Goal: Task Accomplishment & Management: Complete application form

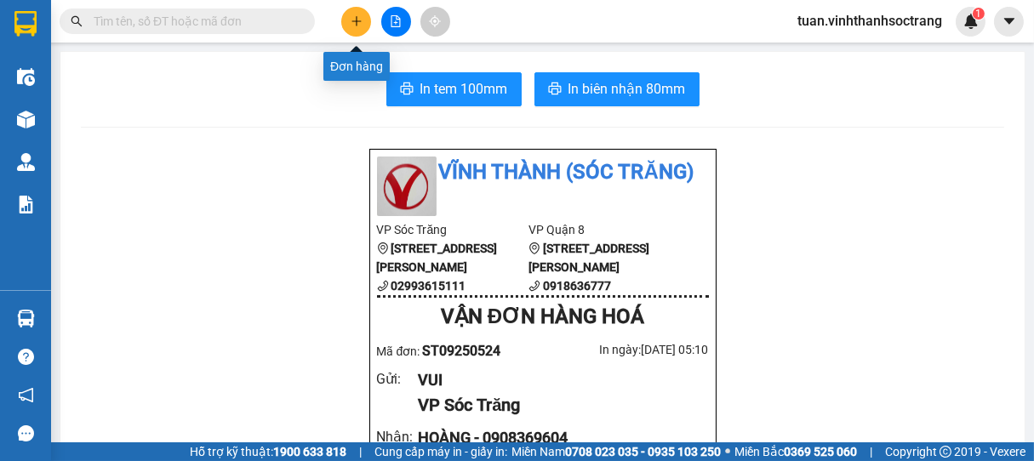
click at [346, 15] on button at bounding box center [356, 22] width 30 height 30
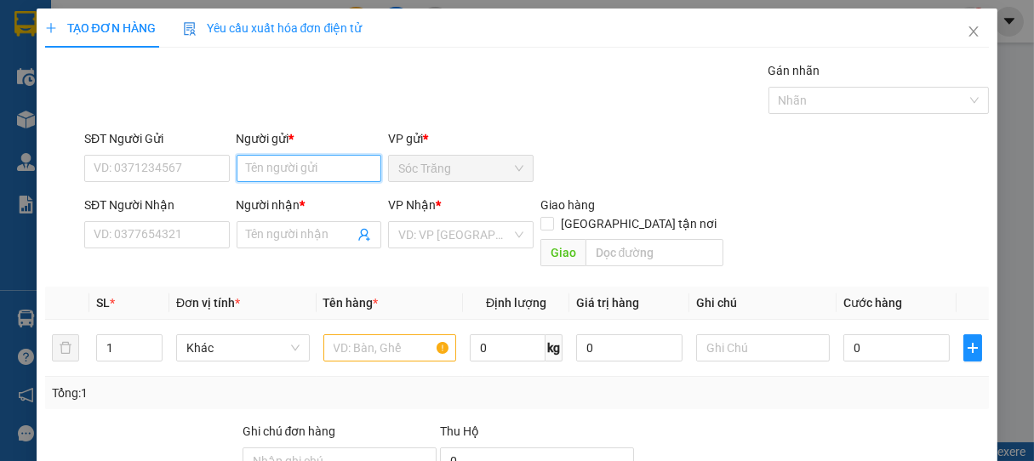
click at [327, 169] on input "Người gửi *" at bounding box center [310, 168] width 146 height 27
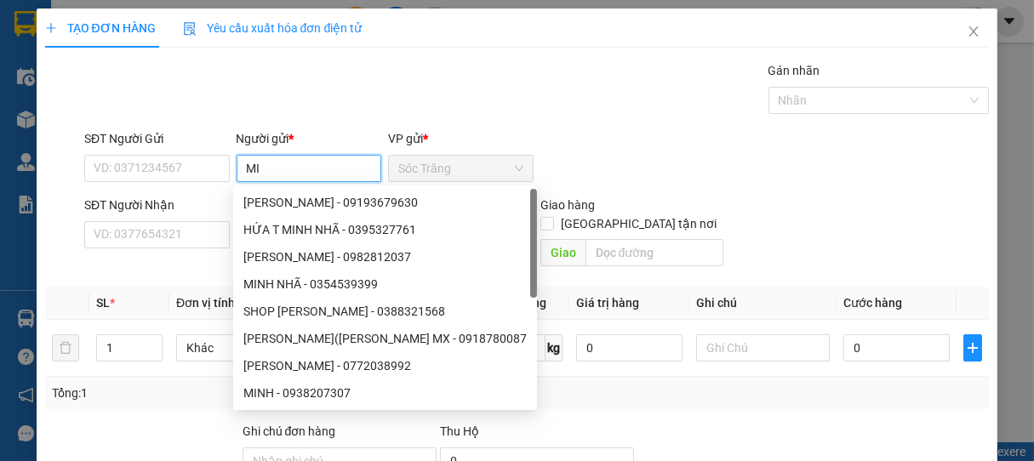
type input "M"
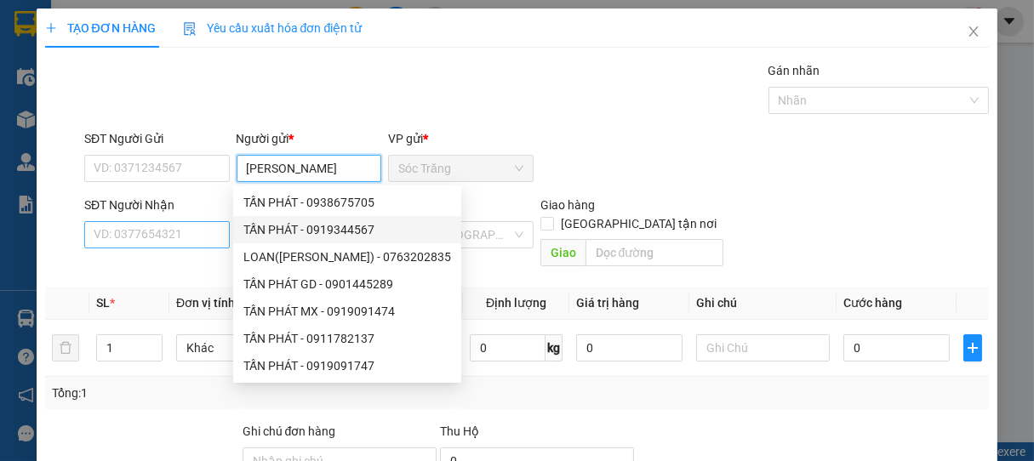
type input "[PERSON_NAME]"
click at [214, 235] on input "SĐT Người Nhận" at bounding box center [157, 234] width 146 height 27
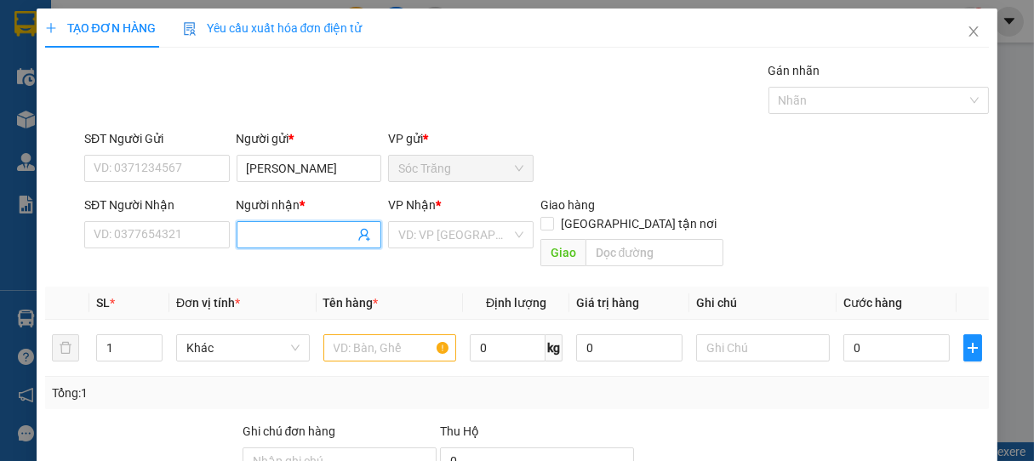
click at [259, 238] on input "Người nhận *" at bounding box center [301, 235] width 108 height 19
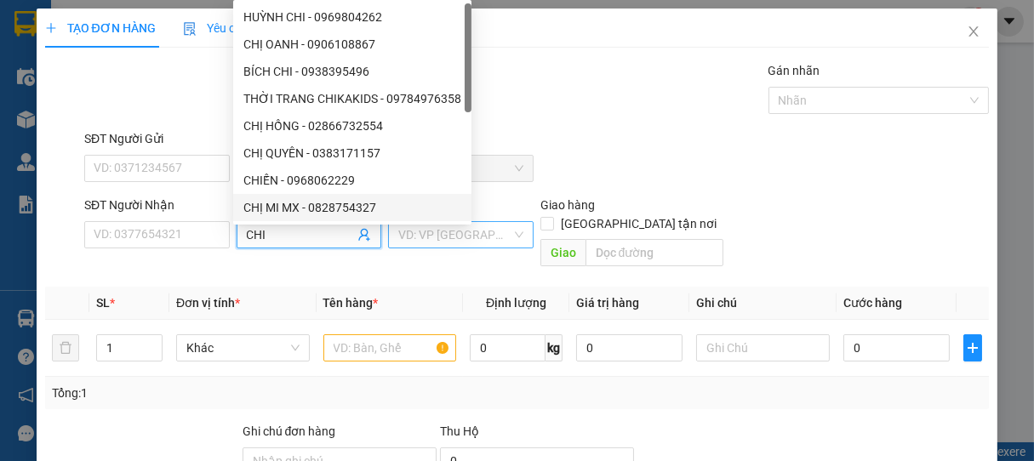
type input "CHI"
click at [463, 239] on input "search" at bounding box center [454, 235] width 113 height 26
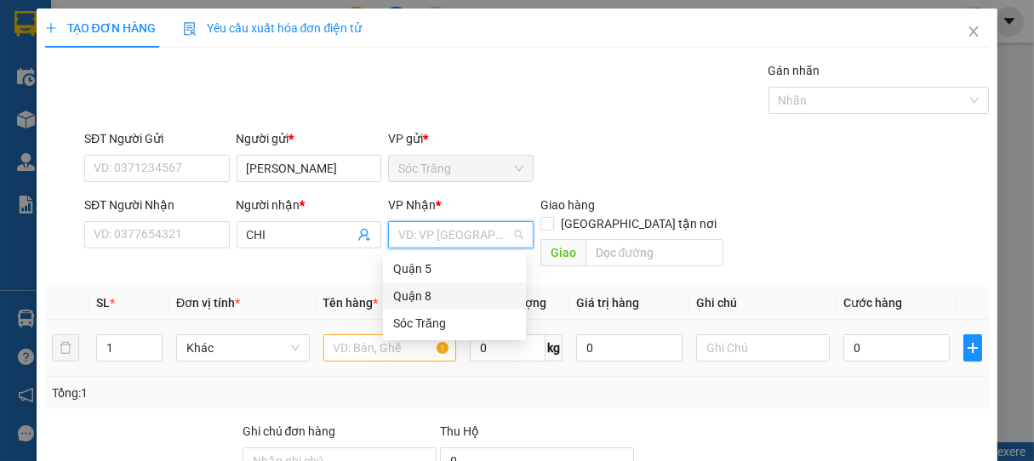
click at [429, 300] on div "Quận 8" at bounding box center [454, 296] width 123 height 19
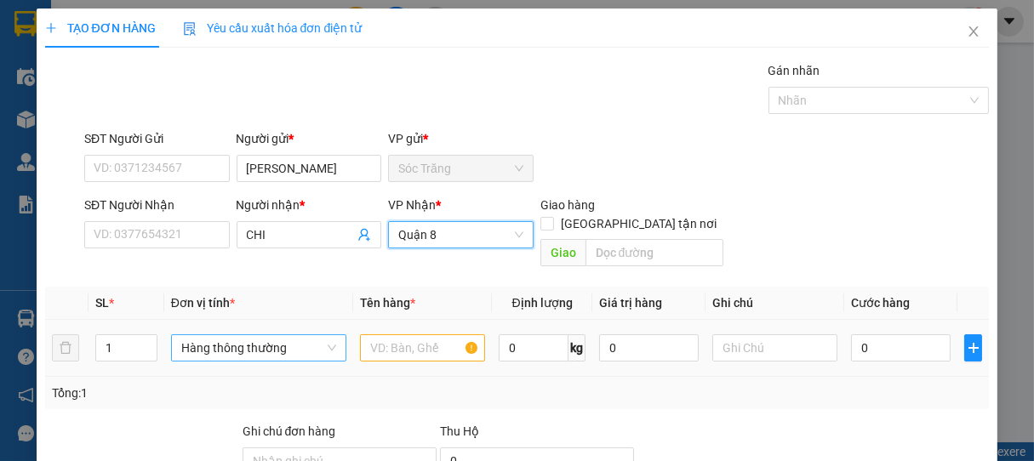
click at [270, 338] on span "Hàng thông thường" at bounding box center [258, 348] width 155 height 26
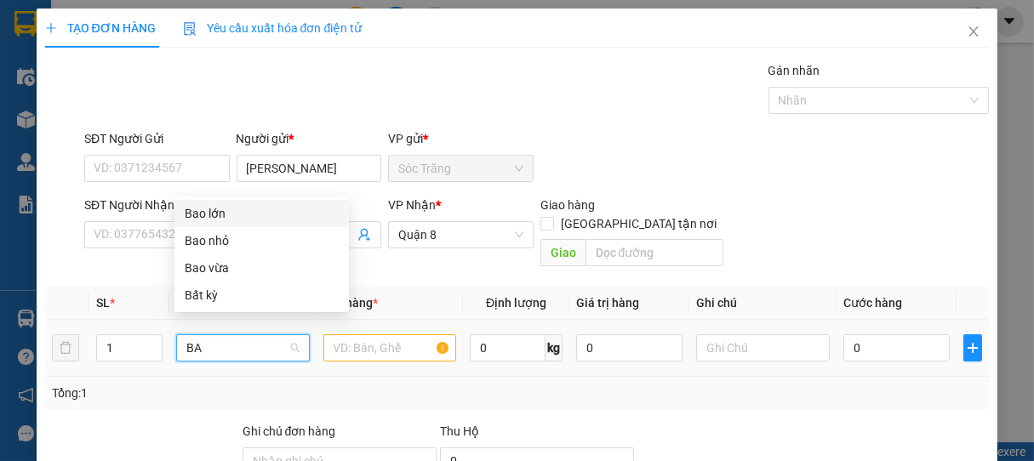
type input "BAO"
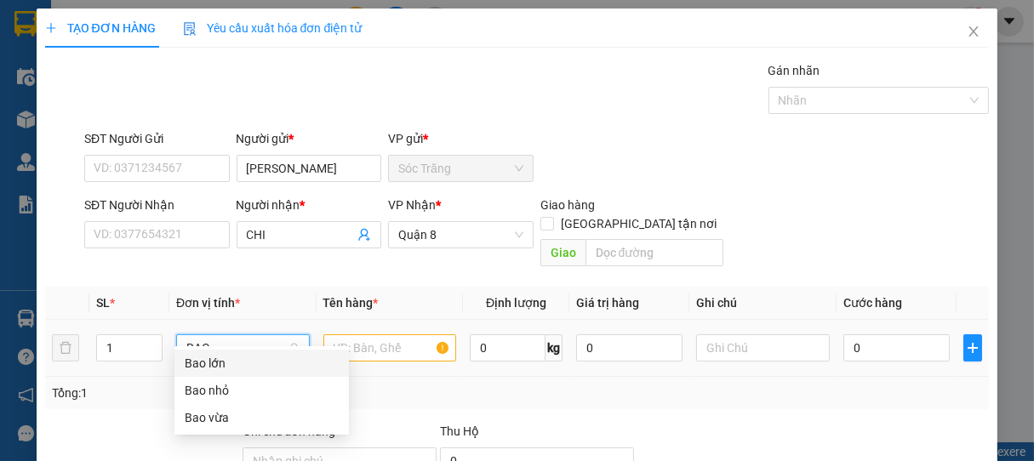
click at [216, 369] on div "Bao lớn" at bounding box center [262, 363] width 154 height 19
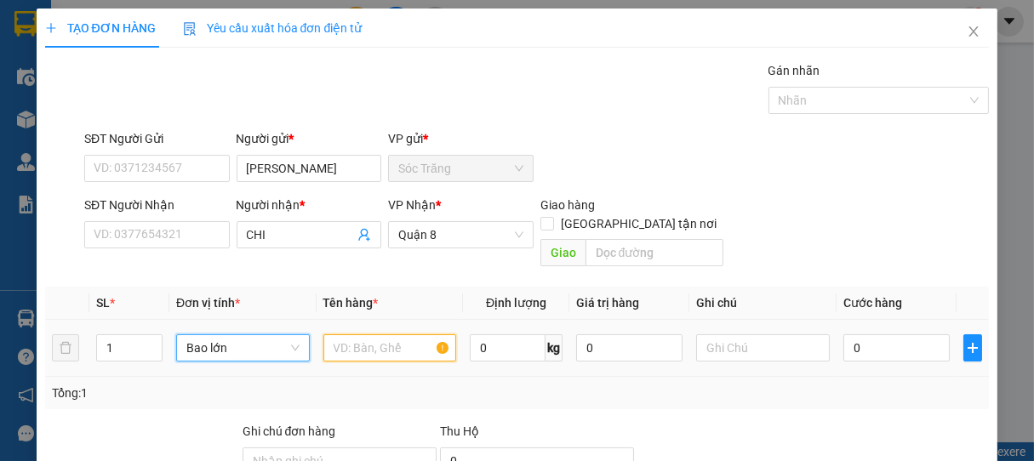
click at [331, 335] on input "text" at bounding box center [389, 348] width 133 height 27
type input "BBC"
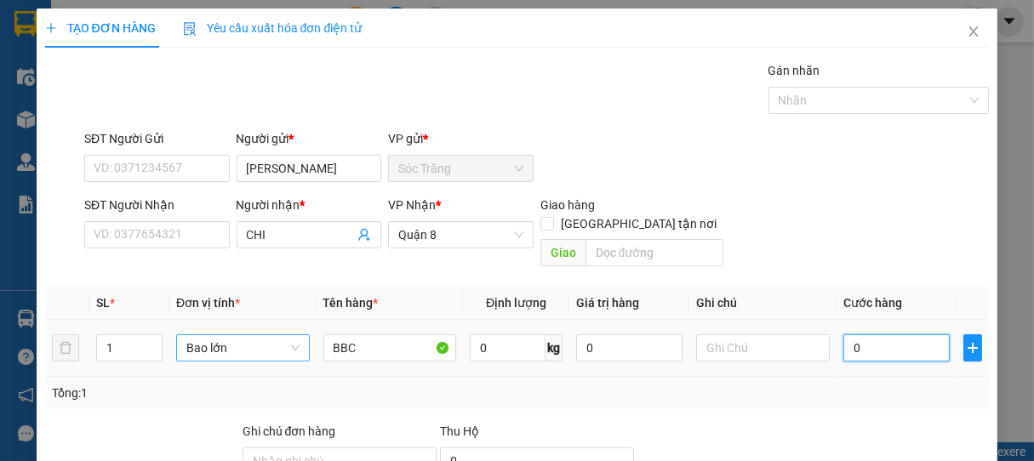
type input "5"
type input "50"
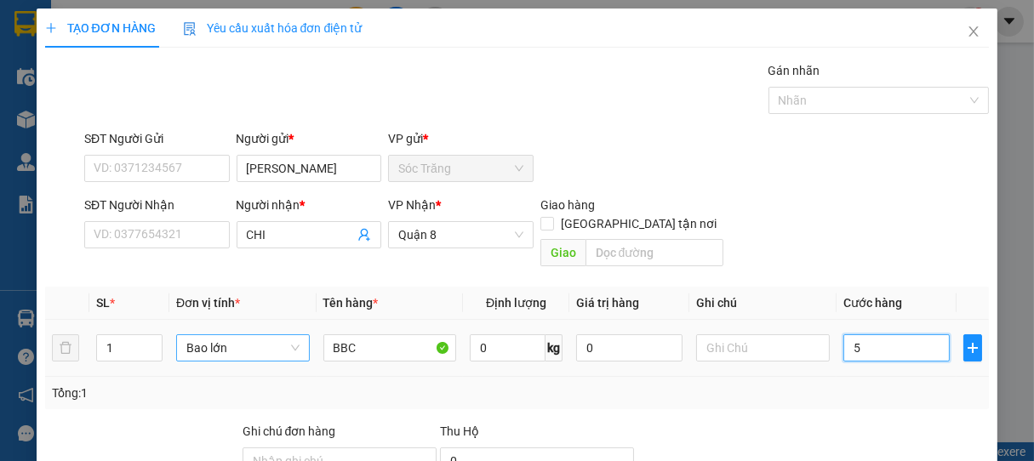
type input "50"
type input "500"
type input "5.000"
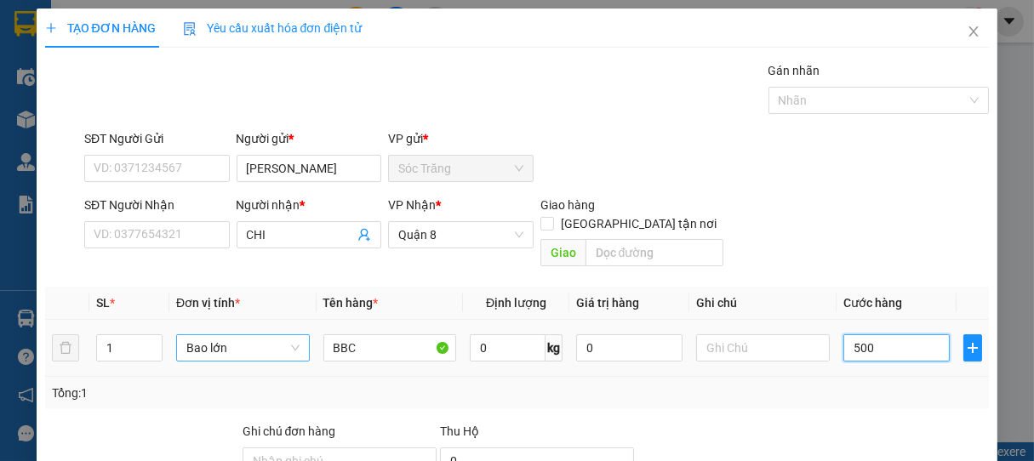
type input "5.000"
type input "50.000"
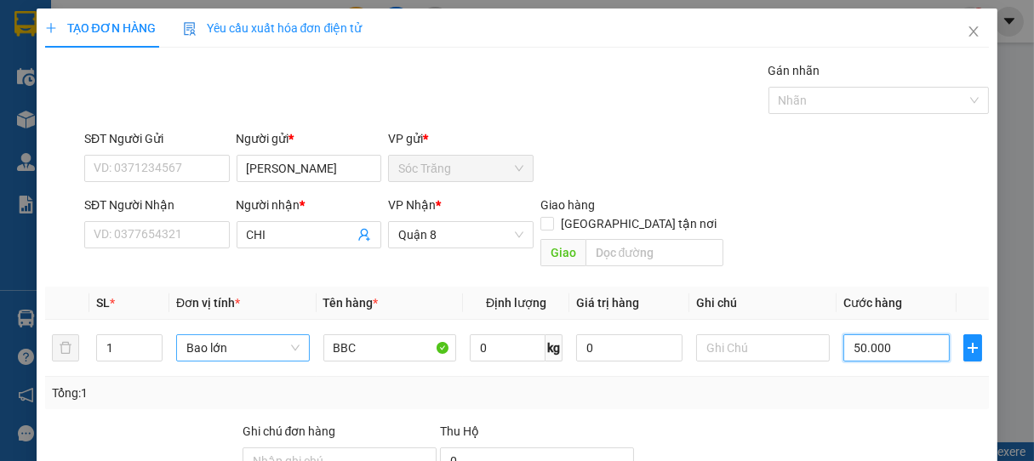
type input "50.000"
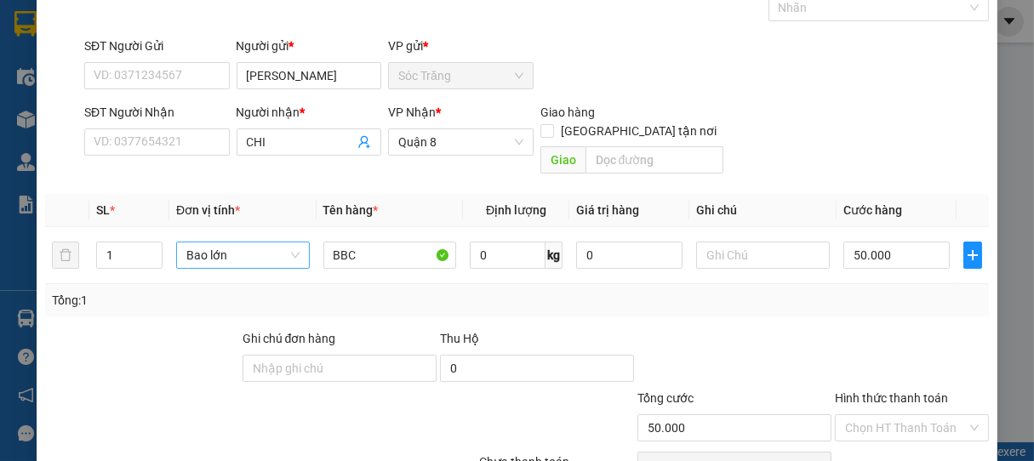
scroll to position [141, 0]
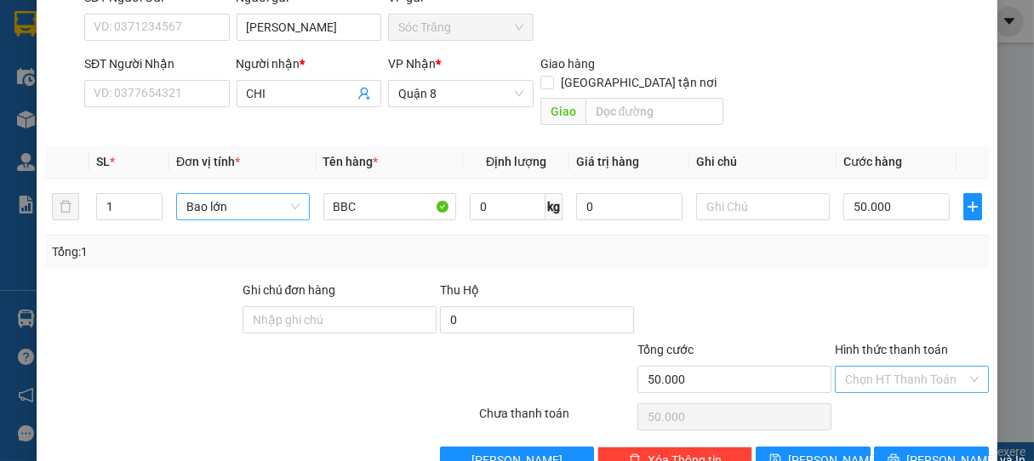
click at [924, 367] on input "Hình thức thanh toán" at bounding box center [906, 380] width 123 height 26
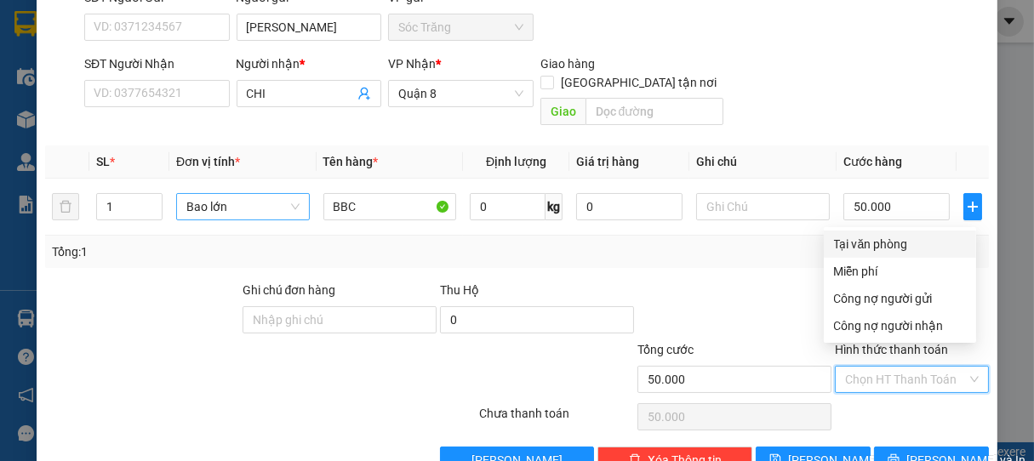
click at [883, 243] on div "Tại văn phòng" at bounding box center [900, 244] width 132 height 19
type input "0"
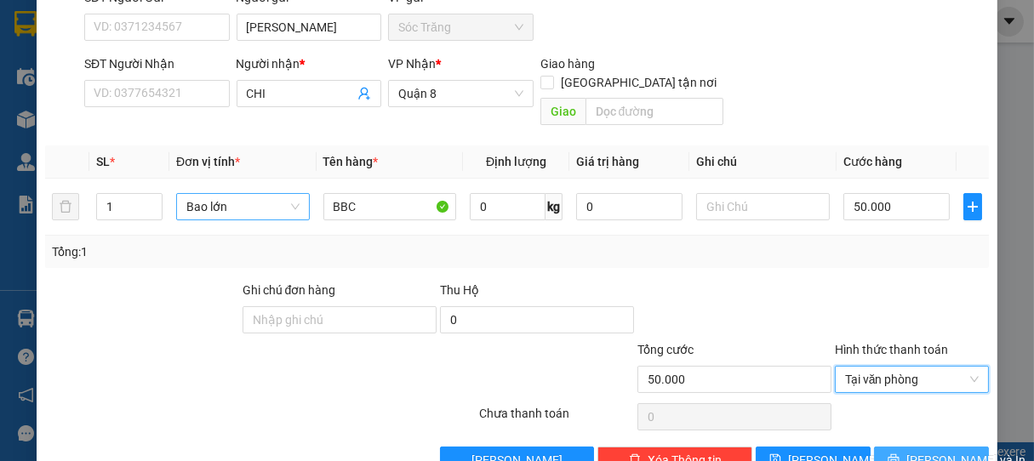
click at [926, 451] on span "[PERSON_NAME] và In" at bounding box center [966, 460] width 119 height 19
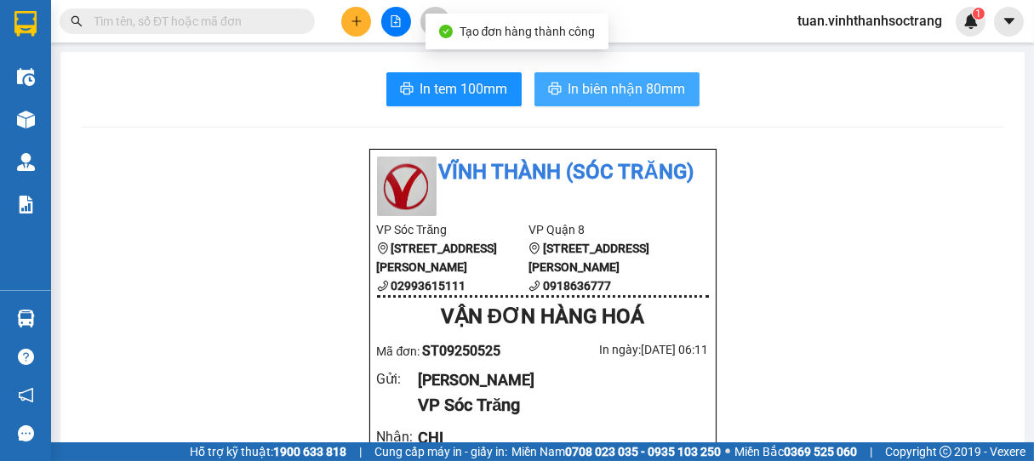
click at [660, 78] on span "In biên nhận 80mm" at bounding box center [627, 88] width 117 height 21
click at [643, 78] on span "In biên nhận 80mm" at bounding box center [627, 88] width 117 height 21
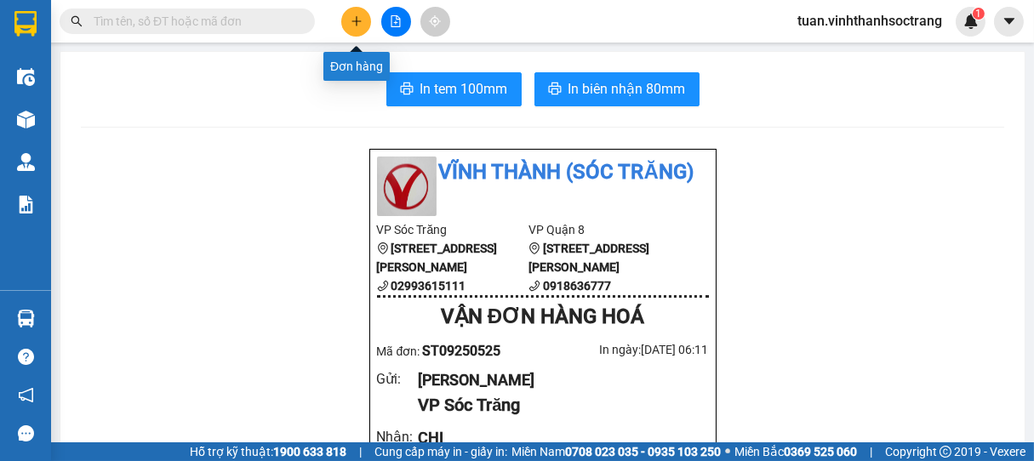
click at [361, 20] on icon "plus" at bounding box center [357, 21] width 12 height 12
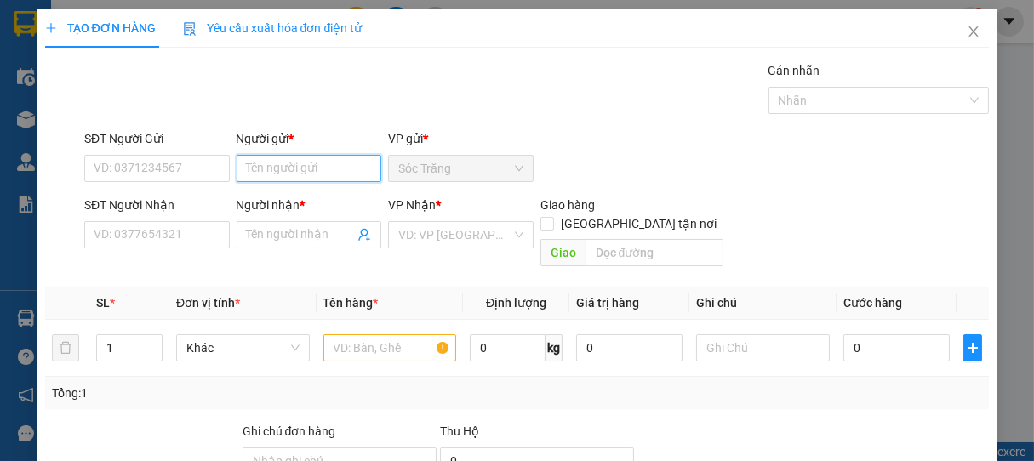
click at [328, 169] on input "Người gửi *" at bounding box center [310, 168] width 146 height 27
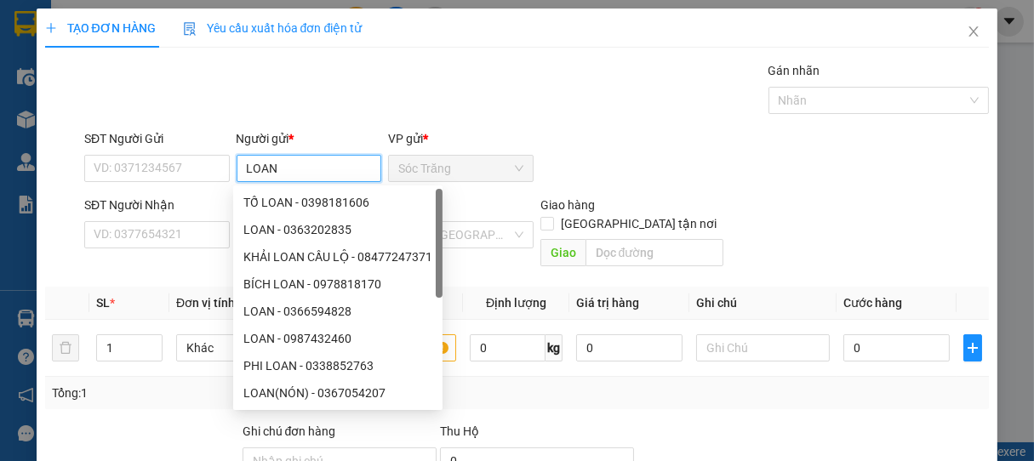
type input "LOAN"
click at [316, 121] on div "Transit Pickup Surcharge Ids Transit Deliver Surcharge Ids Transit Deliver Surc…" at bounding box center [517, 338] width 945 height 554
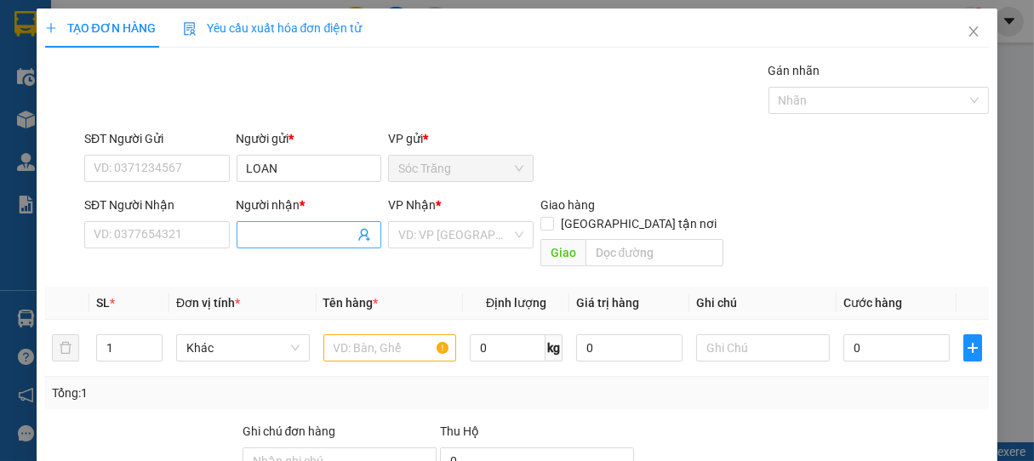
click at [284, 226] on input "Người nhận *" at bounding box center [301, 235] width 108 height 19
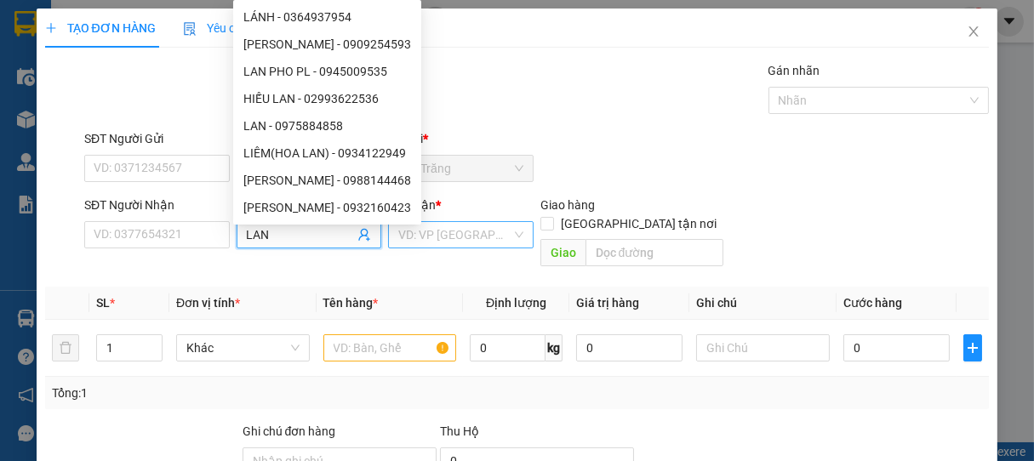
type input "LAN"
click at [410, 236] on input "search" at bounding box center [454, 235] width 113 height 26
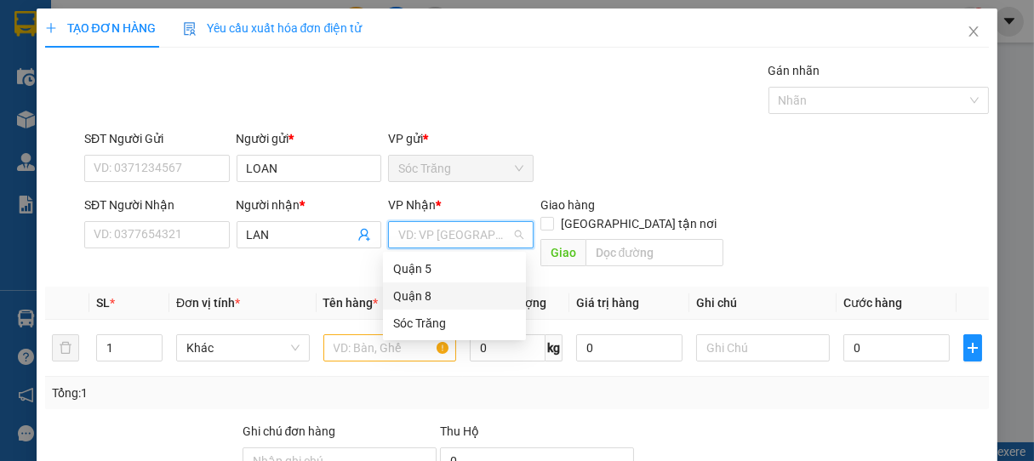
click at [415, 300] on div "Quận 8" at bounding box center [454, 296] width 123 height 19
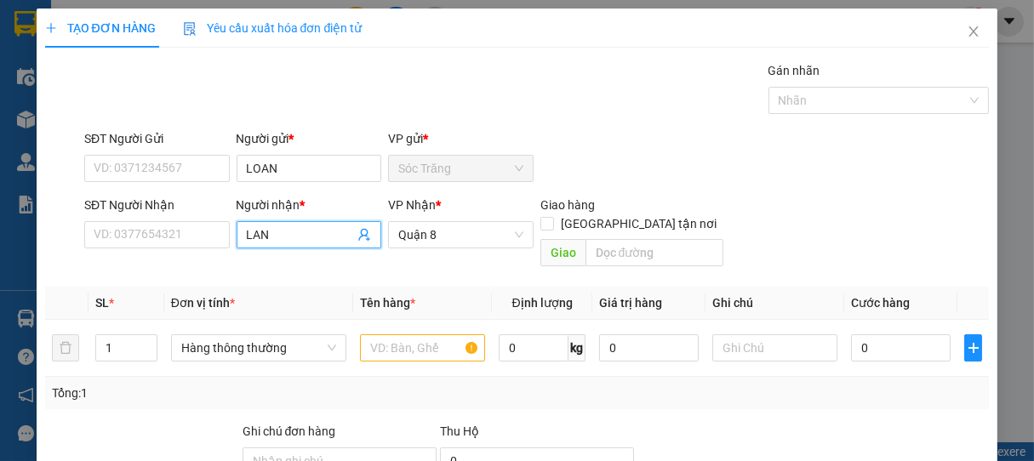
click at [313, 243] on input "LAN" at bounding box center [301, 235] width 108 height 19
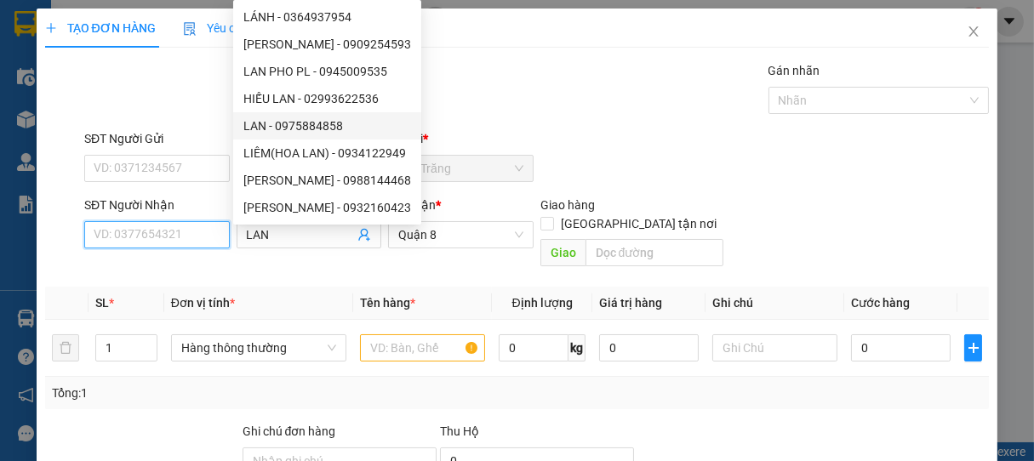
click at [137, 225] on input "SĐT Người Nhận" at bounding box center [157, 234] width 146 height 27
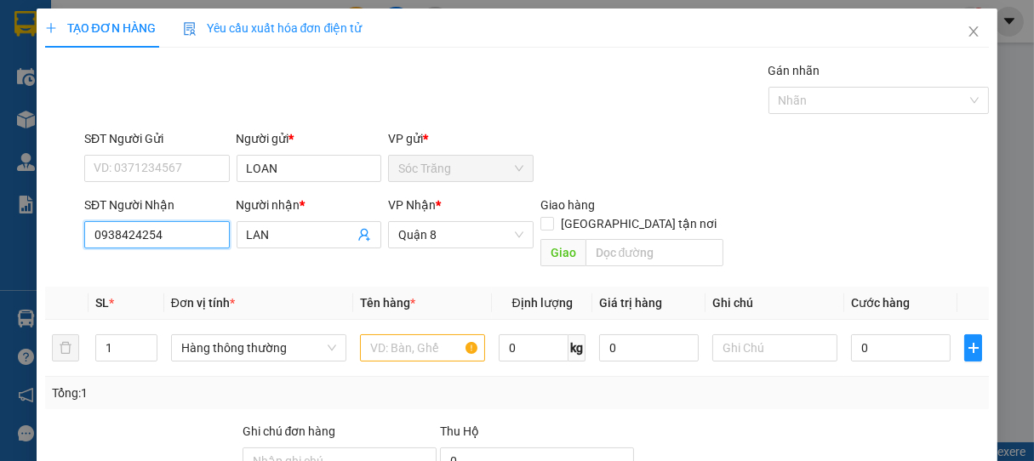
type input "0938424254"
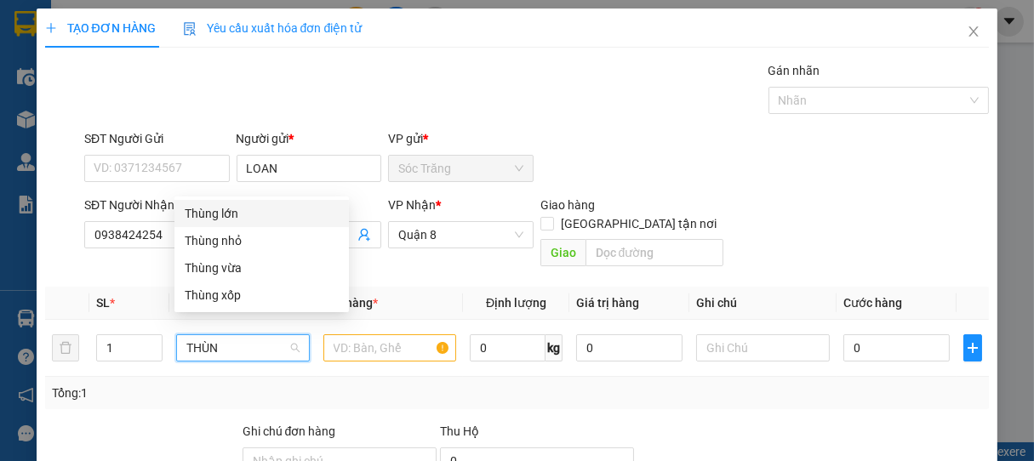
type input "THÙNG"
click at [256, 215] on div "Thùng lớn" at bounding box center [262, 213] width 154 height 19
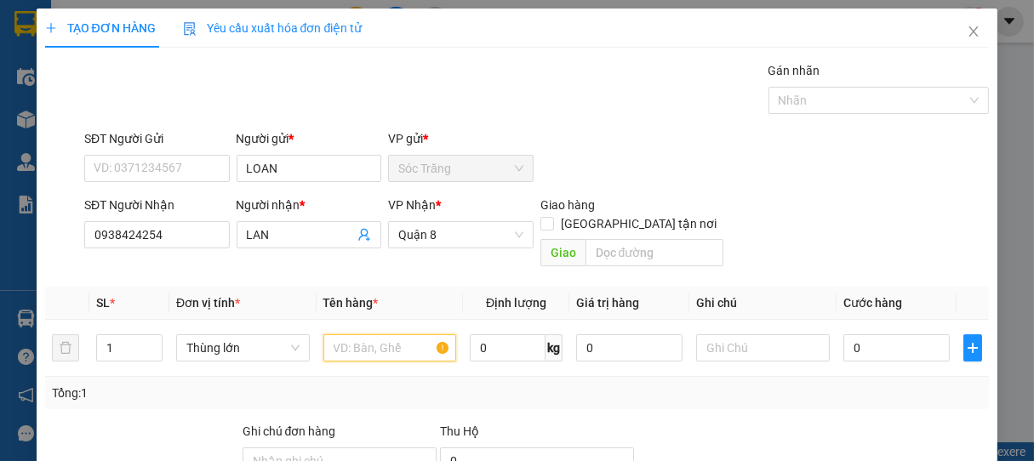
type input "V"
type input "BÁNH"
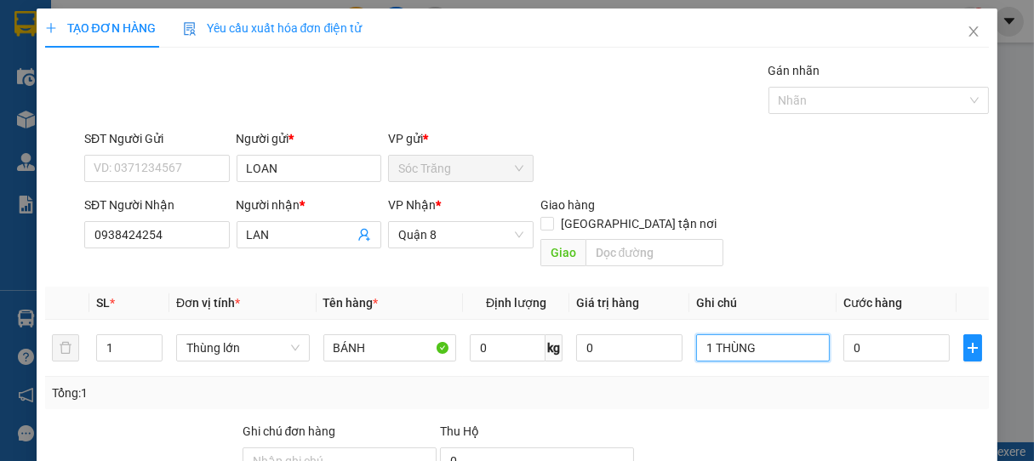
type input "1 THÙNG"
type input "3"
type input "30"
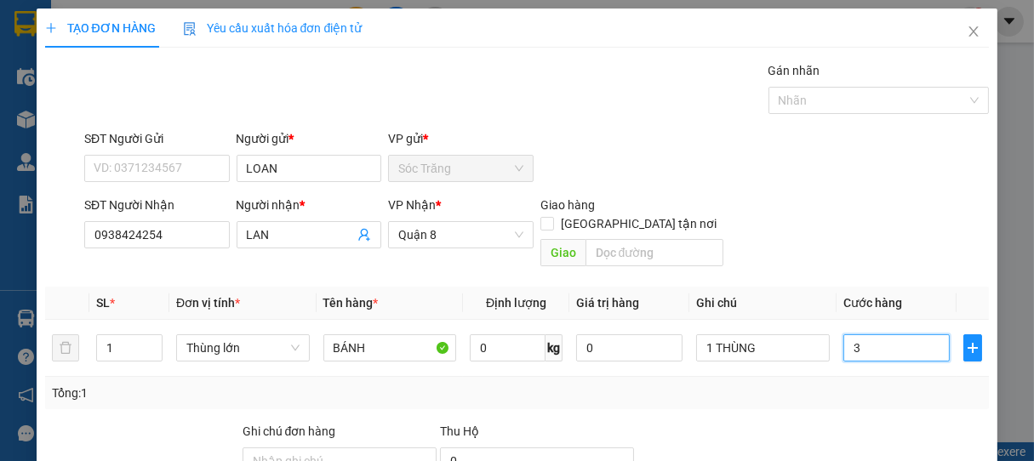
type input "30"
type input "300"
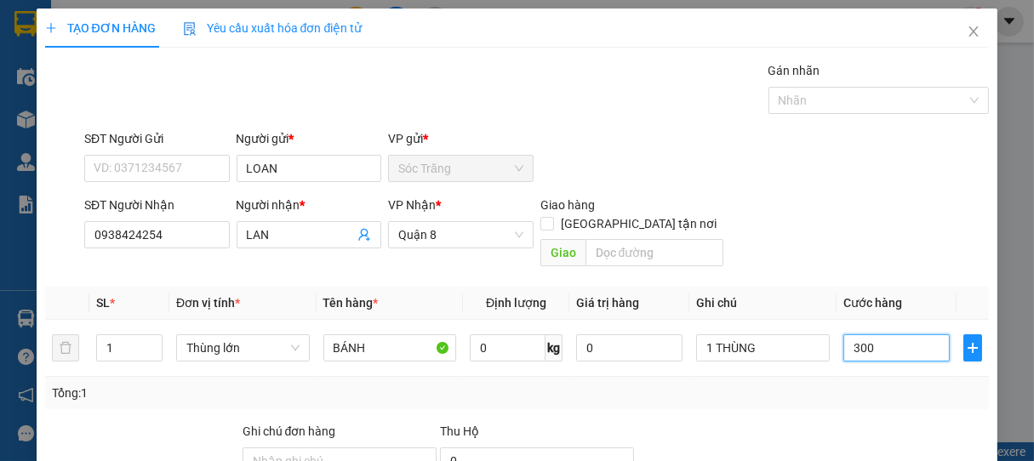
type input "3.000"
type input "30.000"
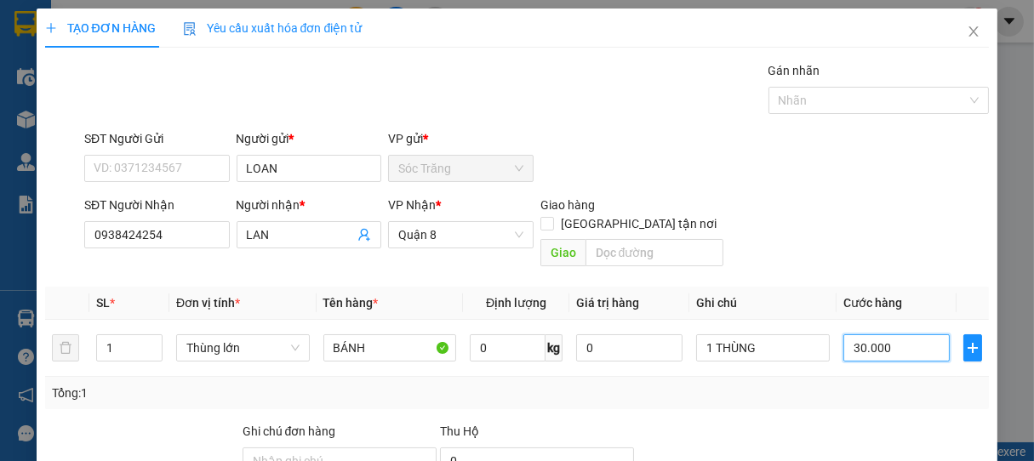
type input "30.000"
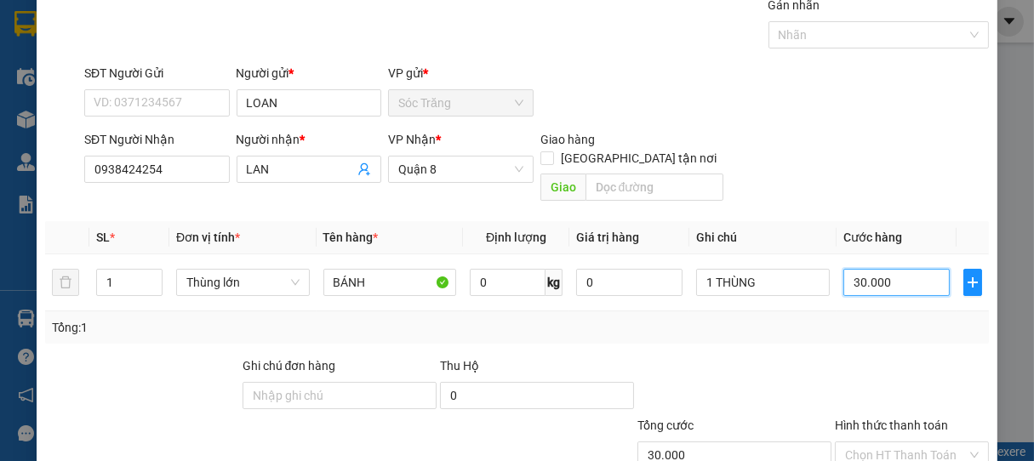
scroll to position [167, 0]
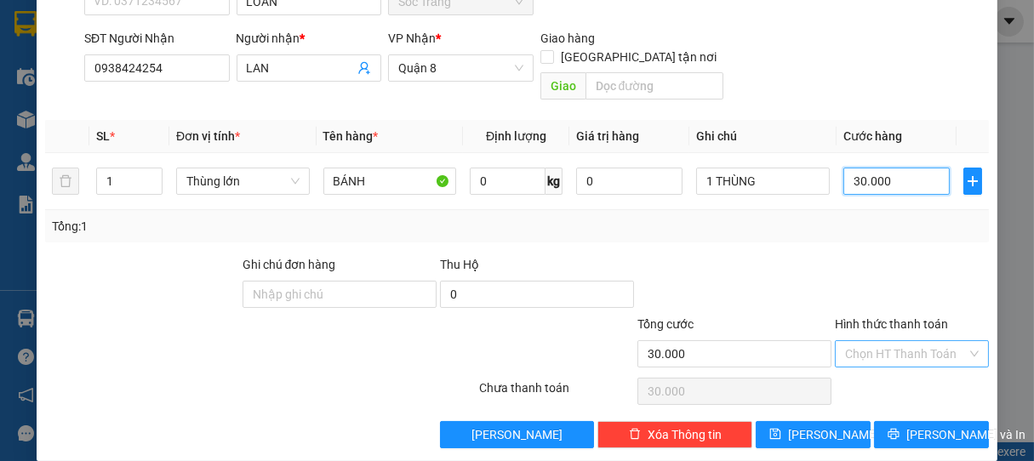
type input "30.000"
click at [884, 341] on input "Hình thức thanh toán" at bounding box center [906, 354] width 123 height 26
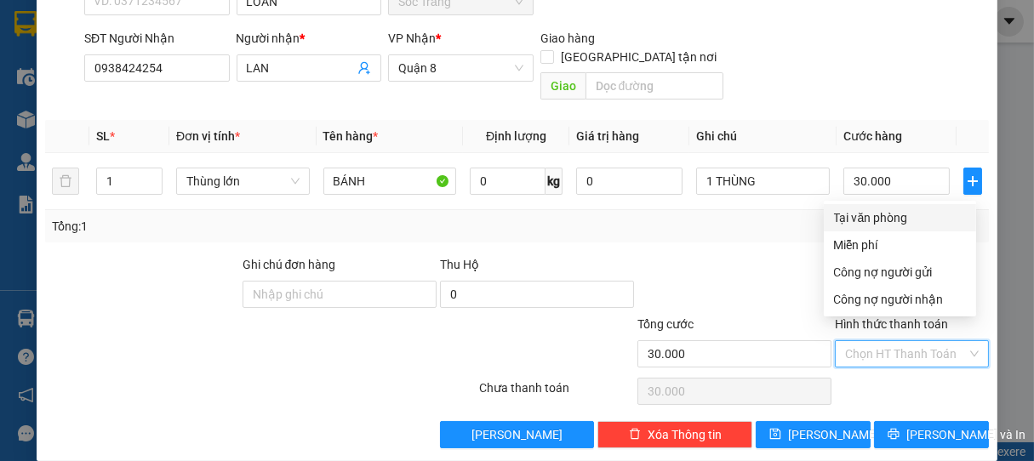
click at [884, 215] on div "Tại văn phòng" at bounding box center [900, 218] width 132 height 19
type input "0"
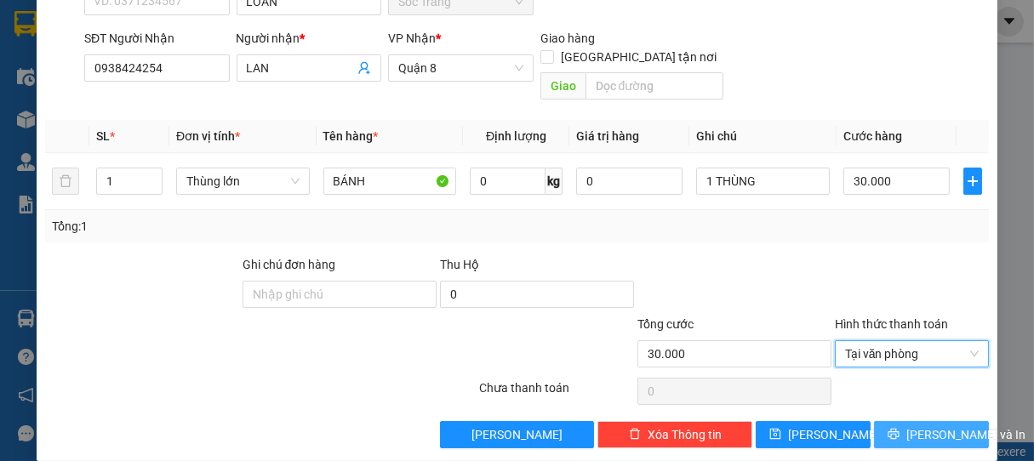
click at [889, 429] on icon "printer" at bounding box center [894, 434] width 11 height 11
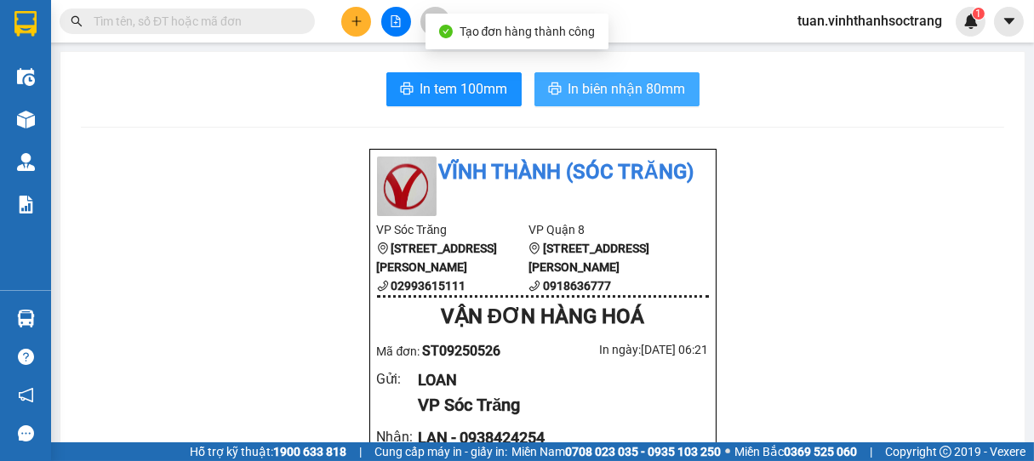
click at [643, 94] on span "In biên nhận 80mm" at bounding box center [627, 88] width 117 height 21
click at [621, 92] on span "In biên nhận 80mm" at bounding box center [627, 88] width 117 height 21
click at [626, 90] on span "In biên nhận 80mm" at bounding box center [627, 88] width 117 height 21
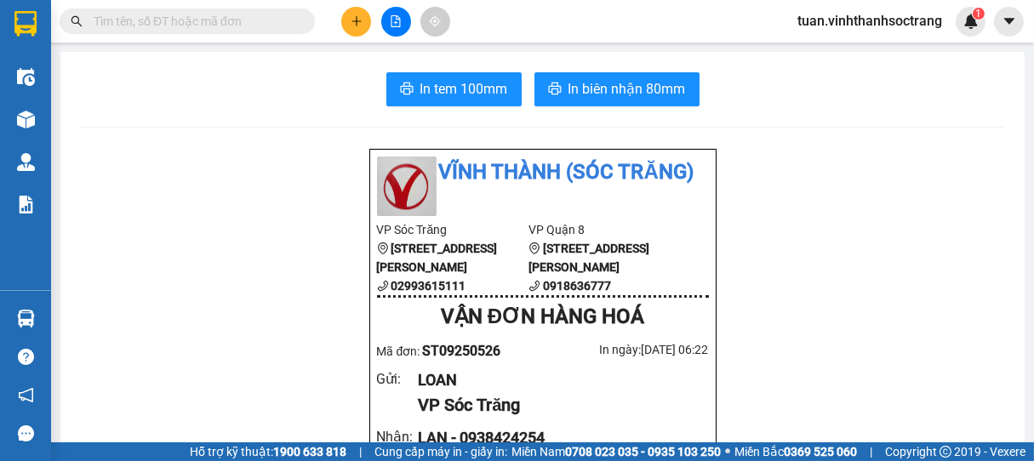
click at [157, 15] on input "text" at bounding box center [194, 21] width 201 height 19
type input "D"
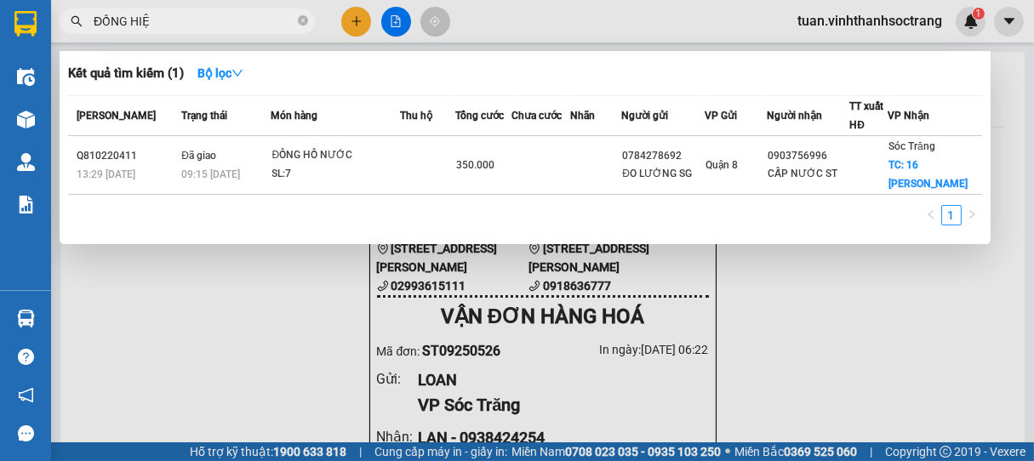
type input "ĐỒNG HIỆP"
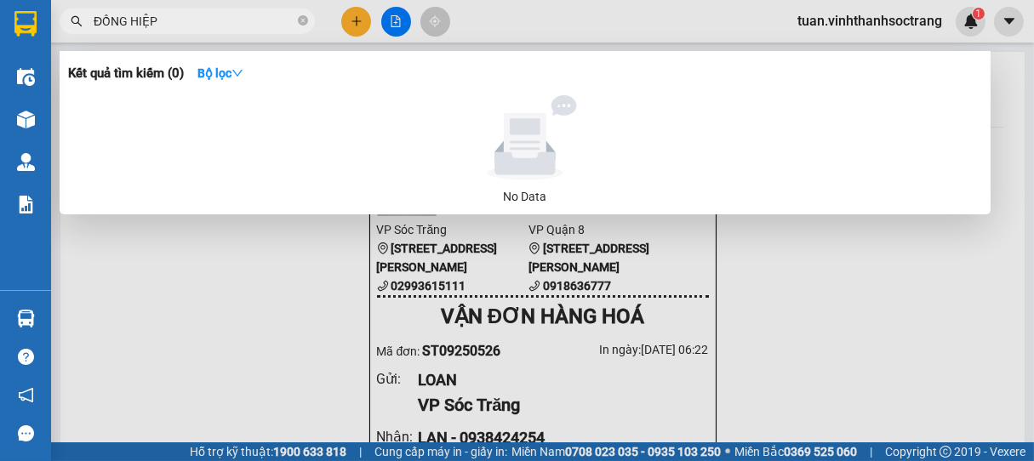
click at [270, 19] on input "ĐỒNG HIỆP" at bounding box center [194, 21] width 201 height 19
click at [301, 20] on icon "close-circle" at bounding box center [303, 20] width 10 height 10
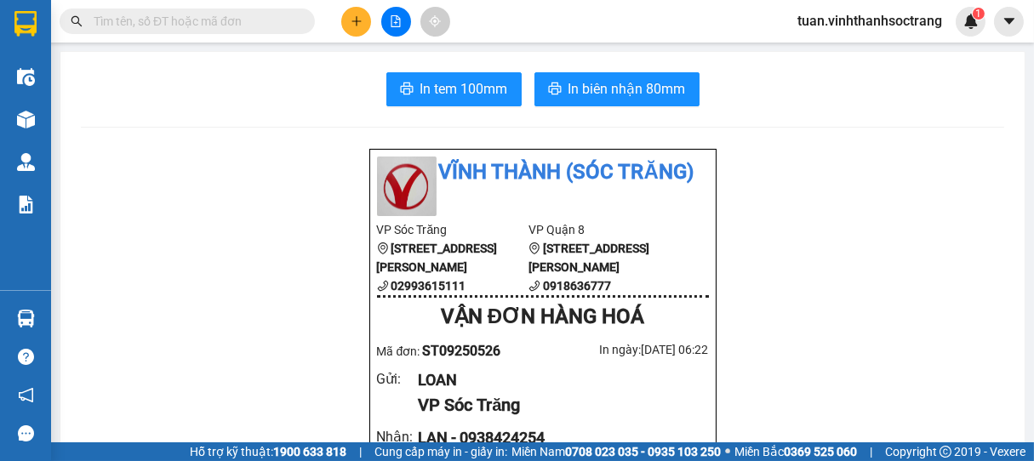
click at [259, 16] on input "text" at bounding box center [194, 21] width 201 height 19
click at [353, 27] on button at bounding box center [356, 22] width 30 height 30
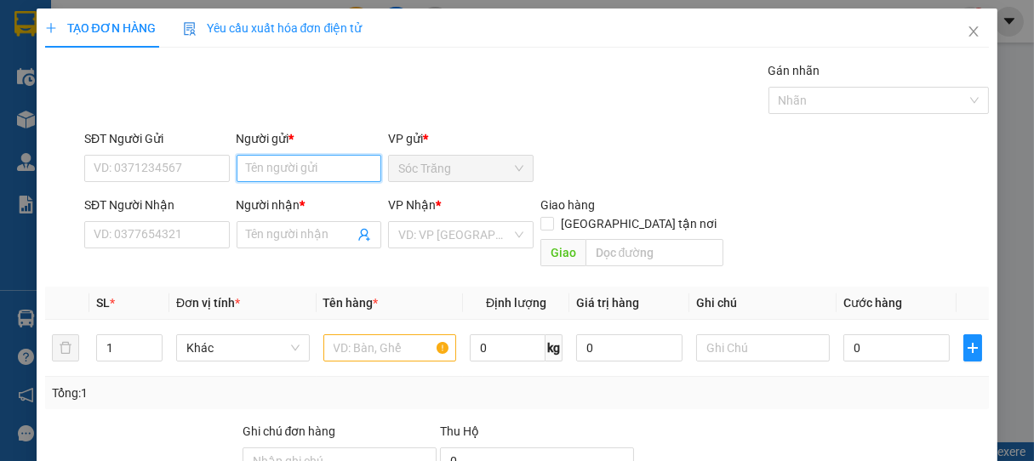
click at [313, 173] on input "Người gửi *" at bounding box center [310, 168] width 146 height 27
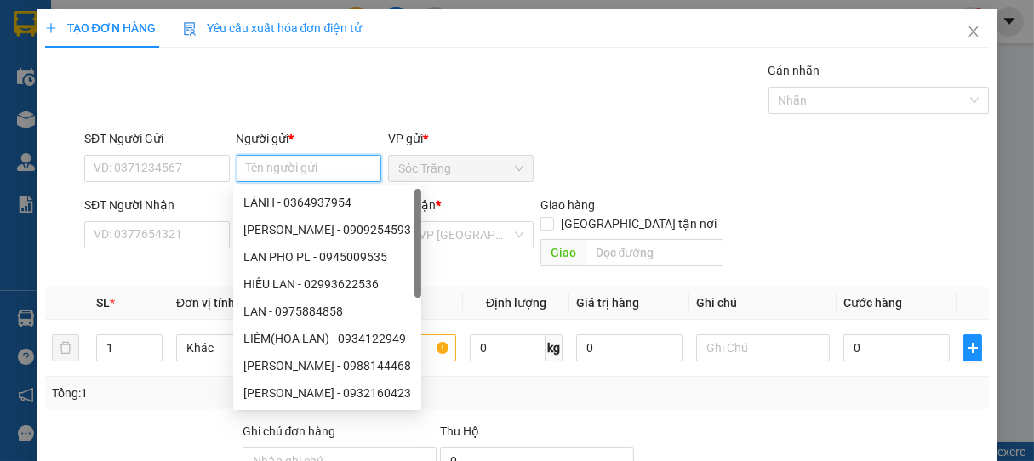
type input "D"
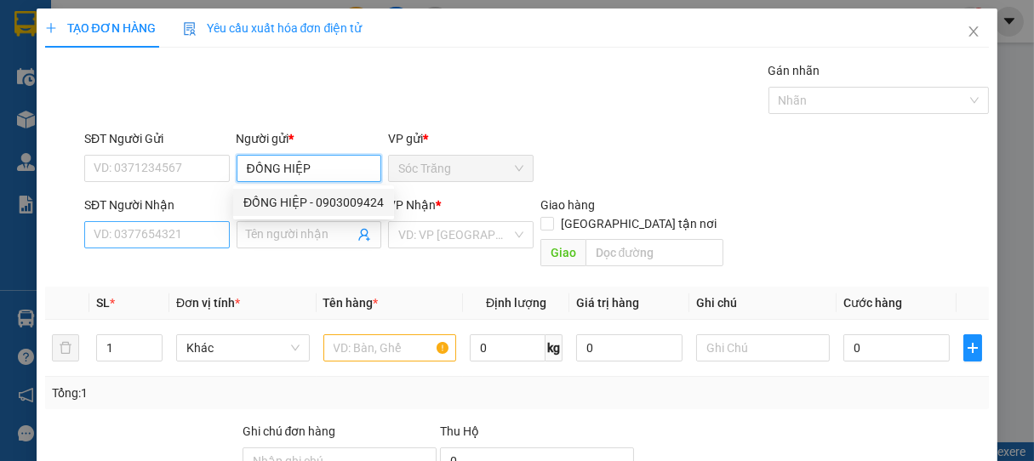
type input "ĐỒNG HIỆP"
click at [165, 237] on input "SĐT Người Nhận" at bounding box center [157, 234] width 146 height 27
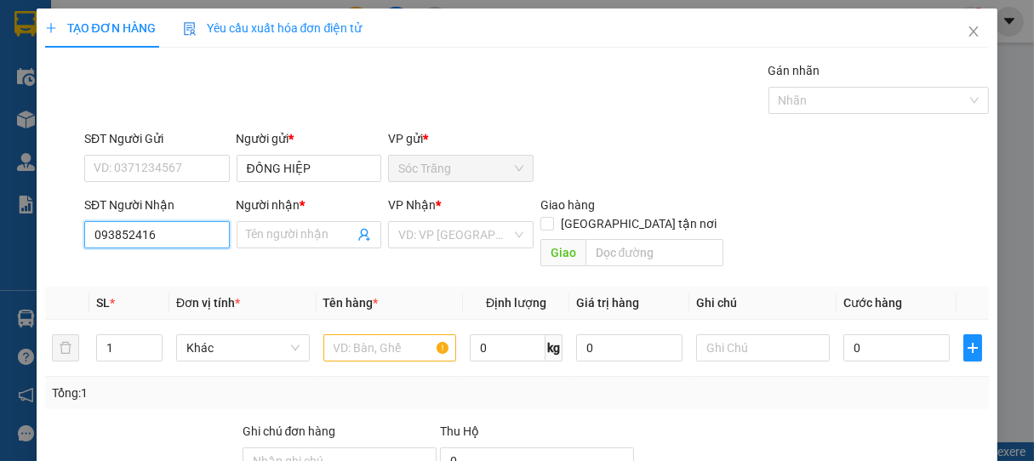
type input "0938524164"
click at [172, 266] on div "0938524164 - PHA" at bounding box center [155, 269] width 123 height 19
type input "PHA"
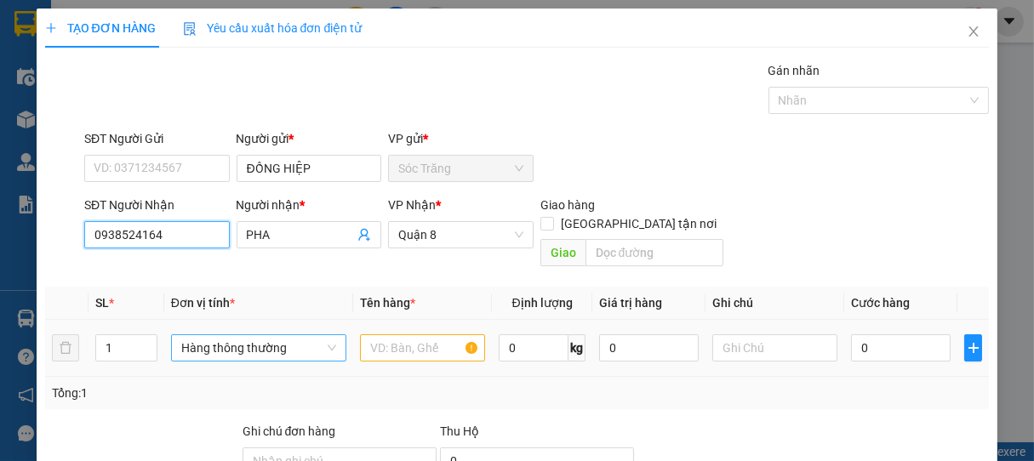
click at [201, 335] on span "Hàng thông thường" at bounding box center [258, 348] width 155 height 26
type input "0938524164"
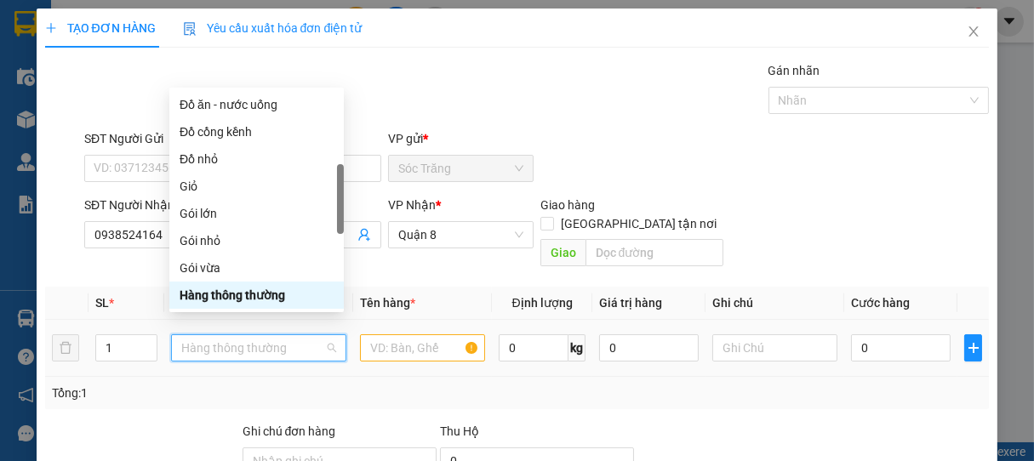
type input "K"
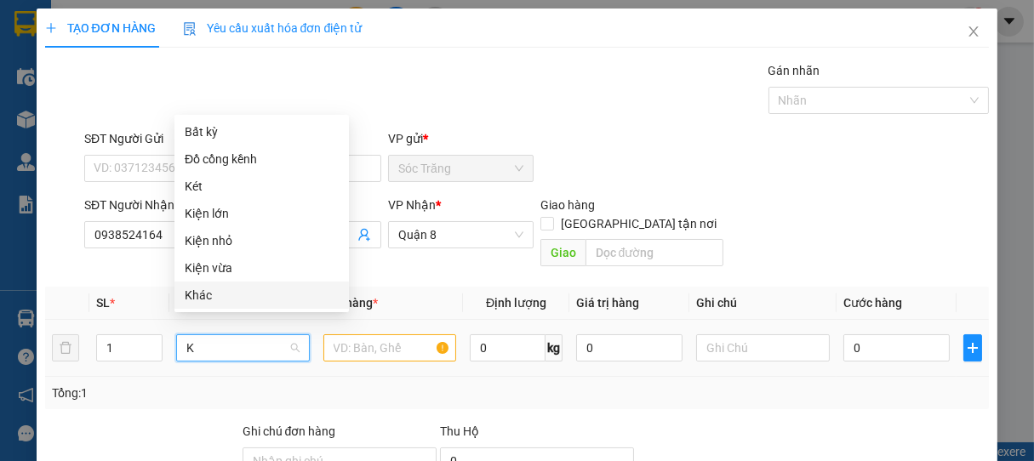
click at [199, 295] on div "Khác" at bounding box center [262, 295] width 154 height 19
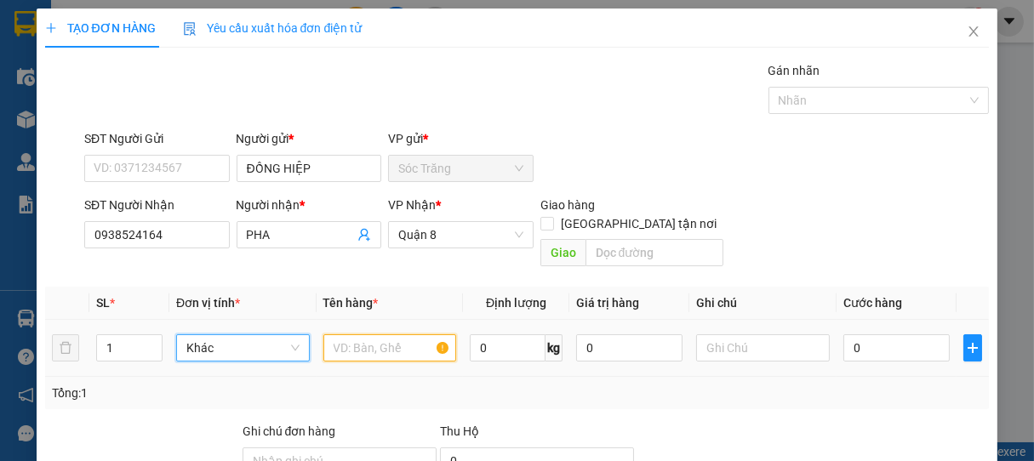
click at [371, 335] on input "text" at bounding box center [389, 348] width 133 height 27
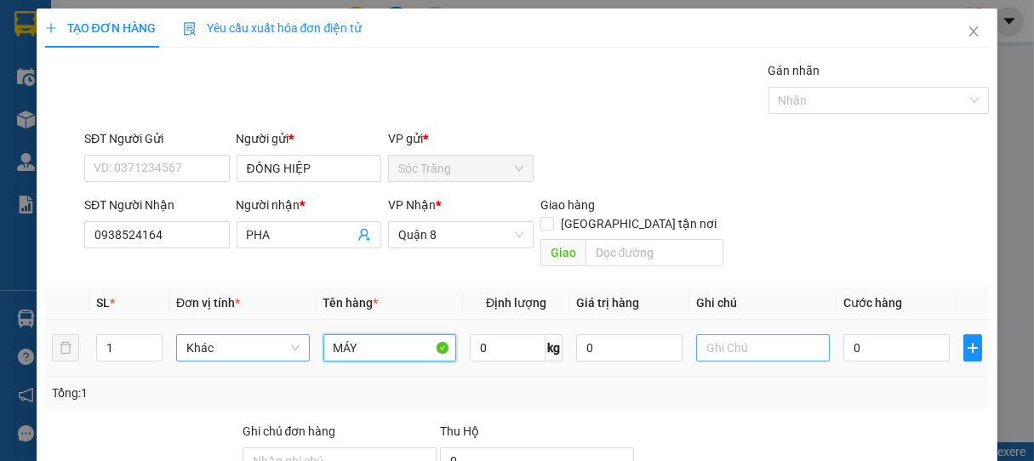
type input "MÁY"
click at [784, 336] on input "text" at bounding box center [762, 348] width 133 height 27
type input "1 CÁI"
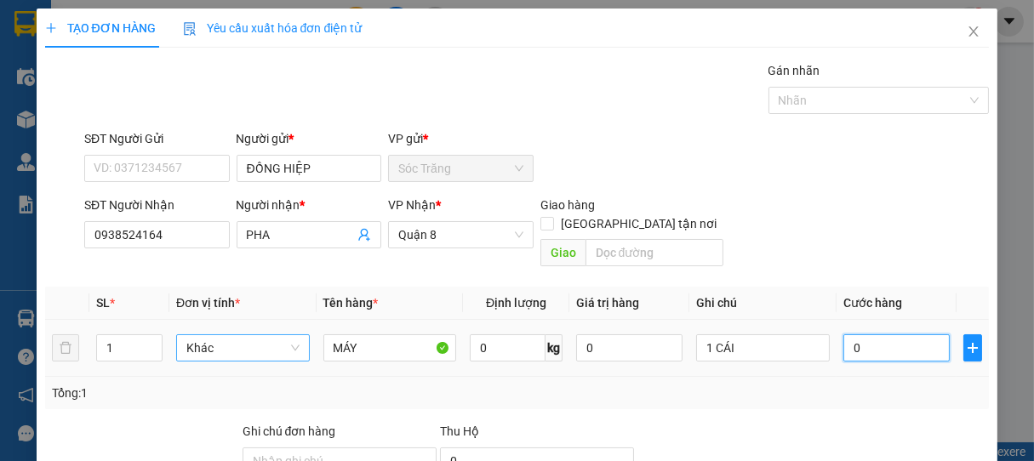
click at [868, 335] on input "0" at bounding box center [897, 348] width 106 height 27
type input "3"
type input "30"
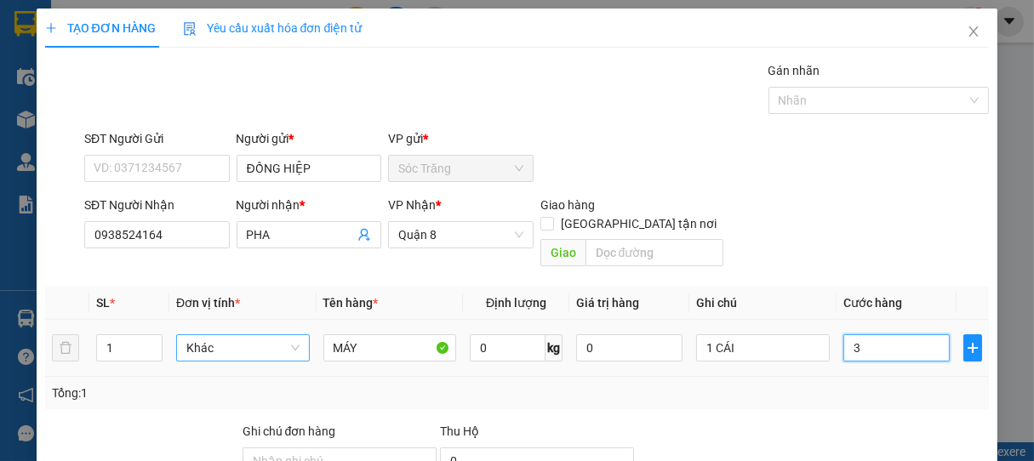
type input "30"
type input "300"
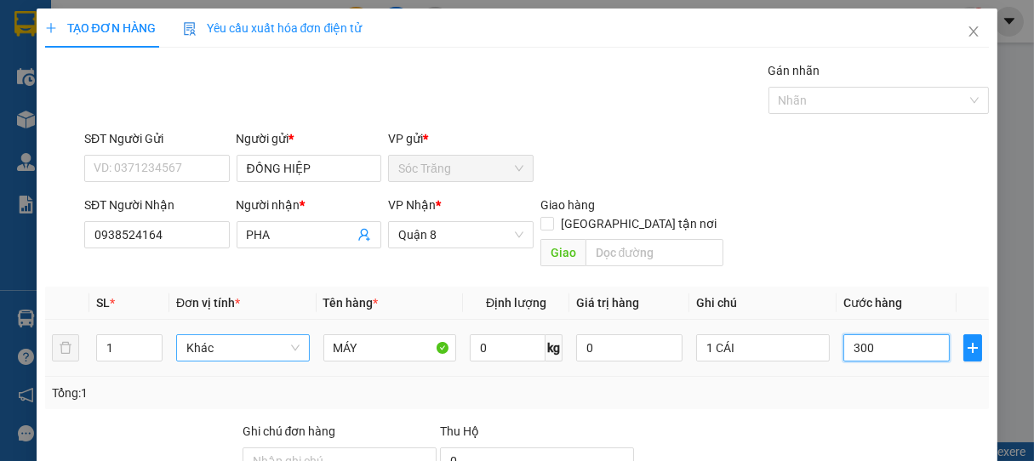
type input "3.000"
type input "30.000"
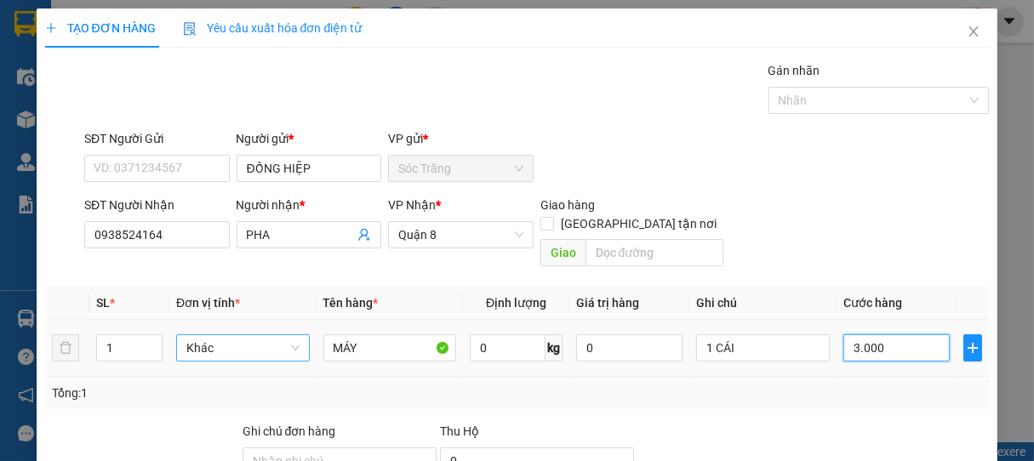
type input "30.000"
type input "300.000"
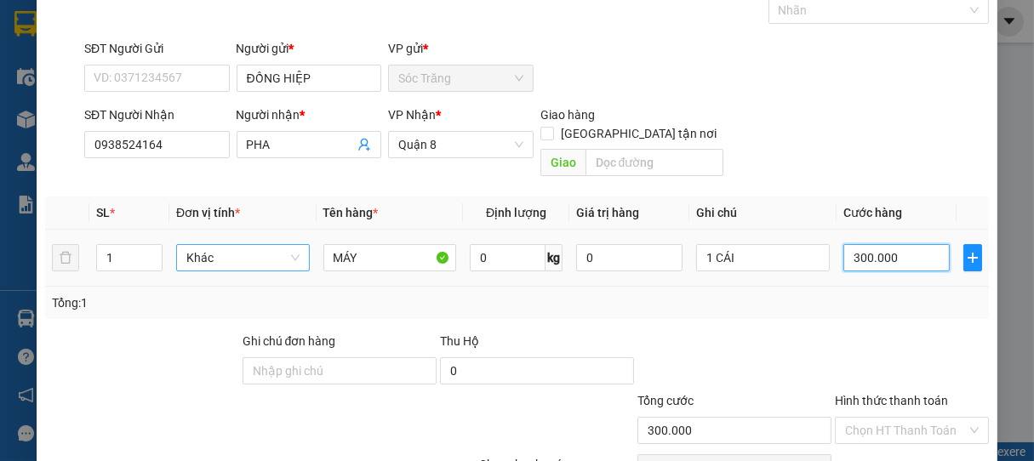
scroll to position [167, 0]
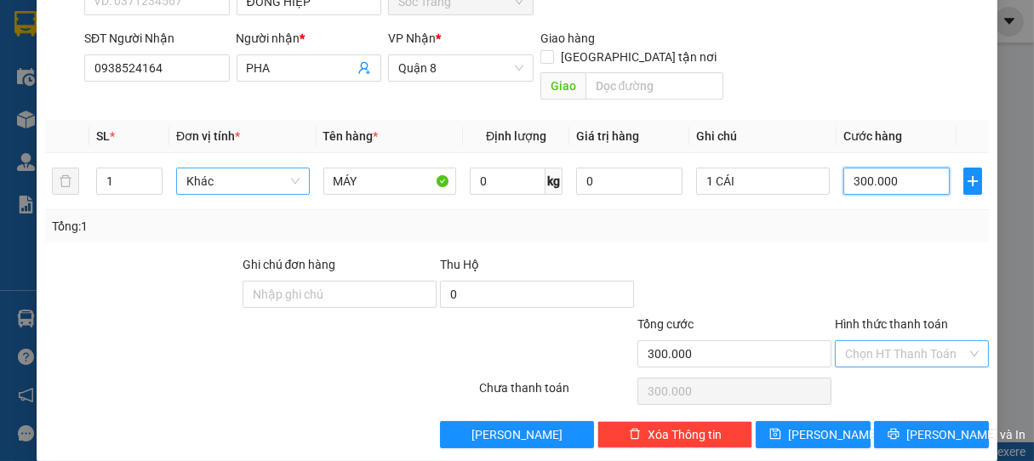
type input "300.000"
click at [882, 341] on input "Hình thức thanh toán" at bounding box center [906, 354] width 123 height 26
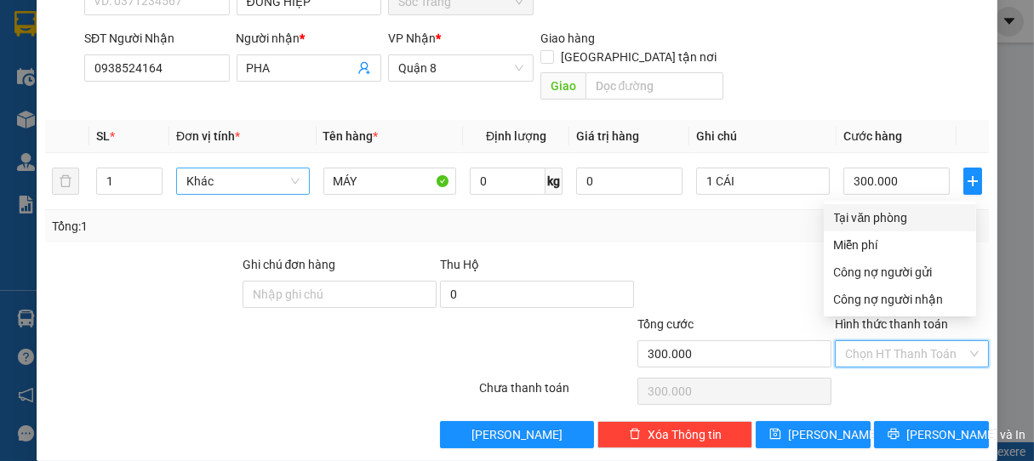
click at [884, 220] on div "Tại văn phòng" at bounding box center [900, 218] width 132 height 19
type input "0"
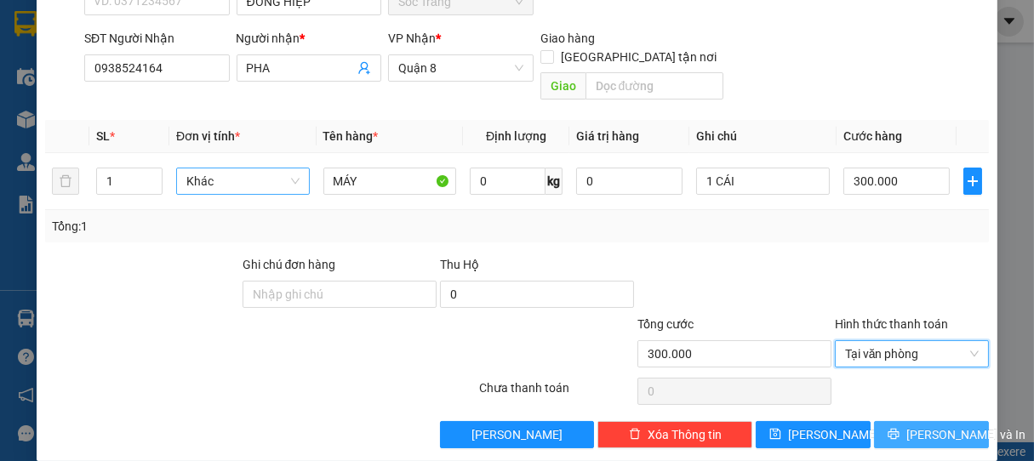
click at [919, 426] on span "[PERSON_NAME] và In" at bounding box center [966, 435] width 119 height 19
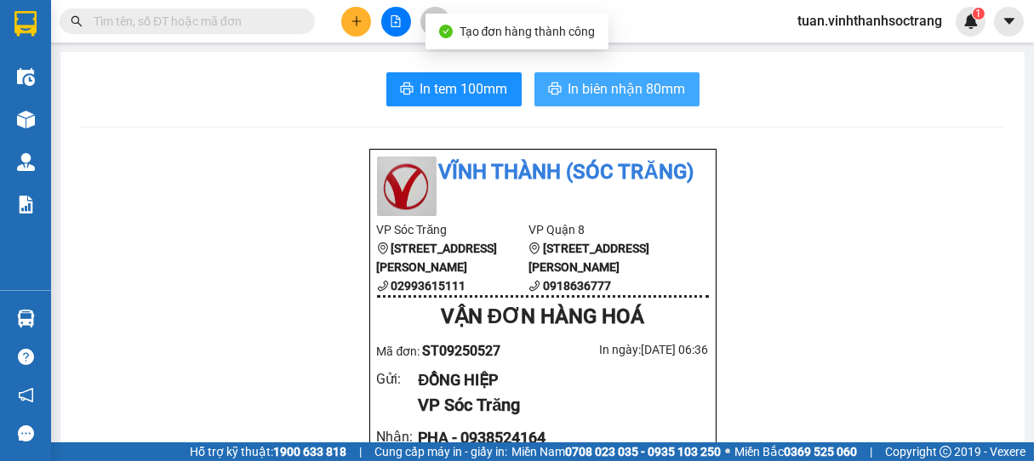
click at [634, 101] on button "In biên nhận 80mm" at bounding box center [617, 89] width 165 height 34
click at [654, 97] on span "In biên nhận 80mm" at bounding box center [627, 88] width 117 height 21
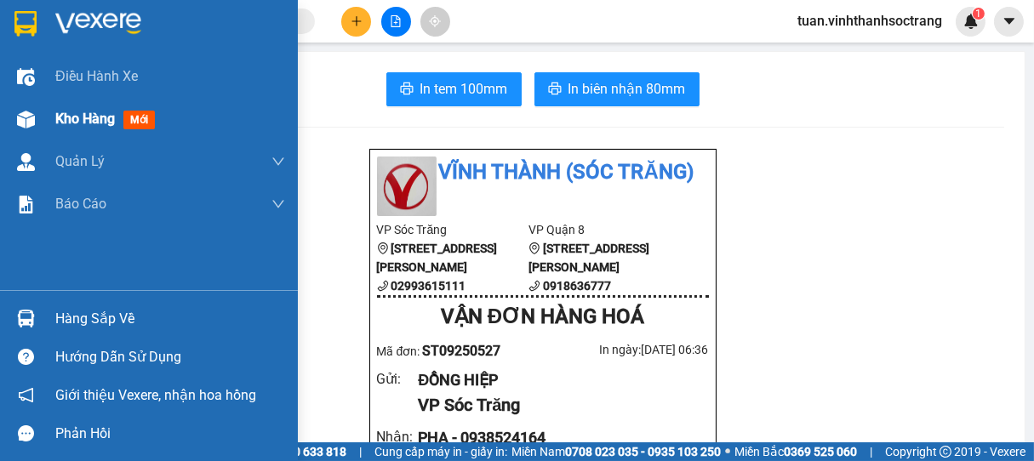
click at [63, 117] on span "Kho hàng" at bounding box center [85, 119] width 60 height 16
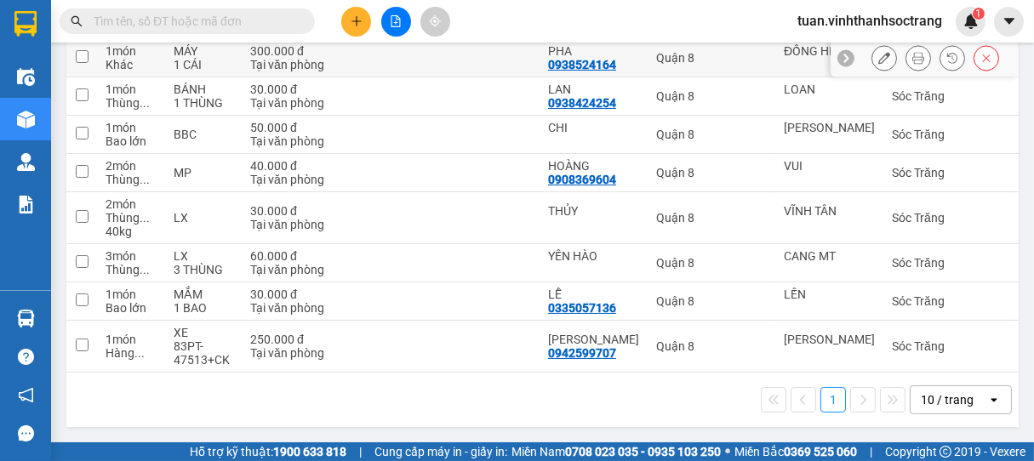
scroll to position [251, 0]
click at [933, 403] on div "10 / trang" at bounding box center [947, 400] width 53 height 17
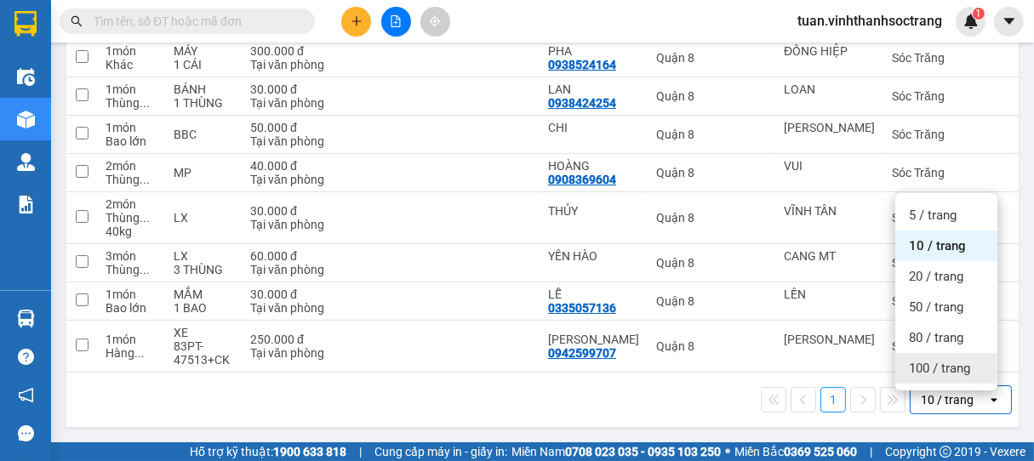
click at [924, 361] on span "100 / trang" at bounding box center [939, 368] width 61 height 17
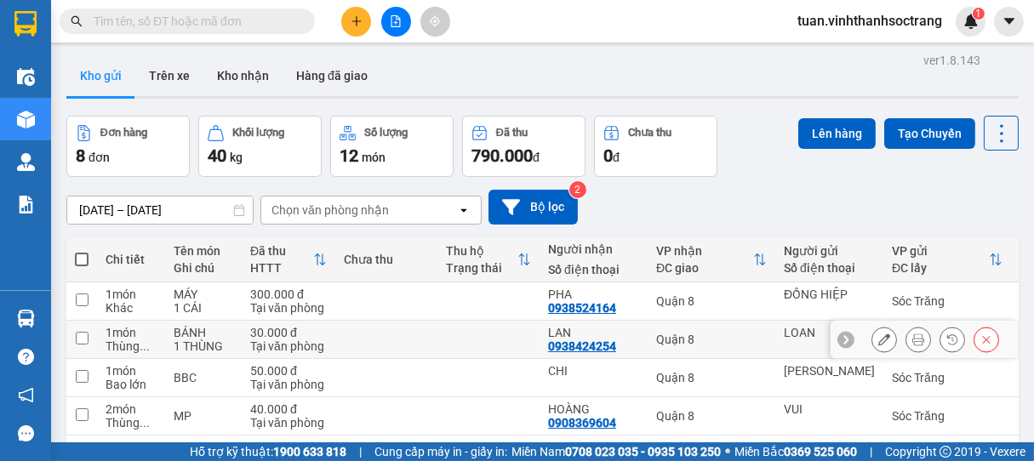
scroll to position [0, 0]
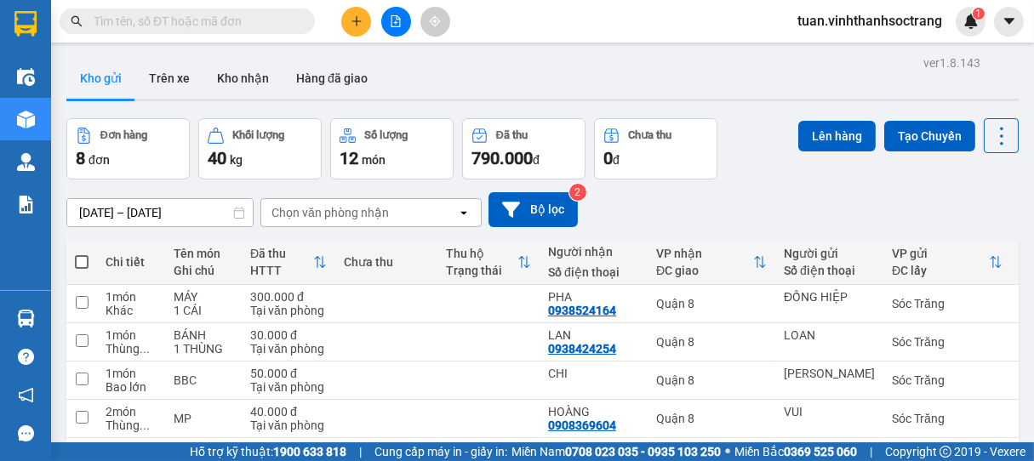
click at [354, 18] on icon "plus" at bounding box center [357, 21] width 12 height 12
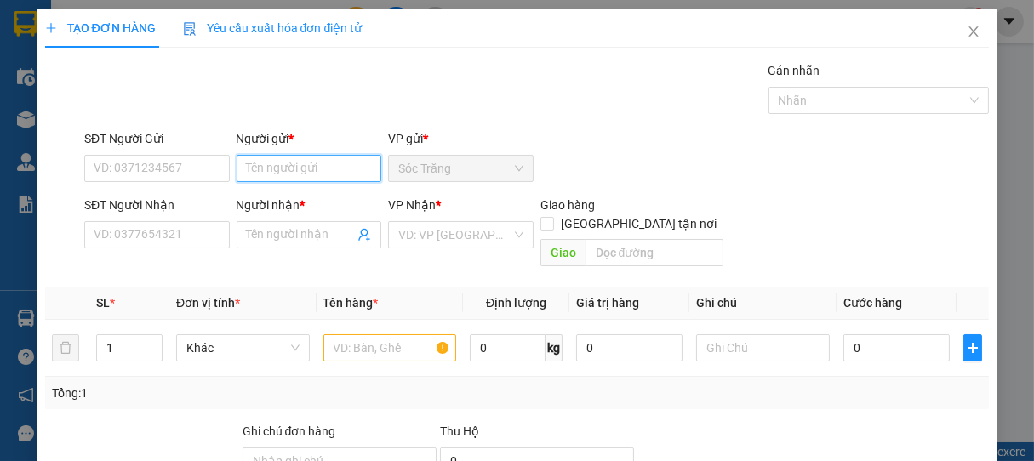
click at [298, 163] on input "Người gửi *" at bounding box center [310, 168] width 146 height 27
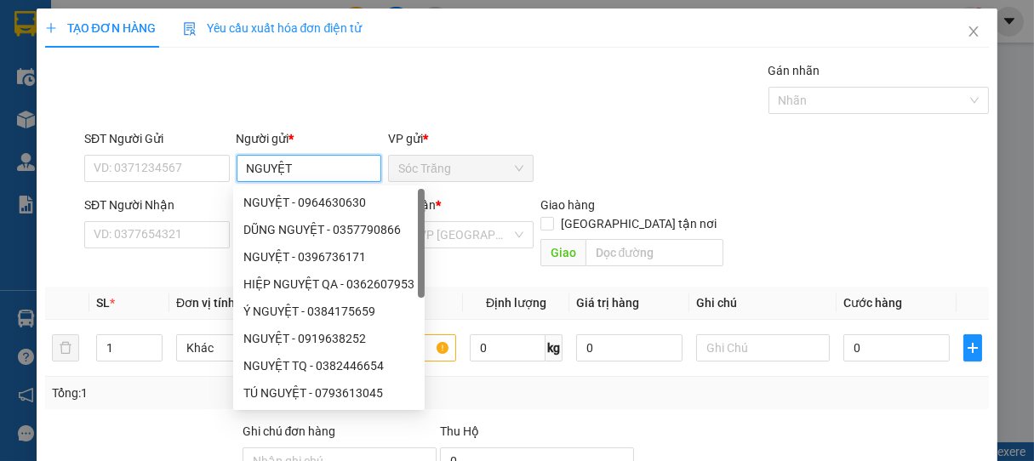
type input "NGUYỆT"
click at [185, 220] on div "SĐT Người Nhận" at bounding box center [157, 209] width 146 height 26
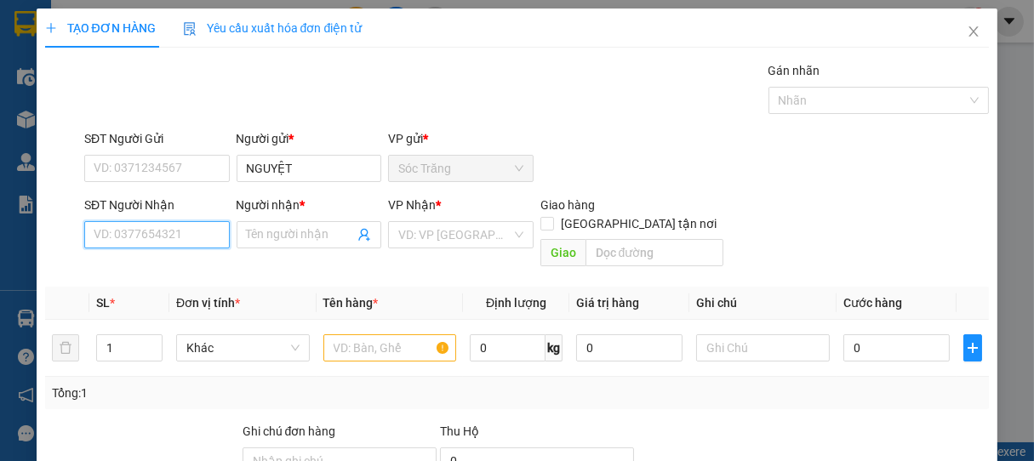
click at [181, 230] on input "SĐT Người Nhận" at bounding box center [157, 234] width 146 height 27
click at [266, 233] on input "Người nhận *" at bounding box center [301, 235] width 108 height 19
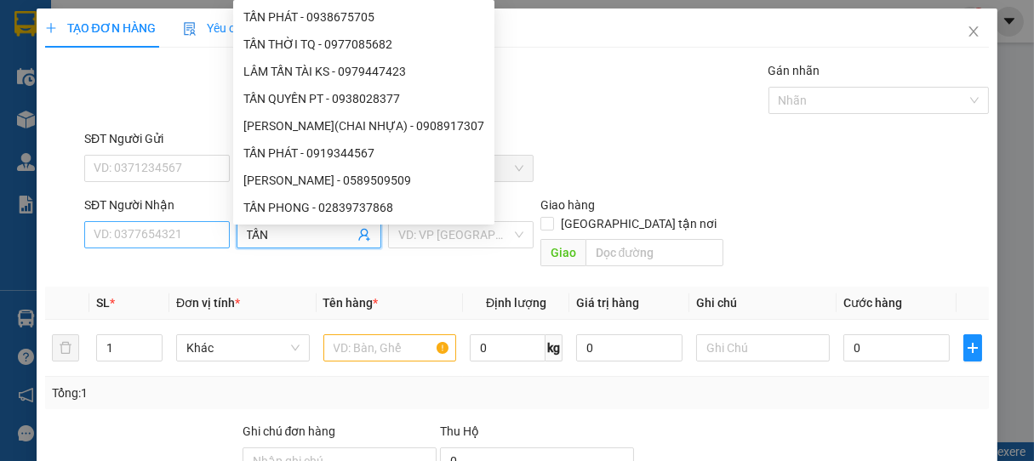
type input "TẤN"
click at [186, 235] on input "SĐT Người Nhận" at bounding box center [157, 234] width 146 height 27
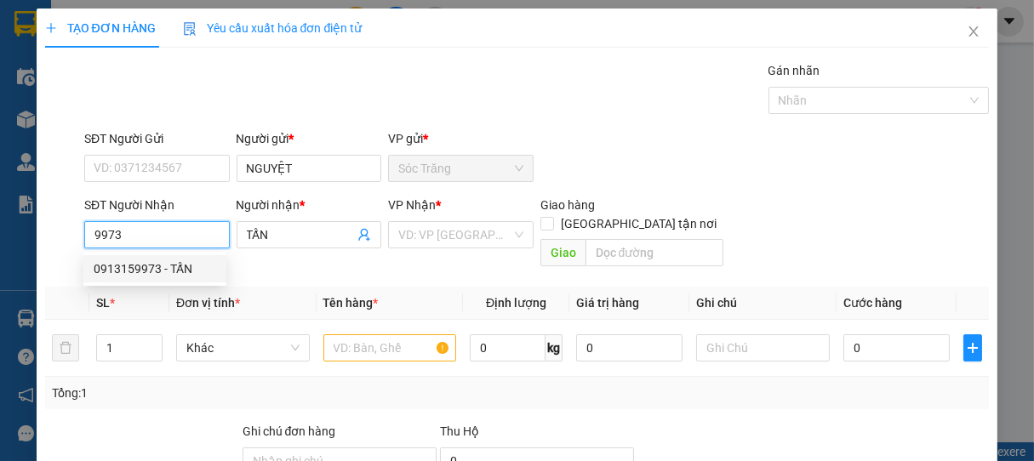
click at [157, 273] on div "0913159973 - TẤN" at bounding box center [155, 269] width 123 height 19
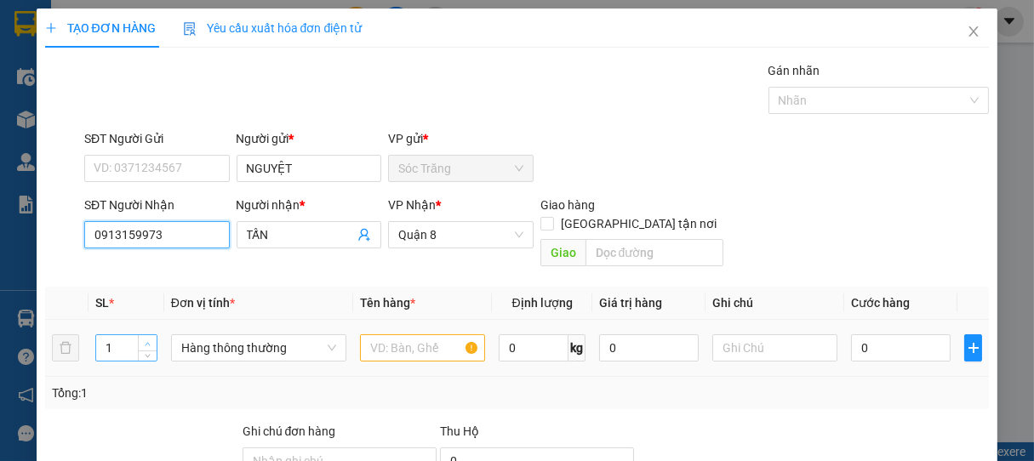
type input "0913159973"
type input "2"
click at [151, 339] on span "up" at bounding box center [148, 344] width 10 height 10
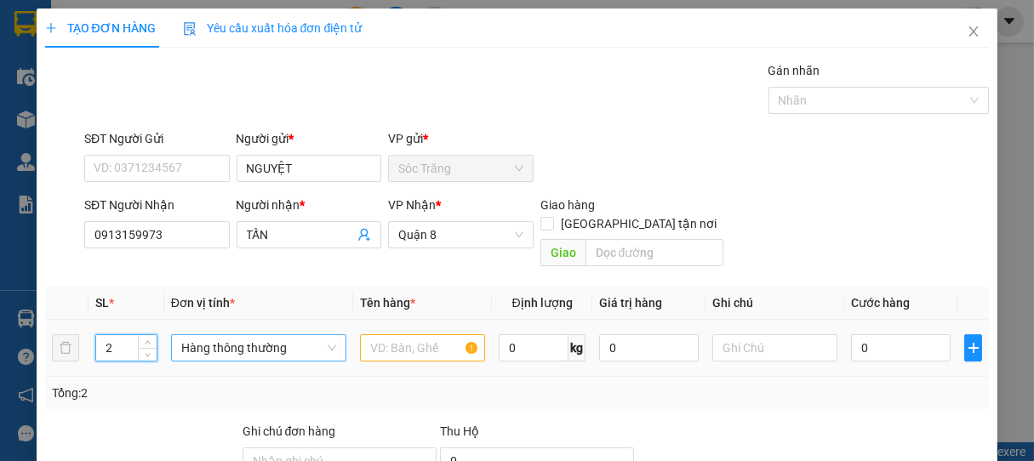
click at [244, 341] on span "Hàng thông thường" at bounding box center [258, 348] width 155 height 26
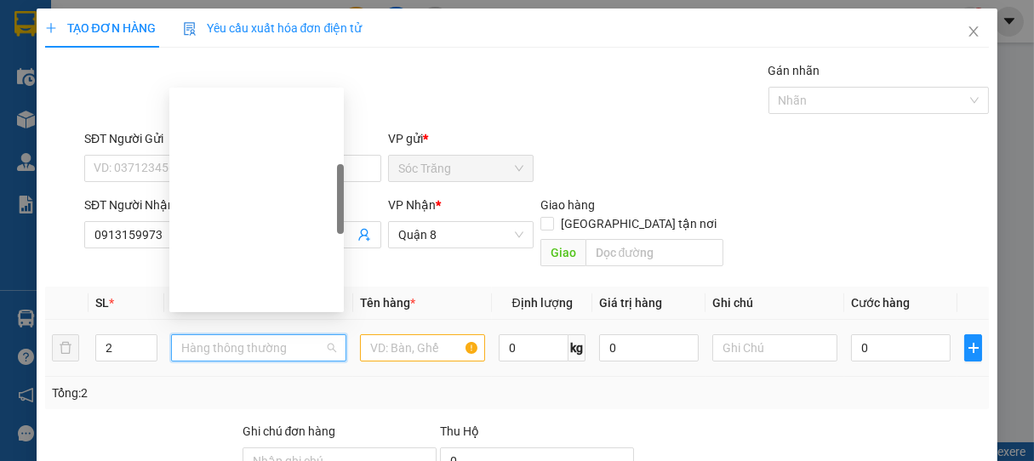
scroll to position [272, 0]
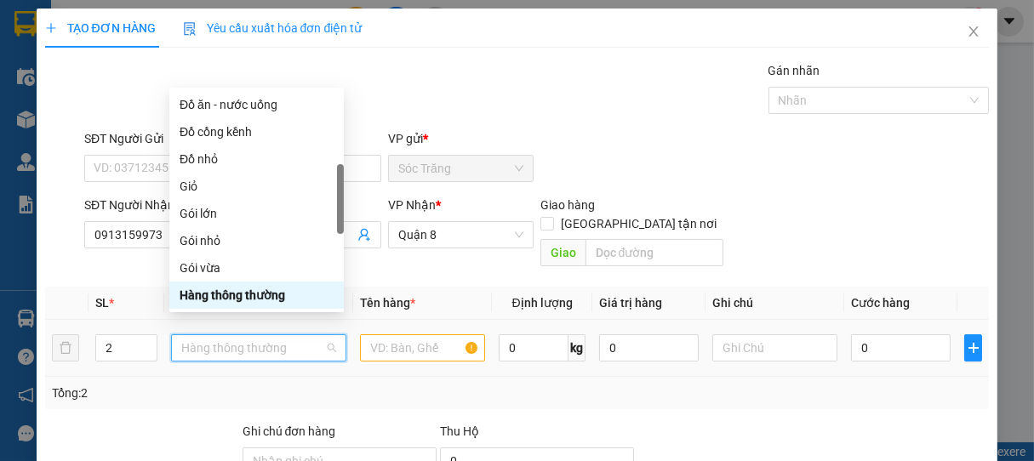
type input "T"
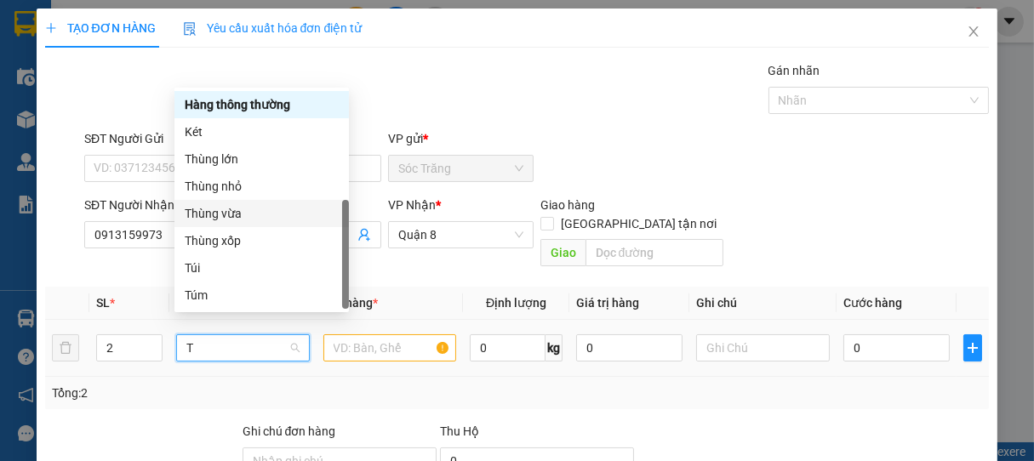
click at [219, 210] on div "Thùng vừa" at bounding box center [262, 213] width 154 height 19
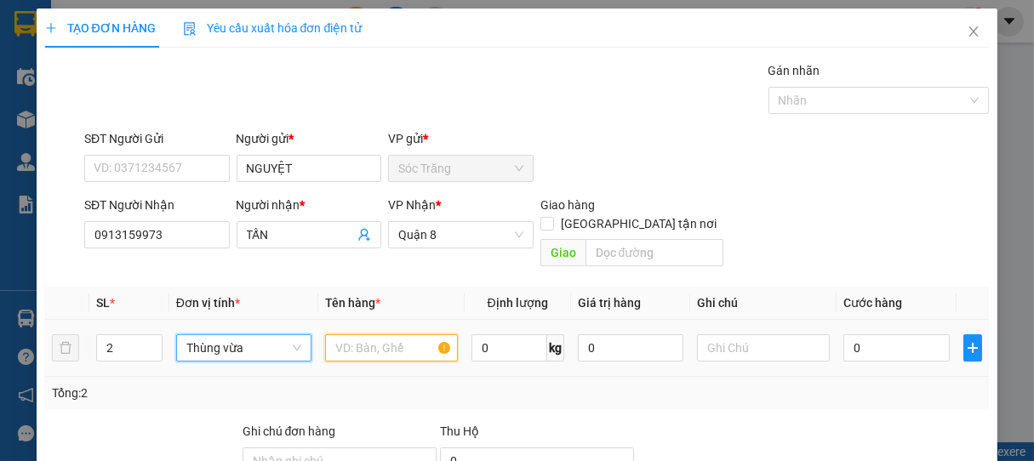
click at [381, 335] on input "text" at bounding box center [391, 348] width 133 height 27
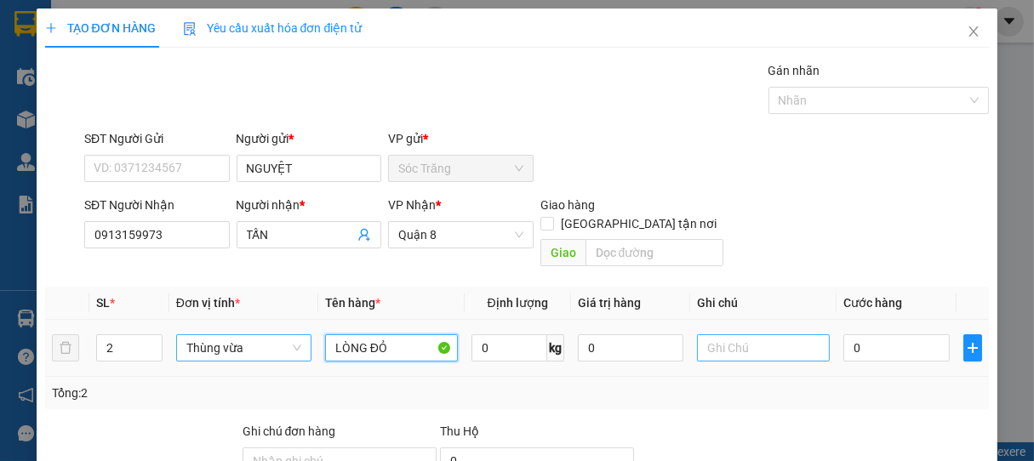
type input "LÒNG ĐỎ"
click at [721, 335] on input "text" at bounding box center [763, 348] width 133 height 27
type input "2 THÙNG"
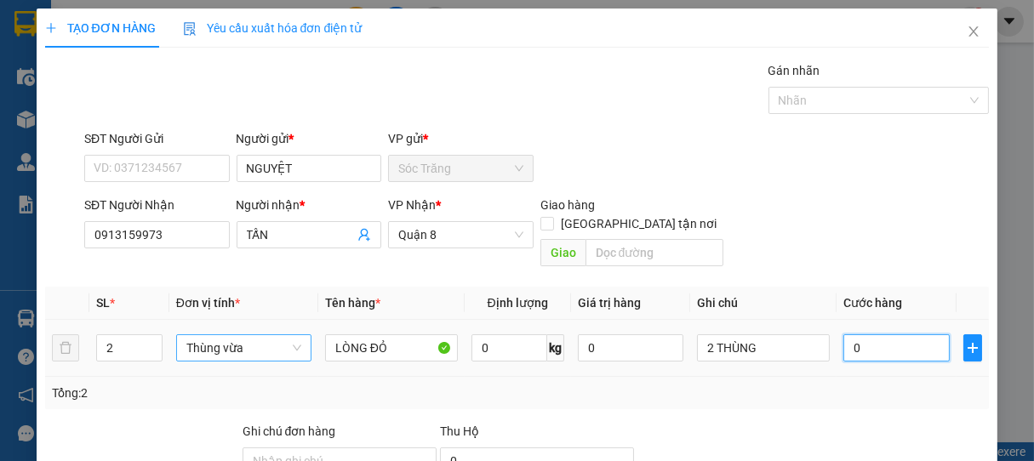
click at [892, 335] on input "0" at bounding box center [897, 348] width 106 height 27
type input "6"
type input "60"
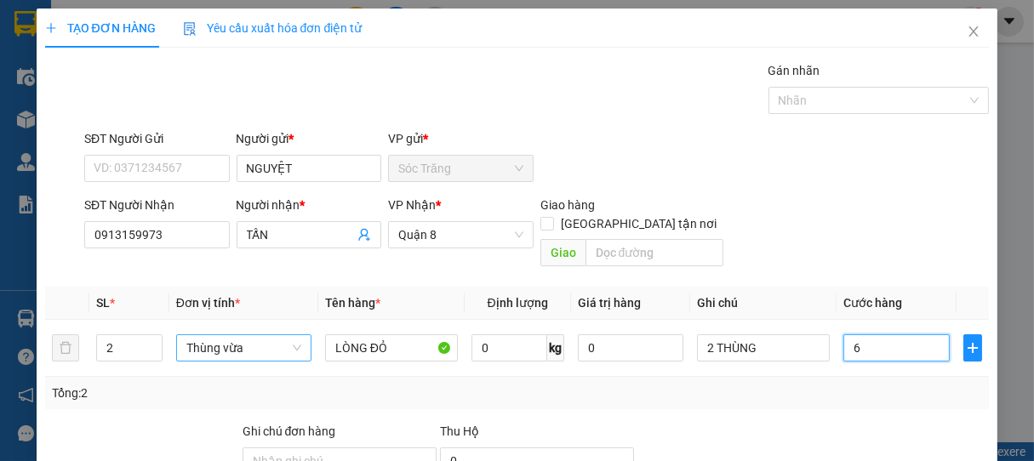
type input "60"
type input "600"
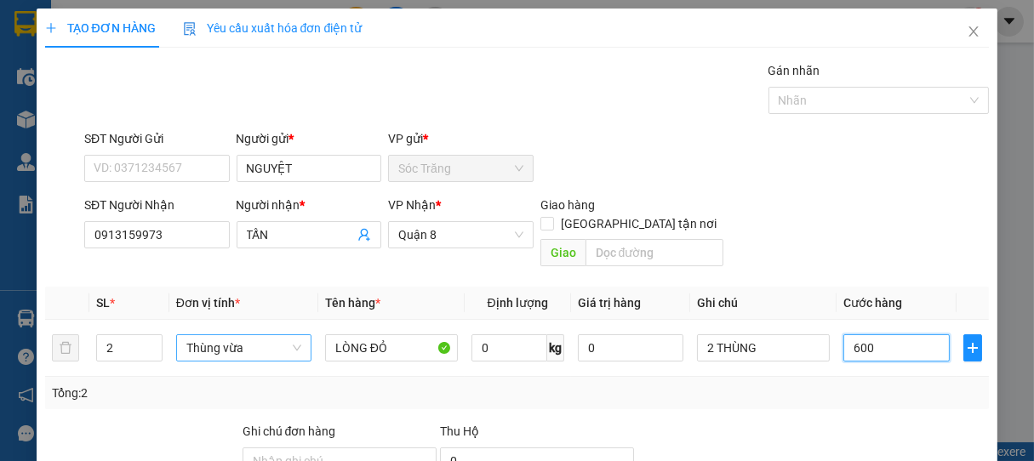
type input "6.000"
type input "60.000"
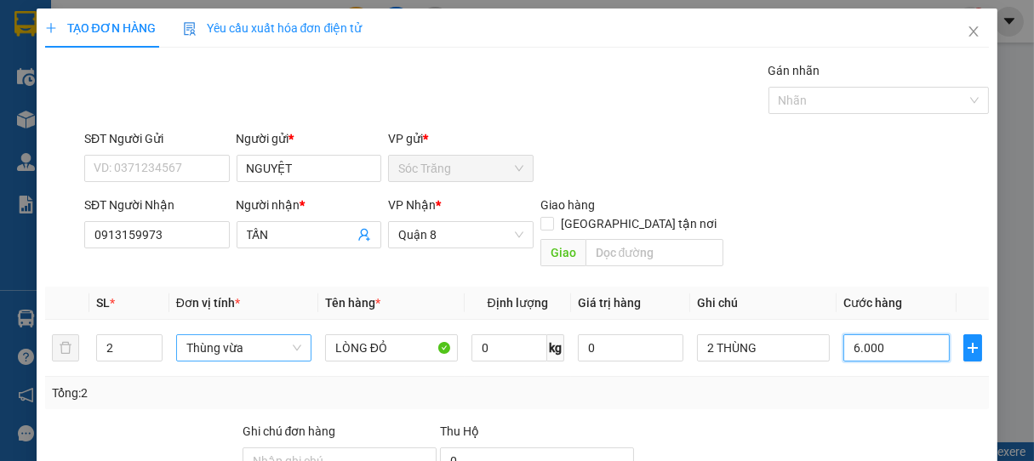
type input "60.000"
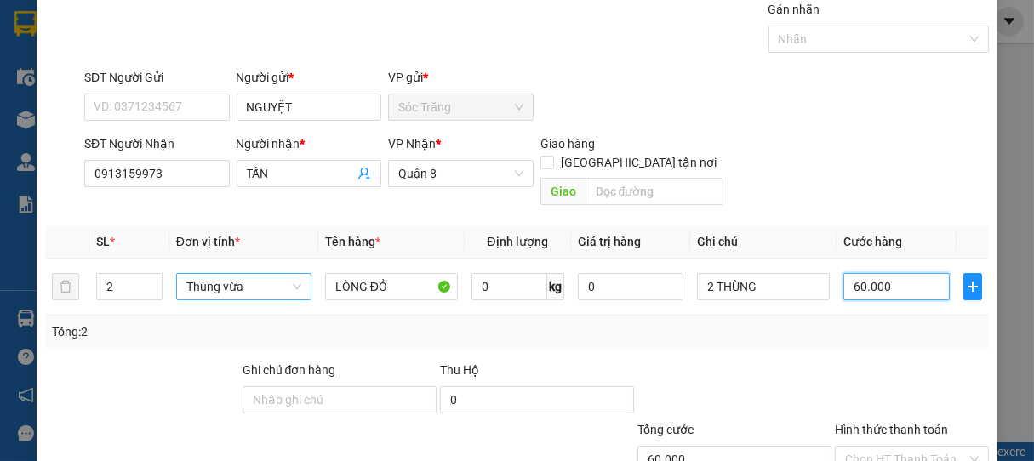
scroll to position [167, 0]
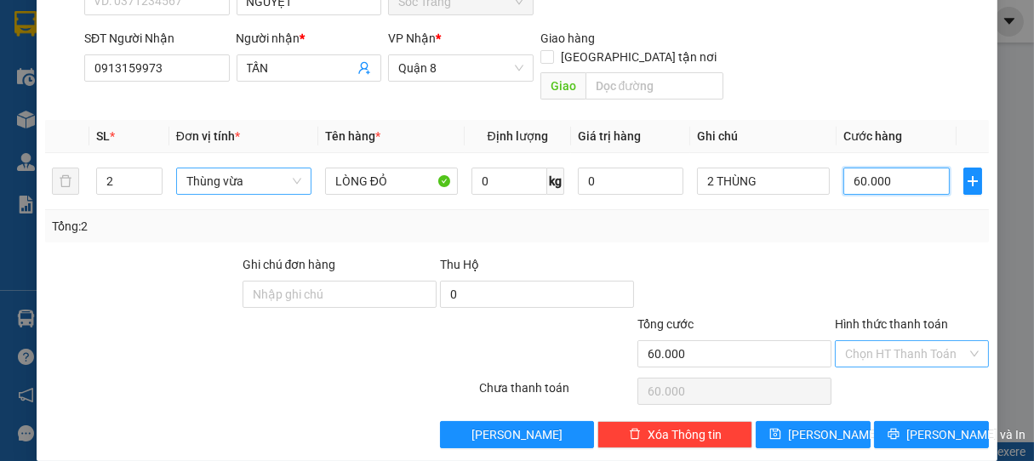
type input "60.000"
click at [876, 341] on input "Hình thức thanh toán" at bounding box center [906, 354] width 123 height 26
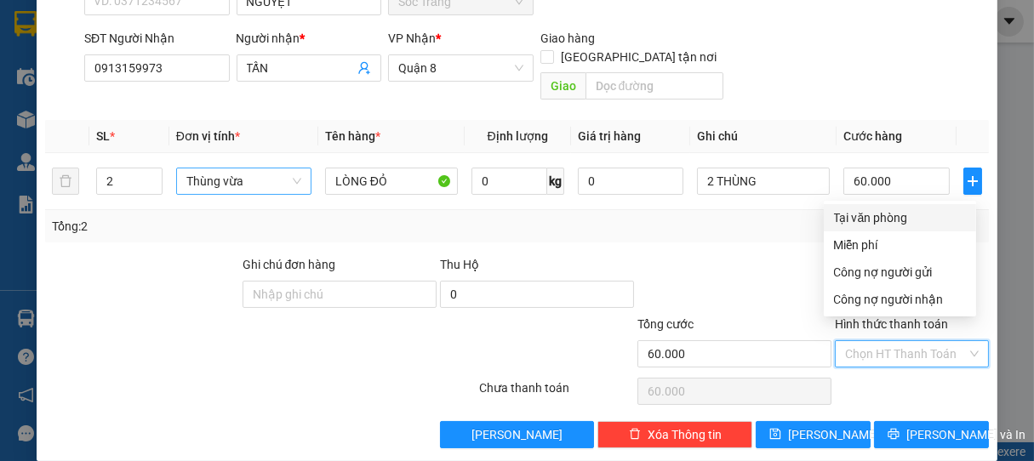
click at [861, 209] on div "Tại văn phòng" at bounding box center [900, 218] width 132 height 19
type input "0"
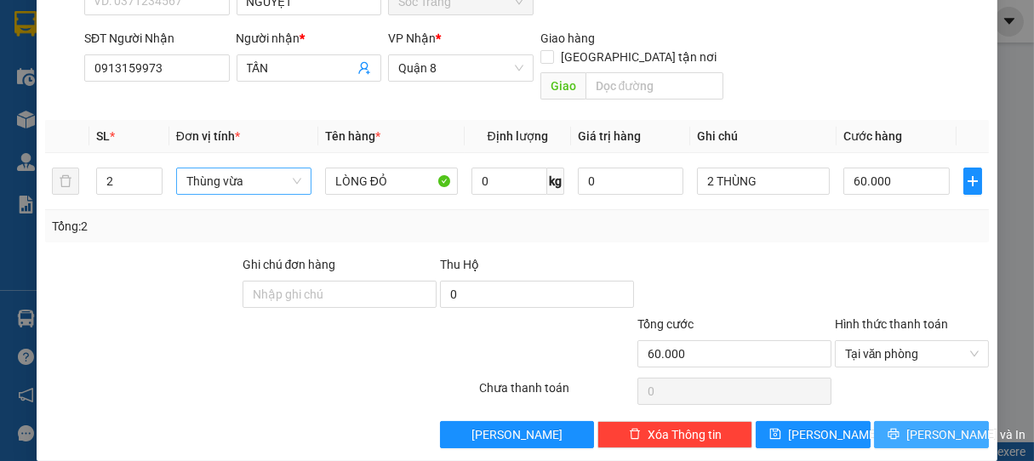
click at [919, 426] on span "[PERSON_NAME] và In" at bounding box center [966, 435] width 119 height 19
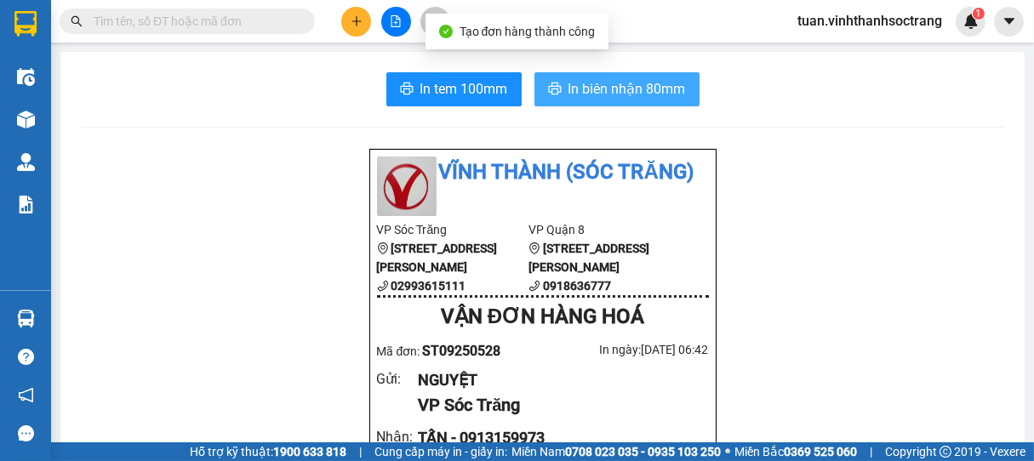
click at [615, 94] on span "In biên nhận 80mm" at bounding box center [627, 88] width 117 height 21
click at [626, 82] on span "In biên nhận 80mm" at bounding box center [627, 88] width 117 height 21
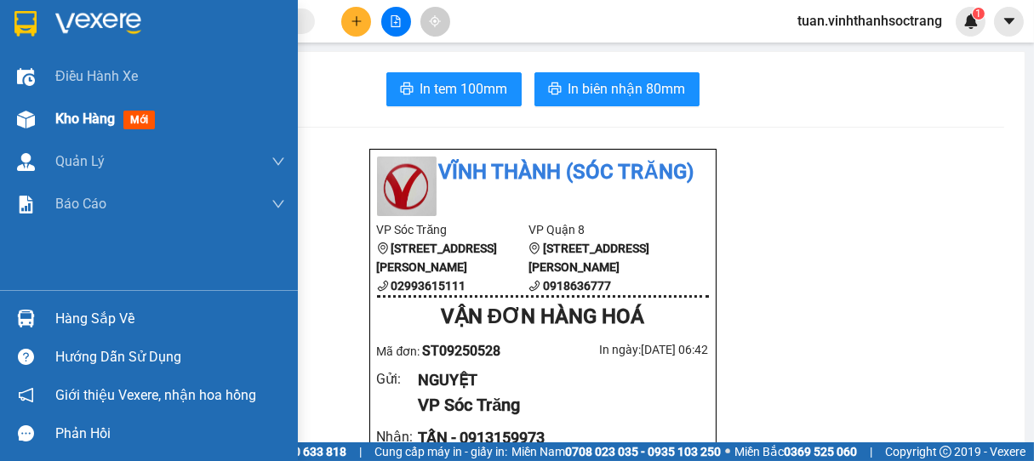
click at [89, 120] on span "Kho hàng" at bounding box center [85, 119] width 60 height 16
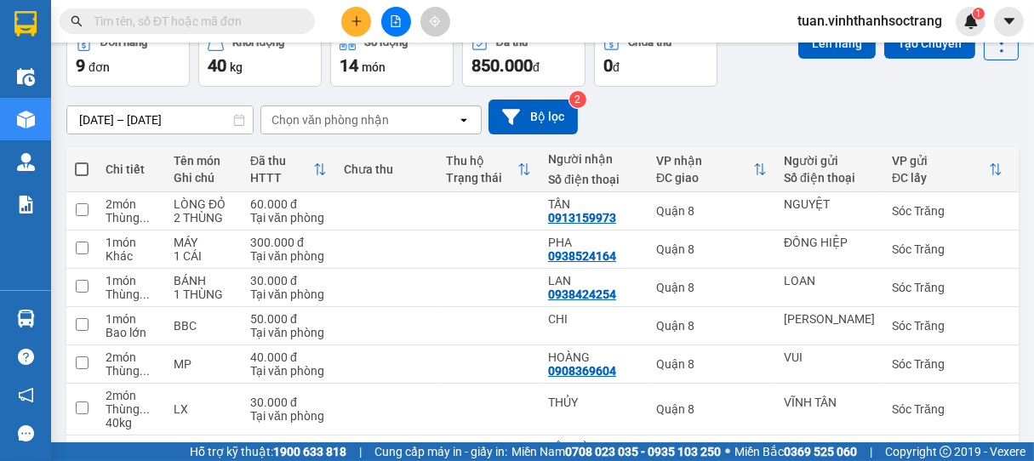
scroll to position [6, 0]
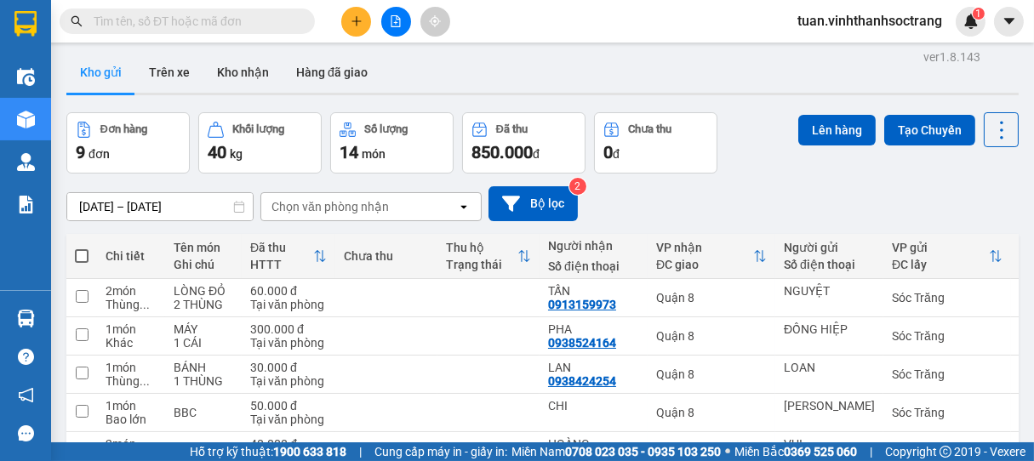
click at [351, 22] on icon "plus" at bounding box center [357, 21] width 12 height 12
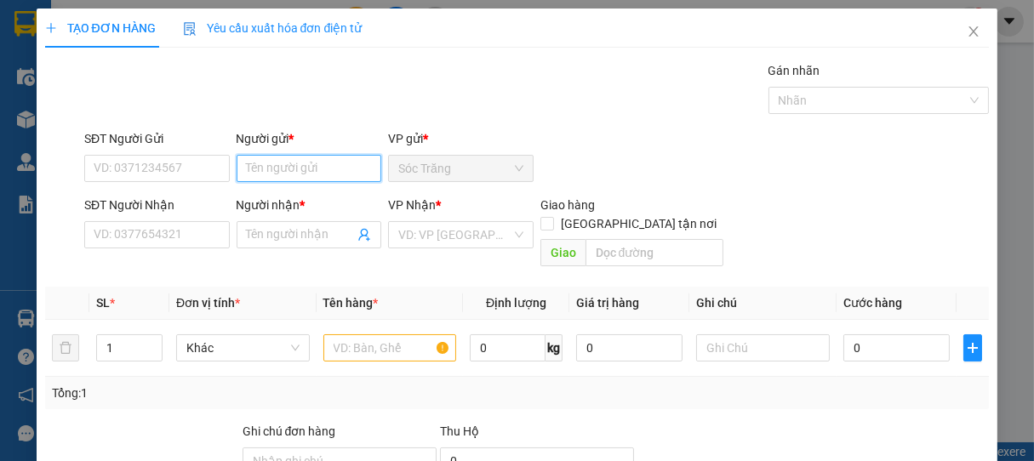
click at [334, 176] on input "Người gửi *" at bounding box center [310, 168] width 146 height 27
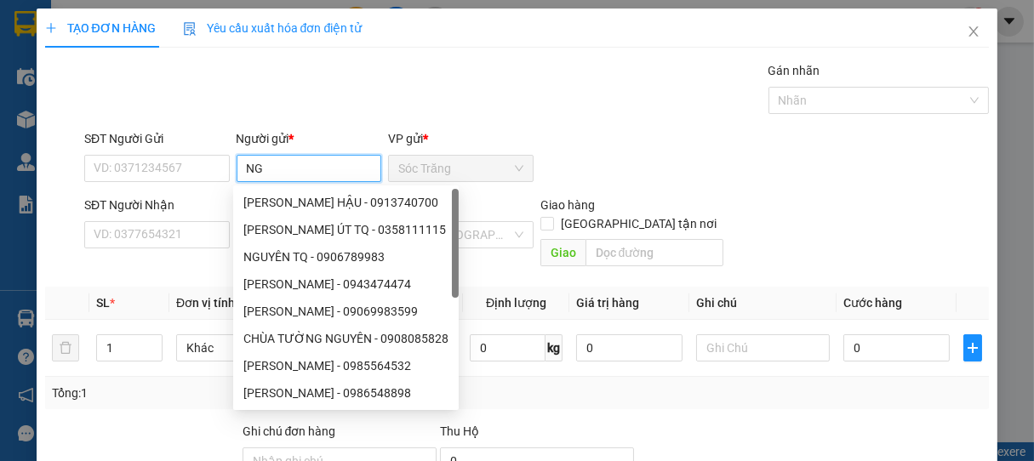
type input "N"
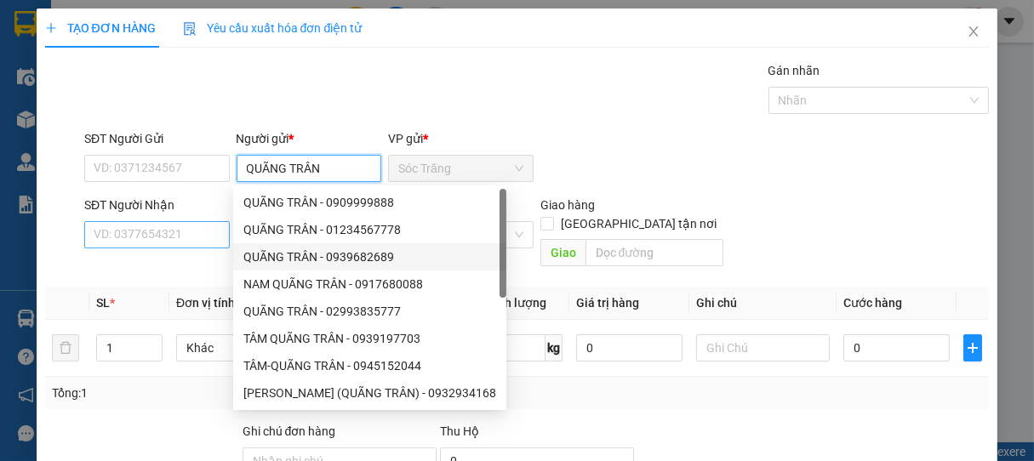
type input "QUÃNG TRÂN"
click at [176, 240] on input "SĐT Người Nhận" at bounding box center [157, 234] width 146 height 27
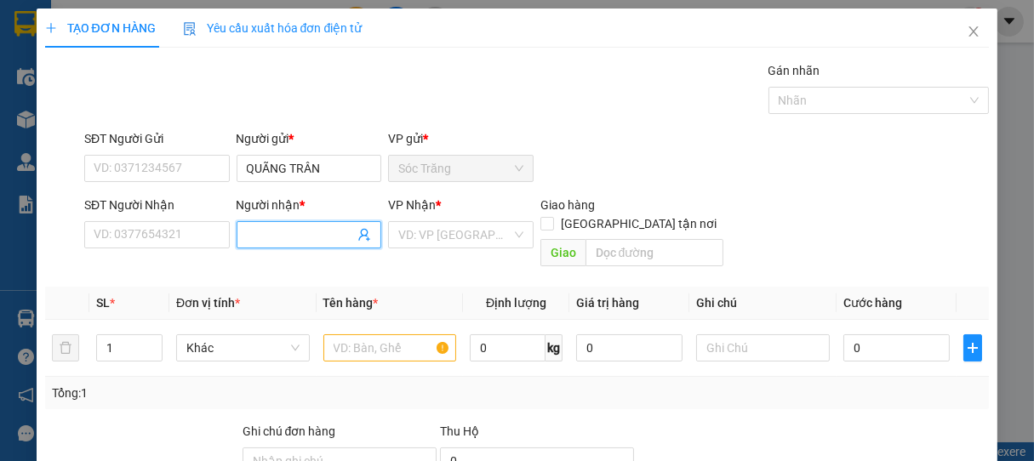
click at [279, 237] on input "Người nhận *" at bounding box center [301, 235] width 108 height 19
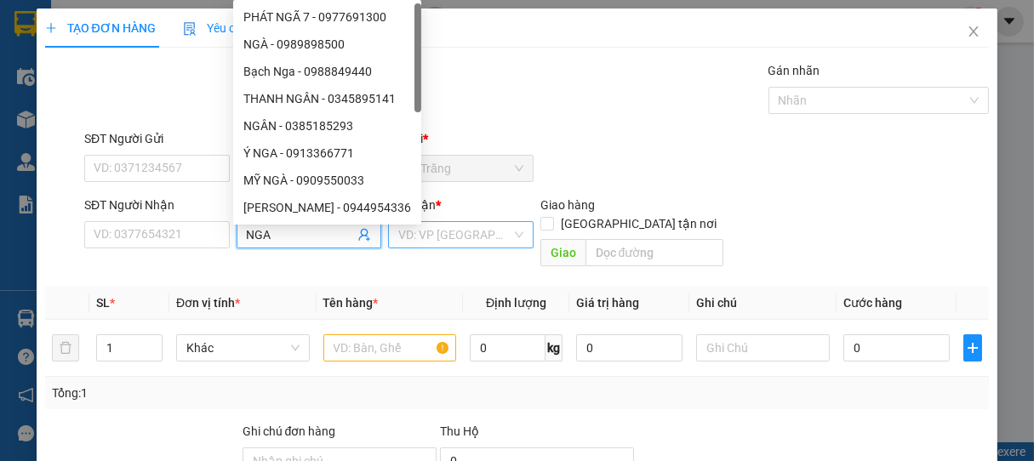
type input "NGA"
click at [432, 240] on input "search" at bounding box center [454, 235] width 113 height 26
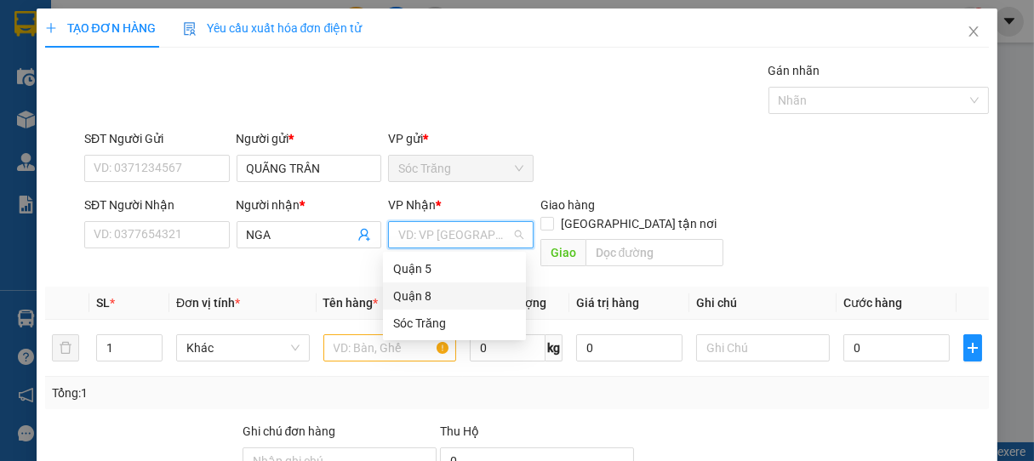
click at [395, 291] on div "Quận 8" at bounding box center [454, 296] width 123 height 19
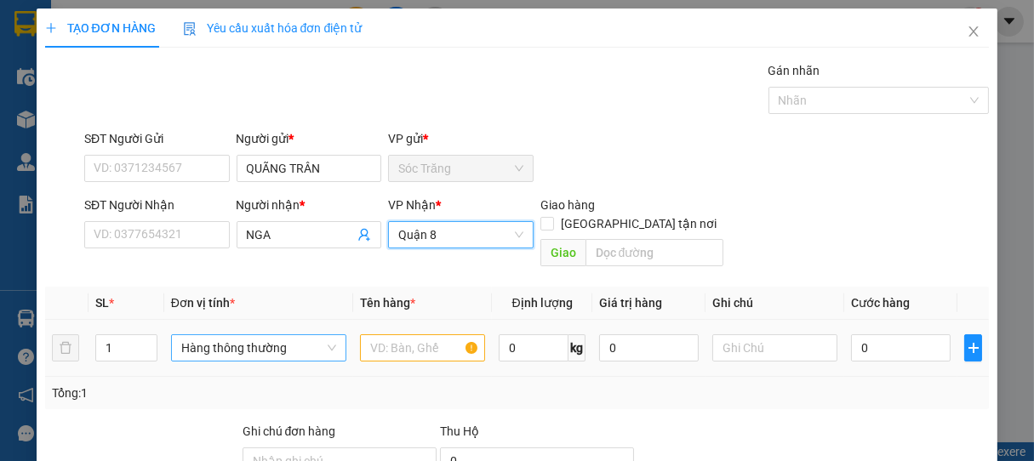
click at [225, 335] on span "Hàng thông thường" at bounding box center [258, 348] width 155 height 26
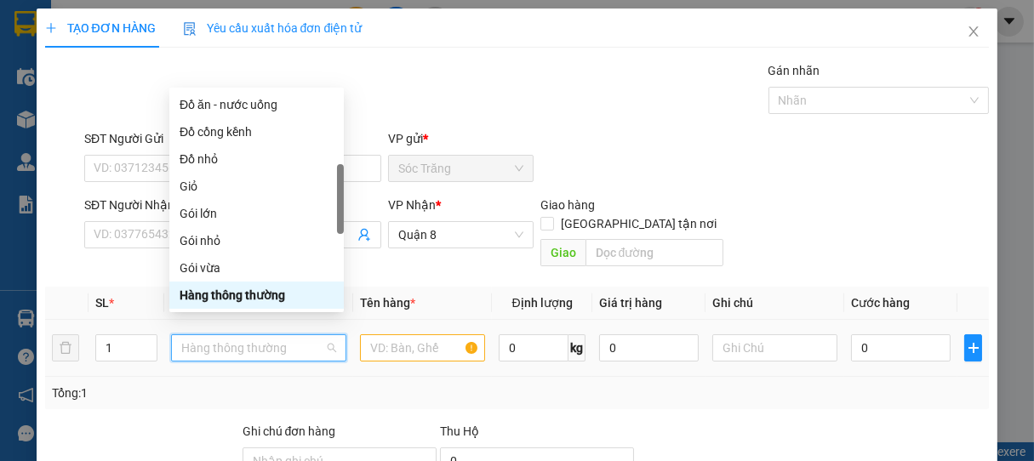
type input "T"
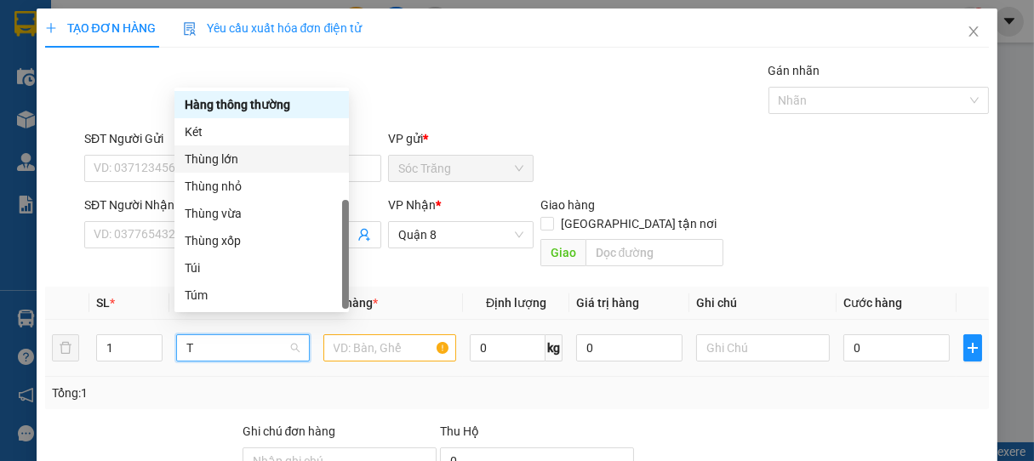
click at [238, 161] on div "Thùng lớn" at bounding box center [262, 159] width 154 height 19
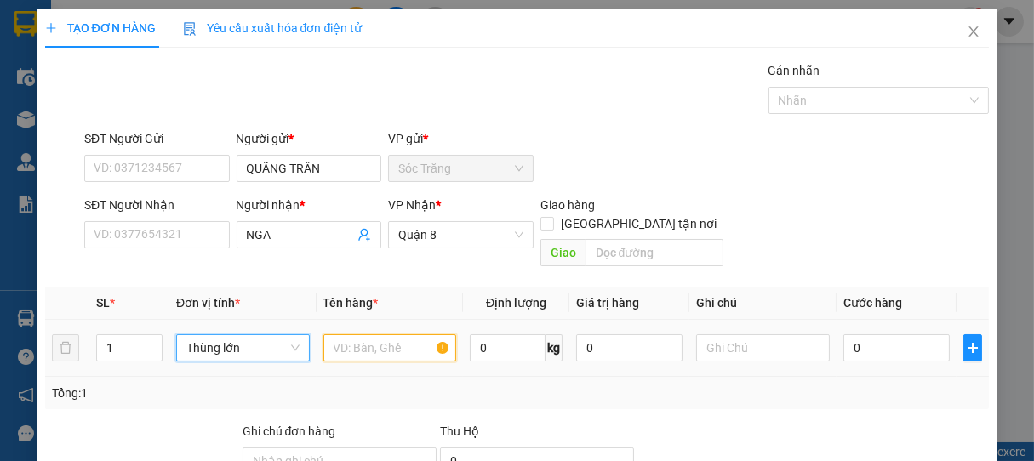
click at [401, 335] on input "text" at bounding box center [389, 348] width 133 height 27
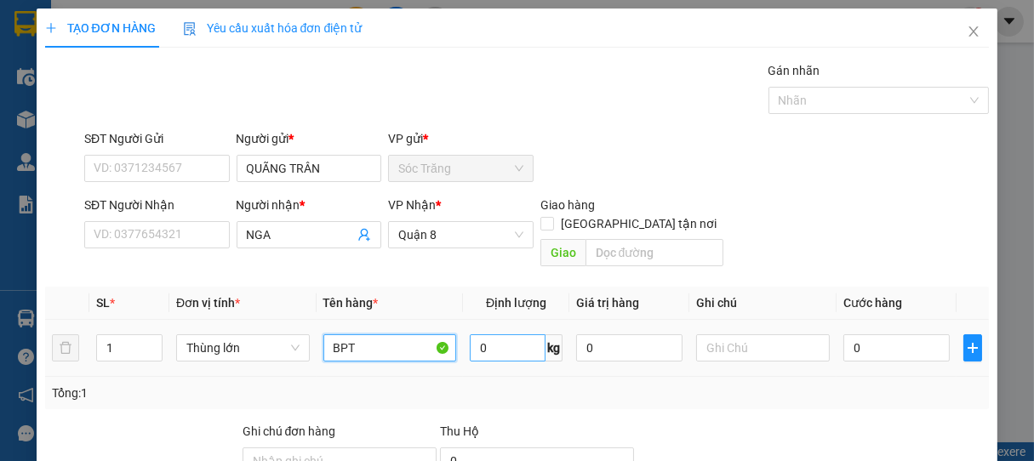
type input "BPT"
click at [512, 337] on input "0" at bounding box center [508, 348] width 76 height 27
type input "25"
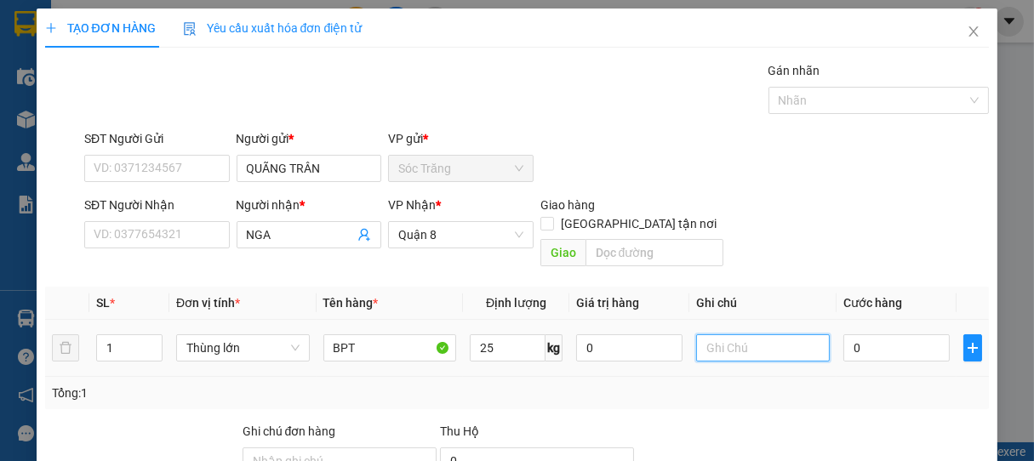
click at [729, 340] on input "text" at bounding box center [762, 348] width 133 height 27
type input "1 THÙNG"
click at [867, 335] on input "0" at bounding box center [897, 348] width 106 height 27
type input "3"
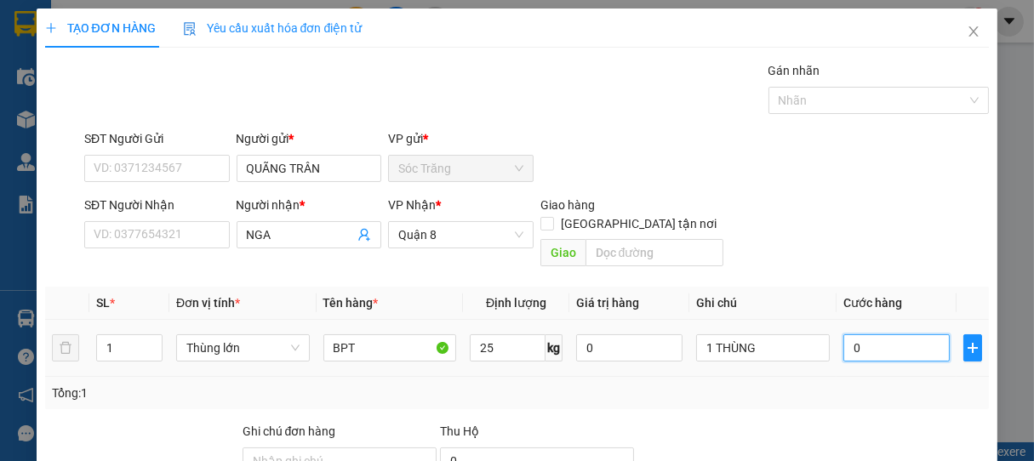
type input "3"
type input "35"
type input "350"
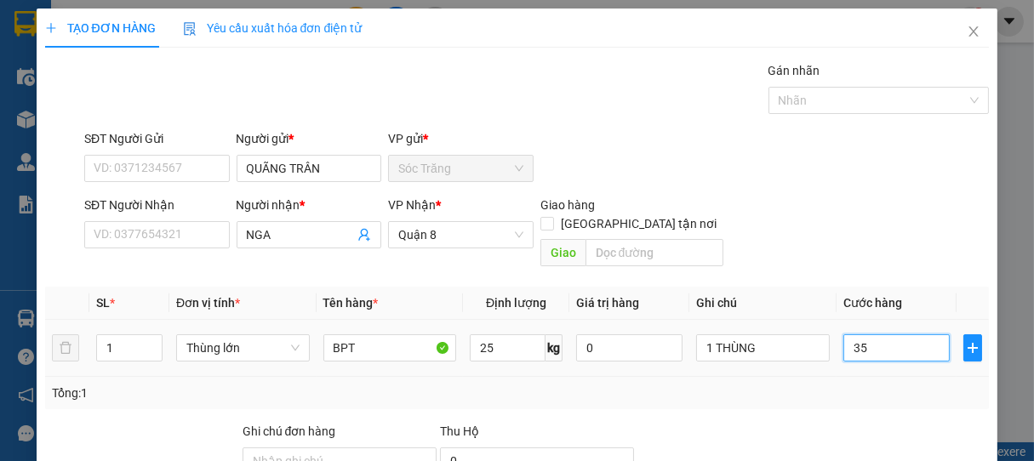
type input "350"
type input "3.500"
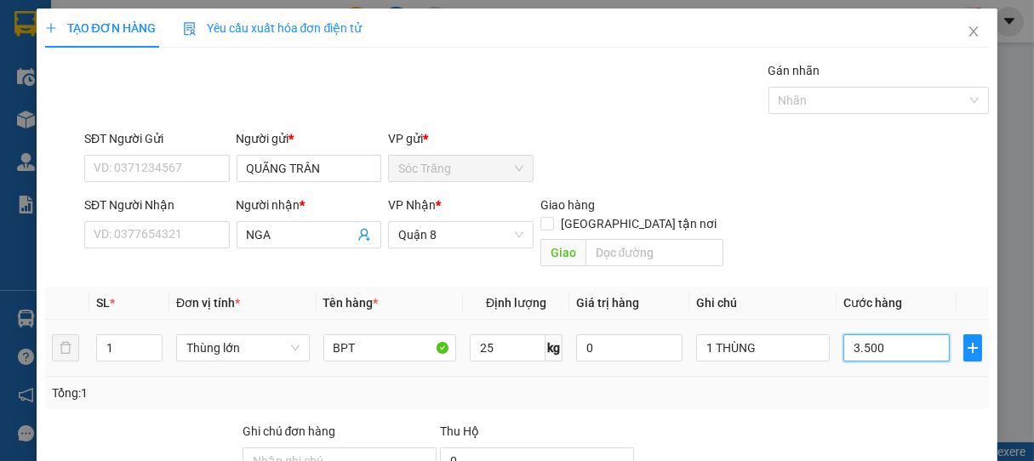
type input "35.000"
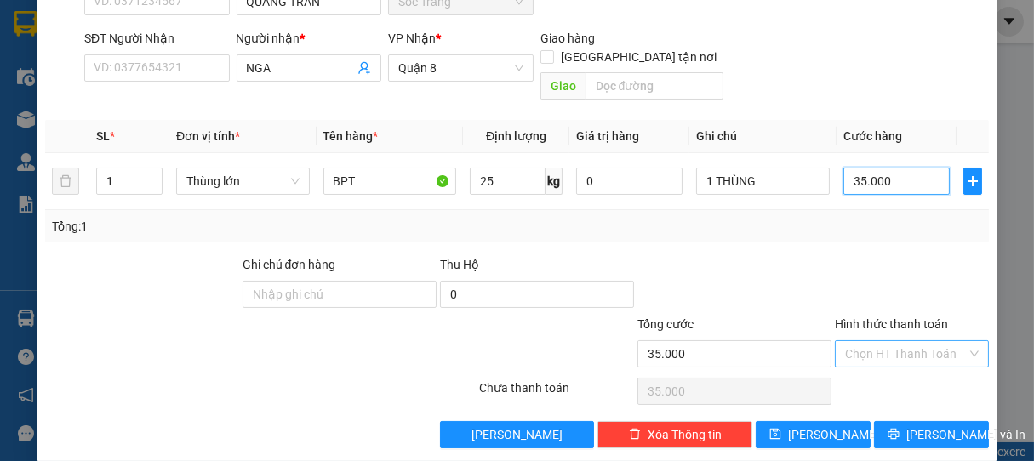
type input "35.000"
click at [870, 341] on input "Hình thức thanh toán" at bounding box center [906, 354] width 123 height 26
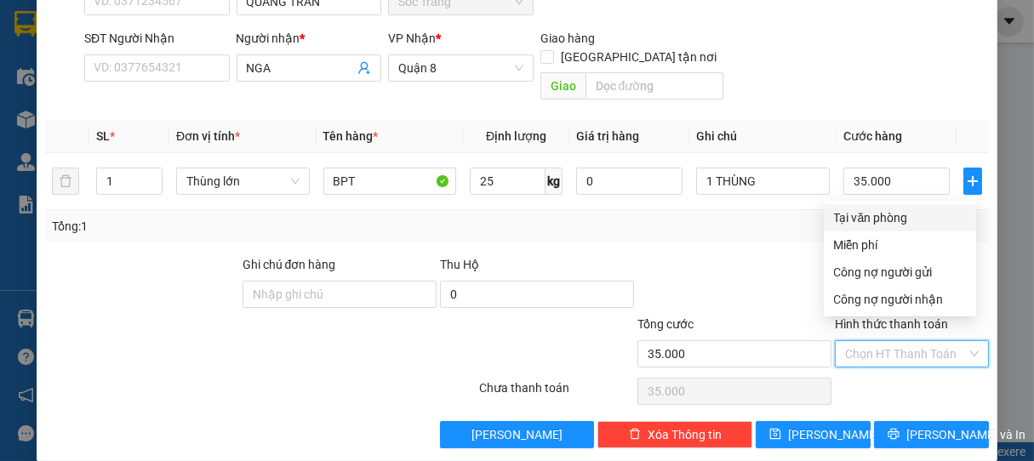
click at [878, 214] on div "Tại văn phòng" at bounding box center [900, 218] width 132 height 19
type input "0"
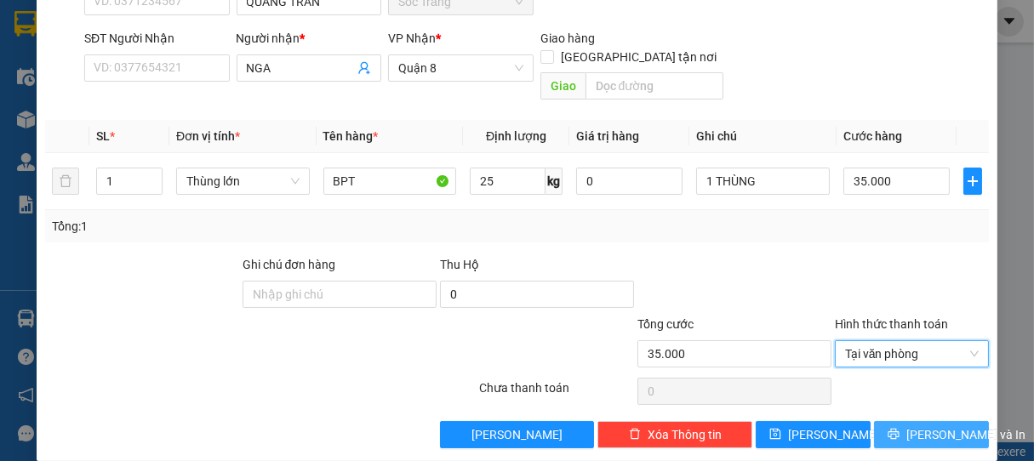
click at [909, 426] on span "[PERSON_NAME] và In" at bounding box center [966, 435] width 119 height 19
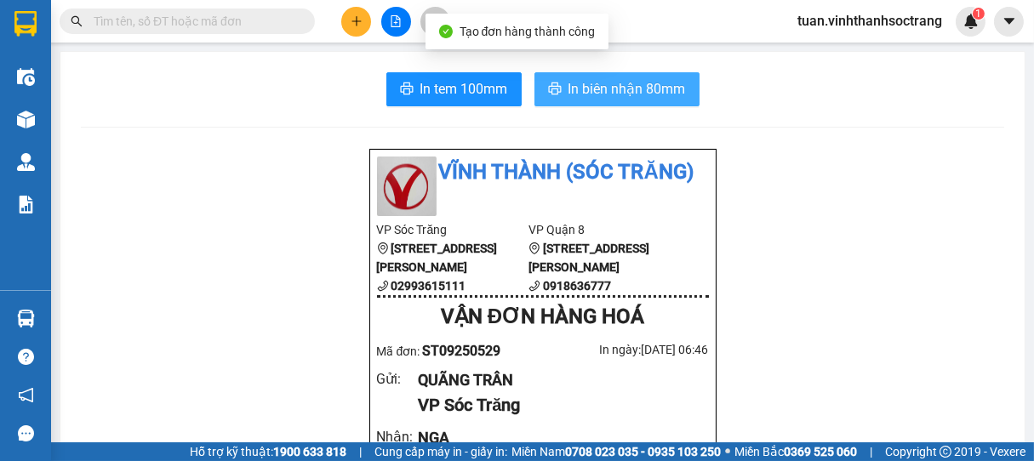
click at [629, 85] on span "In biên nhận 80mm" at bounding box center [627, 88] width 117 height 21
click at [595, 87] on span "In biên nhận 80mm" at bounding box center [627, 88] width 117 height 21
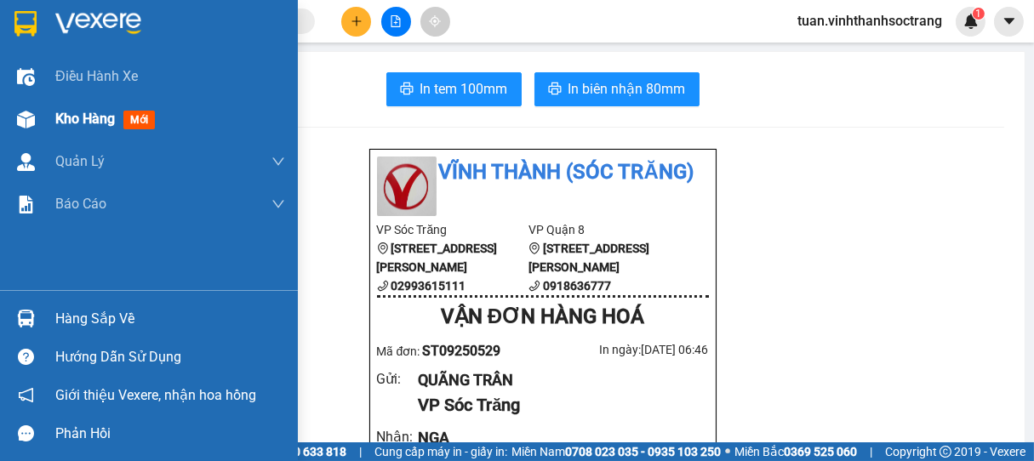
click at [61, 123] on span "Kho hàng" at bounding box center [85, 119] width 60 height 16
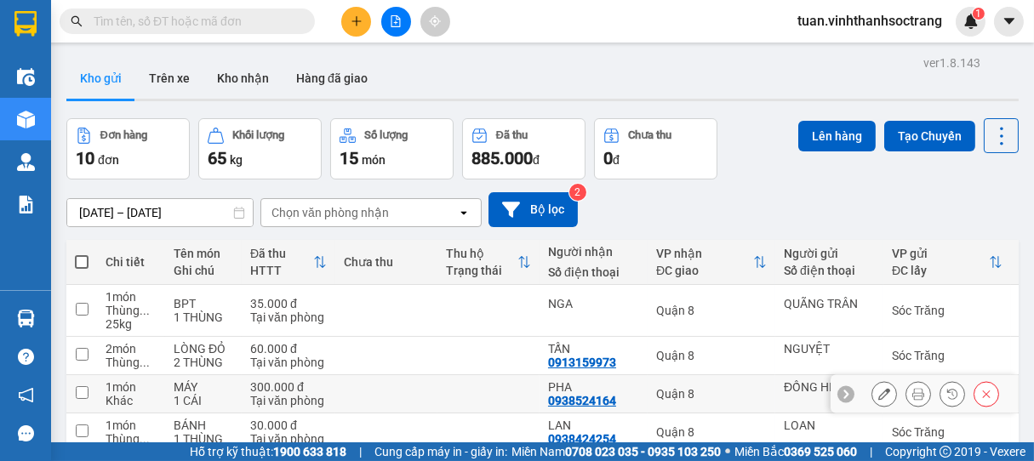
scroll to position [340, 0]
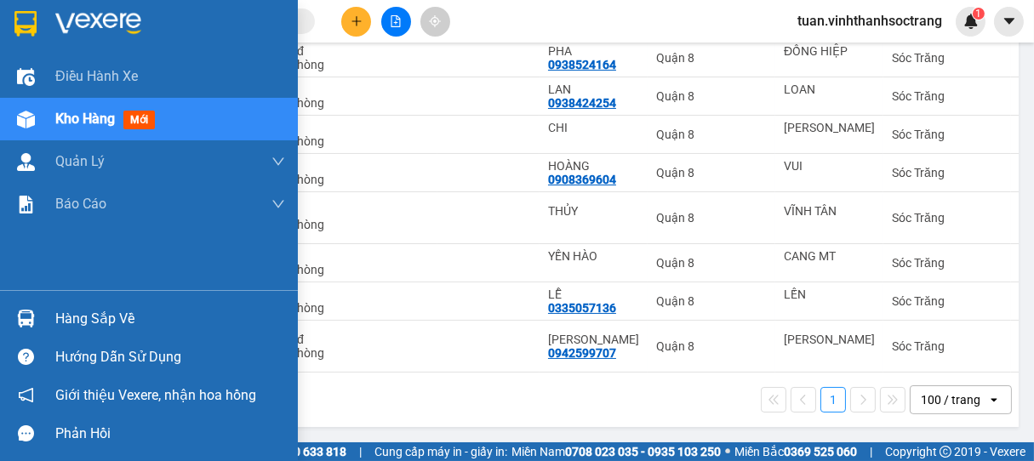
click at [90, 117] on span "Kho hàng" at bounding box center [85, 119] width 60 height 16
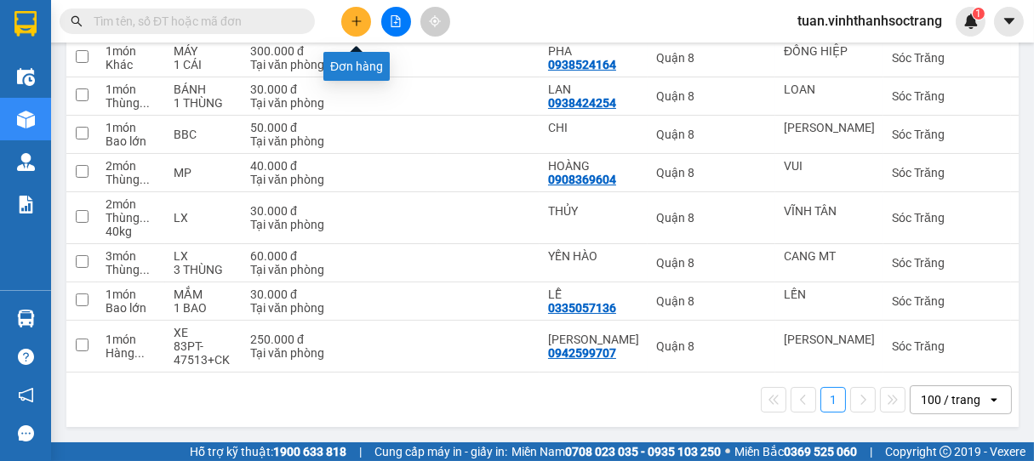
click at [357, 16] on icon "plus" at bounding box center [357, 21] width 12 height 12
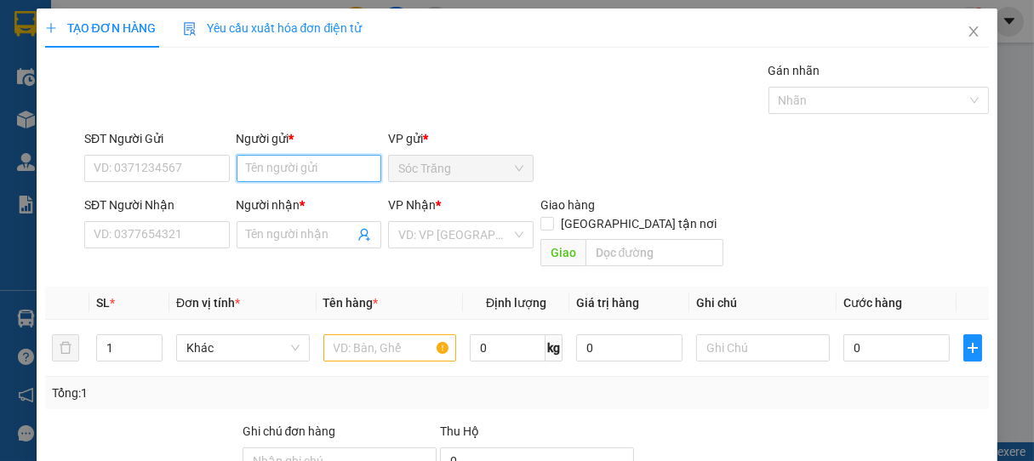
click at [354, 174] on input "Người gửi *" at bounding box center [310, 168] width 146 height 27
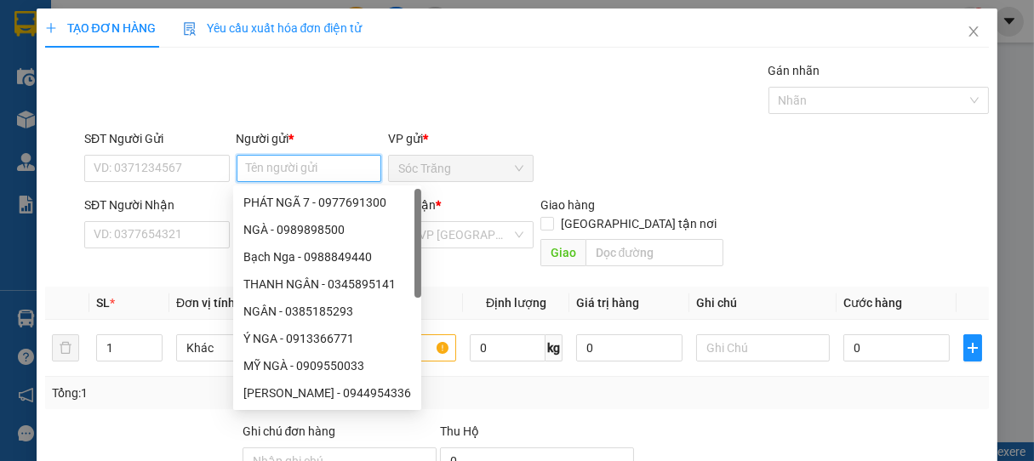
type input "Y"
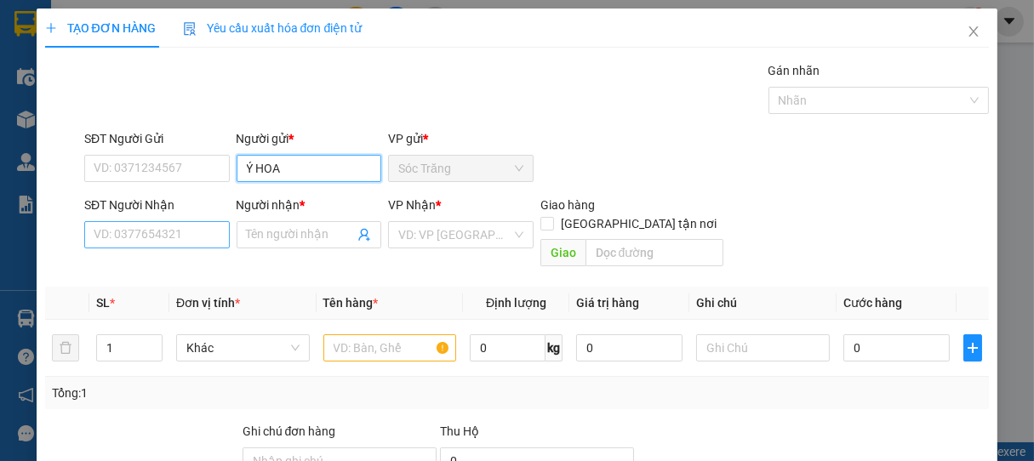
type input "Ý HOA"
click at [198, 227] on input "SĐT Người Nhận" at bounding box center [157, 234] width 146 height 27
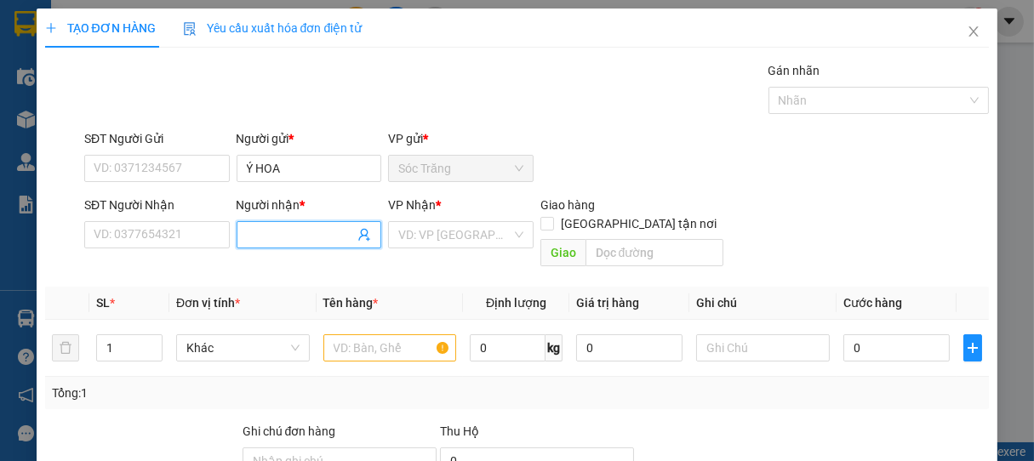
click at [252, 230] on input "Người nhận *" at bounding box center [301, 235] width 108 height 19
type input "[PERSON_NAME]"
drag, startPoint x: 467, startPoint y: 236, endPoint x: 460, endPoint y: 243, distance: 10.2
click at [468, 235] on input "search" at bounding box center [454, 235] width 113 height 26
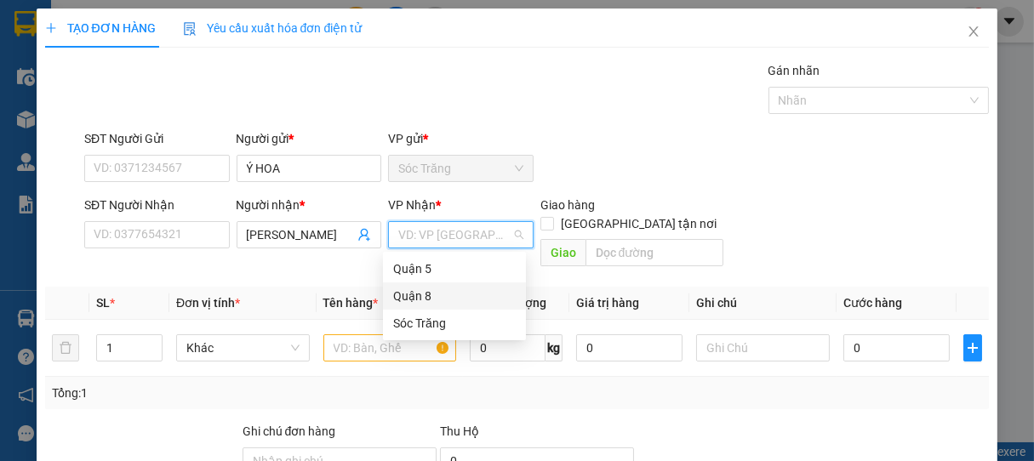
click at [403, 296] on div "Quận 8" at bounding box center [454, 296] width 123 height 19
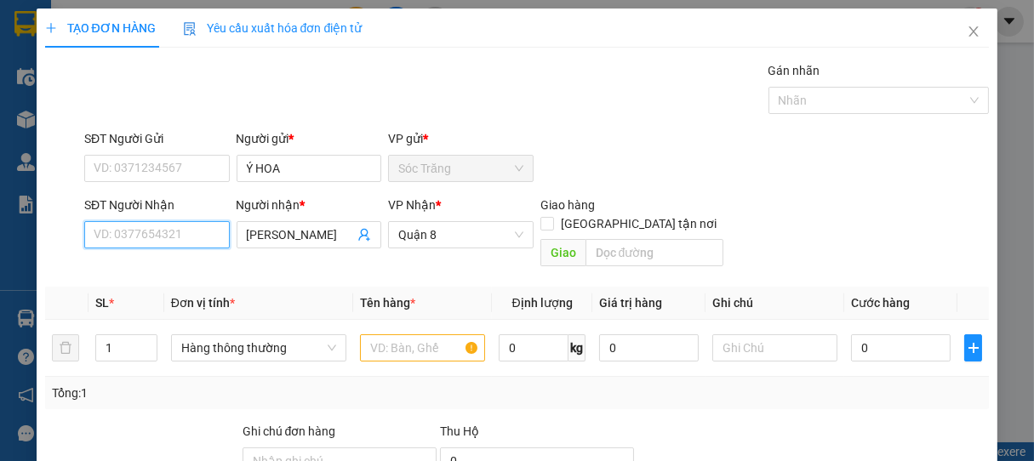
click at [171, 223] on input "SĐT Người Nhận" at bounding box center [157, 234] width 146 height 27
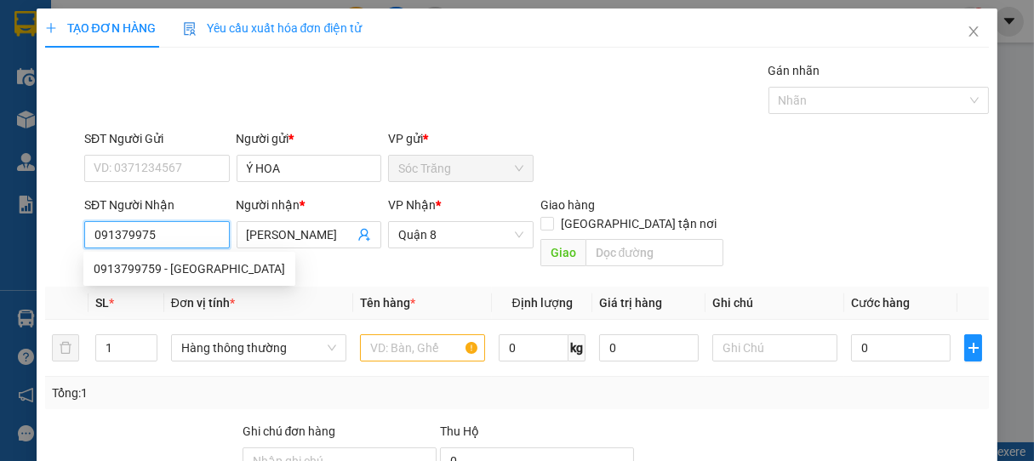
type input "0913799759"
click at [187, 268] on div "0913799759 - [GEOGRAPHIC_DATA]" at bounding box center [190, 269] width 192 height 19
type input "[PERSON_NAME]"
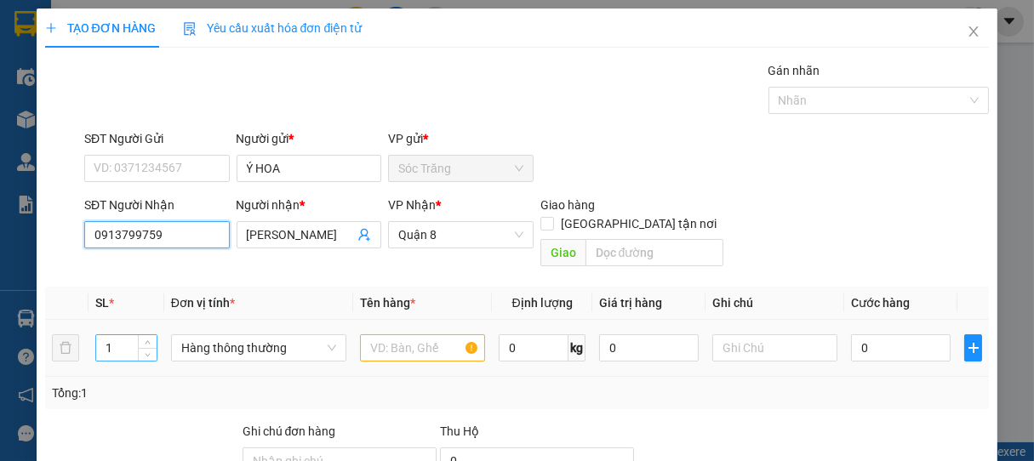
type input "0913799759"
click at [128, 337] on input "1" at bounding box center [126, 348] width 60 height 26
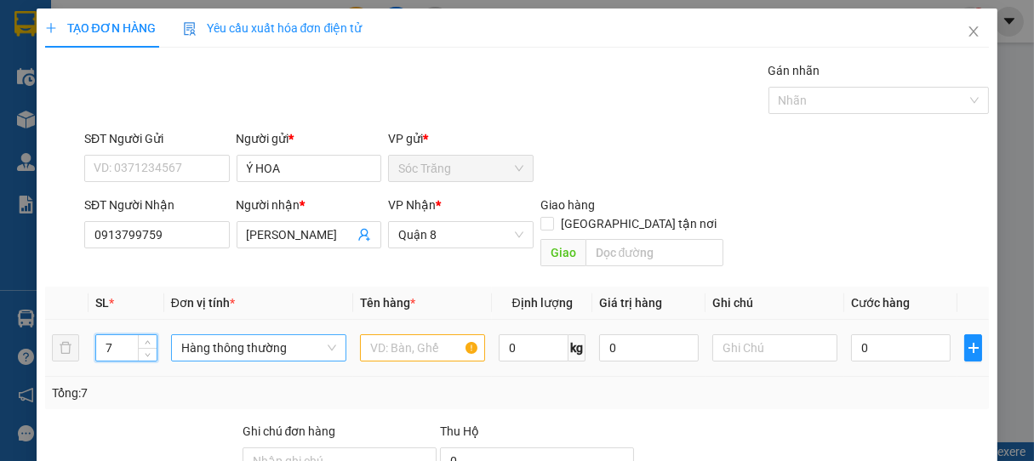
click at [269, 335] on span "Hàng thông thường" at bounding box center [258, 348] width 155 height 26
type input "7"
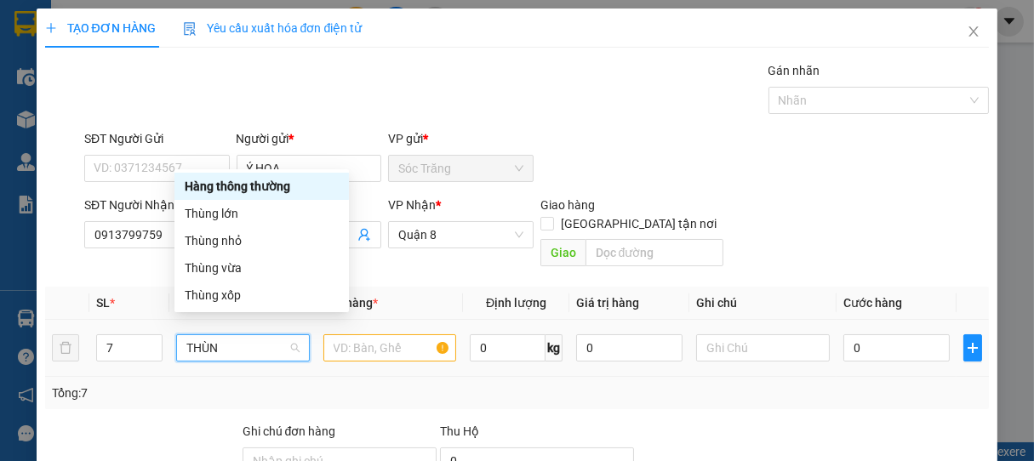
type input "THÙNG"
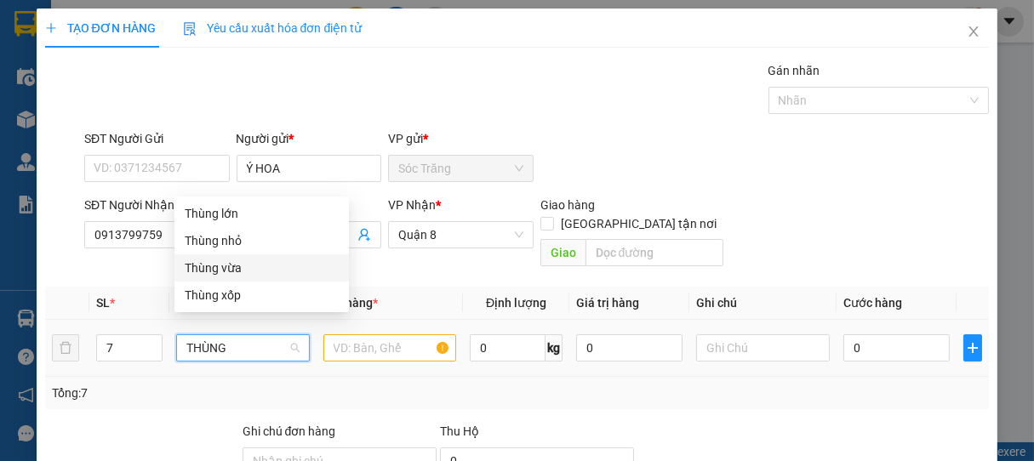
click at [222, 262] on div "Thùng vừa" at bounding box center [262, 268] width 154 height 19
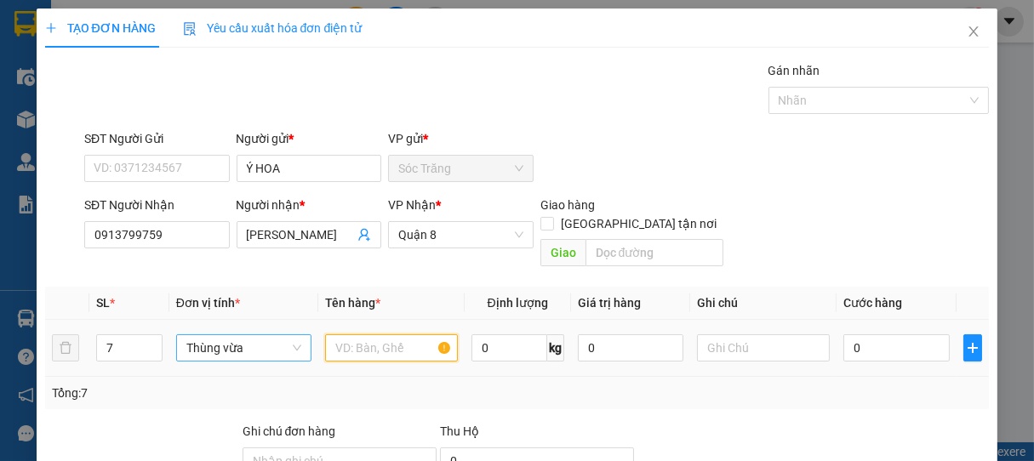
drag, startPoint x: 340, startPoint y: 329, endPoint x: 350, endPoint y: 323, distance: 11.1
click at [350, 335] on input "text" at bounding box center [391, 348] width 133 height 27
type input "VỊT MUỐI"
click at [506, 335] on input "0" at bounding box center [510, 348] width 76 height 27
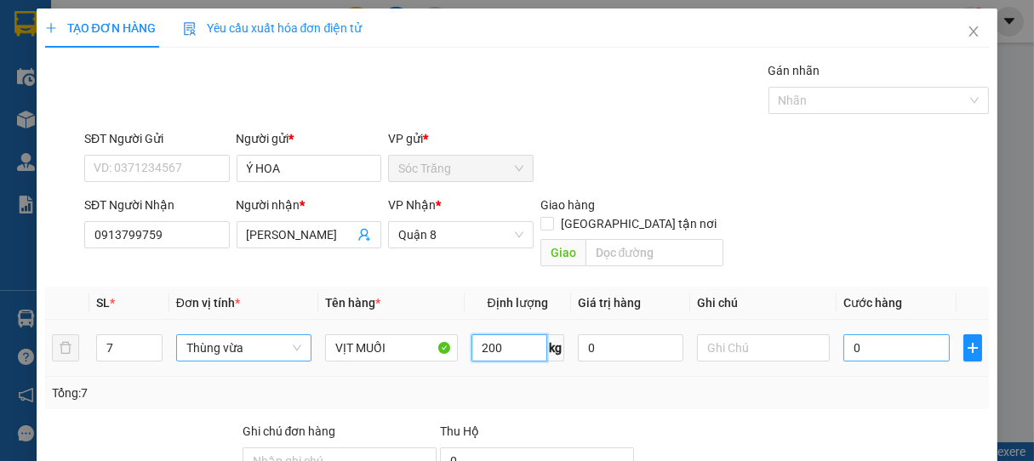
type input "200"
click at [911, 335] on input "0" at bounding box center [897, 348] width 106 height 27
type input "2"
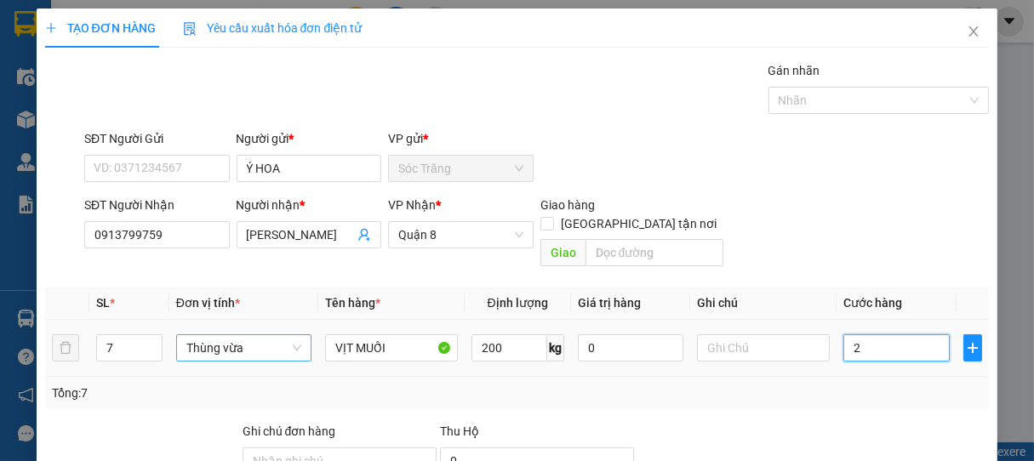
type input "21"
type input "210"
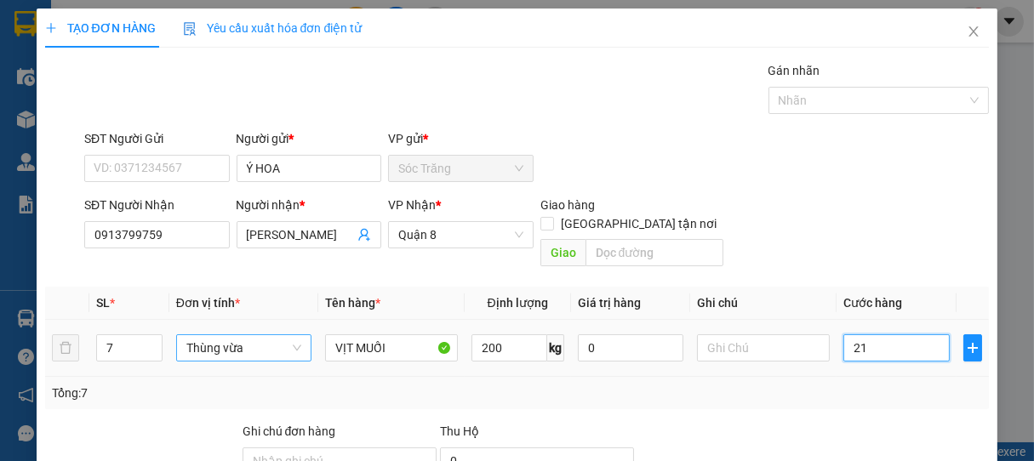
type input "210"
type input "2.100"
type input "21.000"
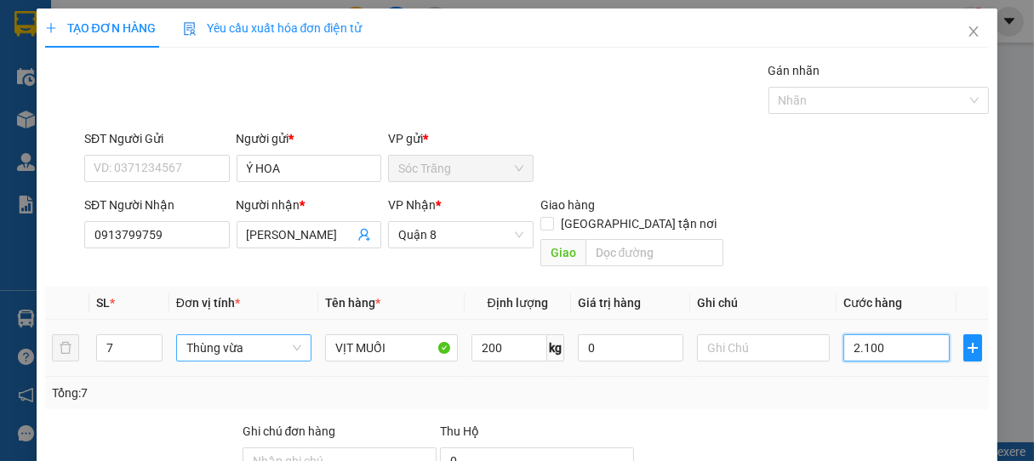
type input "21.000"
type input "210.000"
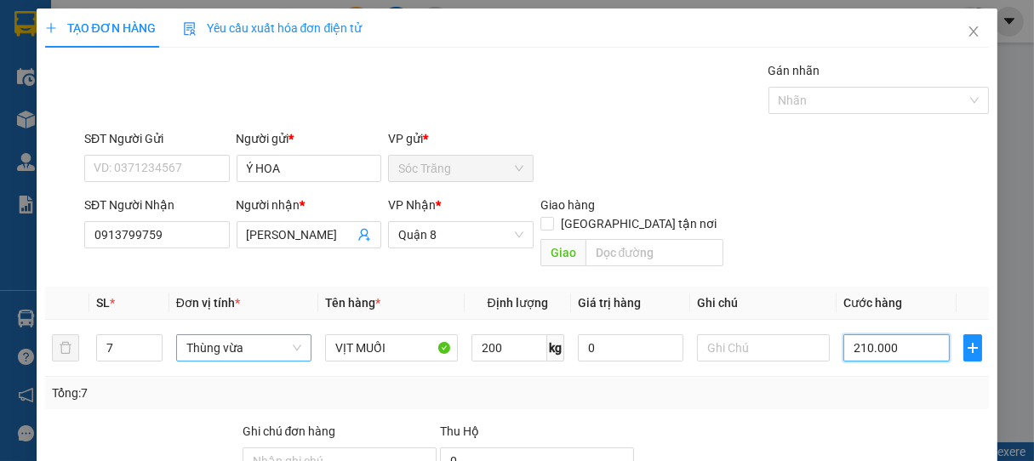
type input "210.000"
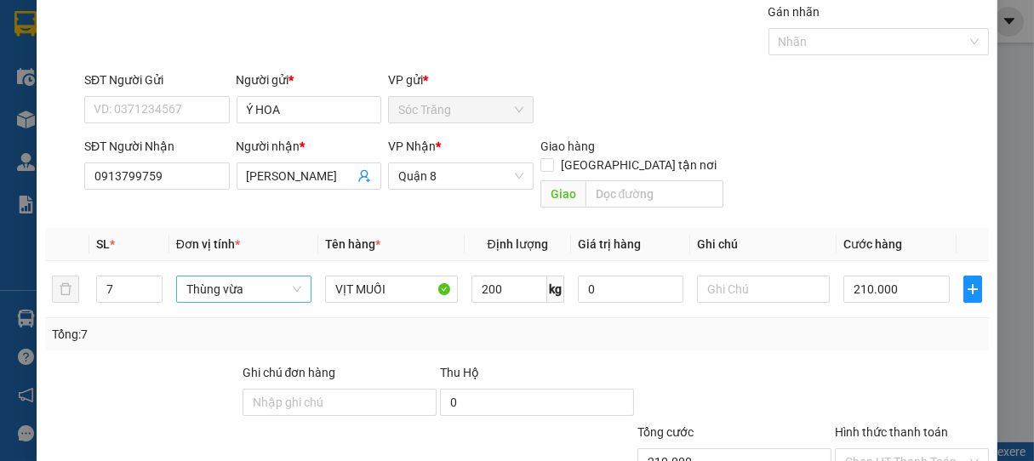
scroll to position [88, 0]
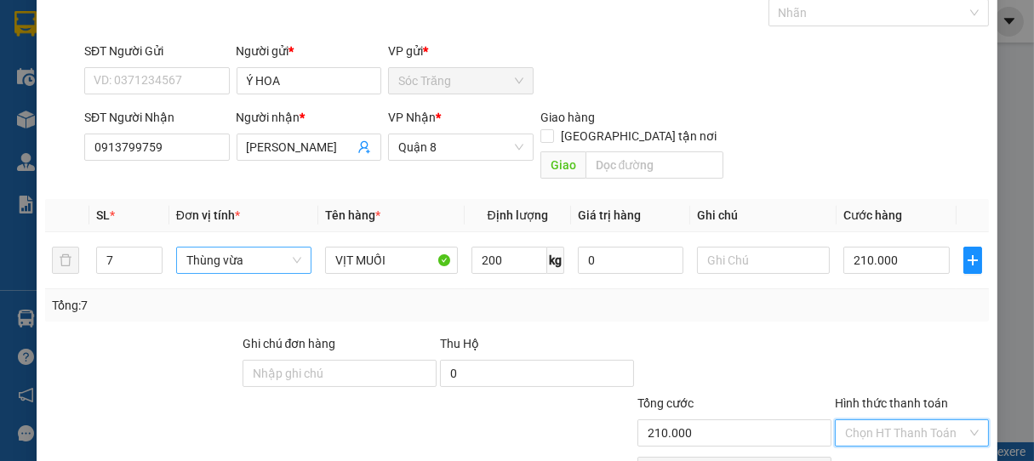
click at [923, 420] on input "Hình thức thanh toán" at bounding box center [906, 433] width 123 height 26
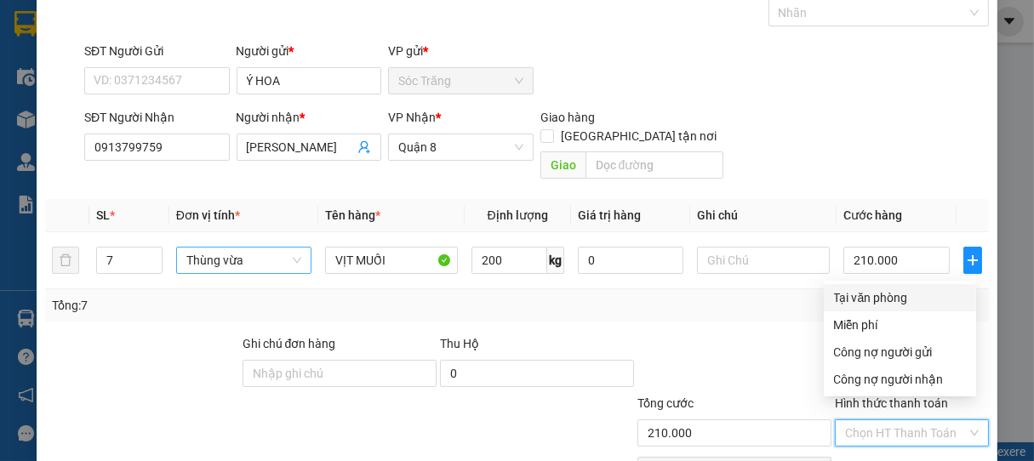
click at [872, 295] on div "Tại văn phòng" at bounding box center [900, 298] width 132 height 19
type input "0"
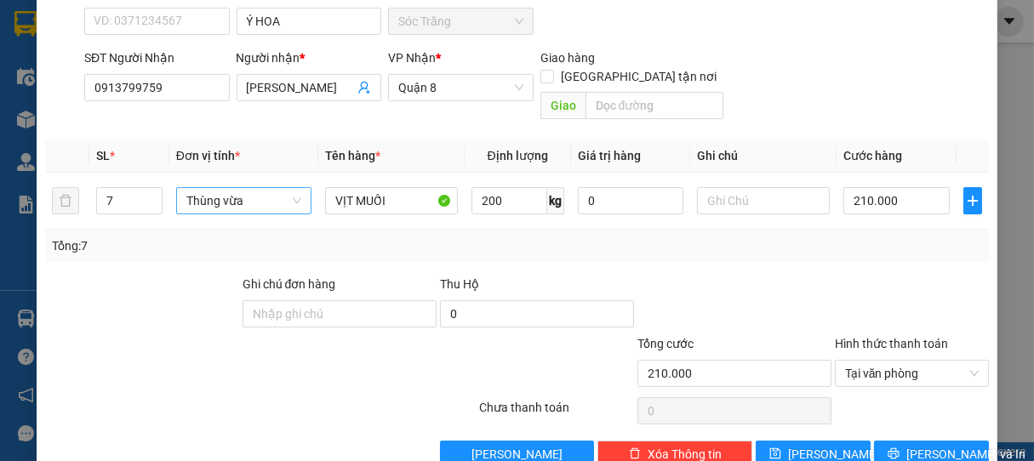
scroll to position [167, 0]
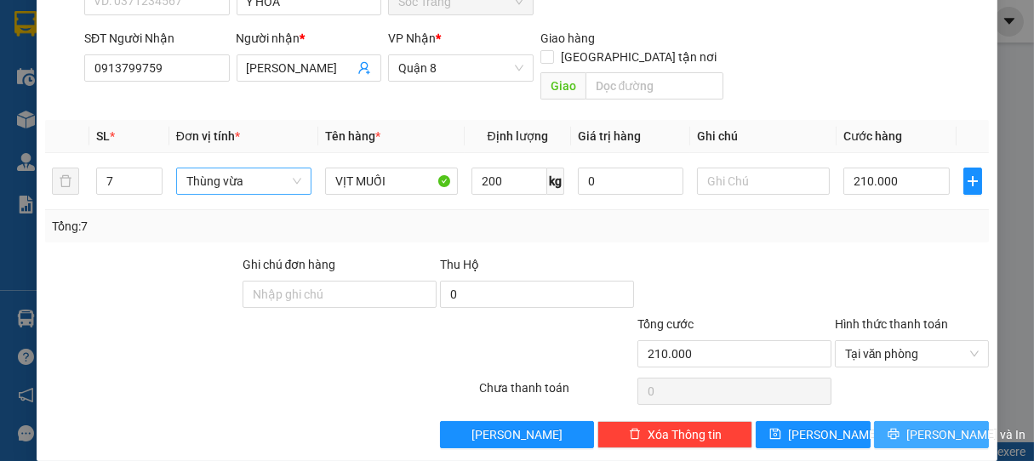
click at [940, 426] on span "[PERSON_NAME] và In" at bounding box center [966, 435] width 119 height 19
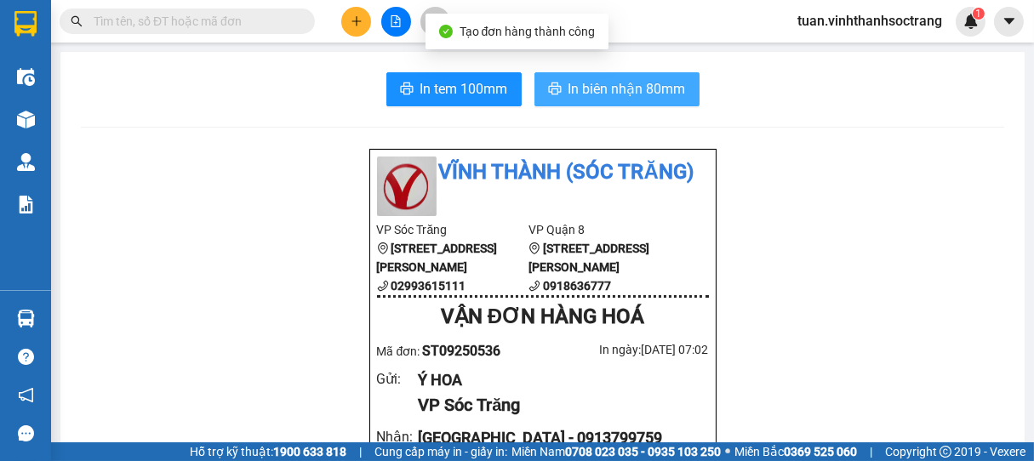
click at [626, 102] on button "In biên nhận 80mm" at bounding box center [617, 89] width 165 height 34
click at [620, 84] on span "In biên nhận 80mm" at bounding box center [627, 88] width 117 height 21
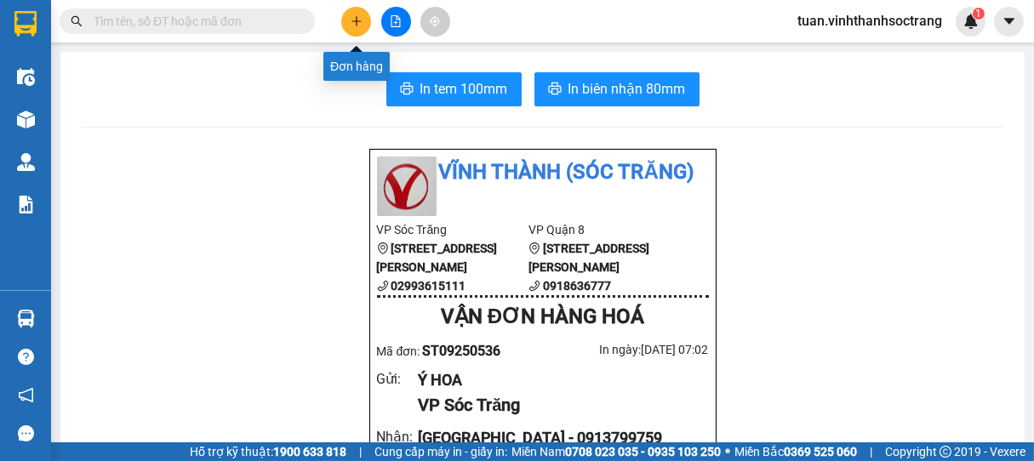
click at [341, 25] on button at bounding box center [356, 22] width 30 height 30
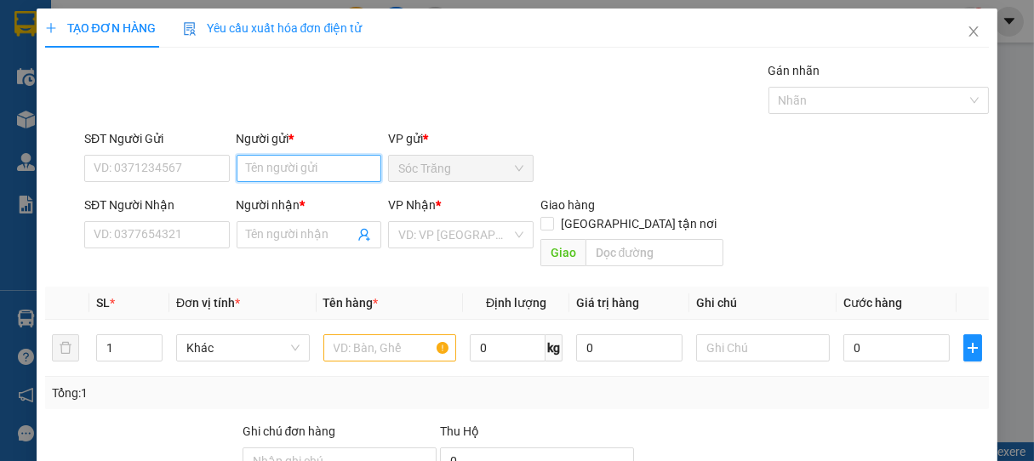
click at [289, 173] on input "Người gửi *" at bounding box center [310, 168] width 146 height 27
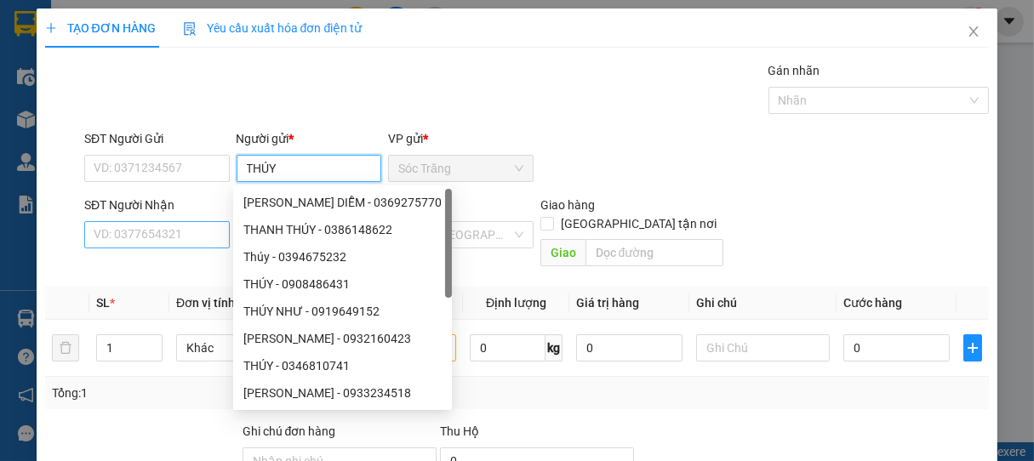
type input "THÚY"
click at [180, 238] on input "SĐT Người Nhận" at bounding box center [157, 234] width 146 height 27
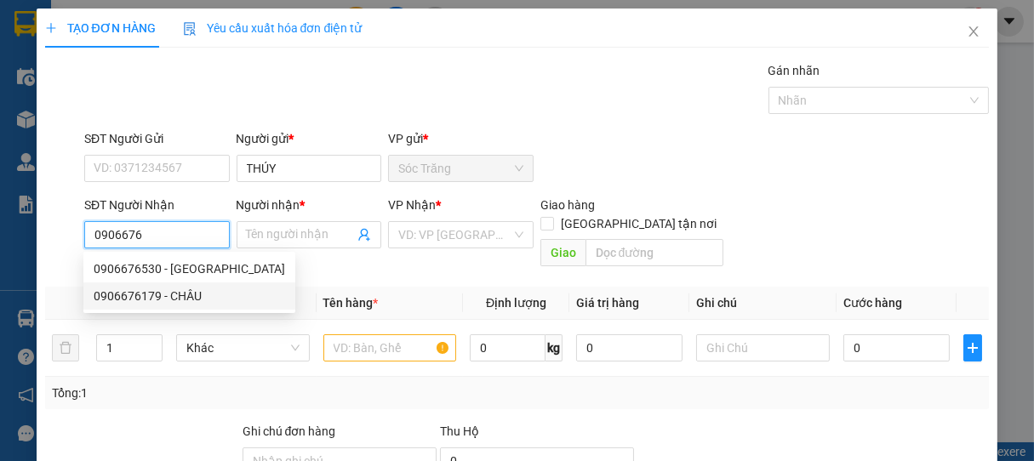
click at [177, 288] on div "0906676179 - CHÂU" at bounding box center [190, 296] width 192 height 19
type input "0906676179"
type input "CHÂU"
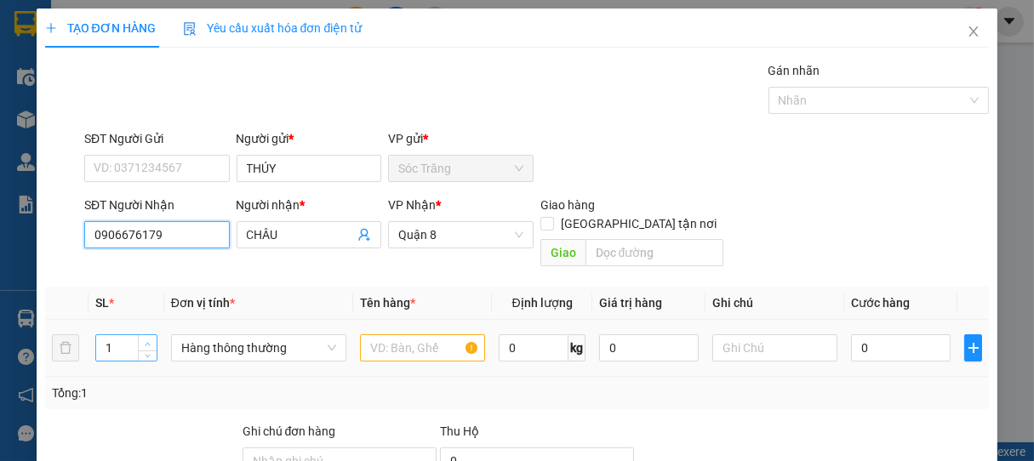
type input "0906676179"
type input "2"
click at [147, 341] on icon "up" at bounding box center [148, 344] width 6 height 6
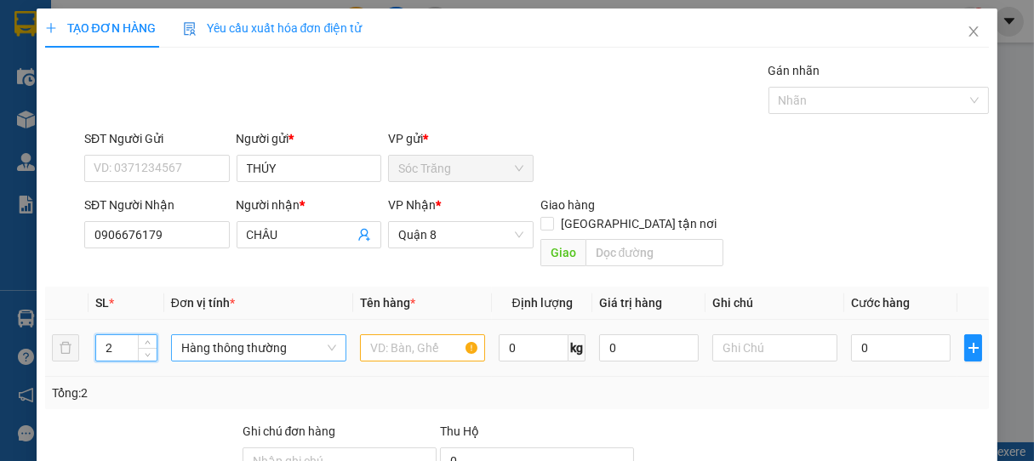
click at [219, 336] on span "Hàng thông thường" at bounding box center [258, 348] width 155 height 26
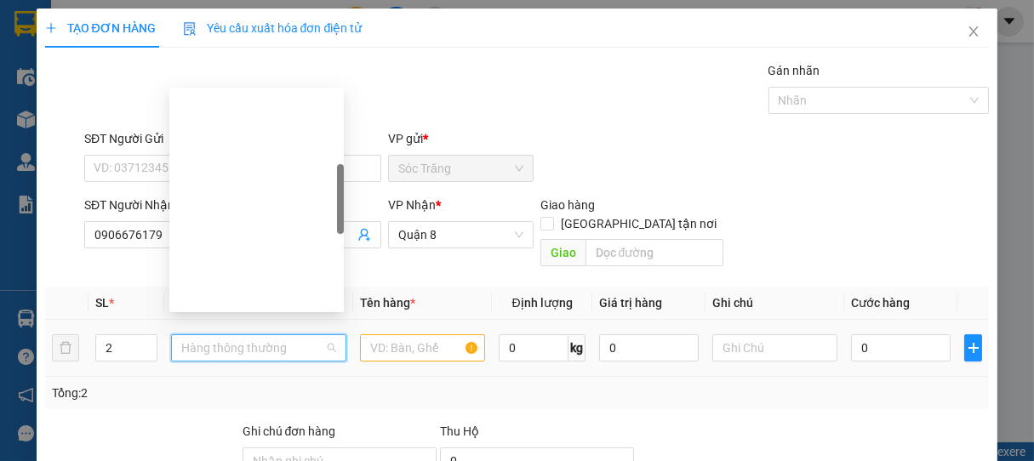
scroll to position [272, 0]
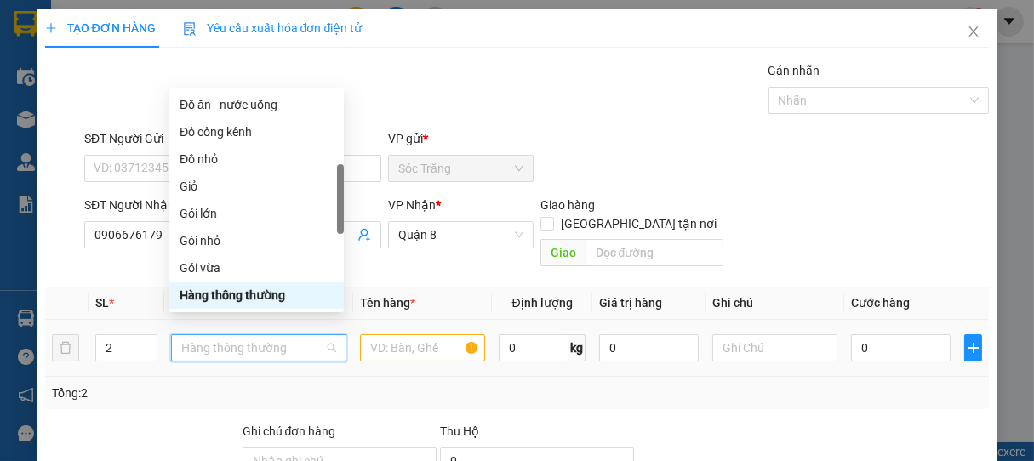
type input "B"
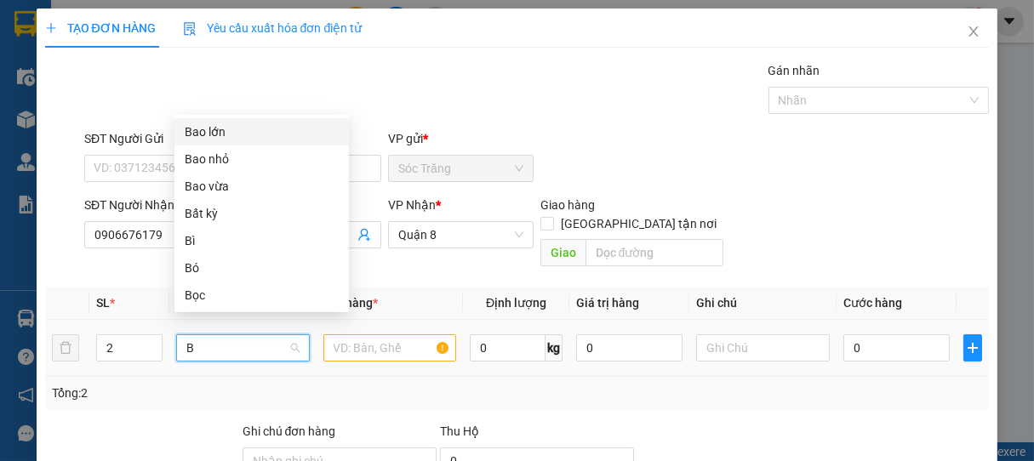
scroll to position [0, 0]
click at [210, 195] on div "Bao vừa" at bounding box center [262, 186] width 154 height 19
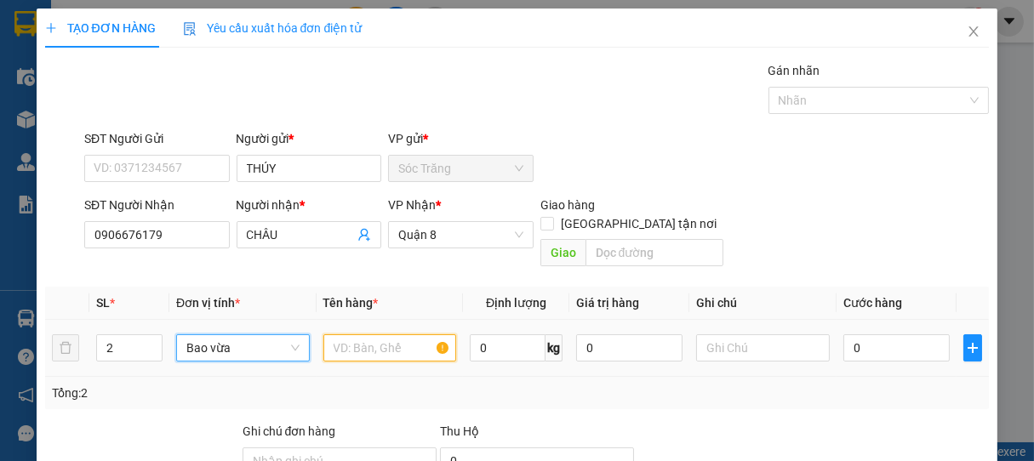
click at [380, 335] on input "text" at bounding box center [389, 348] width 133 height 27
type input "GẠO"
click at [518, 335] on input "0" at bounding box center [508, 348] width 76 height 27
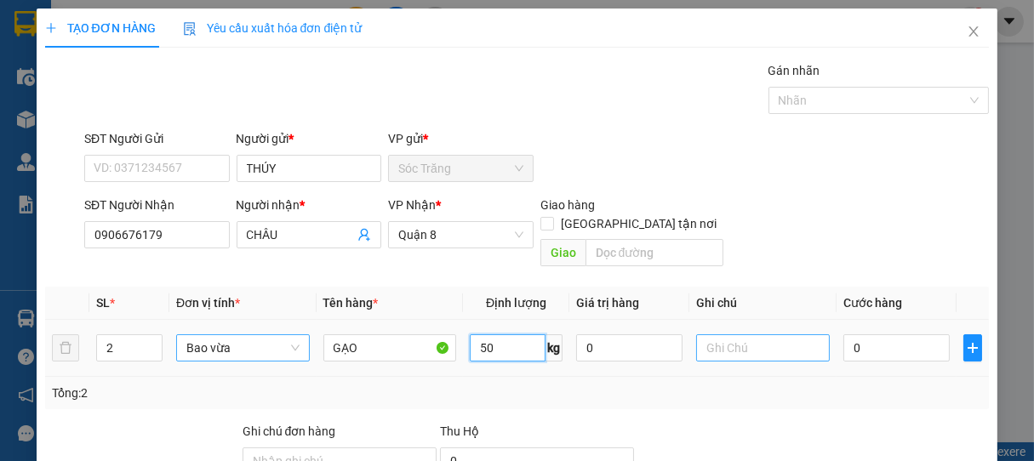
type input "50"
click at [748, 335] on input "text" at bounding box center [762, 348] width 133 height 27
type input "2 BAO"
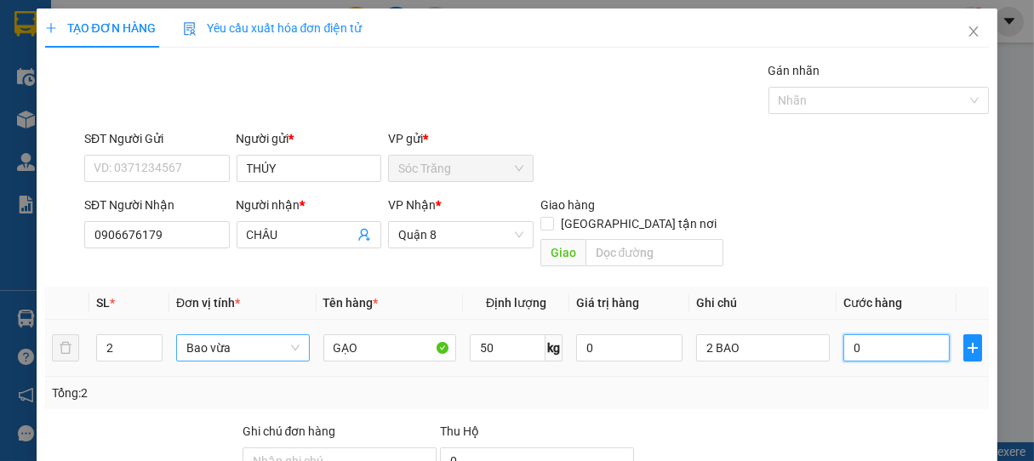
click at [895, 335] on input "0" at bounding box center [897, 348] width 106 height 27
type input "4"
type input "40"
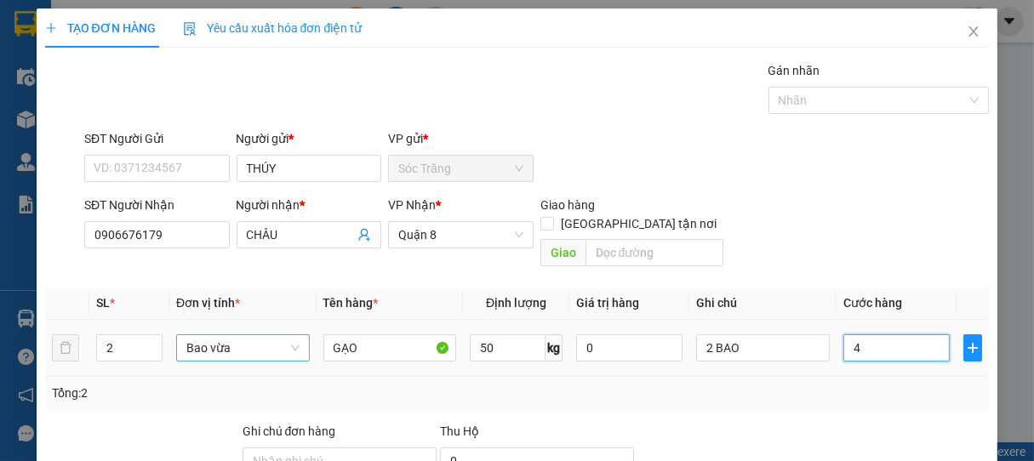
type input "40"
type input "400"
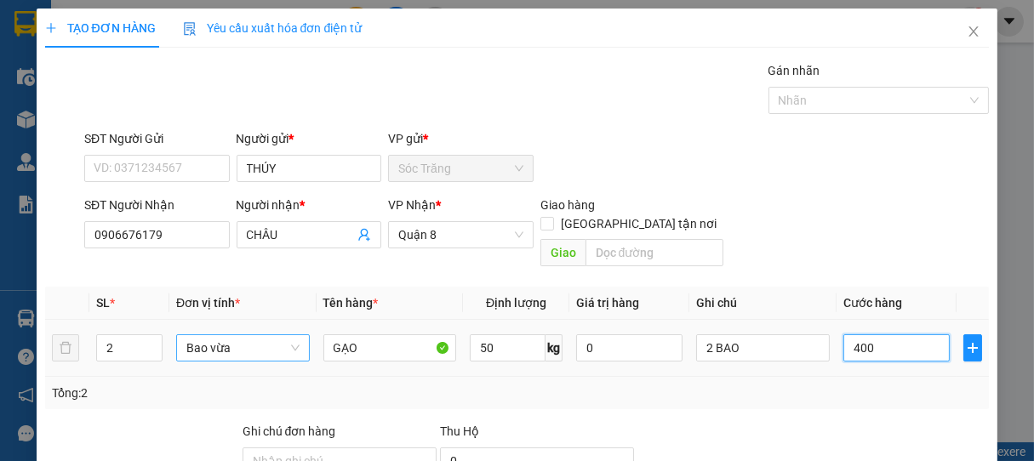
type input "4.000"
type input "40.000"
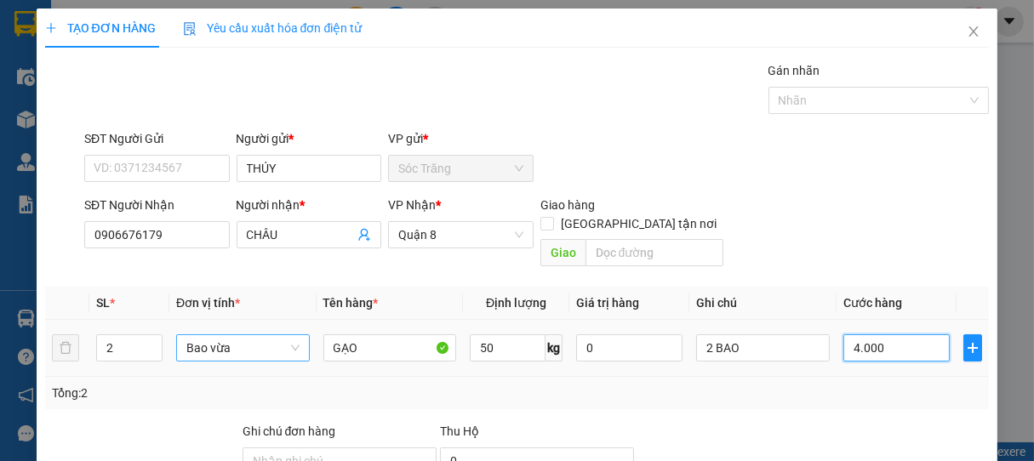
type input "40.000"
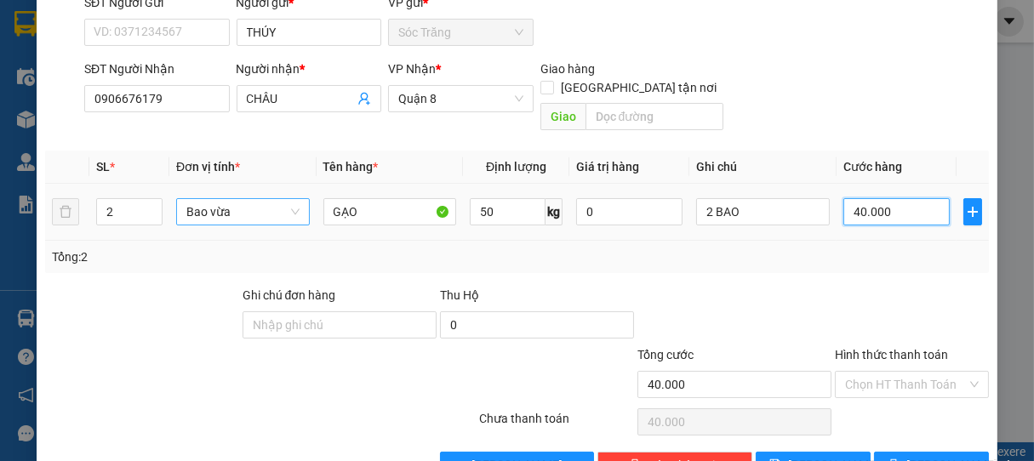
scroll to position [167, 0]
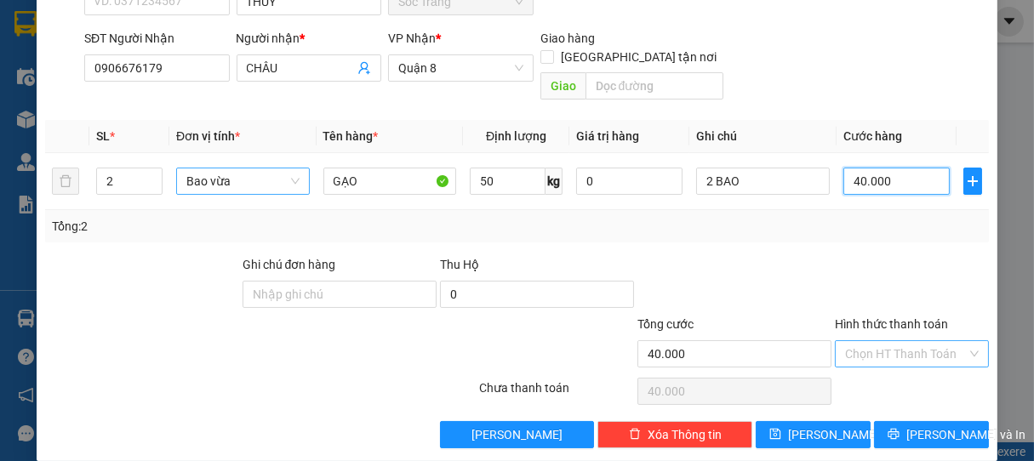
type input "40.000"
click at [870, 341] on input "Hình thức thanh toán" at bounding box center [906, 354] width 123 height 26
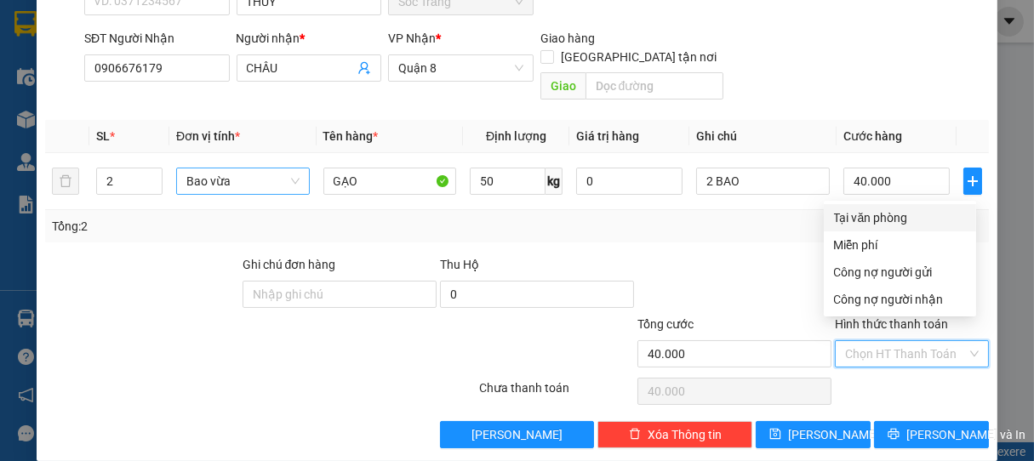
click at [864, 216] on div "Tại văn phòng" at bounding box center [900, 218] width 132 height 19
type input "0"
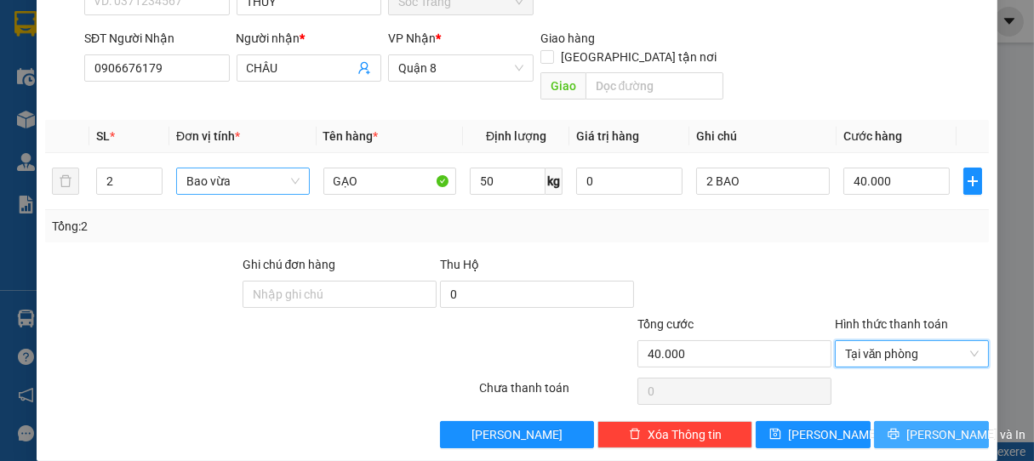
click at [923, 426] on span "[PERSON_NAME] và In" at bounding box center [966, 435] width 119 height 19
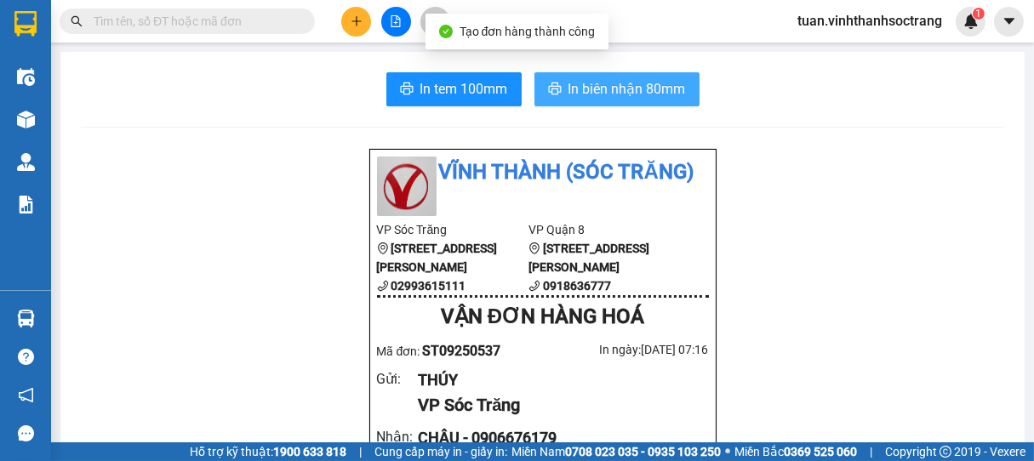
click at [645, 89] on span "In biên nhận 80mm" at bounding box center [627, 88] width 117 height 21
click at [642, 88] on span "In biên nhận 80mm" at bounding box center [627, 88] width 117 height 21
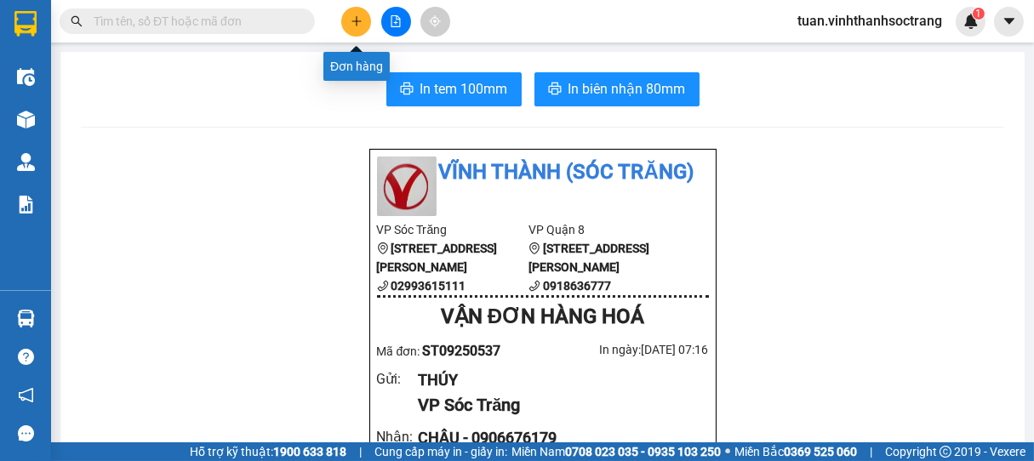
click at [369, 23] on button at bounding box center [356, 22] width 30 height 30
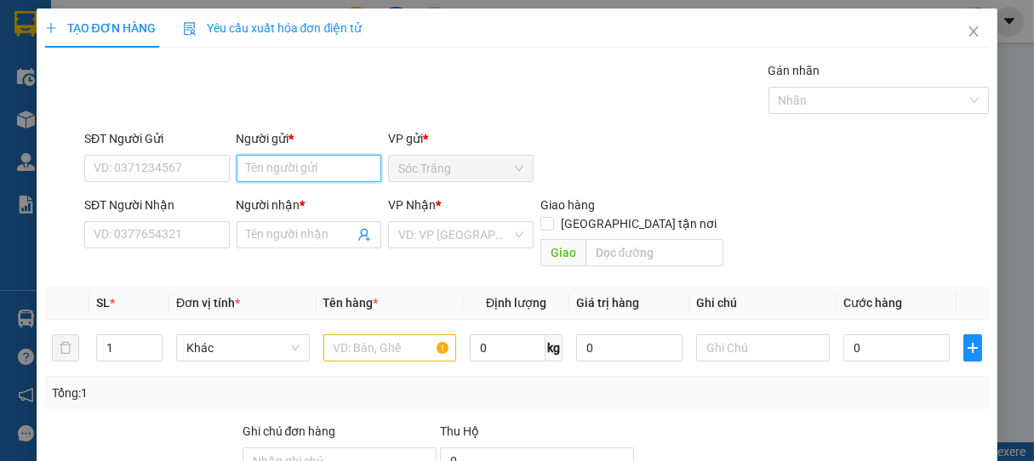
click at [324, 168] on input "Người gửi *" at bounding box center [310, 168] width 146 height 27
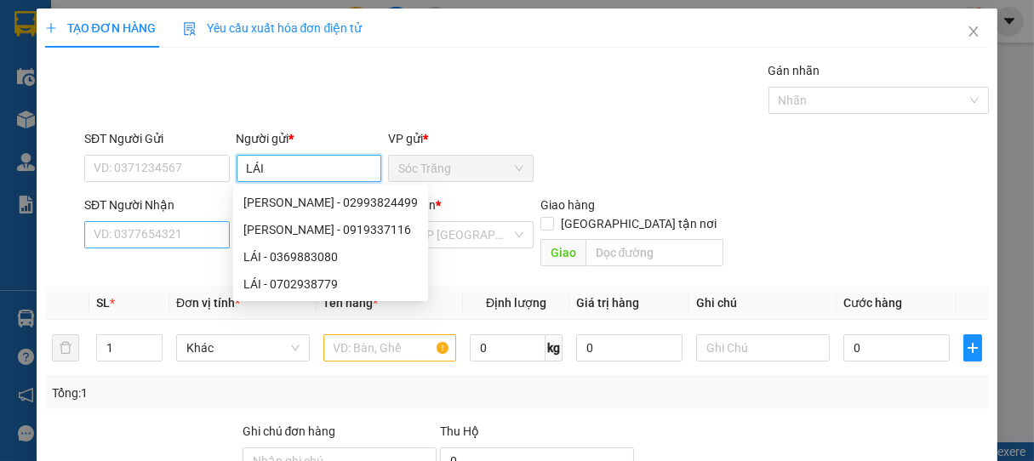
type input "LÁI"
click at [185, 227] on input "SĐT Người Nhận" at bounding box center [157, 234] width 146 height 27
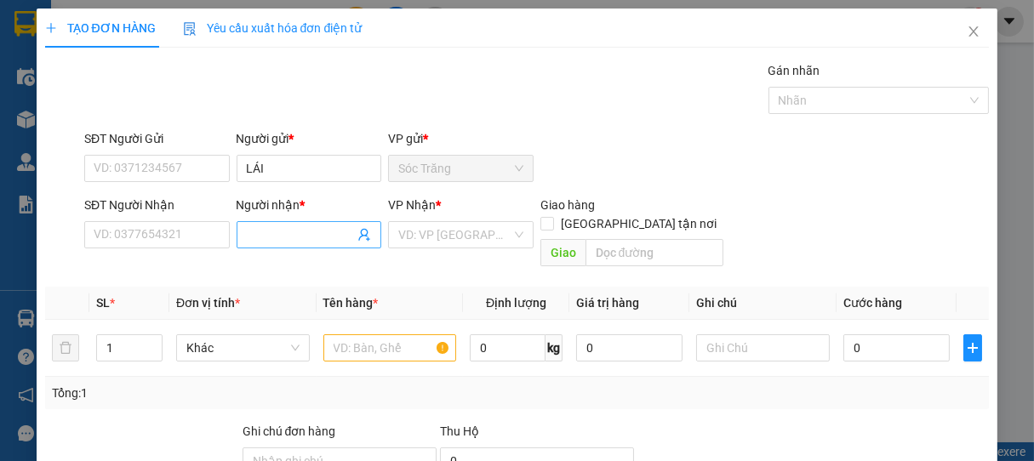
click at [250, 233] on input "Người nhận *" at bounding box center [301, 235] width 108 height 19
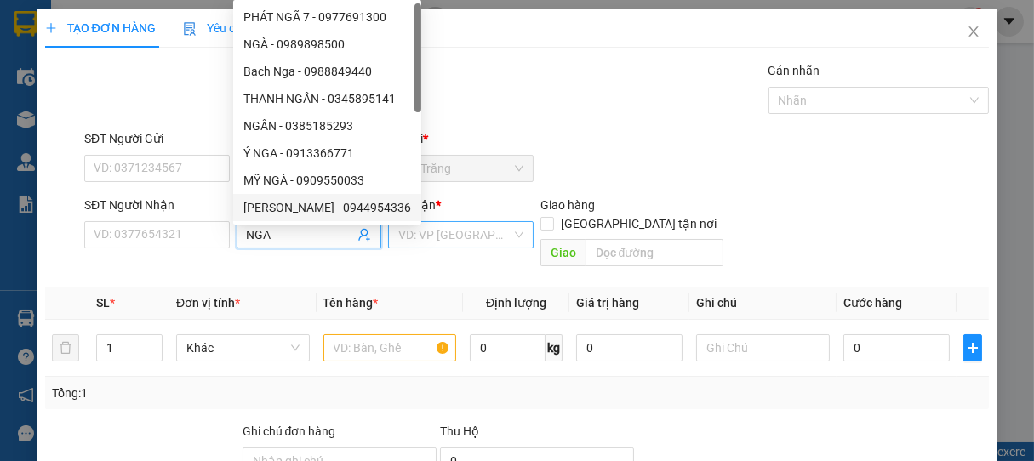
type input "NGA"
click at [443, 240] on input "search" at bounding box center [454, 235] width 113 height 26
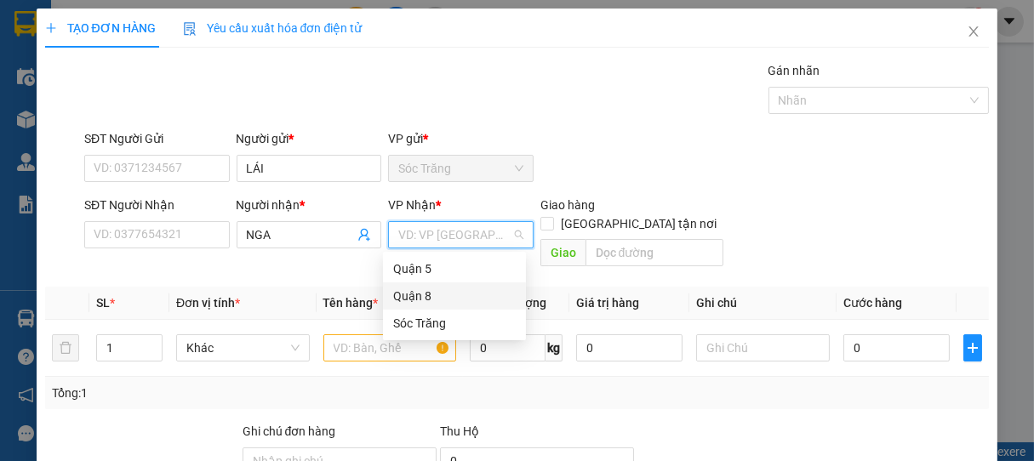
drag, startPoint x: 409, startPoint y: 288, endPoint x: 416, endPoint y: 295, distance: 10.2
click at [416, 295] on div "Quận 8" at bounding box center [454, 296] width 123 height 19
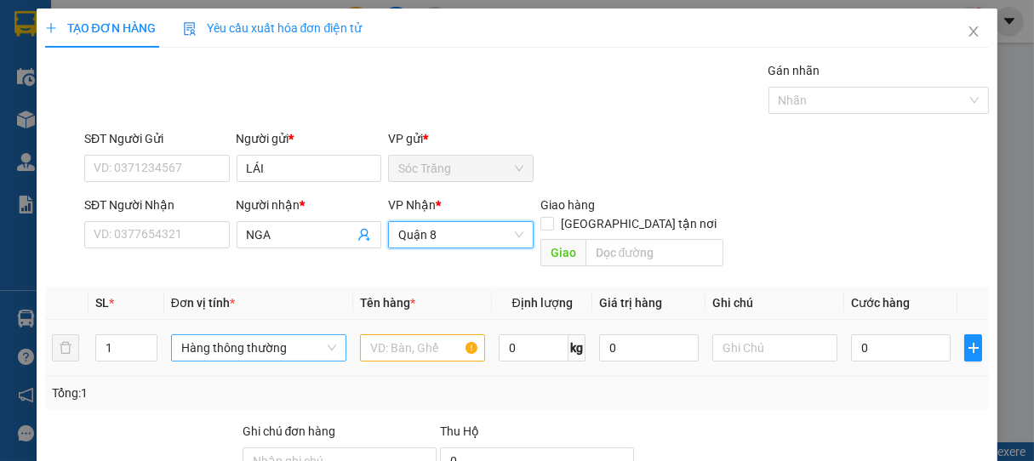
click at [218, 335] on span "Hàng thông thường" at bounding box center [258, 348] width 155 height 26
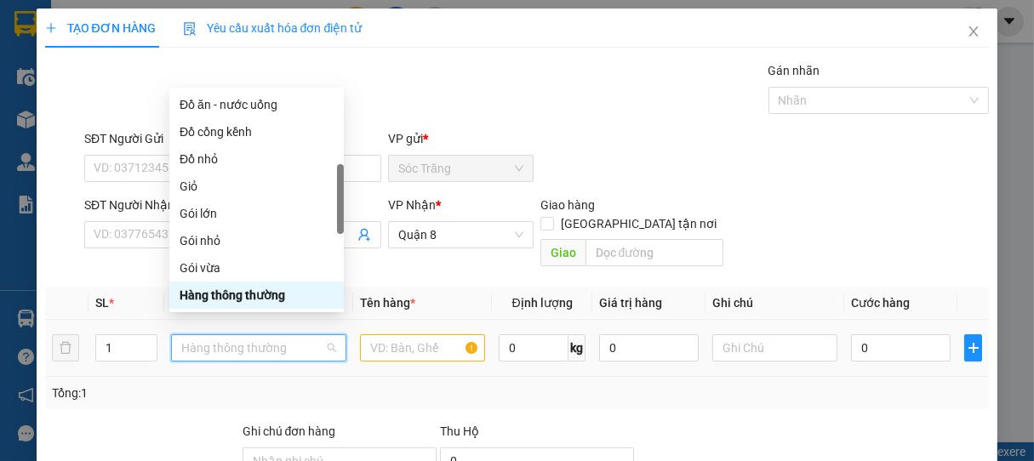
type input "T"
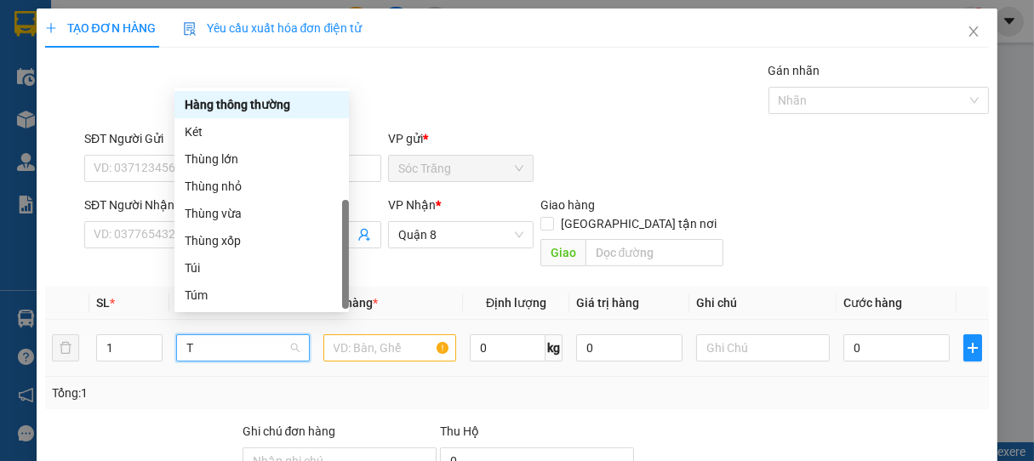
scroll to position [54, 0]
click at [228, 182] on div "Thùng nhỏ" at bounding box center [262, 186] width 154 height 19
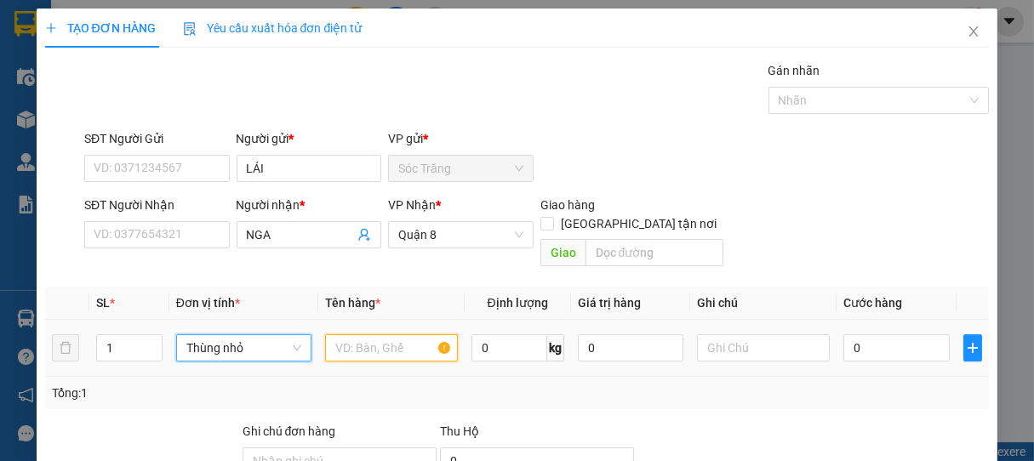
click at [375, 335] on input "text" at bounding box center [391, 348] width 133 height 27
type input "BPT"
click at [490, 335] on input "0" at bounding box center [510, 348] width 76 height 27
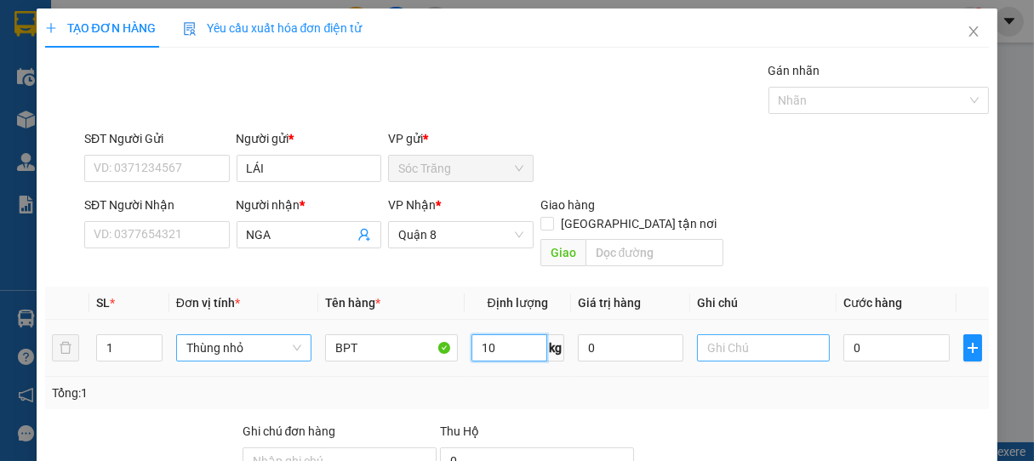
type input "10"
click at [725, 335] on input "text" at bounding box center [763, 348] width 133 height 27
type input "1 THÙNG"
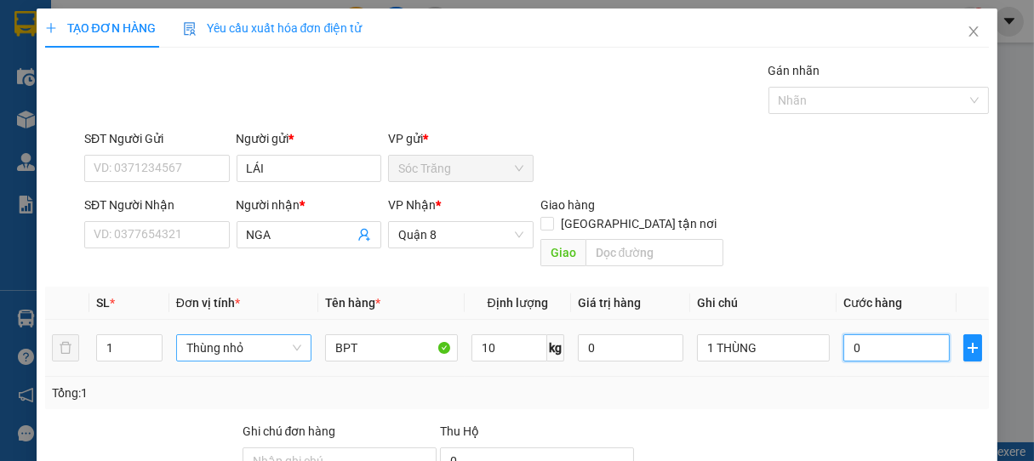
click at [879, 335] on input "0" at bounding box center [897, 348] width 106 height 27
type input "2"
type input "20"
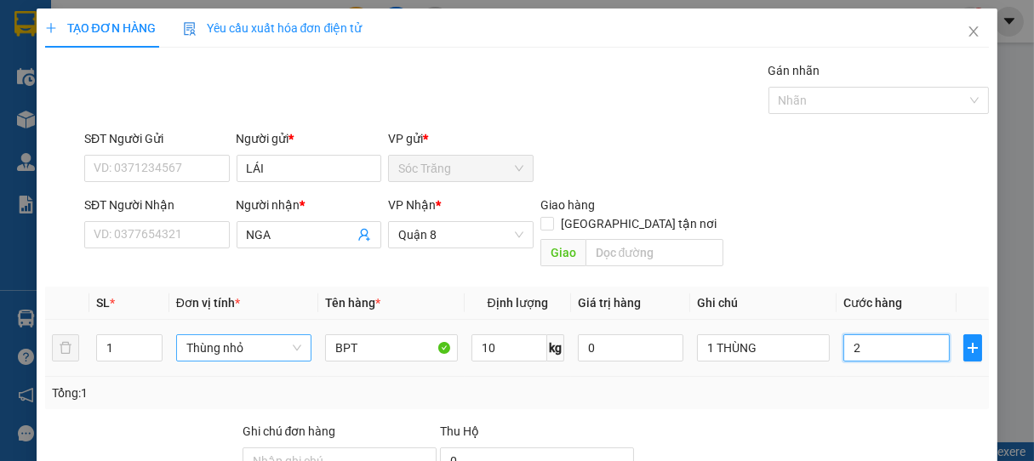
type input "20"
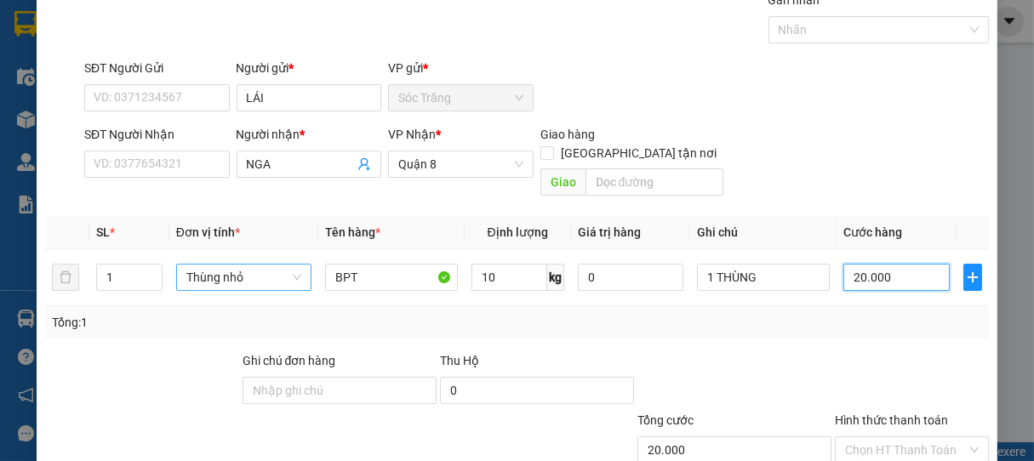
scroll to position [167, 0]
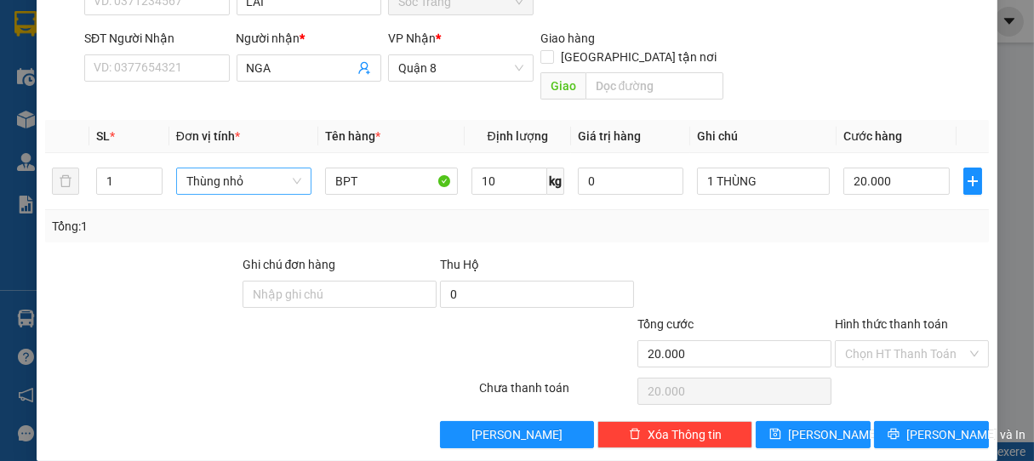
click at [875, 341] on input "Hình thức thanh toán" at bounding box center [906, 354] width 123 height 26
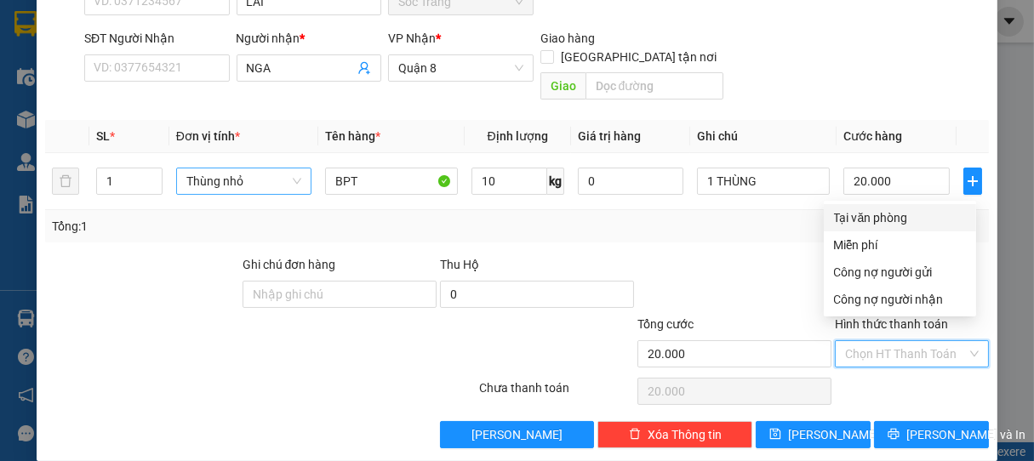
click at [865, 229] on div "Tại văn phòng" at bounding box center [900, 217] width 152 height 27
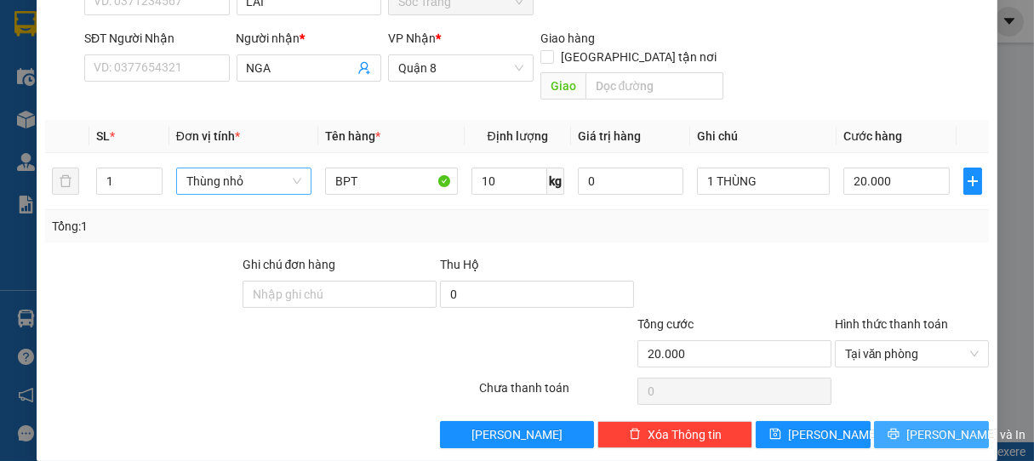
click at [917, 426] on span "[PERSON_NAME] và In" at bounding box center [966, 435] width 119 height 19
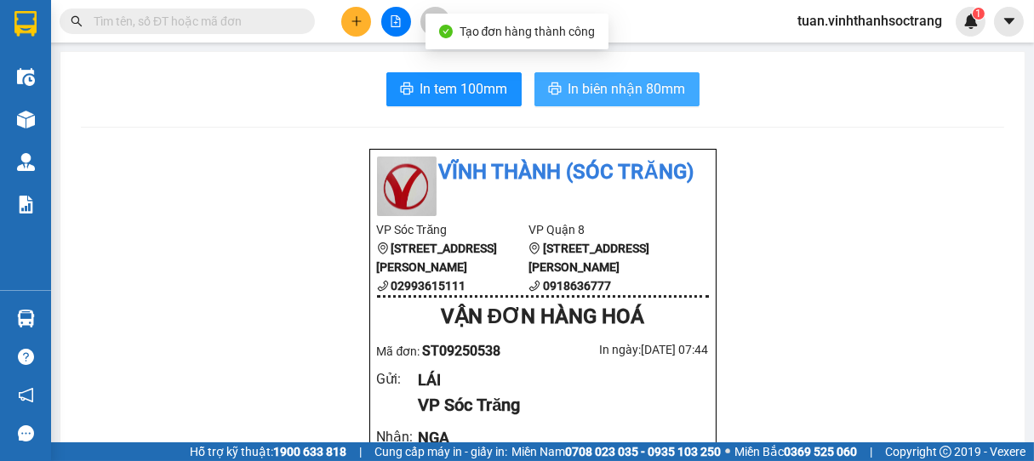
click at [647, 103] on button "In biên nhận 80mm" at bounding box center [617, 89] width 165 height 34
click at [626, 83] on span "In biên nhận 80mm" at bounding box center [627, 88] width 117 height 21
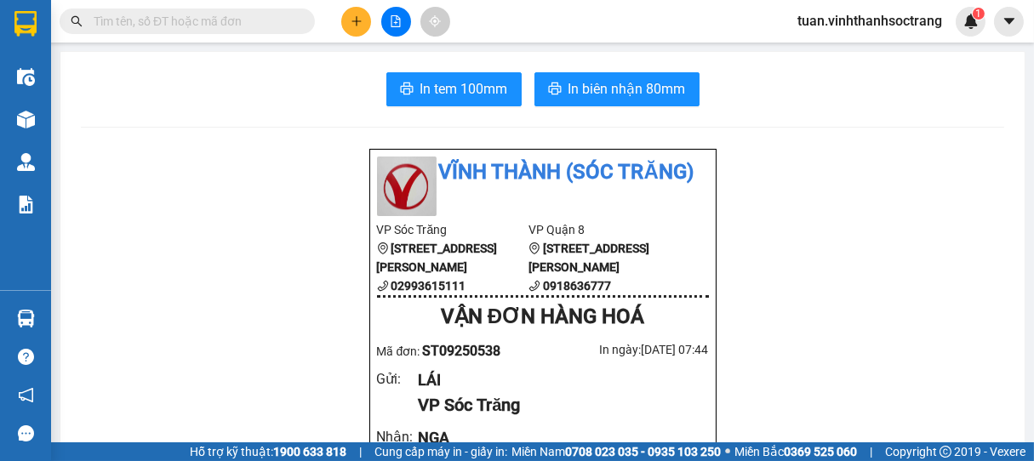
drag, startPoint x: 852, startPoint y: 388, endPoint x: 84, endPoint y: 136, distance: 808.1
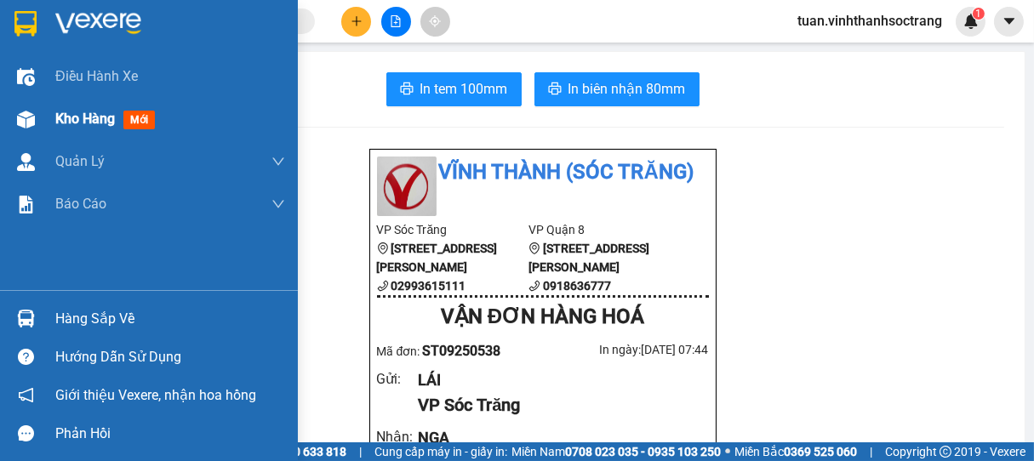
click at [83, 123] on span "Kho hàng" at bounding box center [85, 119] width 60 height 16
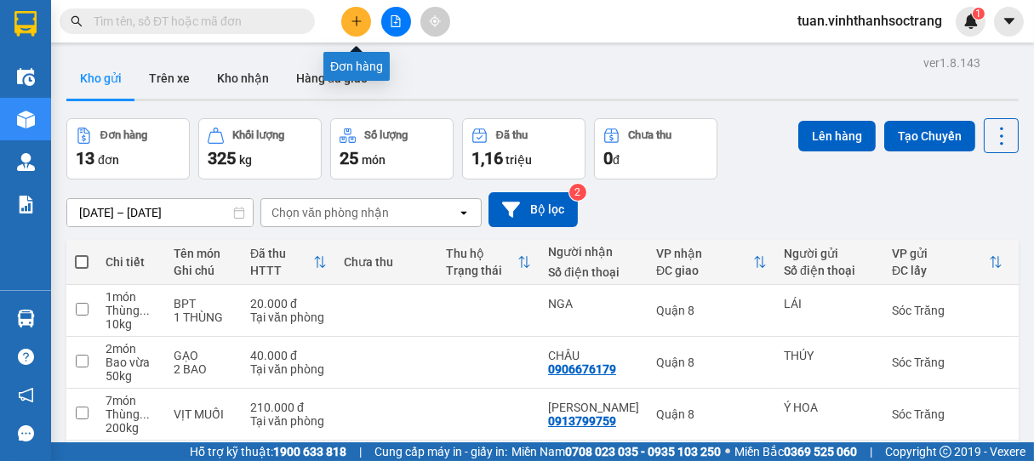
click at [343, 20] on button at bounding box center [356, 22] width 30 height 30
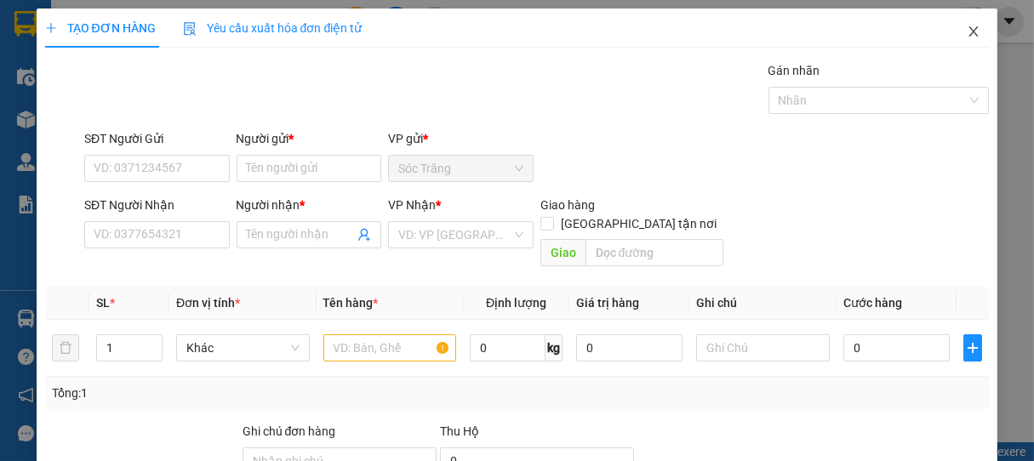
click at [967, 29] on icon "close" at bounding box center [974, 32] width 14 height 14
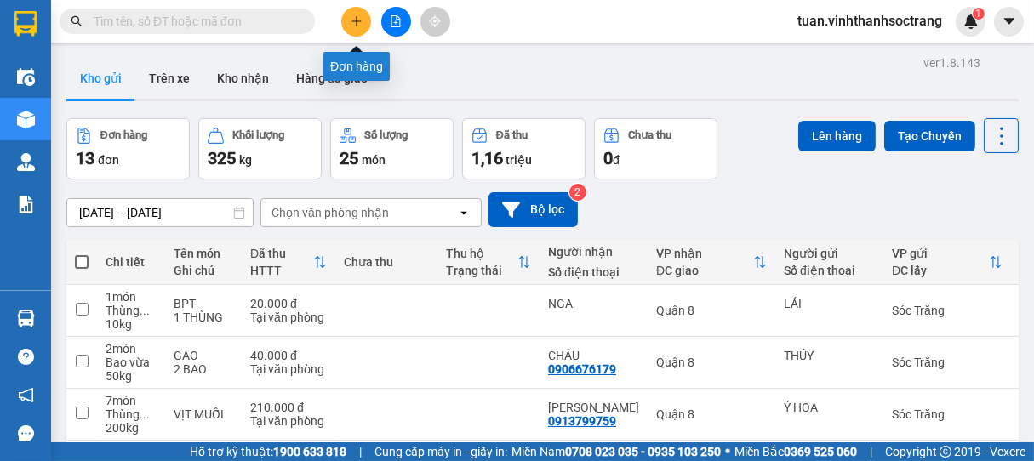
click at [357, 21] on icon "plus" at bounding box center [356, 20] width 9 height 1
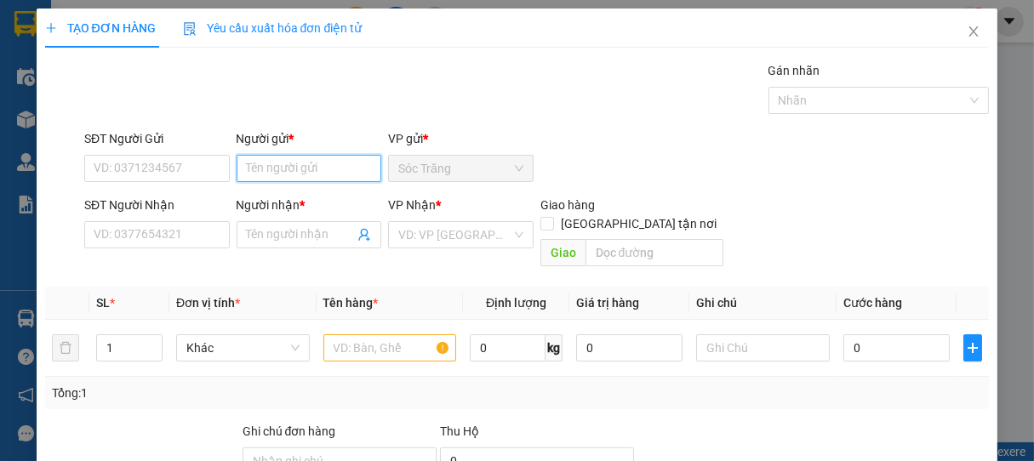
click at [306, 165] on input "Người gửi *" at bounding box center [310, 168] width 146 height 27
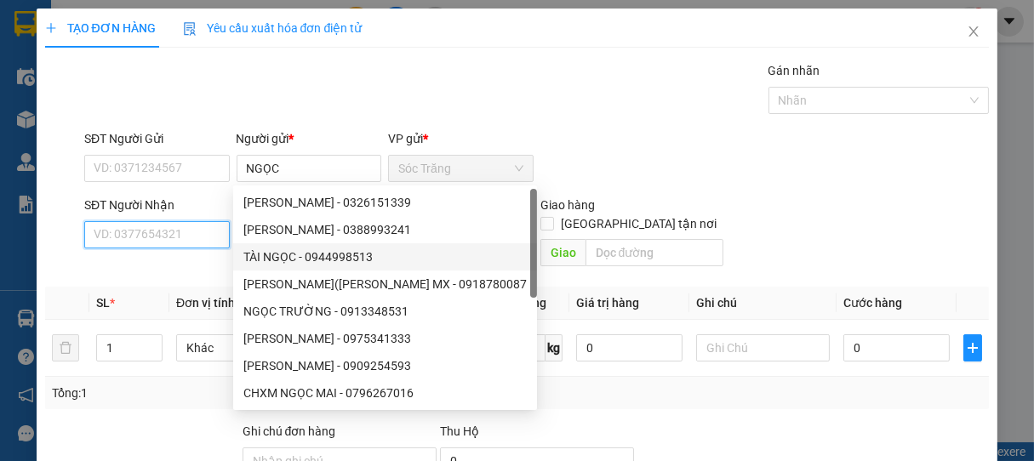
click at [186, 236] on input "SĐT Người Nhận" at bounding box center [157, 234] width 146 height 27
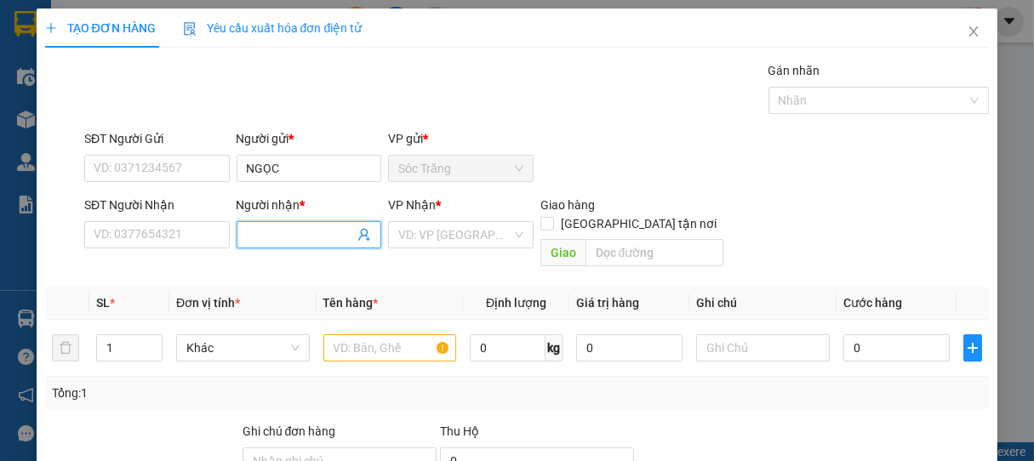
click at [269, 233] on input "Người nhận *" at bounding box center [301, 235] width 108 height 19
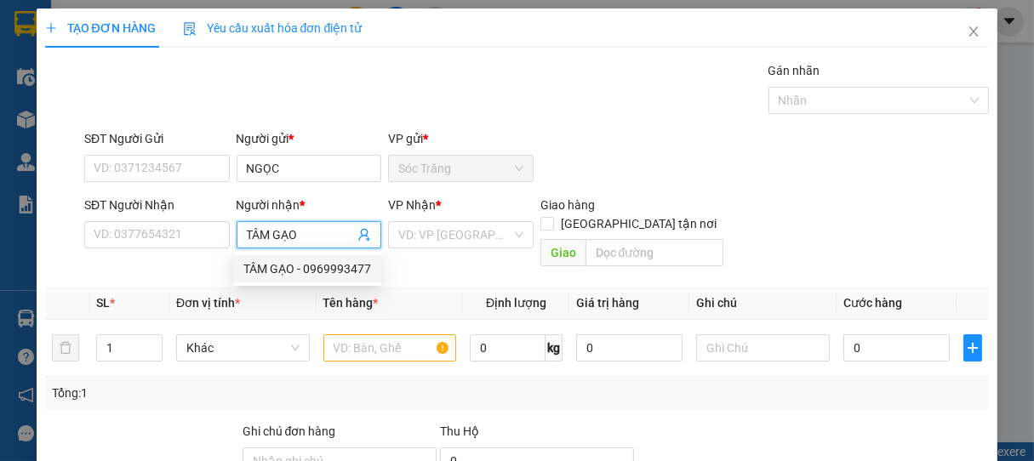
click at [320, 260] on div "TÂM GẠO - 0969993477" at bounding box center [307, 269] width 128 height 19
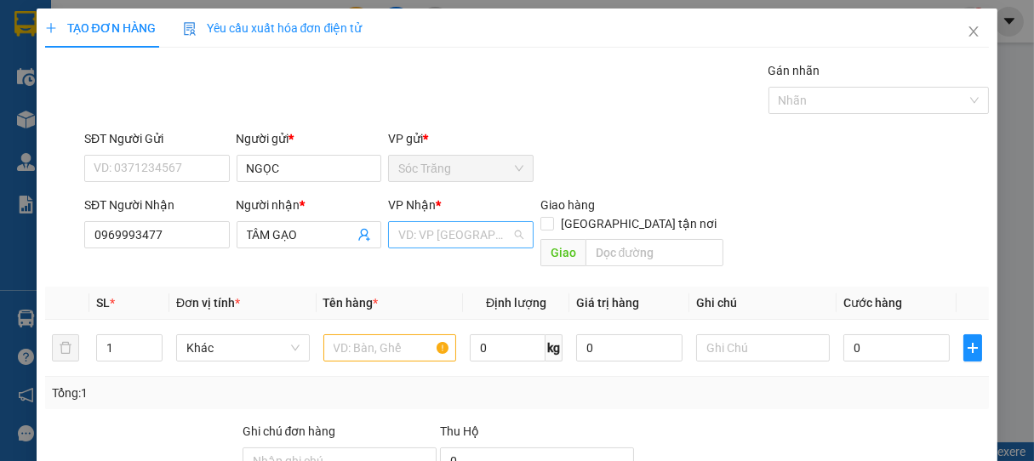
click at [468, 237] on input "search" at bounding box center [454, 235] width 113 height 26
click at [415, 300] on div "Quận 8" at bounding box center [454, 296] width 123 height 19
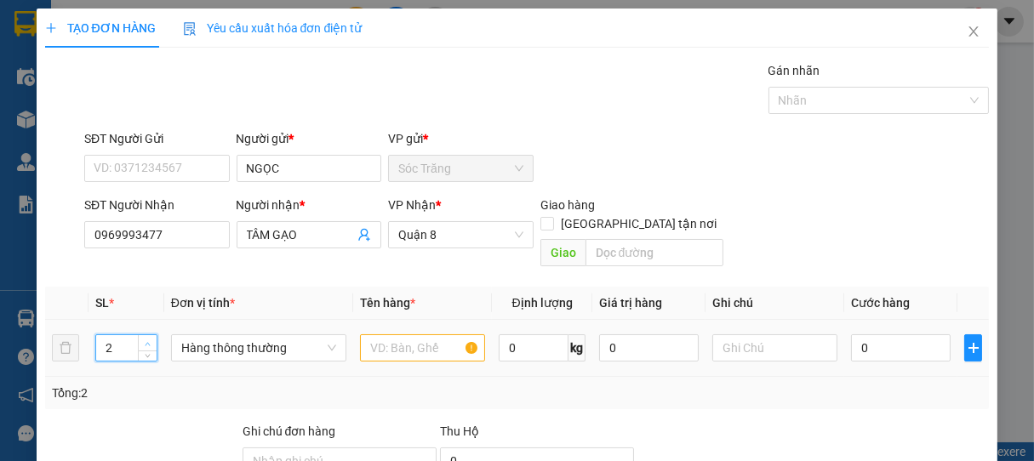
click at [148, 339] on span "up" at bounding box center [148, 344] width 10 height 10
click at [204, 335] on span "Hàng thông thường" at bounding box center [258, 348] width 155 height 26
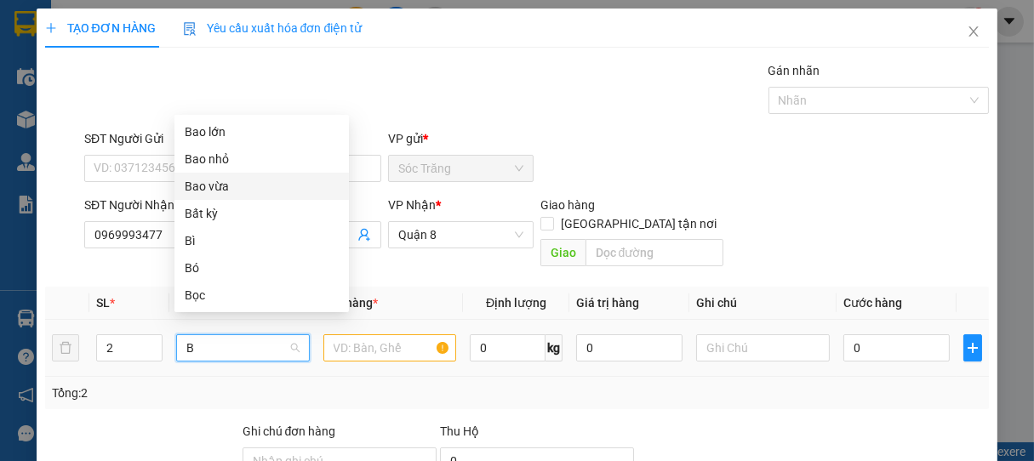
click at [211, 191] on div "Bao vừa" at bounding box center [262, 186] width 154 height 19
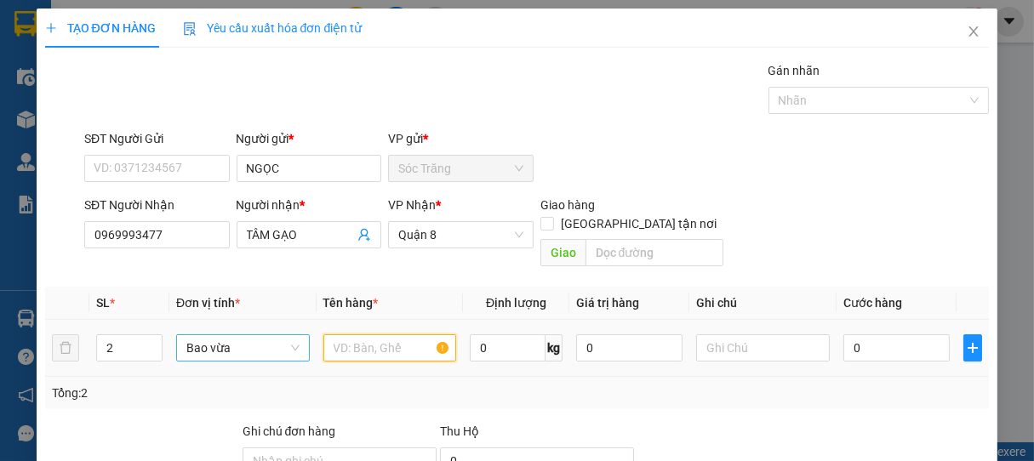
click at [373, 335] on input "text" at bounding box center [389, 348] width 133 height 27
click at [470, 335] on input "0" at bounding box center [508, 348] width 76 height 27
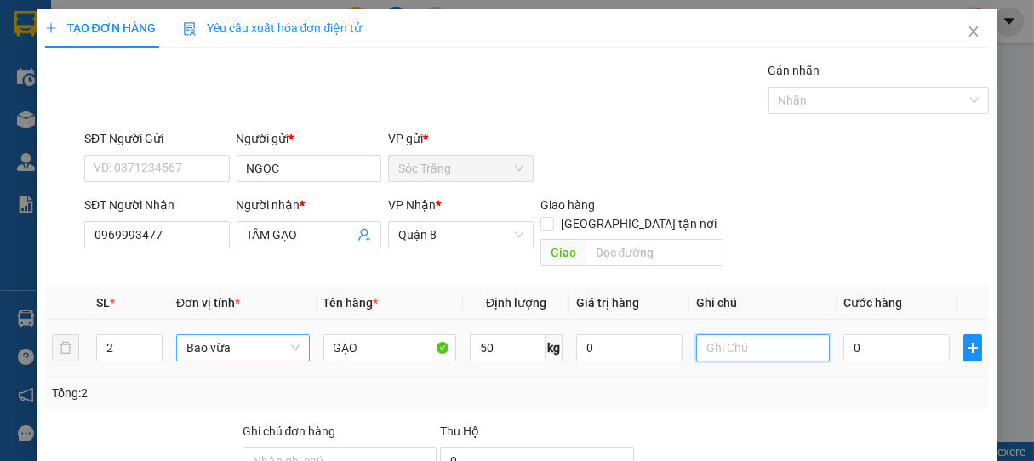
click at [696, 335] on input "text" at bounding box center [762, 348] width 133 height 27
click at [859, 335] on input "0" at bounding box center [897, 348] width 106 height 27
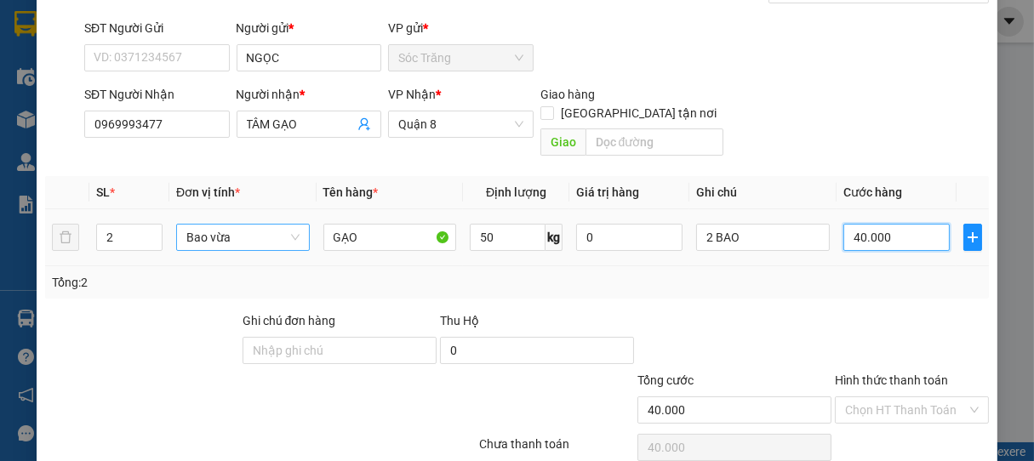
scroll to position [167, 0]
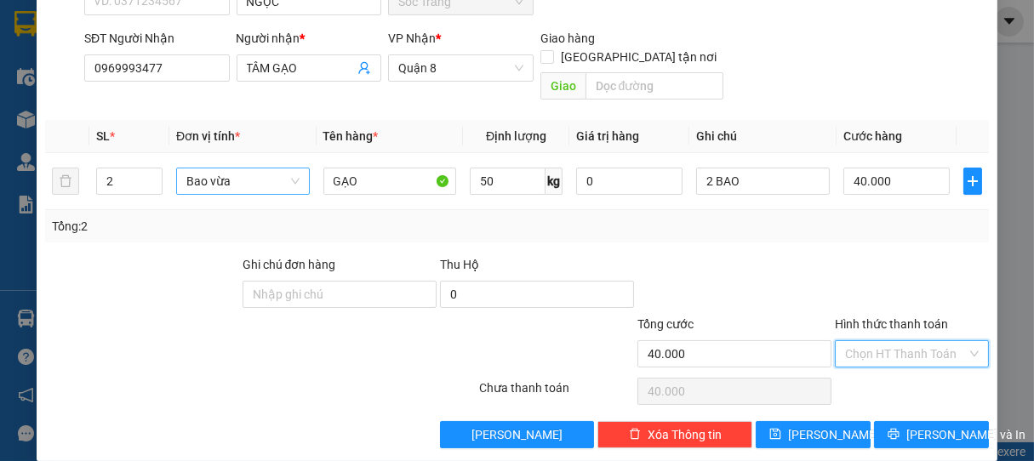
click at [877, 341] on input "Hình thức thanh toán" at bounding box center [906, 354] width 123 height 26
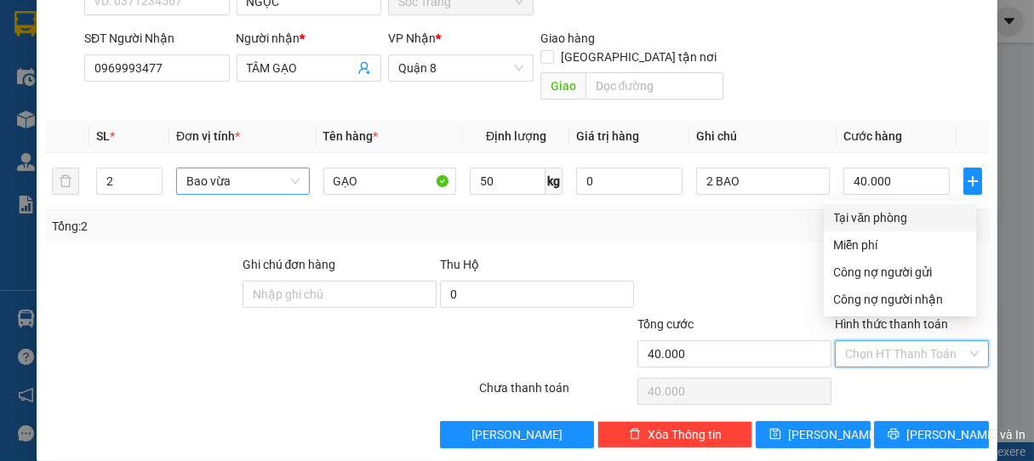
click at [872, 220] on div "Tại văn phòng" at bounding box center [900, 218] width 132 height 19
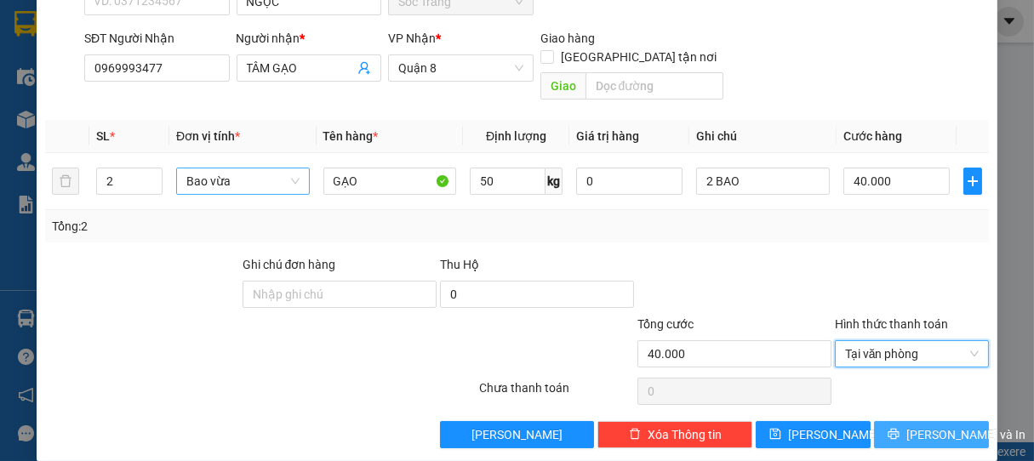
click at [922, 426] on span "[PERSON_NAME] và In" at bounding box center [966, 435] width 119 height 19
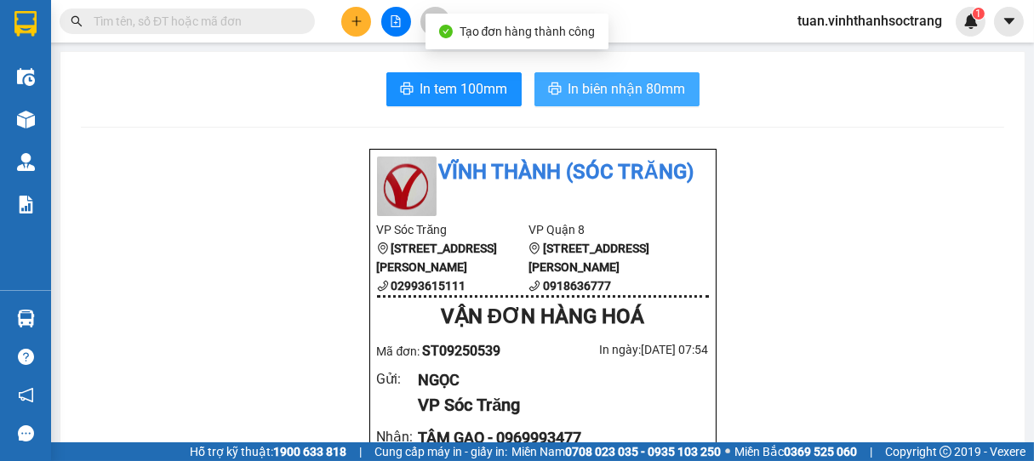
click at [632, 98] on span "In biên nhận 80mm" at bounding box center [627, 88] width 117 height 21
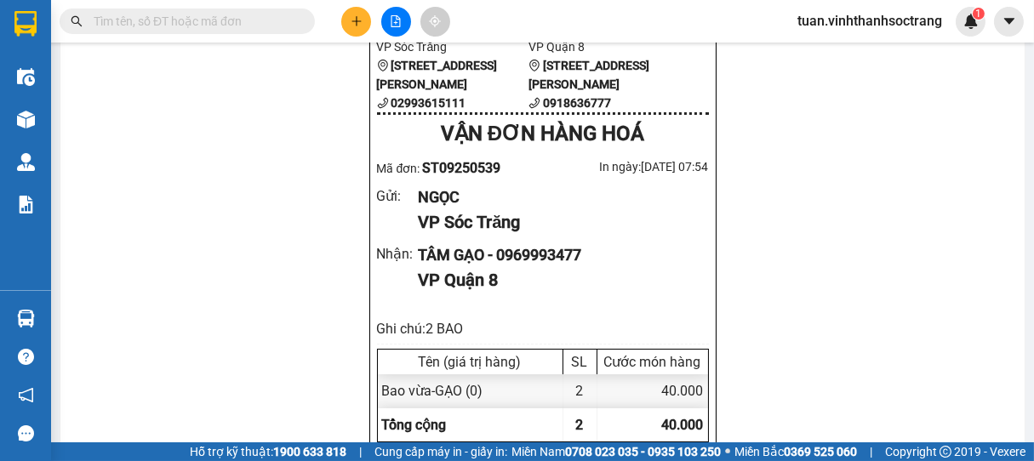
scroll to position [189, 0]
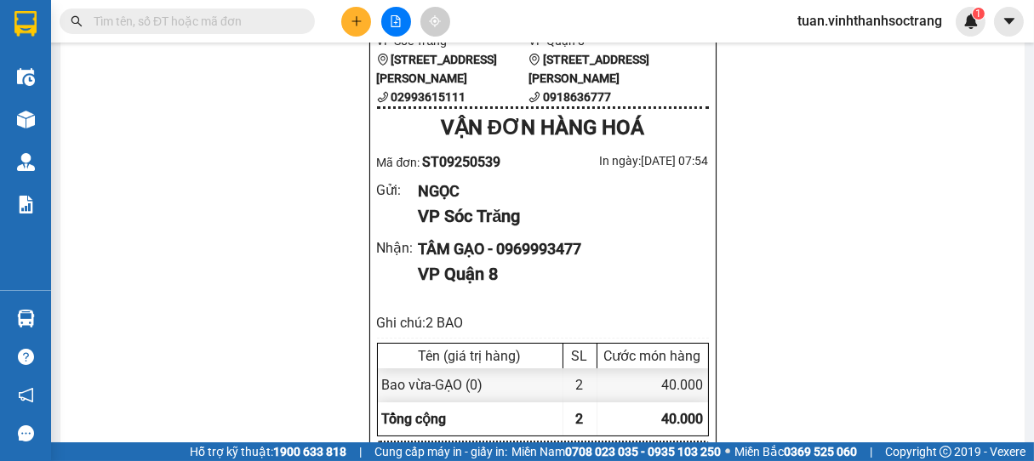
click at [360, 25] on icon "plus" at bounding box center [357, 21] width 12 height 12
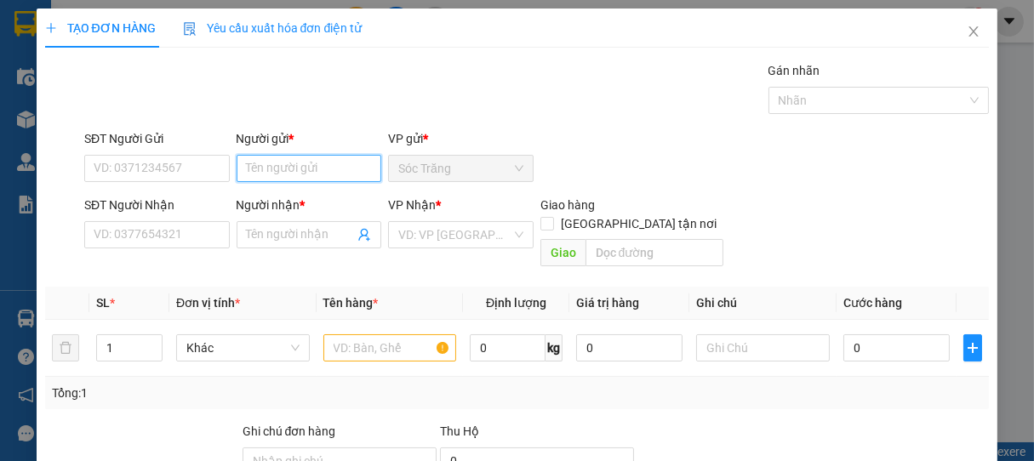
click at [300, 171] on input "Người gửi *" at bounding box center [310, 168] width 146 height 27
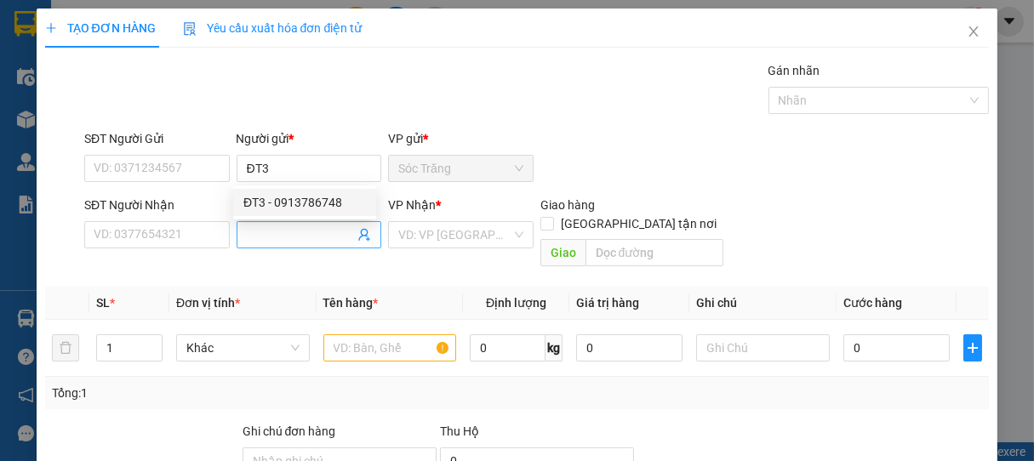
click at [272, 233] on input "Người nhận *" at bounding box center [301, 235] width 108 height 19
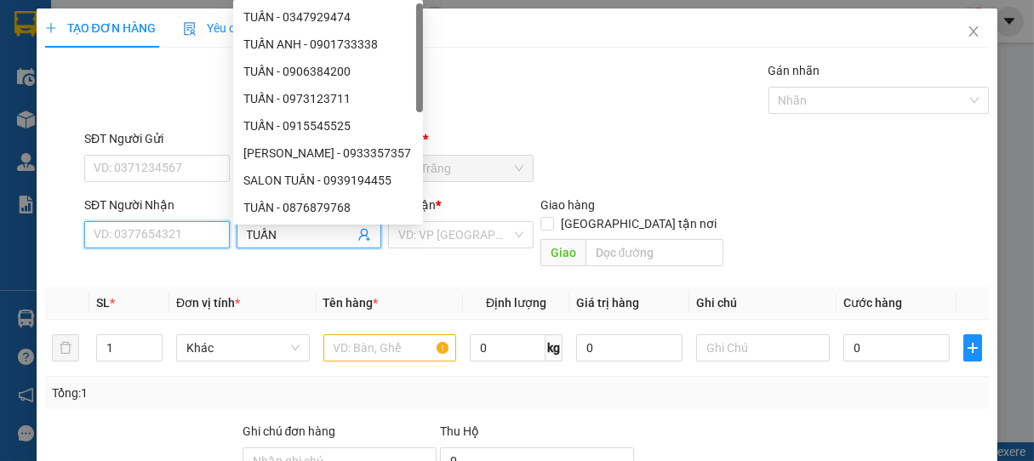
click at [218, 242] on input "SĐT Người Nhận" at bounding box center [157, 234] width 146 height 27
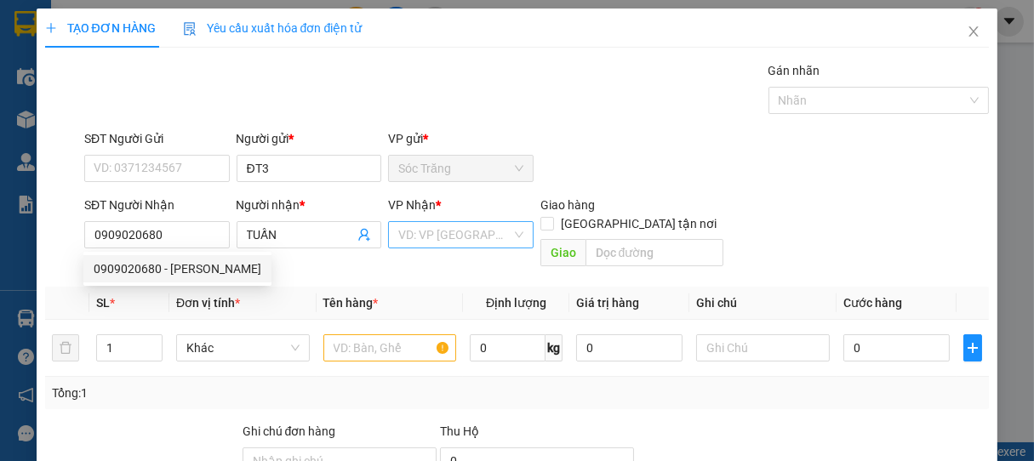
click at [436, 233] on input "search" at bounding box center [454, 235] width 113 height 26
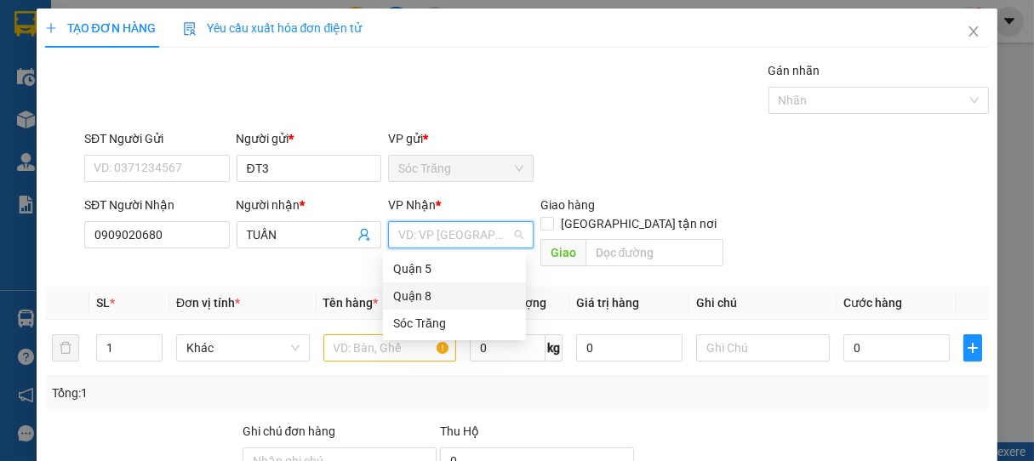
click at [426, 295] on div "Quận 8" at bounding box center [454, 296] width 123 height 19
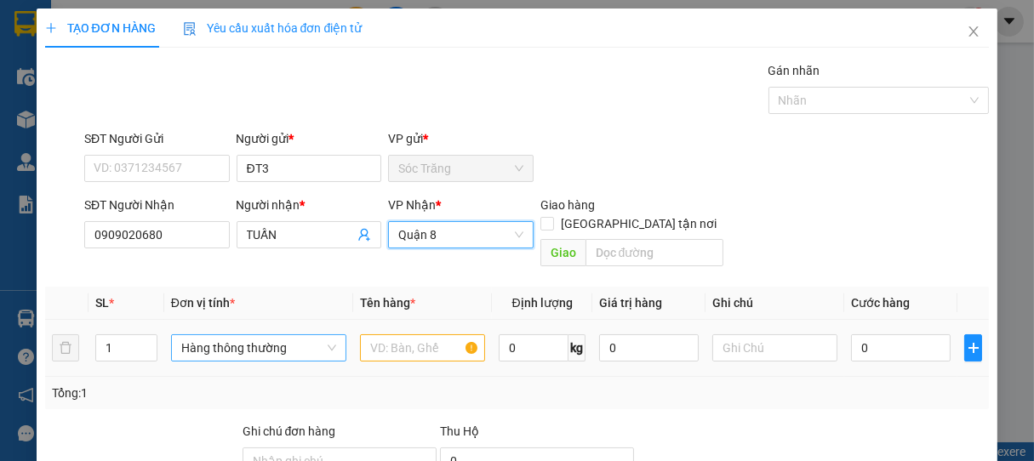
click at [230, 335] on span "Hàng thông thường" at bounding box center [258, 348] width 155 height 26
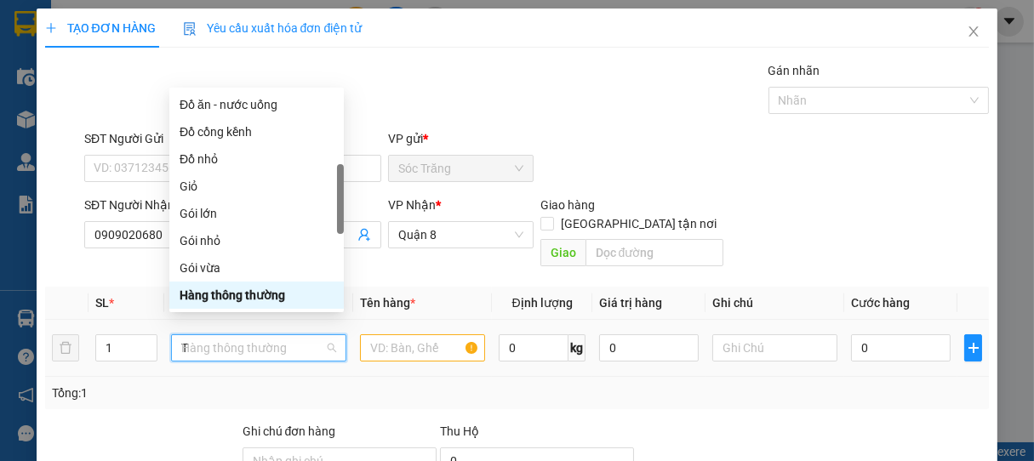
scroll to position [54, 0]
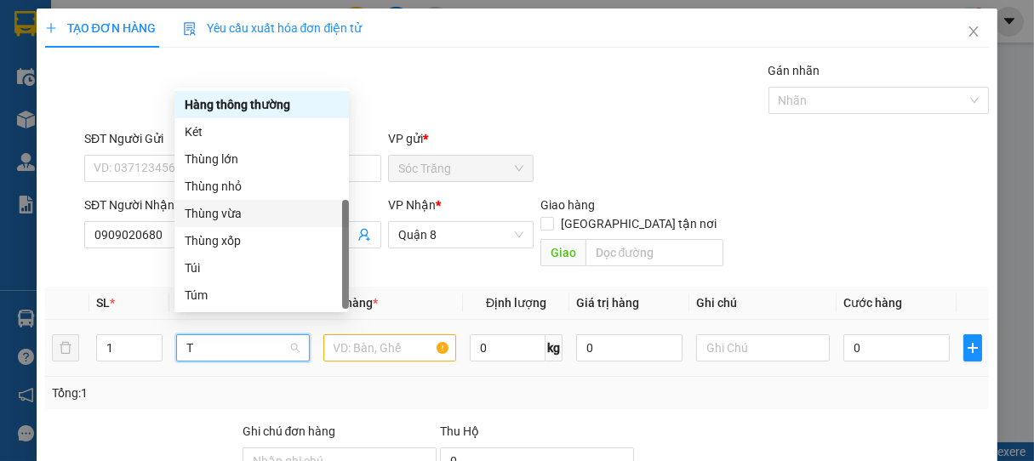
click at [215, 215] on div "Thùng vừa" at bounding box center [262, 213] width 154 height 19
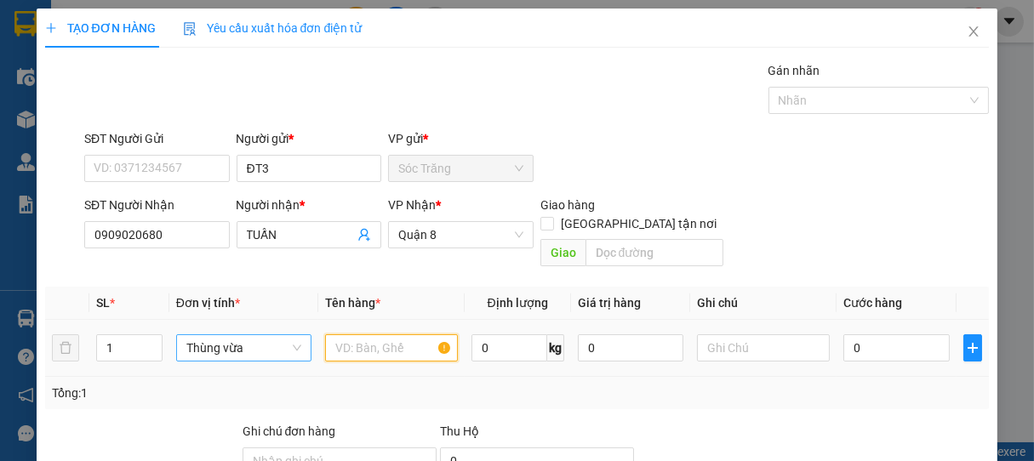
click at [365, 335] on input "text" at bounding box center [391, 348] width 133 height 27
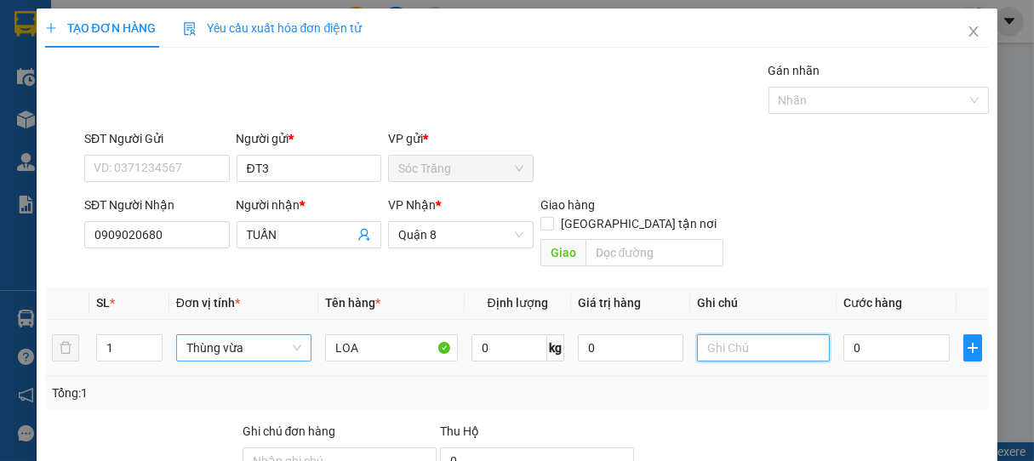
click at [775, 335] on input "text" at bounding box center [763, 348] width 133 height 27
click at [498, 335] on input "0" at bounding box center [510, 348] width 76 height 27
click at [884, 335] on input "0" at bounding box center [897, 348] width 106 height 27
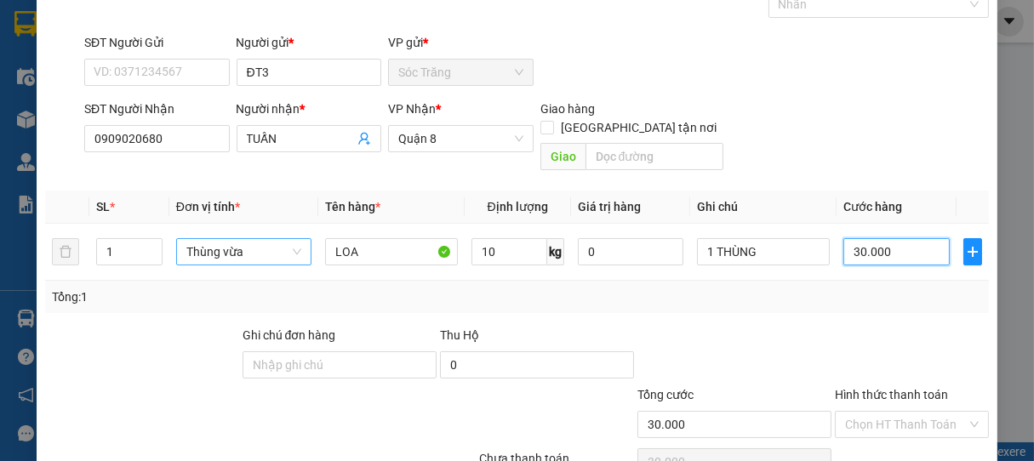
scroll to position [167, 0]
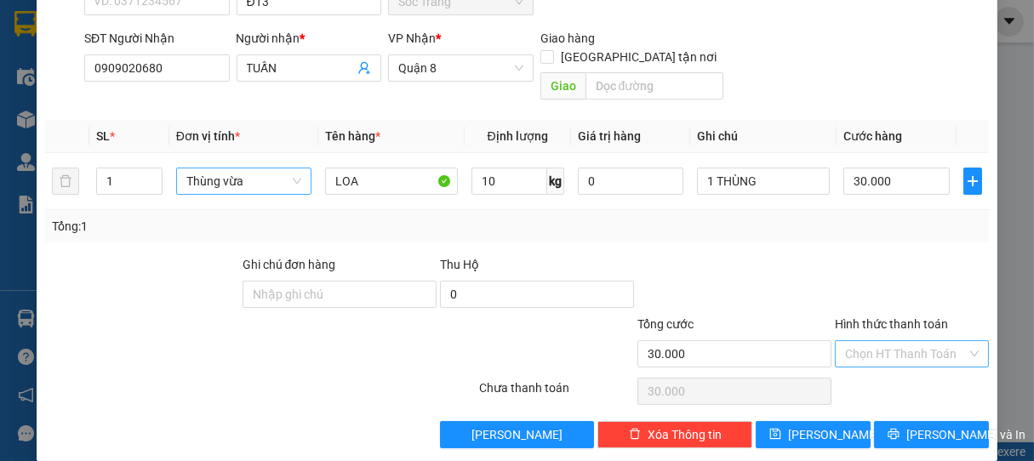
click at [908, 341] on input "Hình thức thanh toán" at bounding box center [906, 354] width 123 height 26
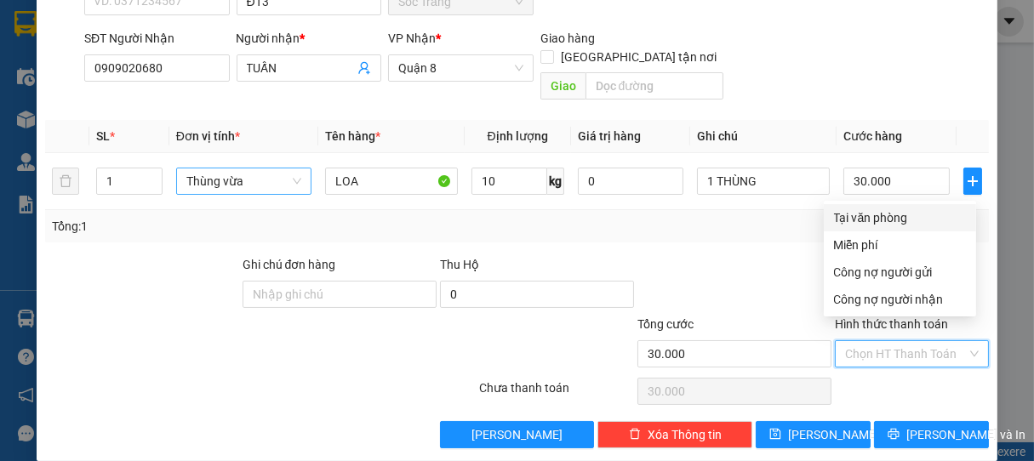
click at [878, 218] on div "Tại văn phòng" at bounding box center [900, 218] width 132 height 19
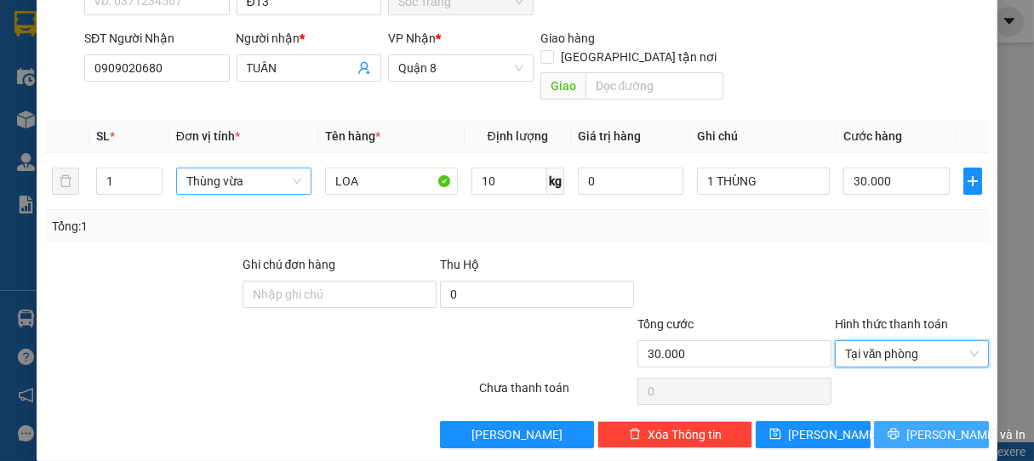
click at [963, 421] on button "[PERSON_NAME] và In" at bounding box center [931, 434] width 115 height 27
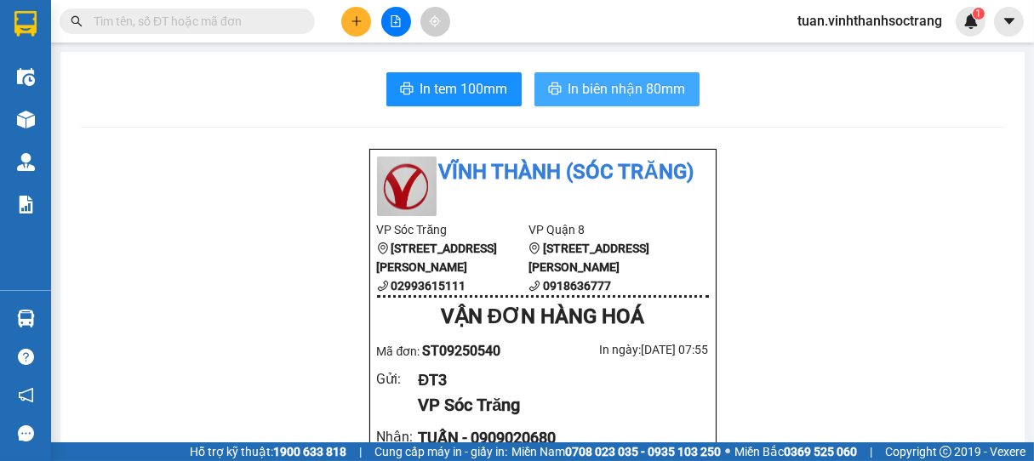
click at [604, 95] on span "In biên nhận 80mm" at bounding box center [627, 88] width 117 height 21
click at [639, 88] on span "In biên nhận 80mm" at bounding box center [627, 88] width 117 height 21
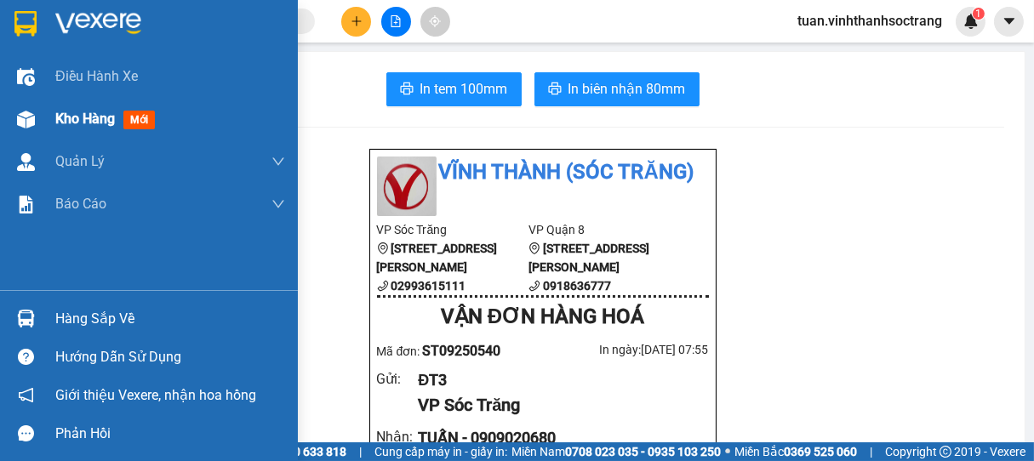
click at [74, 123] on span "Kho hàng" at bounding box center [85, 119] width 60 height 16
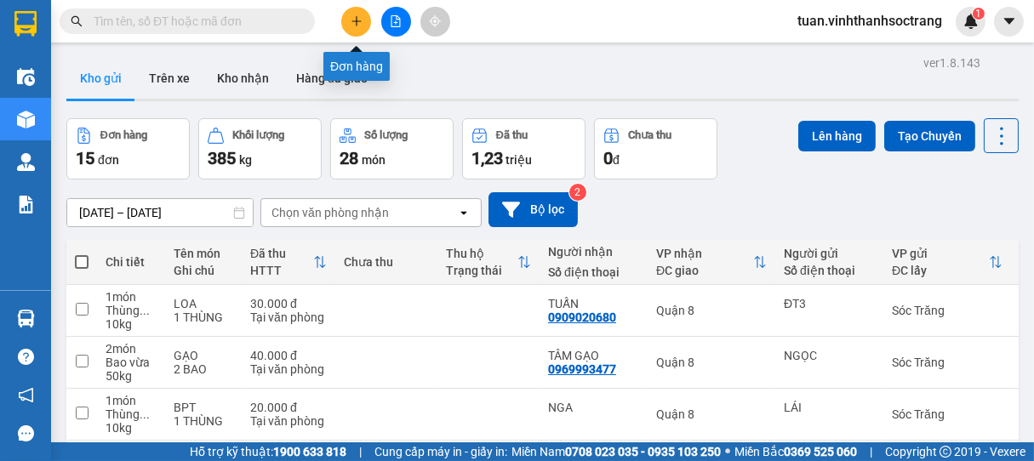
click at [356, 14] on button at bounding box center [356, 22] width 30 height 30
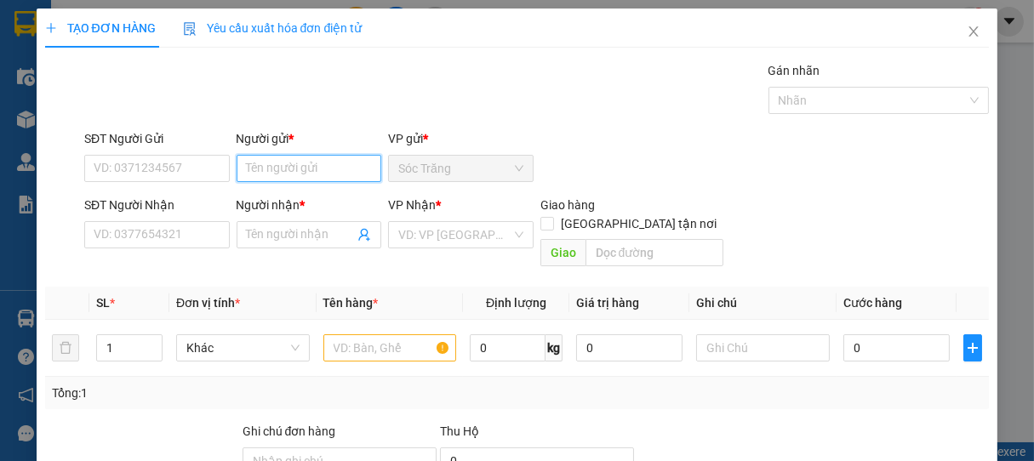
click at [315, 167] on input "Người gửi *" at bounding box center [310, 168] width 146 height 27
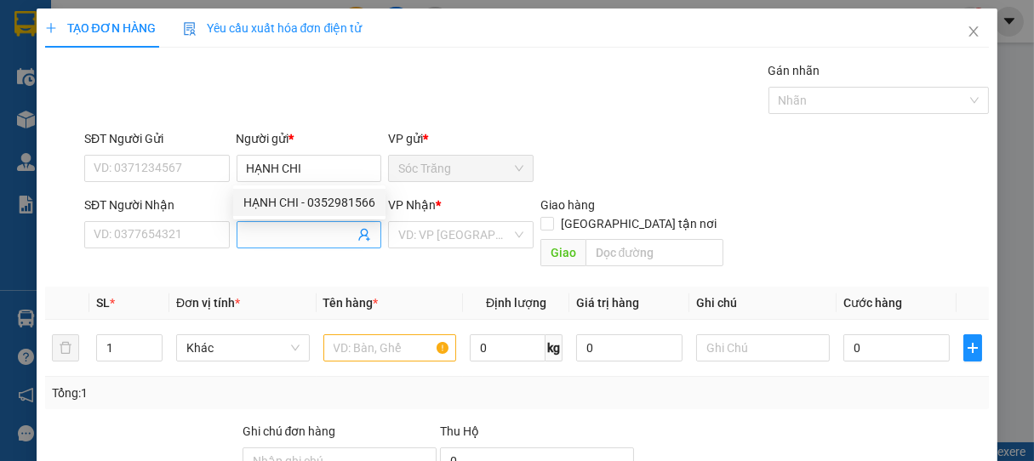
click at [272, 232] on input "Người nhận *" at bounding box center [301, 235] width 108 height 19
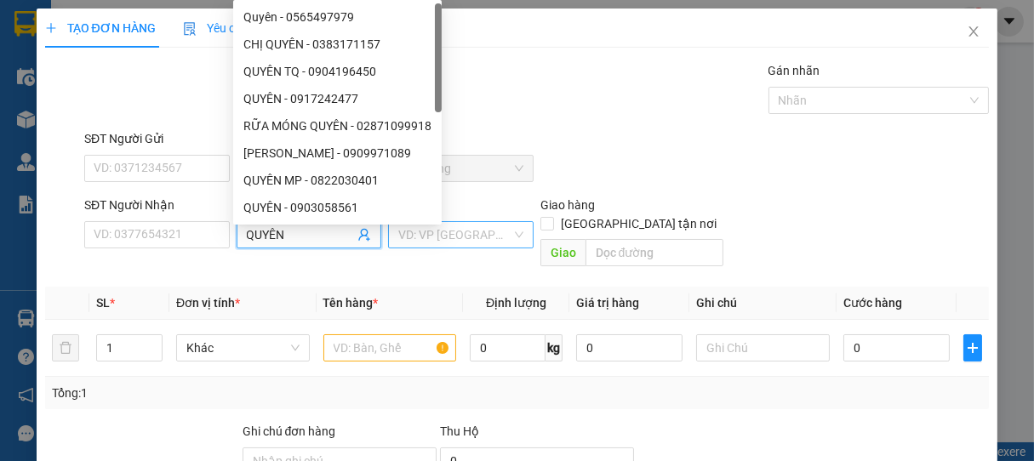
click at [402, 242] on input "search" at bounding box center [454, 235] width 113 height 26
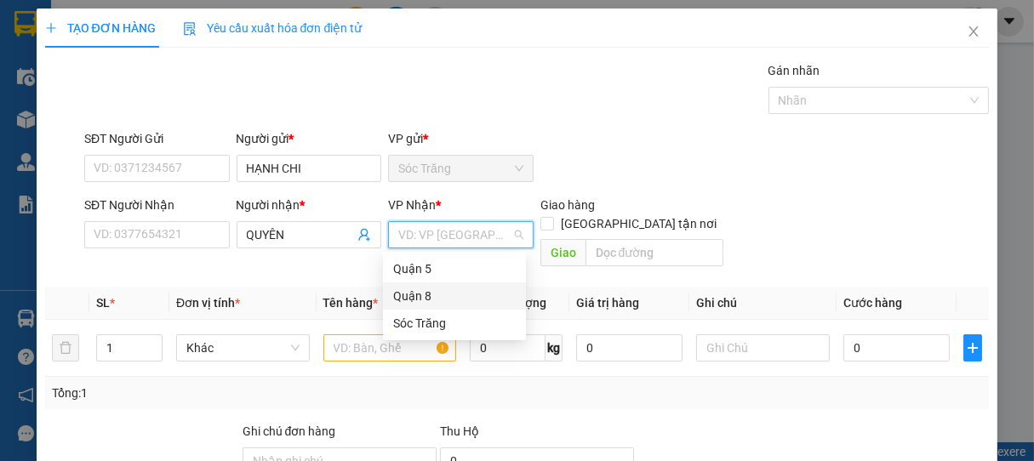
click at [413, 290] on div "Quận 8" at bounding box center [454, 296] width 123 height 19
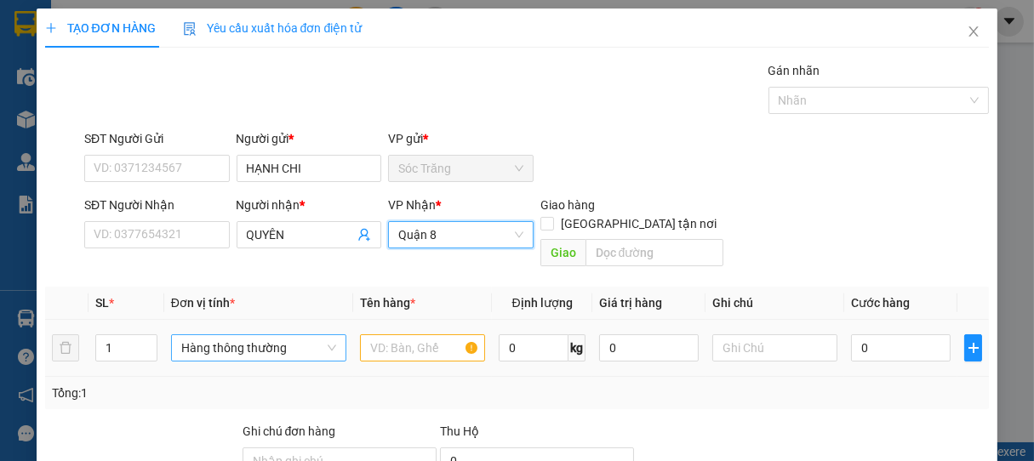
click at [246, 335] on span "Hàng thông thường" at bounding box center [258, 348] width 155 height 26
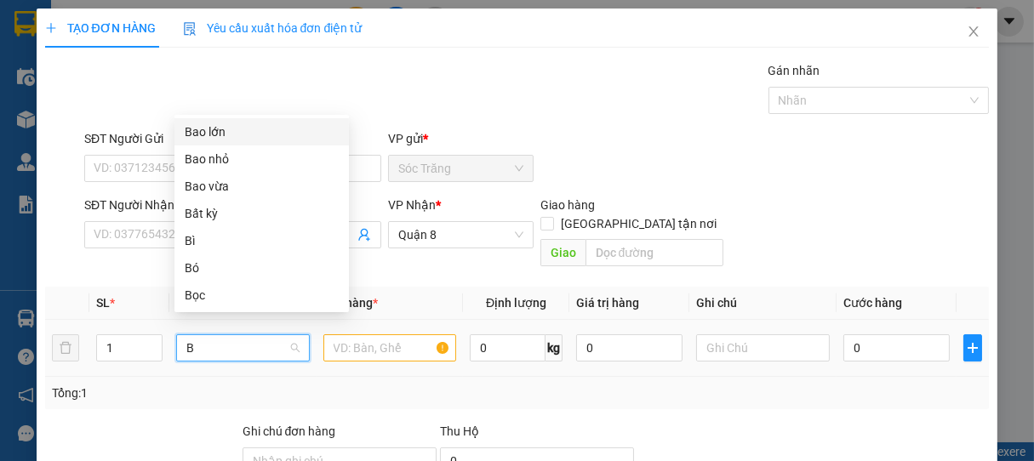
click at [199, 130] on div "Bao lớn" at bounding box center [262, 132] width 154 height 19
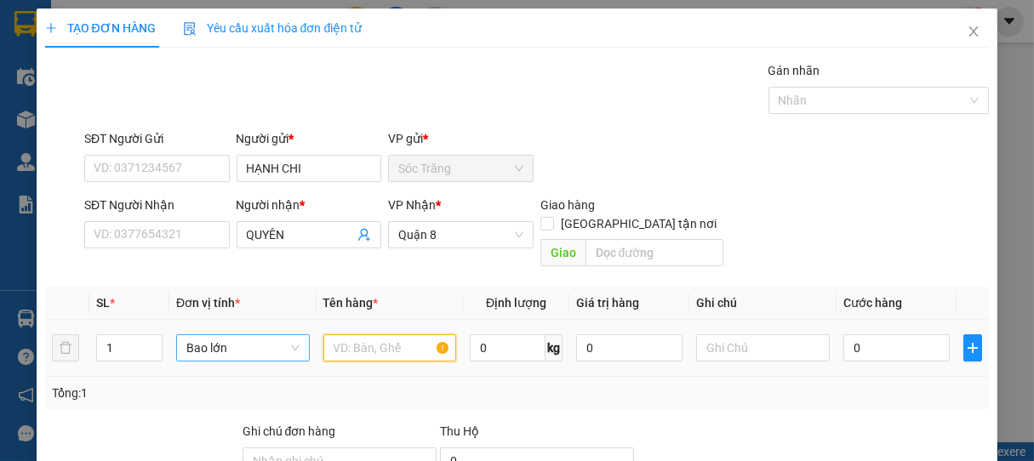
click at [368, 335] on input "text" at bounding box center [389, 348] width 133 height 27
click at [513, 335] on input "0" at bounding box center [508, 348] width 76 height 27
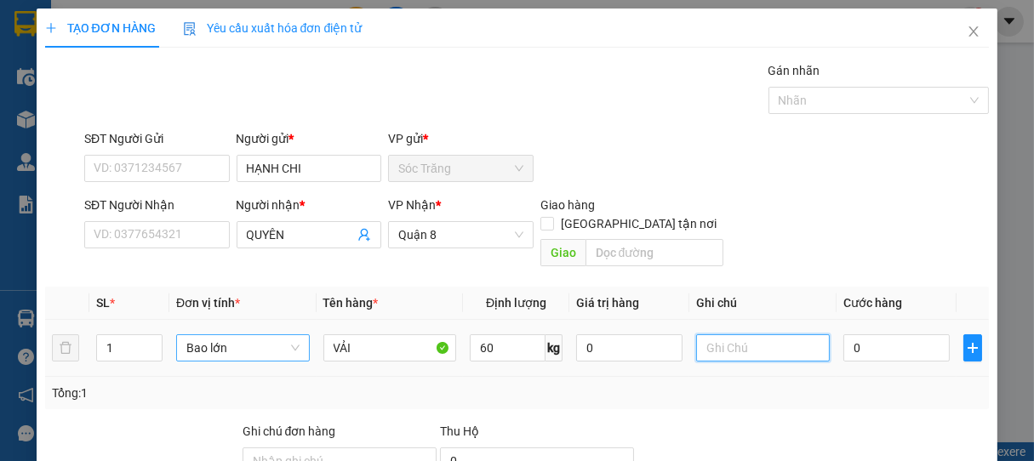
click at [747, 336] on input "text" at bounding box center [762, 348] width 133 height 27
click at [860, 335] on input "0" at bounding box center [897, 348] width 106 height 27
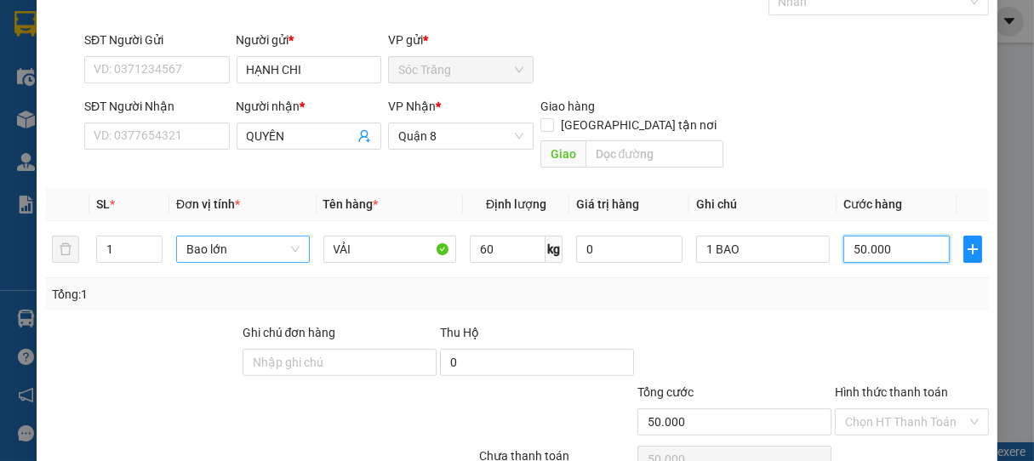
scroll to position [167, 0]
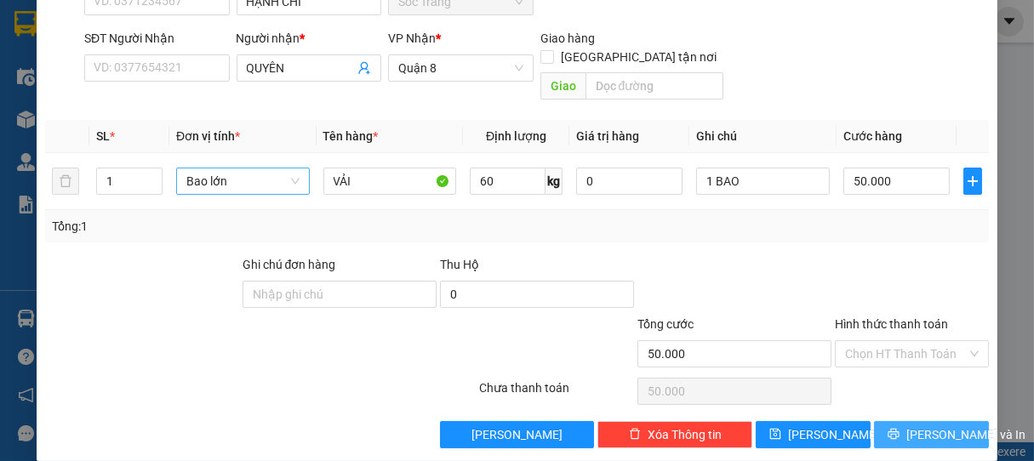
click at [912, 426] on span "[PERSON_NAME] và In" at bounding box center [966, 435] width 119 height 19
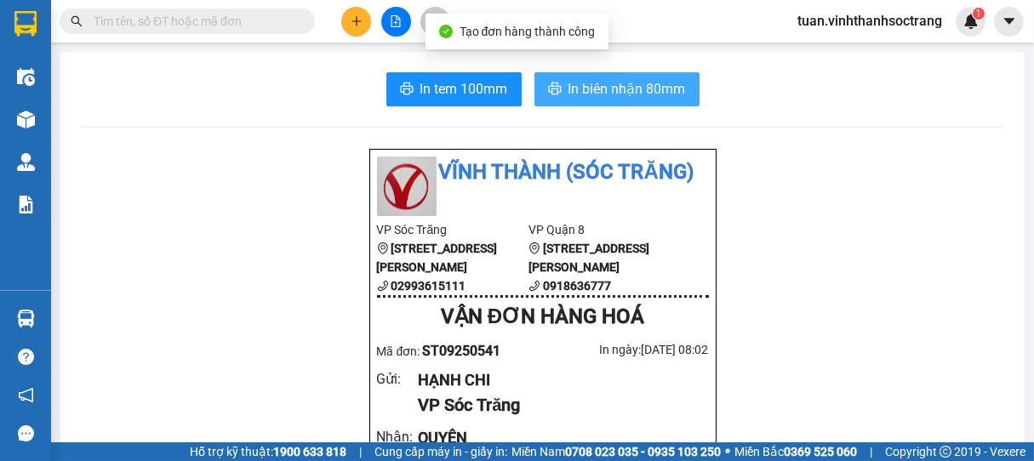
click at [621, 88] on span "In biên nhận 80mm" at bounding box center [627, 88] width 117 height 21
click at [621, 83] on span "In biên nhận 80mm" at bounding box center [627, 88] width 117 height 21
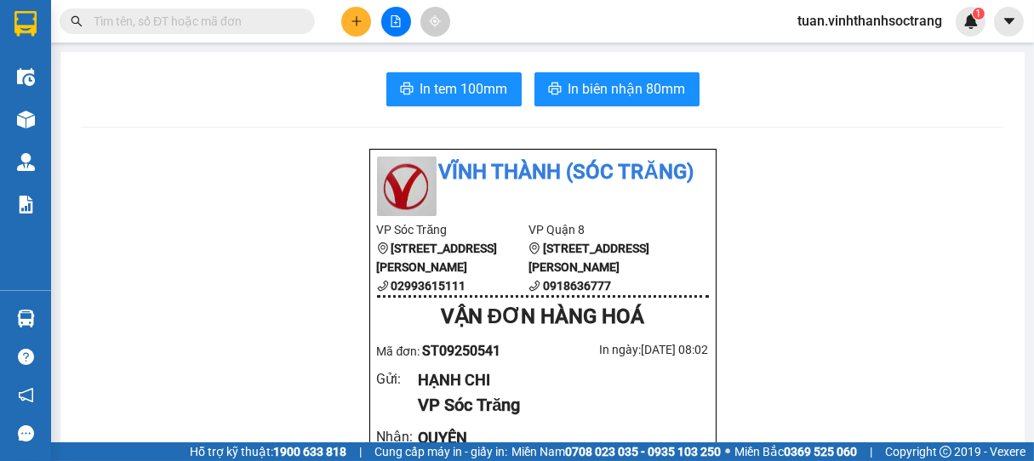
click at [362, 17] on button at bounding box center [356, 22] width 30 height 30
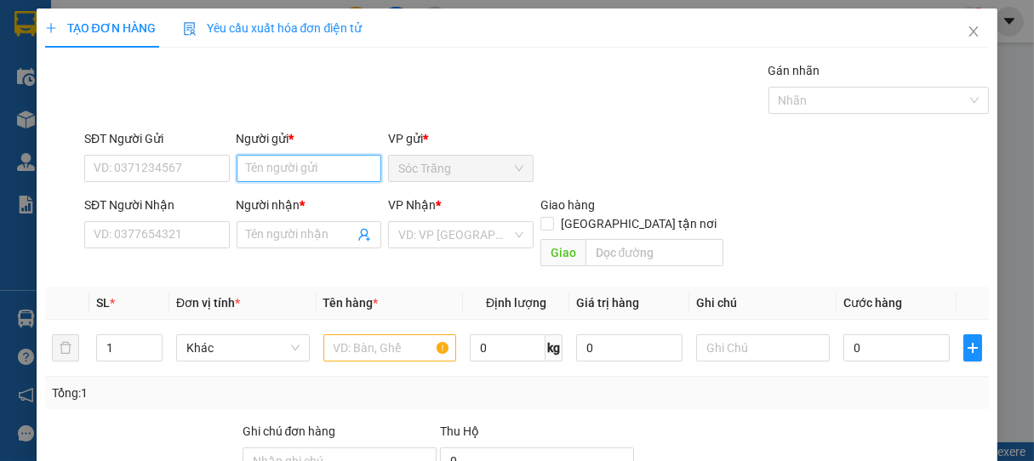
click at [299, 171] on input "Người gửi *" at bounding box center [310, 168] width 146 height 27
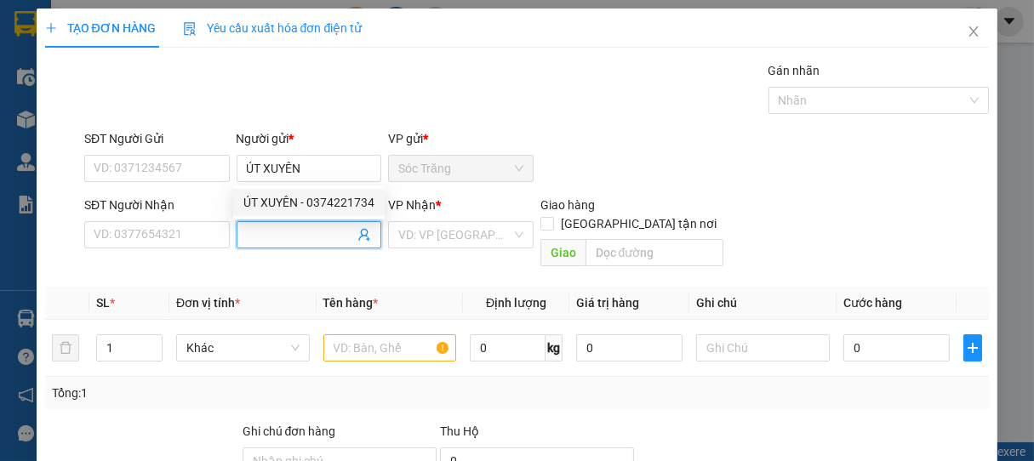
click at [289, 228] on input "Người nhận *" at bounding box center [301, 235] width 108 height 19
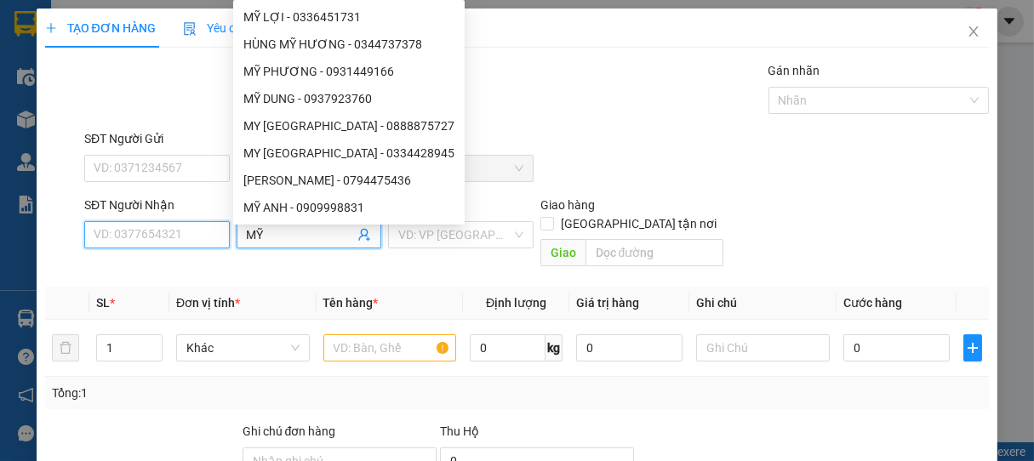
click at [188, 237] on input "SĐT Người Nhận" at bounding box center [157, 234] width 146 height 27
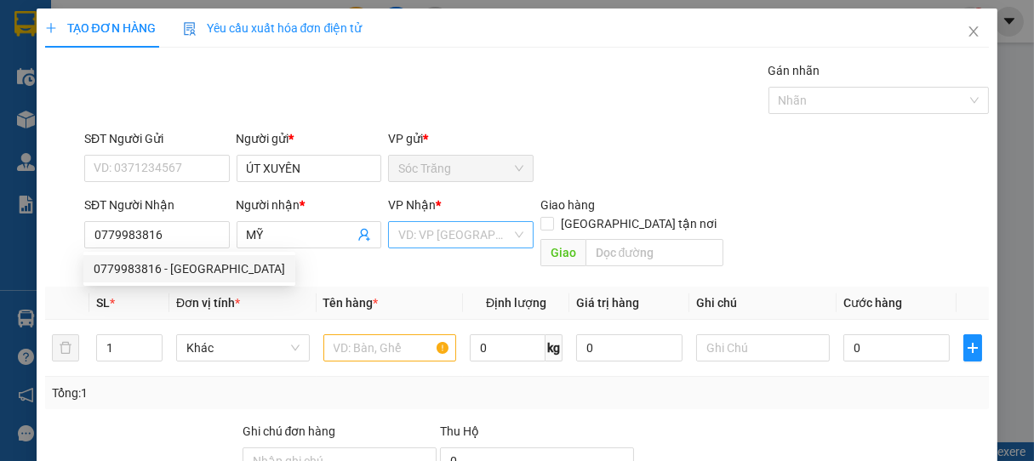
click at [415, 241] on input "search" at bounding box center [454, 235] width 113 height 26
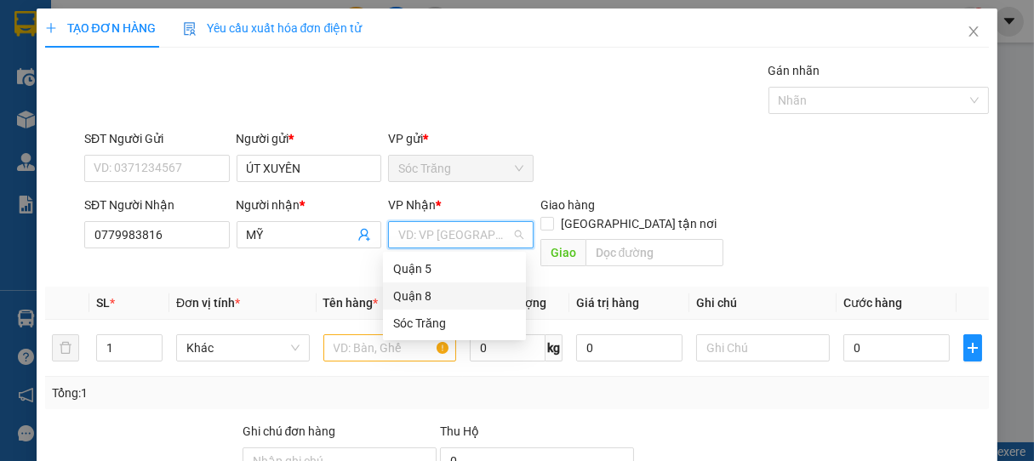
click at [414, 291] on div "Quận 8" at bounding box center [454, 296] width 123 height 19
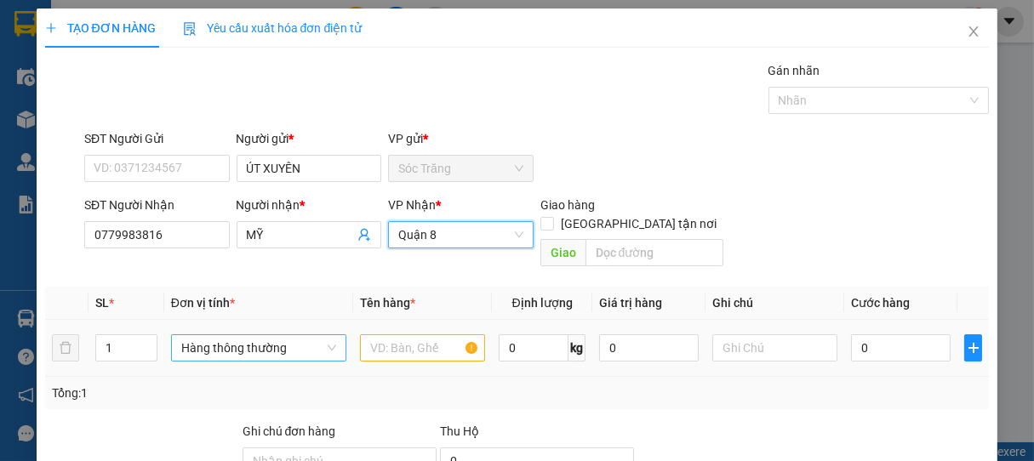
click at [238, 335] on span "Hàng thông thường" at bounding box center [258, 348] width 155 height 26
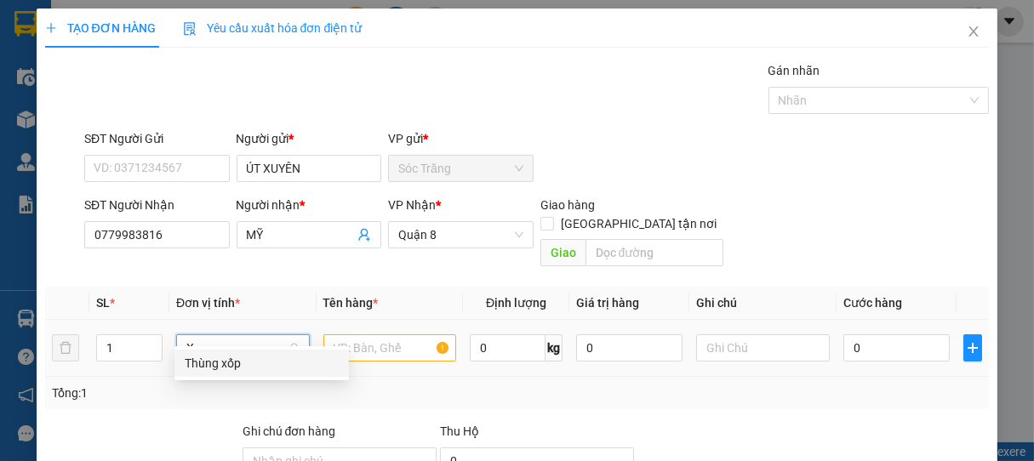
click at [234, 369] on div "Thùng xốp" at bounding box center [262, 363] width 154 height 19
click at [356, 335] on input "text" at bounding box center [390, 348] width 133 height 27
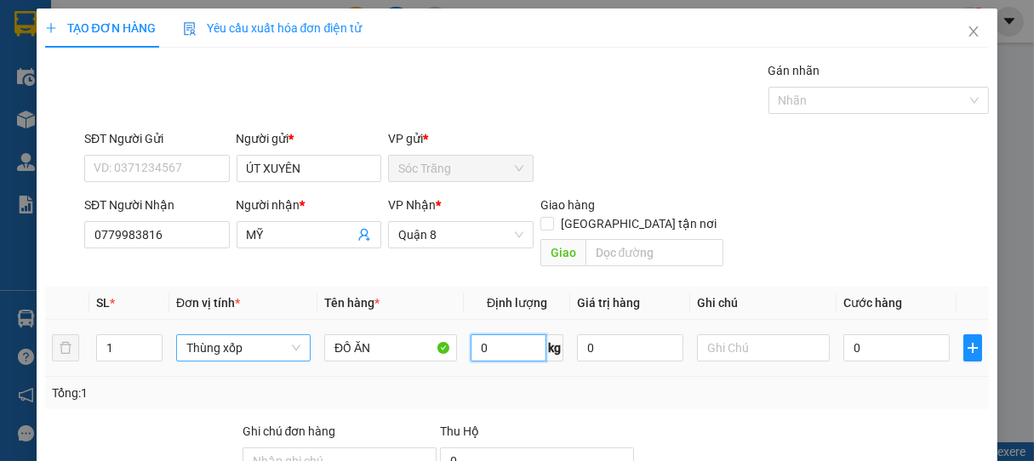
click at [497, 335] on input "0" at bounding box center [509, 348] width 76 height 27
click at [736, 335] on input "text" at bounding box center [763, 348] width 133 height 27
click at [884, 335] on input "0" at bounding box center [897, 348] width 106 height 27
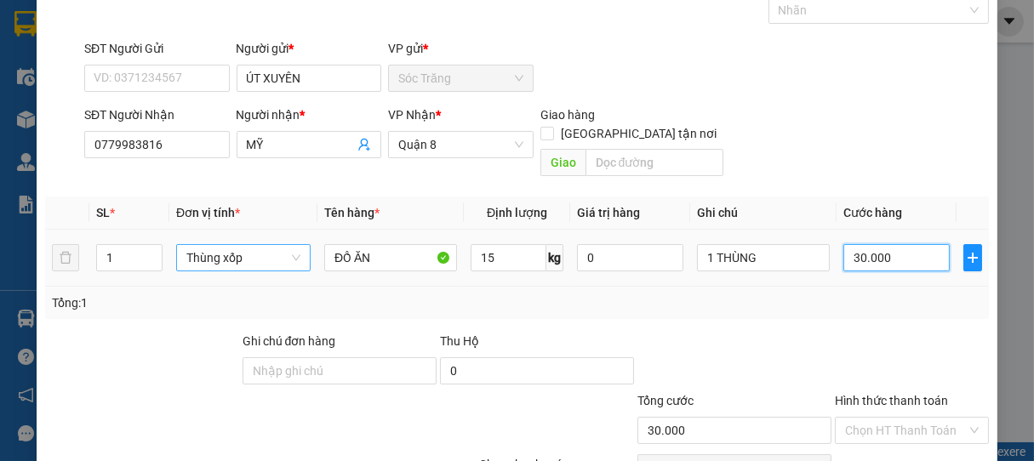
scroll to position [167, 0]
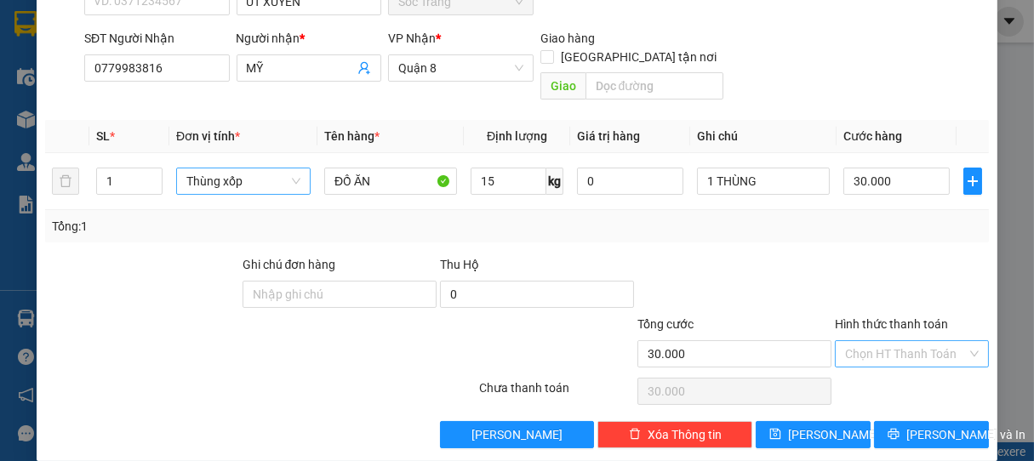
click at [883, 342] on input "Hình thức thanh toán" at bounding box center [906, 354] width 123 height 26
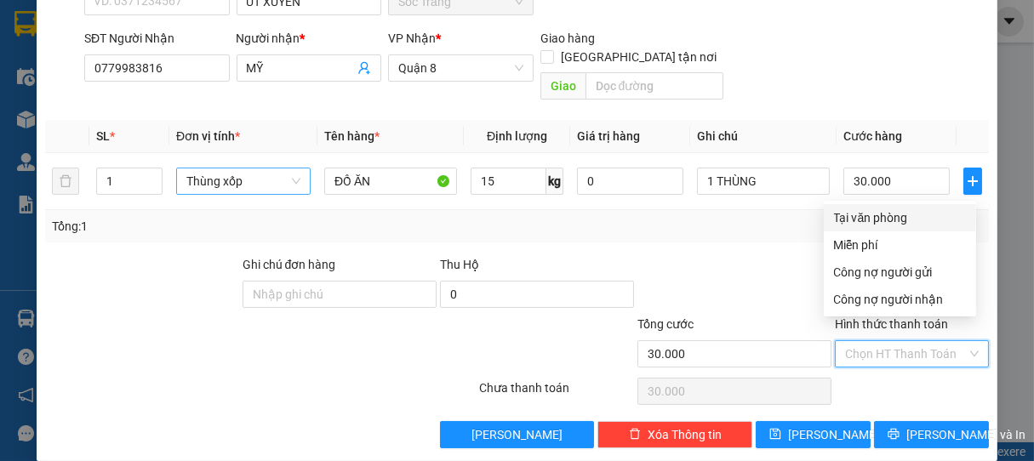
click at [878, 221] on div "Tại văn phòng" at bounding box center [900, 218] width 132 height 19
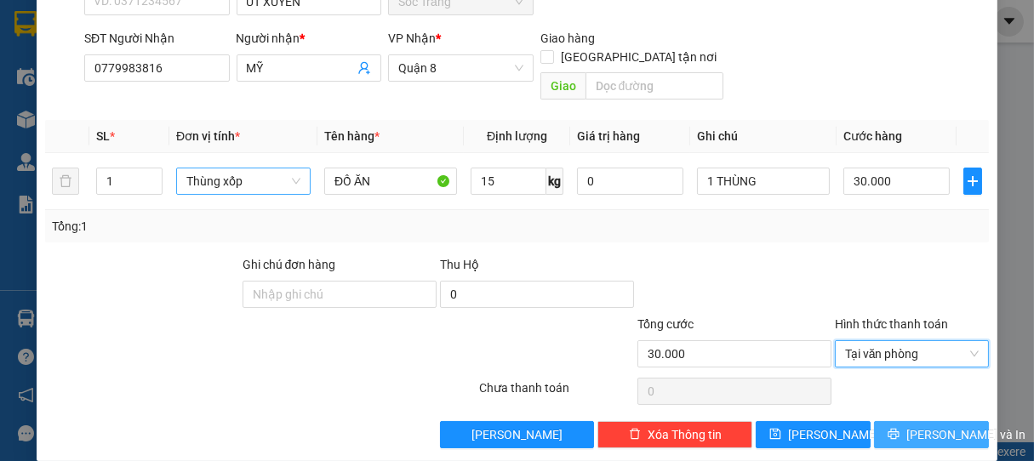
click at [930, 426] on span "[PERSON_NAME] và In" at bounding box center [966, 435] width 119 height 19
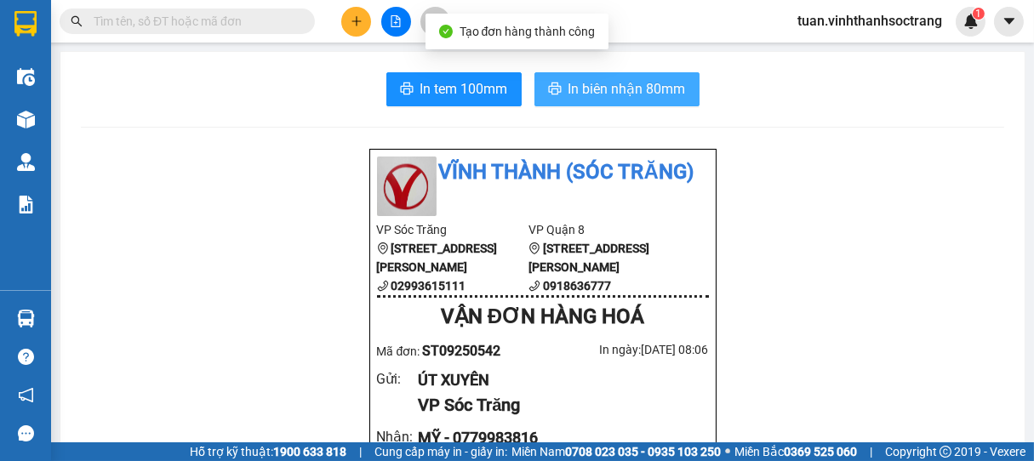
click at [631, 83] on span "In biên nhận 80mm" at bounding box center [627, 88] width 117 height 21
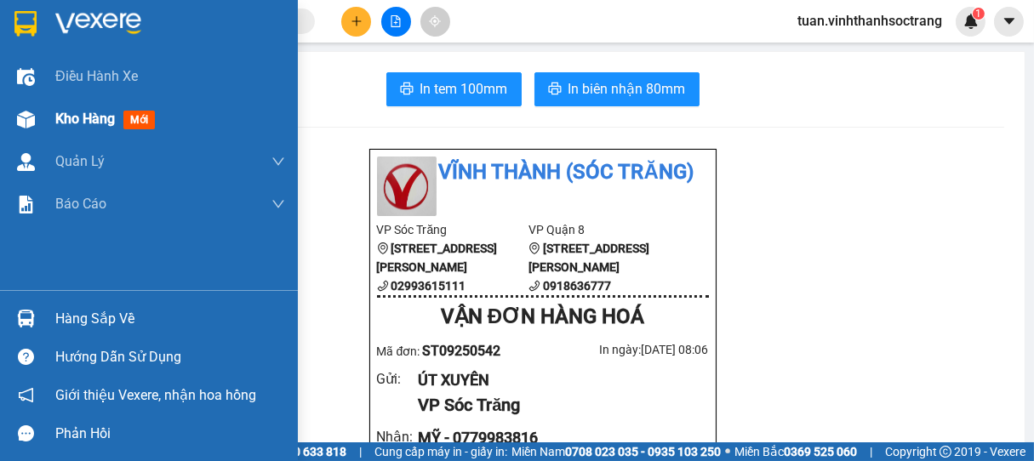
click at [107, 118] on span "Kho hàng" at bounding box center [85, 119] width 60 height 16
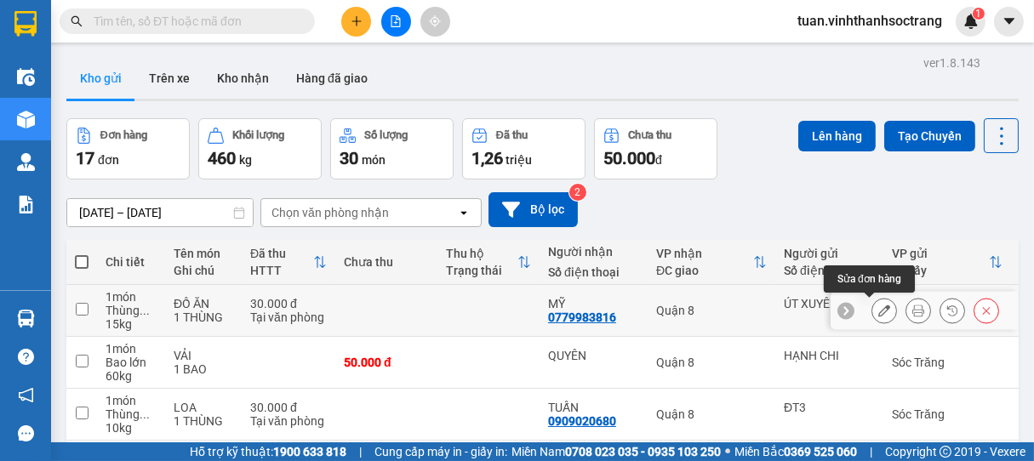
click at [878, 309] on icon at bounding box center [884, 311] width 12 height 12
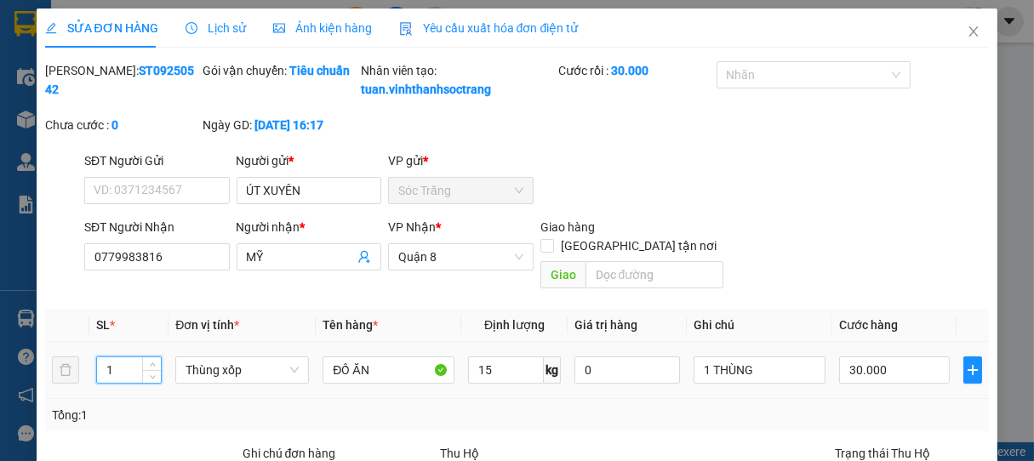
click at [124, 369] on input "1" at bounding box center [129, 370] width 64 height 26
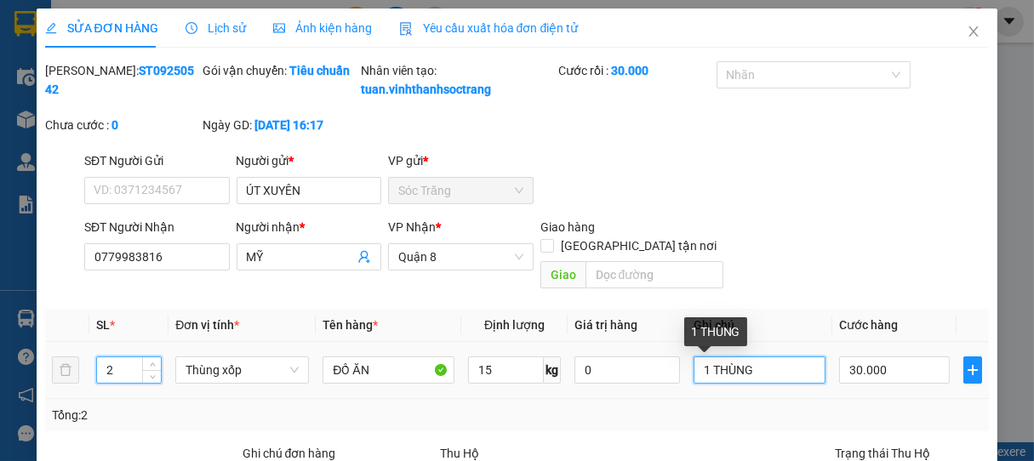
click at [699, 369] on input "1 THÙNG" at bounding box center [760, 370] width 132 height 27
click at [763, 375] on input "1 THÙNG" at bounding box center [760, 370] width 132 height 27
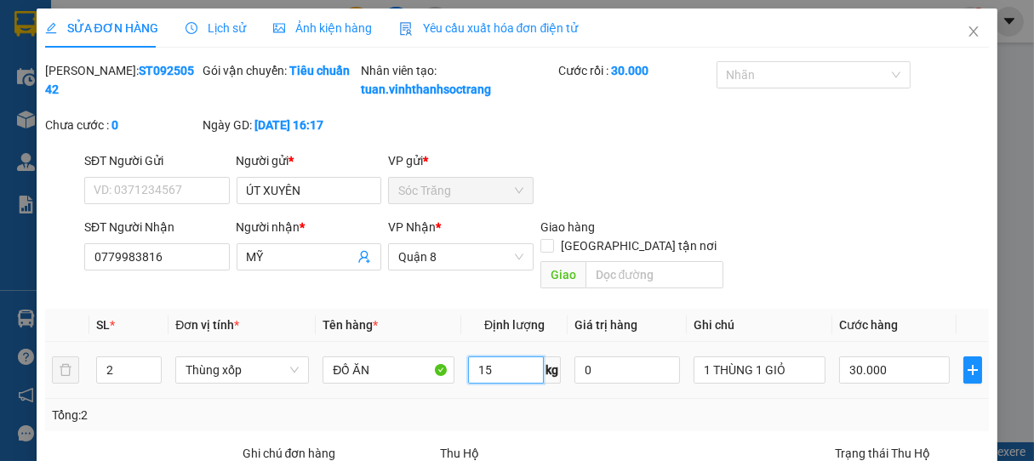
click at [505, 375] on input "15" at bounding box center [505, 370] width 75 height 27
click at [839, 369] on input "30.000" at bounding box center [894, 370] width 111 height 27
click at [844, 372] on input "30.000" at bounding box center [894, 370] width 111 height 27
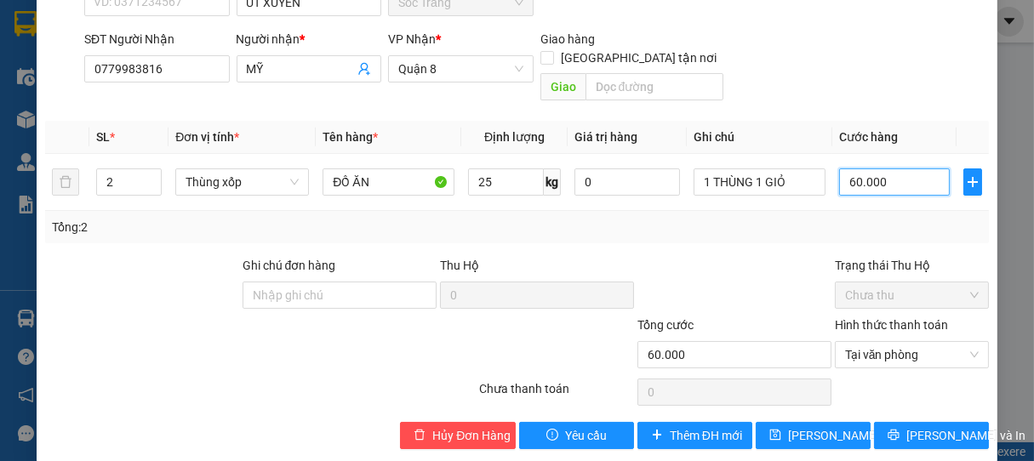
scroll to position [209, 0]
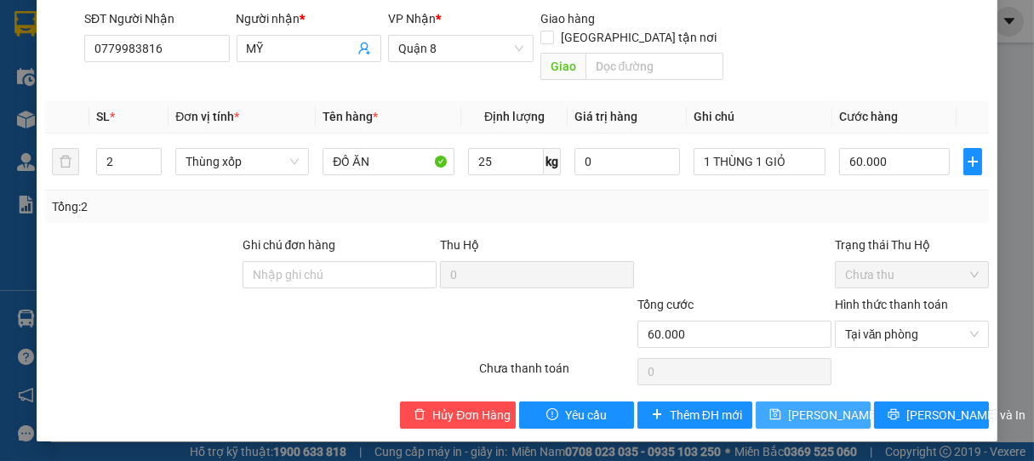
click at [812, 415] on span "[PERSON_NAME] thay đổi" at bounding box center [856, 415] width 136 height 19
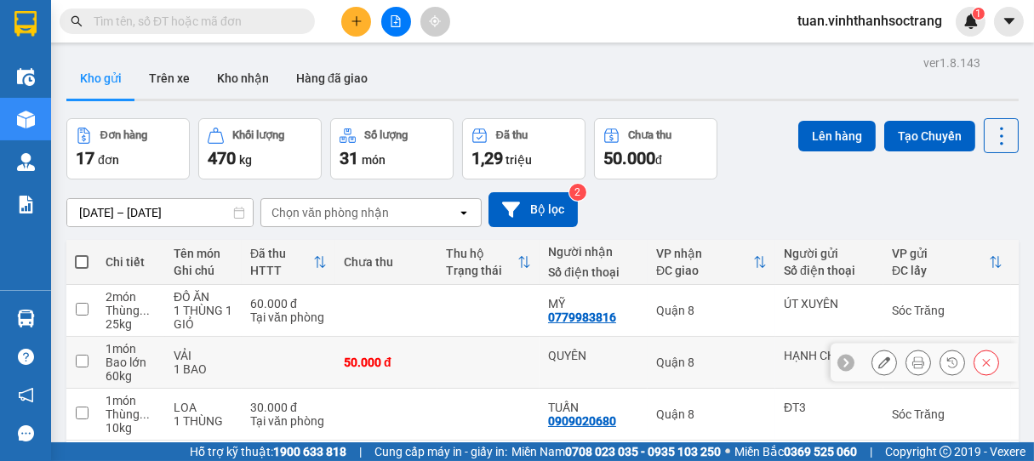
click at [878, 363] on icon at bounding box center [884, 363] width 12 height 12
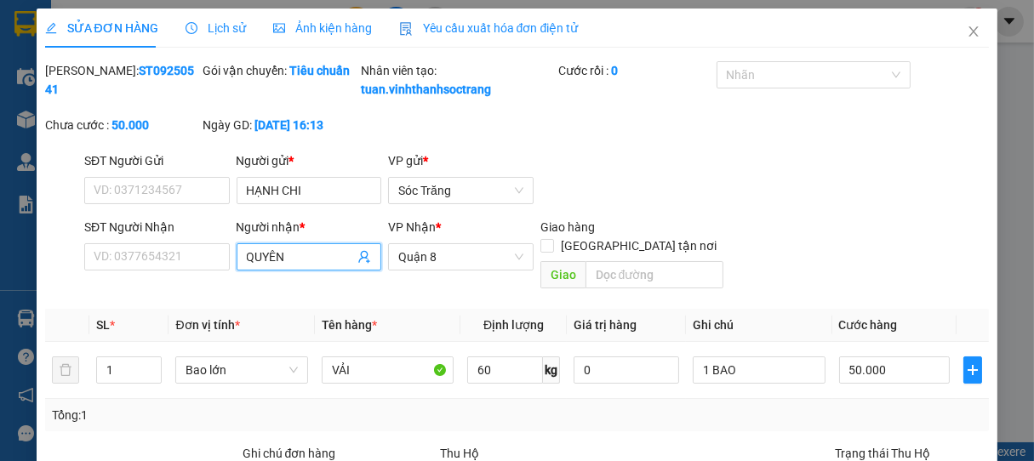
click at [249, 266] on input "QUYÊN" at bounding box center [301, 257] width 108 height 19
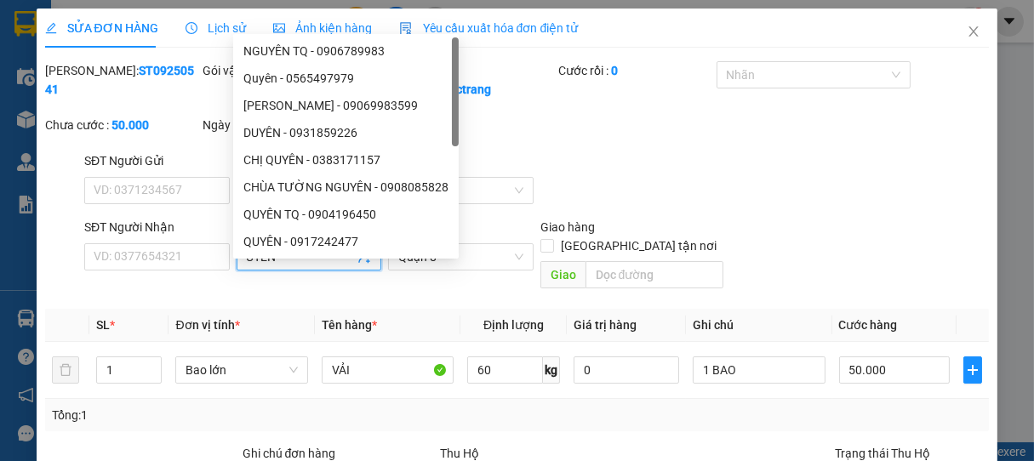
scroll to position [209, 0]
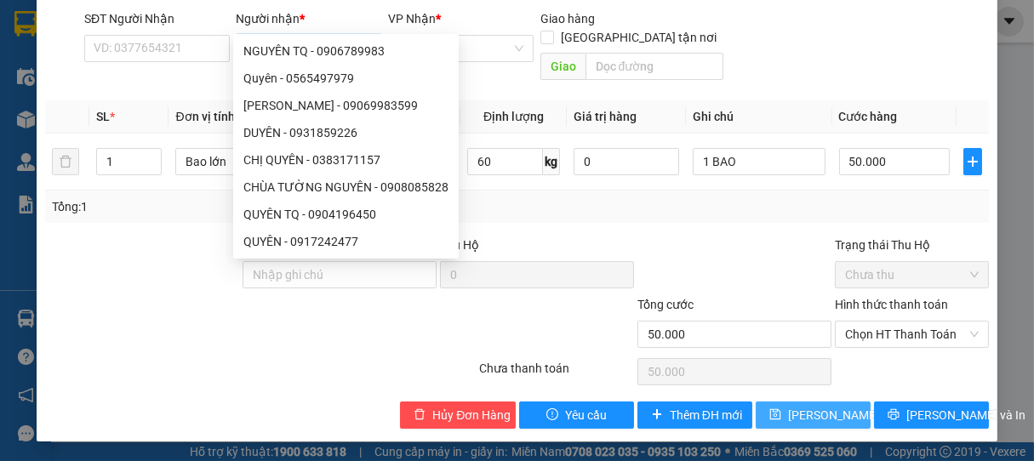
click at [822, 416] on span "[PERSON_NAME] thay đổi" at bounding box center [856, 415] width 136 height 19
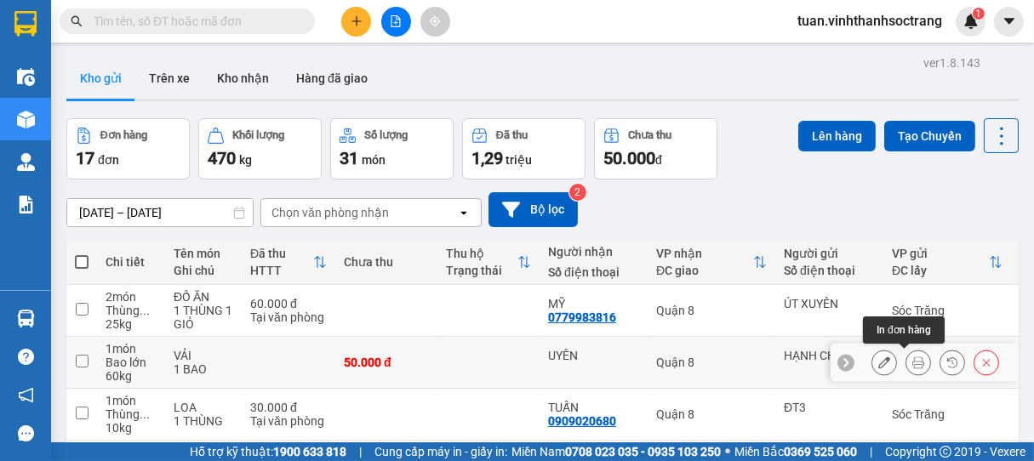
click at [912, 362] on icon at bounding box center [918, 363] width 12 height 12
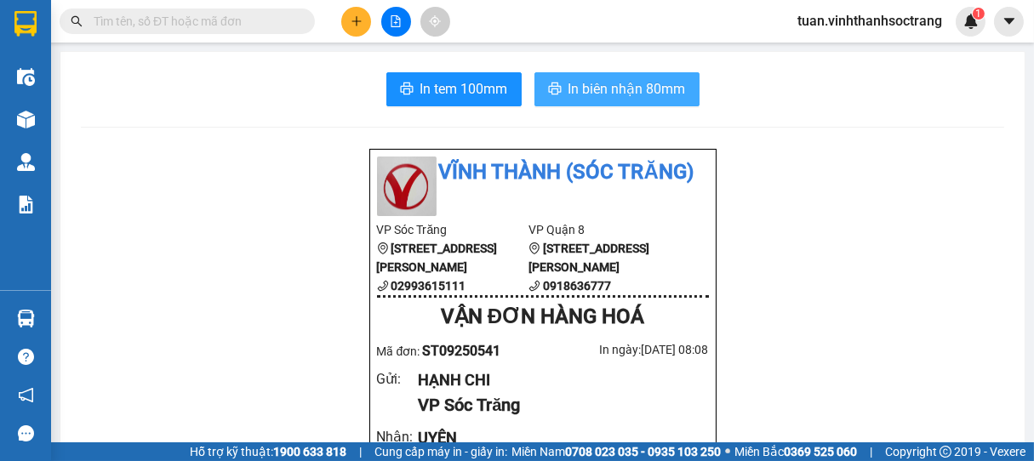
click at [603, 94] on span "In biên nhận 80mm" at bounding box center [627, 88] width 117 height 21
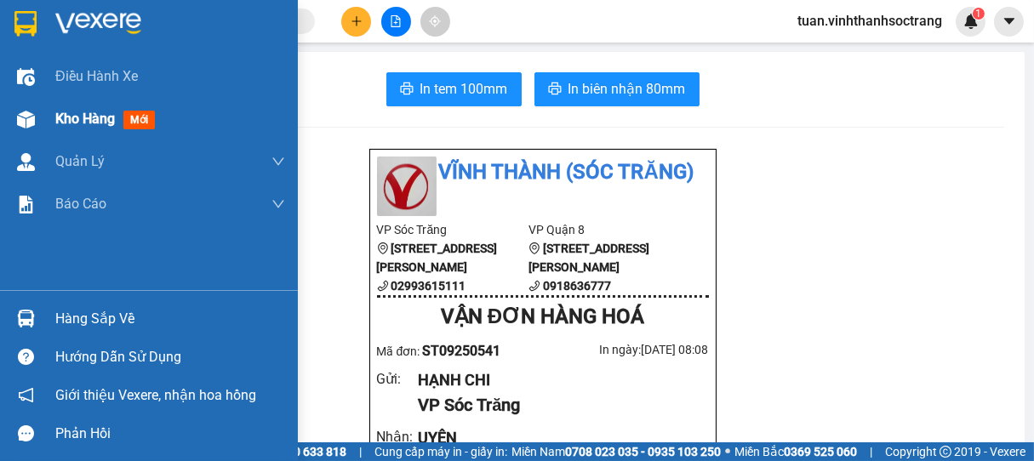
click at [88, 125] on span "Kho hàng" at bounding box center [85, 119] width 60 height 16
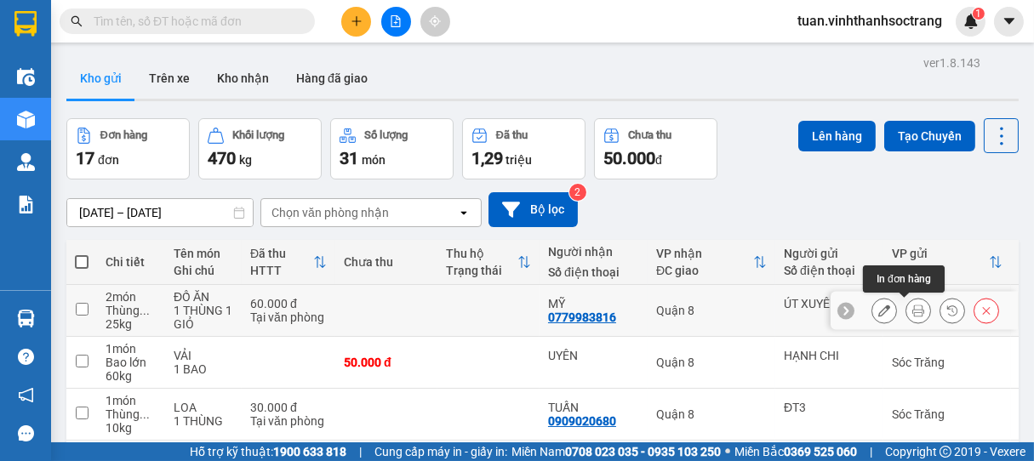
click at [912, 315] on icon at bounding box center [918, 311] width 12 height 12
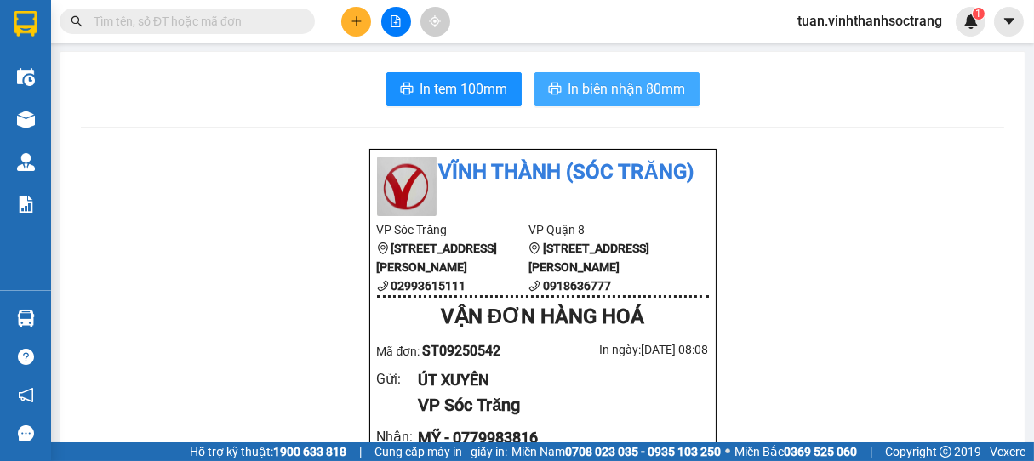
click at [613, 83] on span "In biên nhận 80mm" at bounding box center [627, 88] width 117 height 21
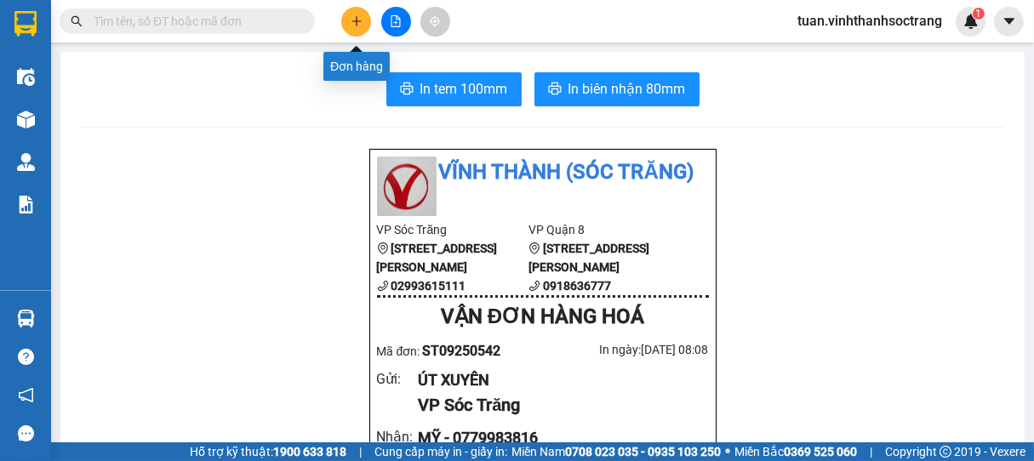
click at [370, 25] on button at bounding box center [356, 22] width 30 height 30
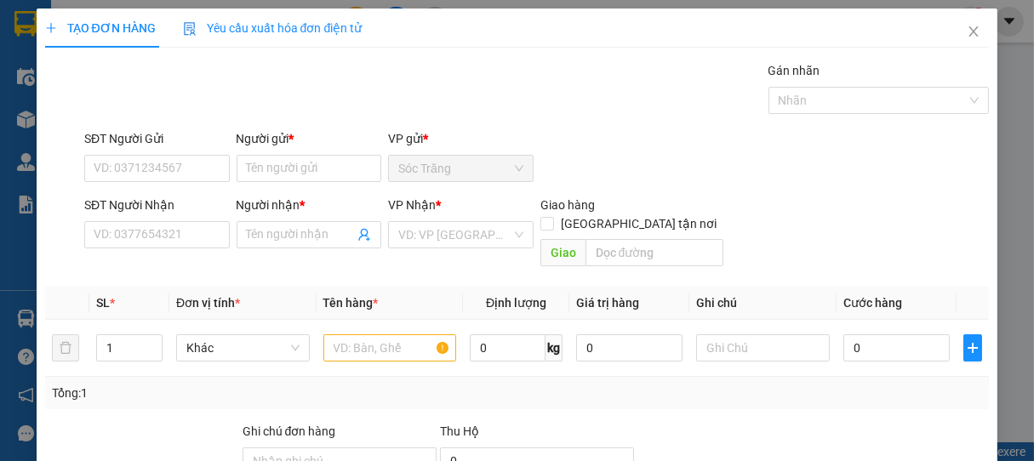
click at [323, 182] on div "Người gửi * Tên người gửi" at bounding box center [310, 159] width 146 height 60
click at [331, 169] on input "Người gửi *" at bounding box center [310, 168] width 146 height 27
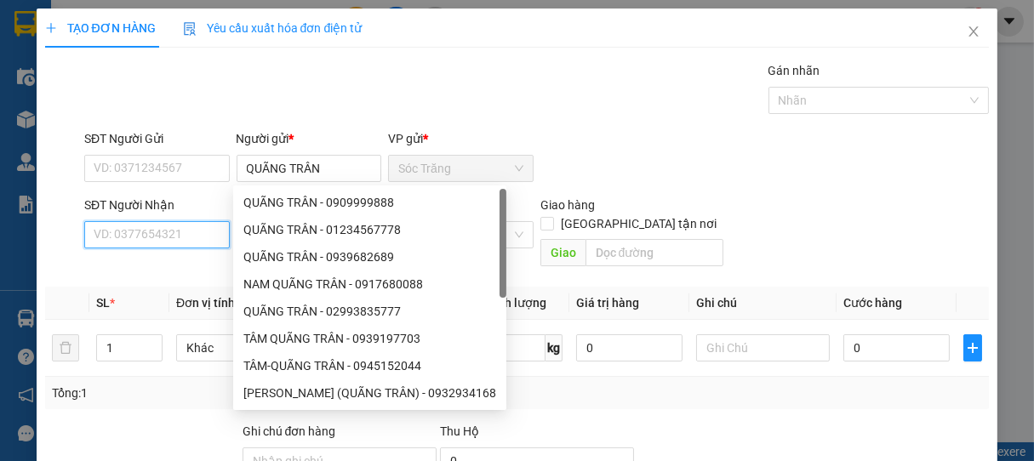
click at [157, 233] on input "SĐT Người Nhận" at bounding box center [157, 234] width 146 height 27
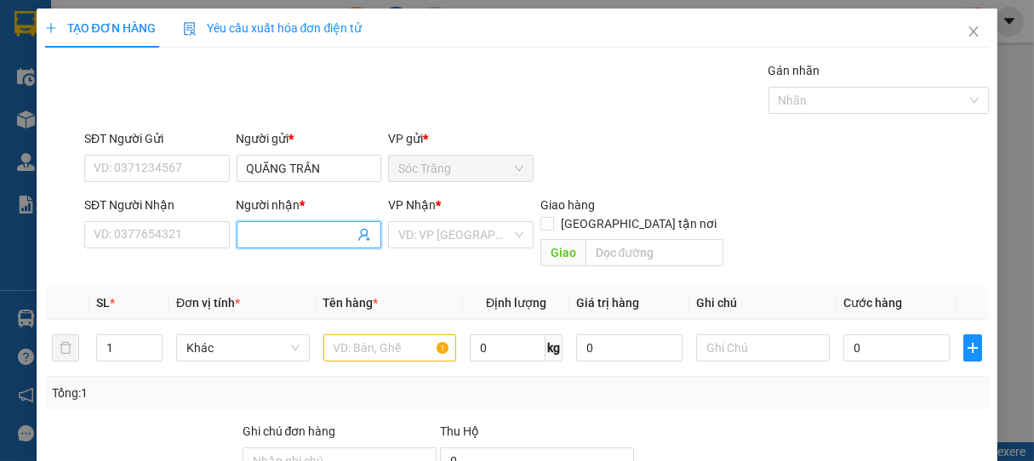
click at [254, 234] on input "Người nhận *" at bounding box center [301, 235] width 108 height 19
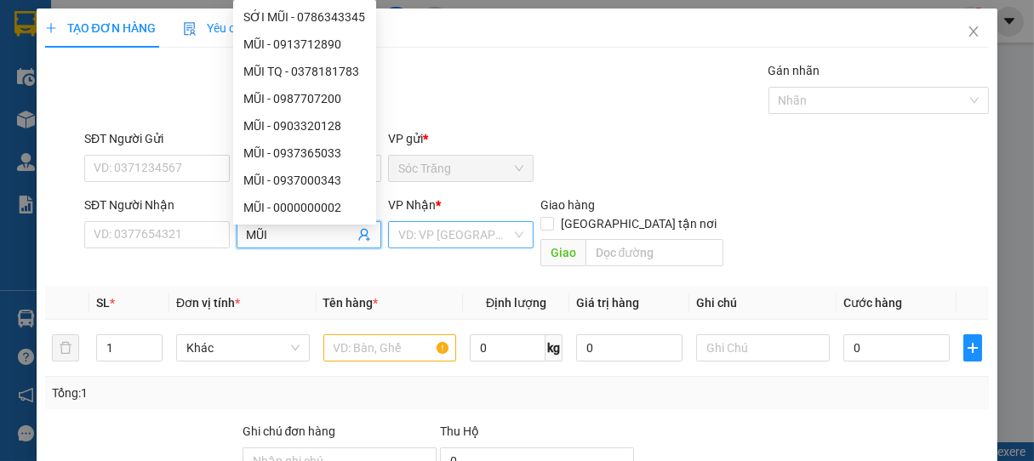
click at [420, 243] on input "search" at bounding box center [454, 235] width 113 height 26
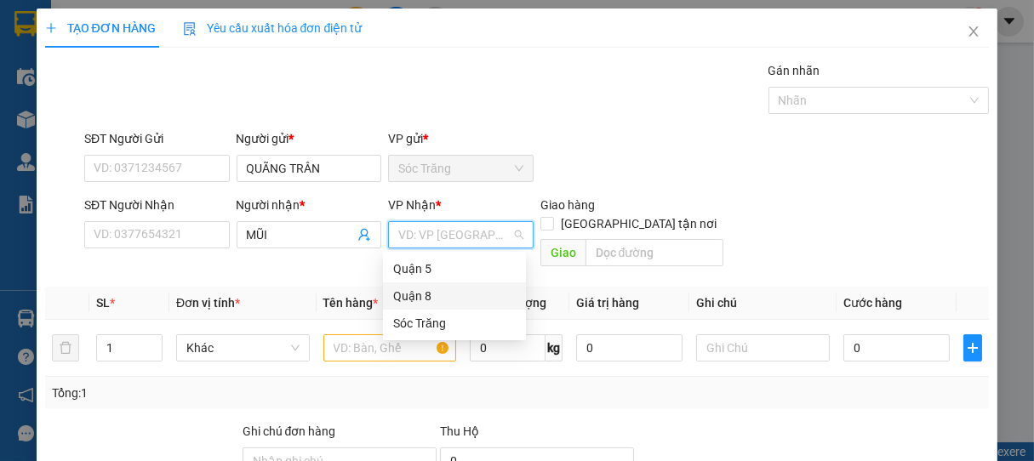
click at [406, 294] on div "Quận 8" at bounding box center [454, 296] width 123 height 19
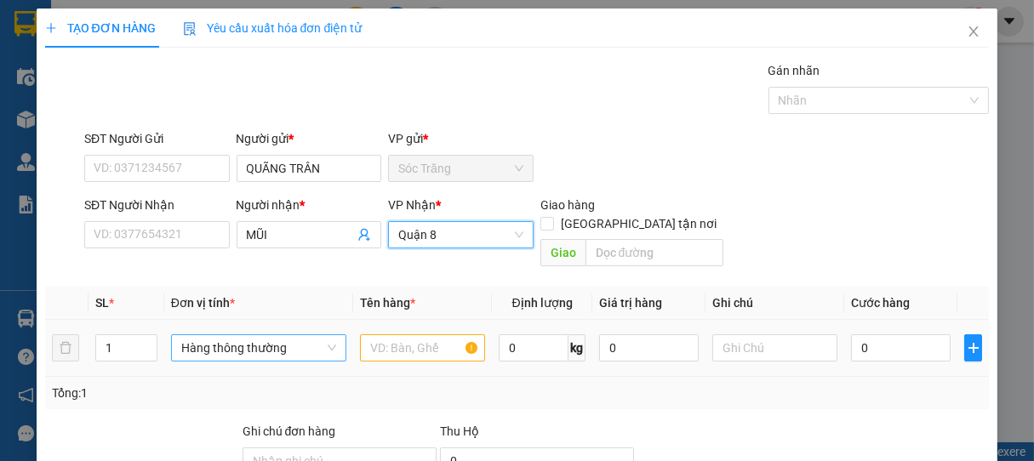
click at [220, 335] on span "Hàng thông thường" at bounding box center [258, 348] width 155 height 26
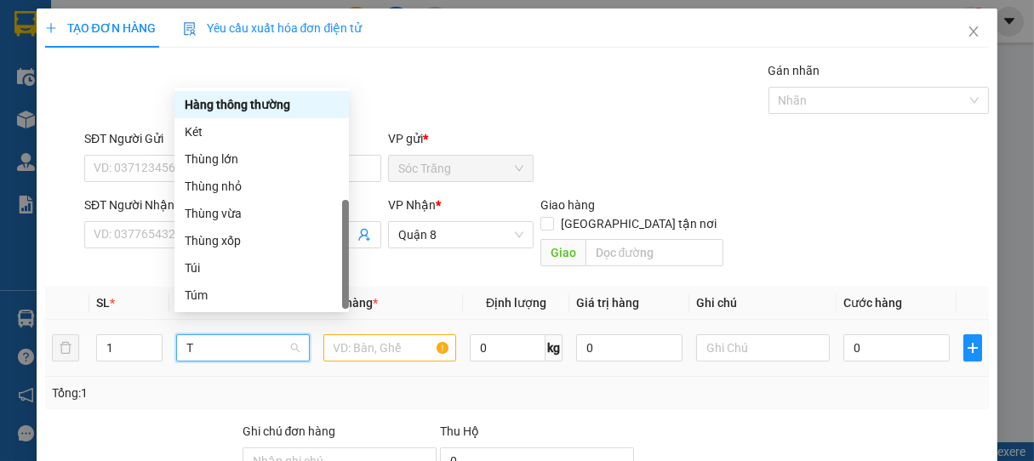
scroll to position [54, 0]
click at [224, 165] on div "Thùng lớn" at bounding box center [262, 159] width 154 height 19
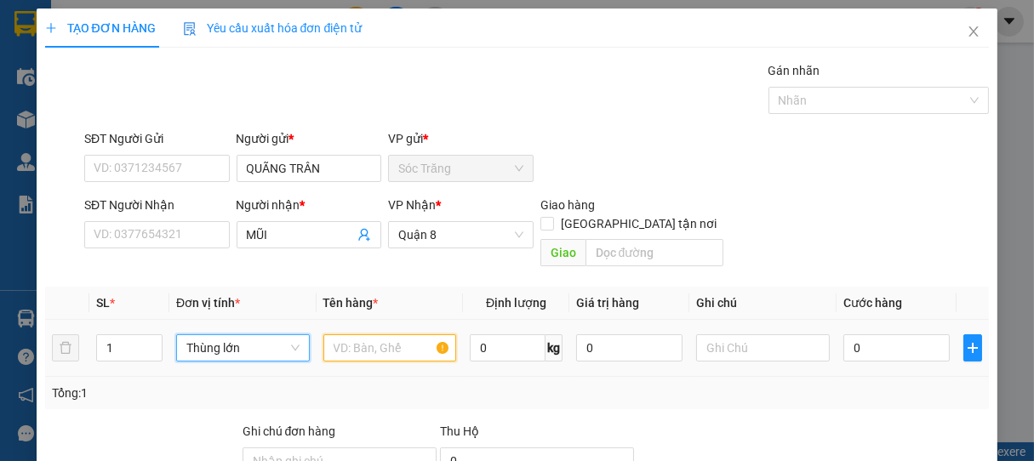
click at [360, 335] on input "text" at bounding box center [389, 348] width 133 height 27
click at [511, 335] on input "0" at bounding box center [508, 348] width 76 height 27
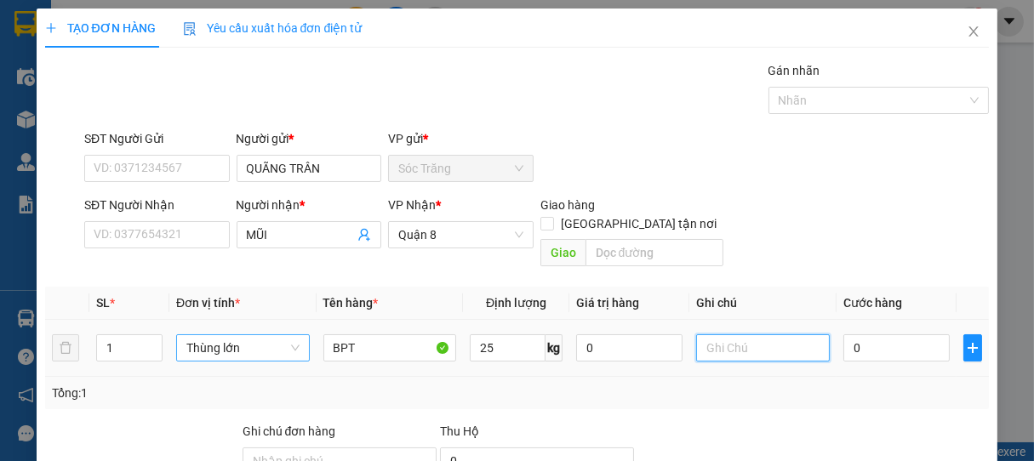
click at [717, 335] on input "text" at bounding box center [762, 348] width 133 height 27
click at [857, 331] on div "0" at bounding box center [897, 348] width 106 height 34
click at [864, 335] on input "0" at bounding box center [897, 348] width 106 height 27
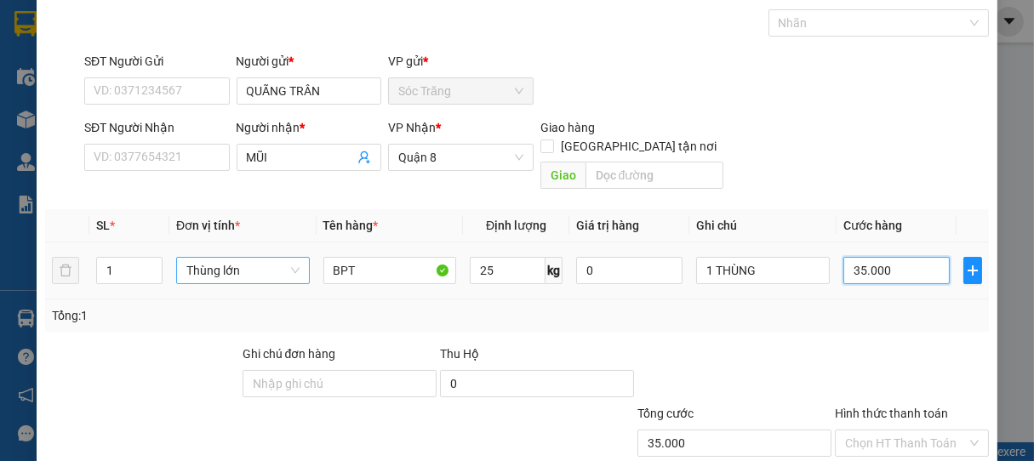
scroll to position [167, 0]
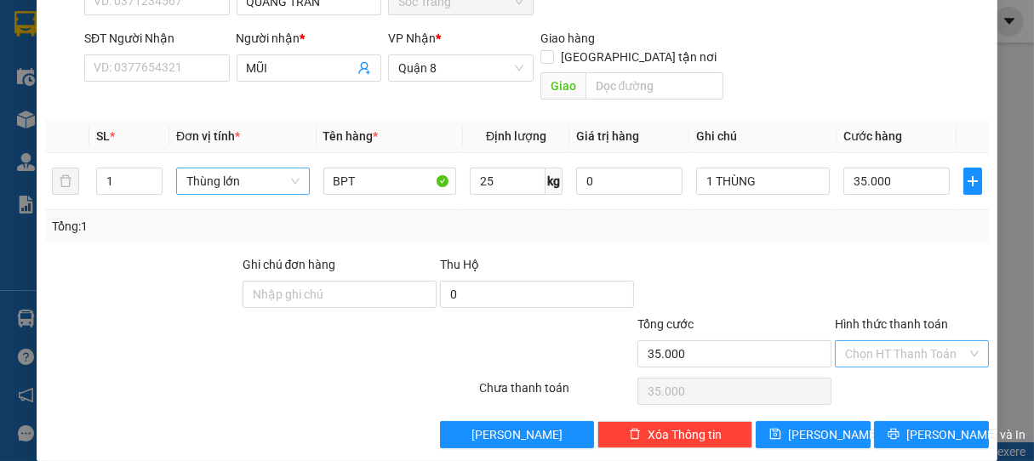
click at [868, 341] on input "Hình thức thanh toán" at bounding box center [906, 354] width 123 height 26
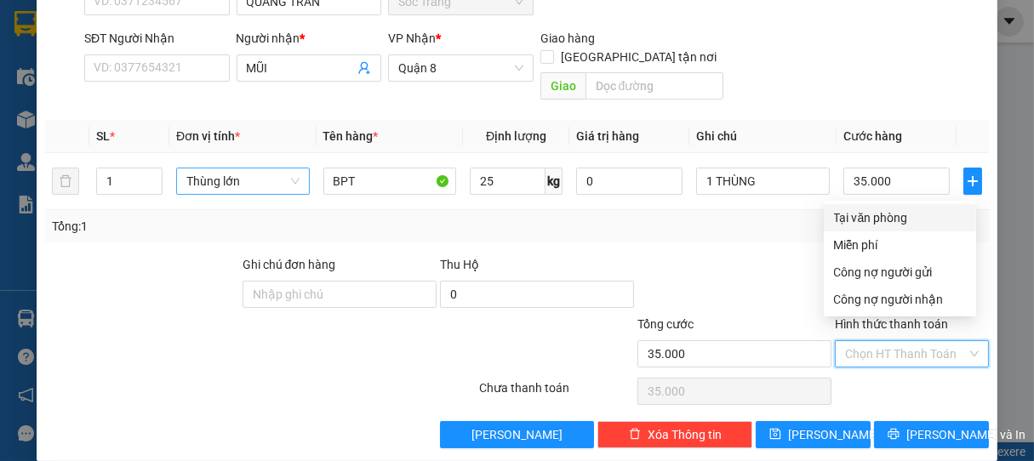
click at [867, 227] on div "Tại văn phòng" at bounding box center [900, 217] width 152 height 27
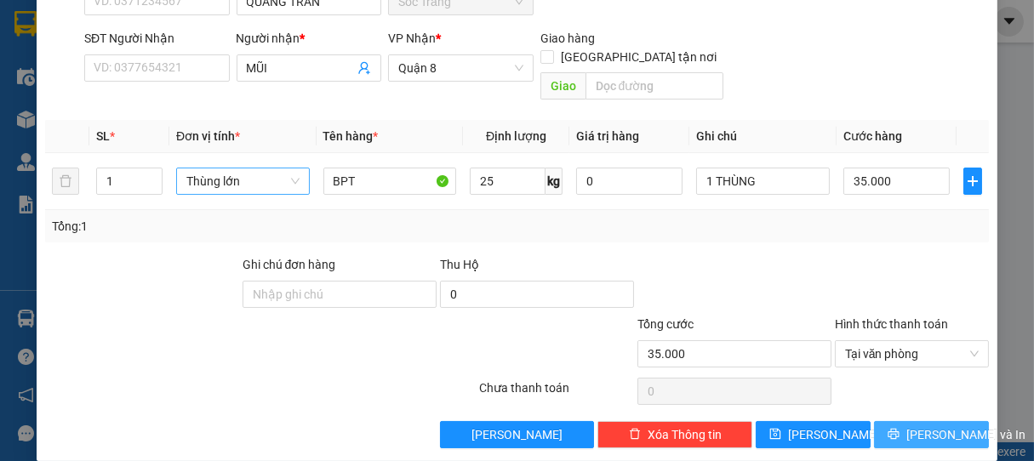
click at [931, 426] on span "[PERSON_NAME] và In" at bounding box center [966, 435] width 119 height 19
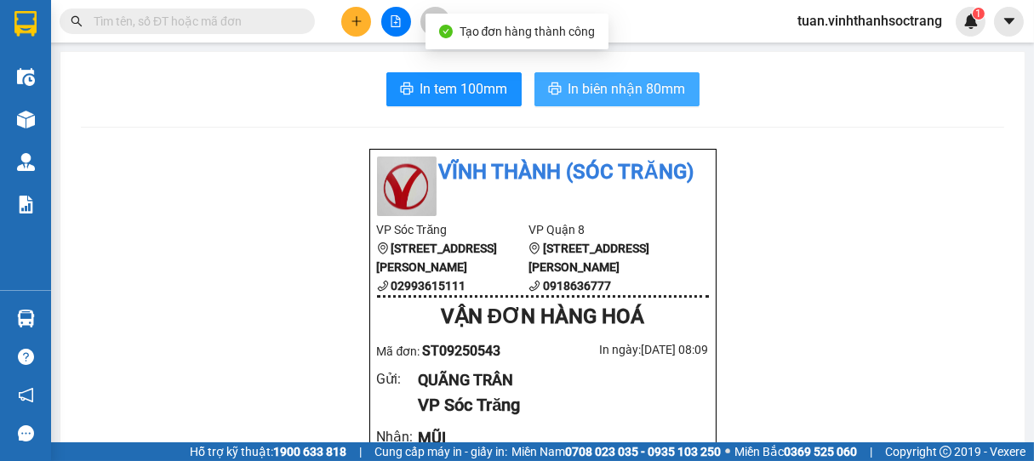
click at [606, 83] on span "In biên nhận 80mm" at bounding box center [627, 88] width 117 height 21
click at [625, 91] on span "In biên nhận 80mm" at bounding box center [627, 88] width 117 height 21
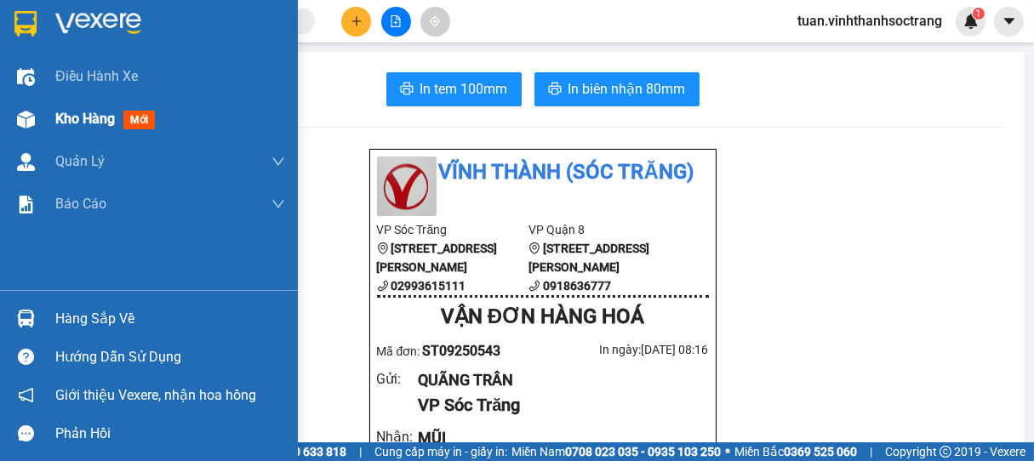
click at [79, 115] on span "Kho hàng" at bounding box center [85, 119] width 60 height 16
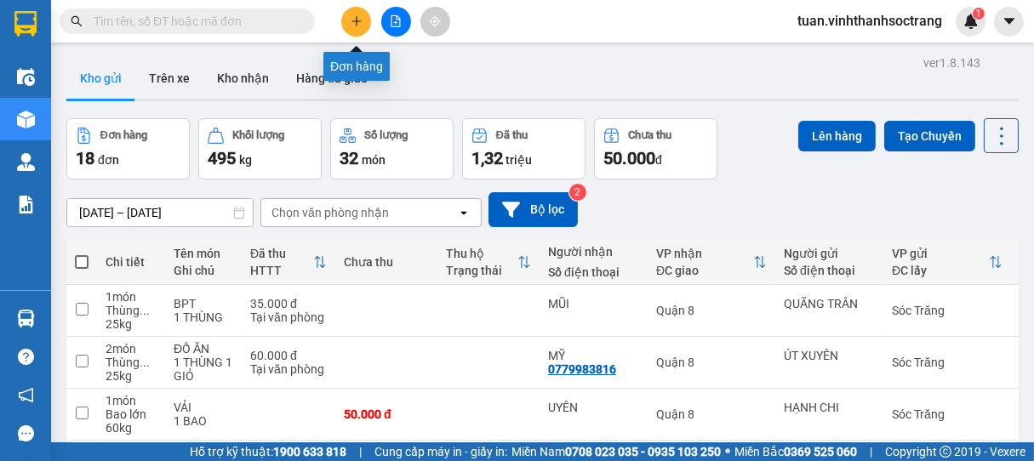
click at [354, 20] on icon "plus" at bounding box center [357, 21] width 12 height 12
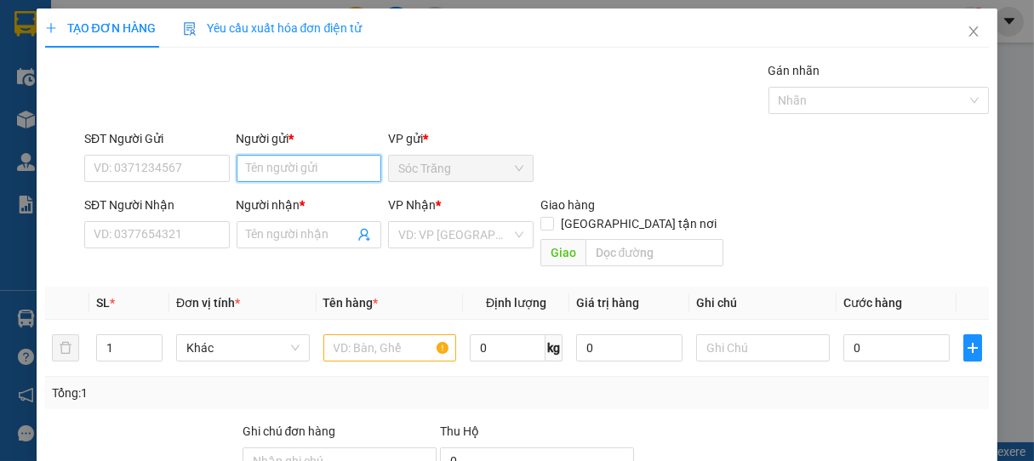
click at [313, 172] on input "Người gửi *" at bounding box center [310, 168] width 146 height 27
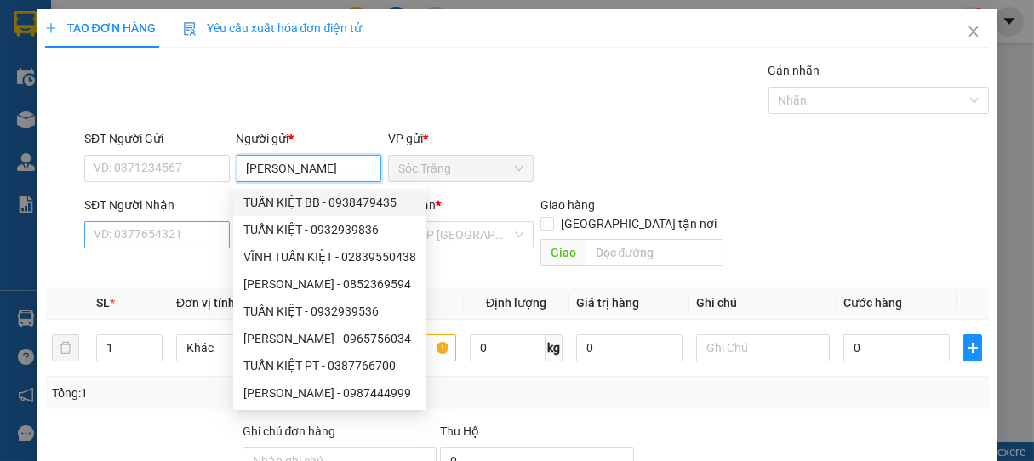
type input "TUẤN KIỆT"
click at [176, 233] on input "SĐT Người Nhận" at bounding box center [157, 234] width 146 height 27
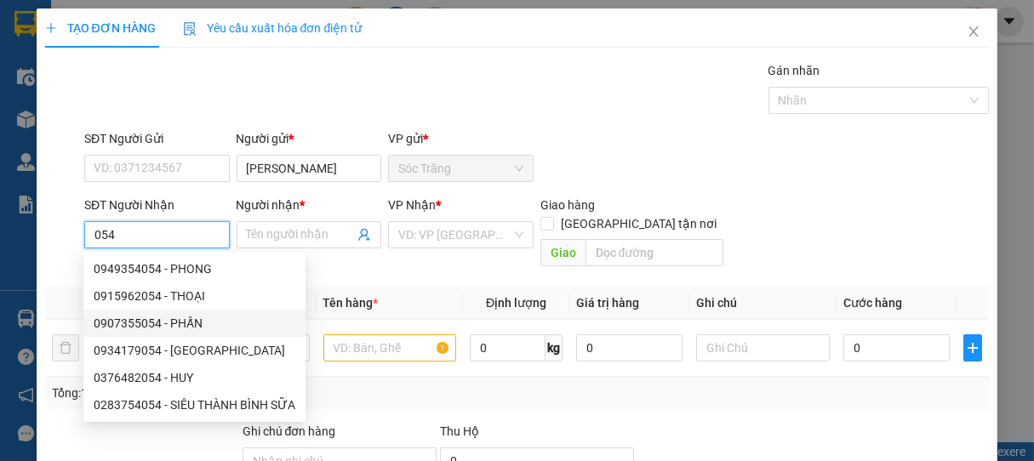
click at [176, 319] on div "0907355054 - PHẤN" at bounding box center [195, 323] width 202 height 19
type input "0907355054"
type input "PHẤN"
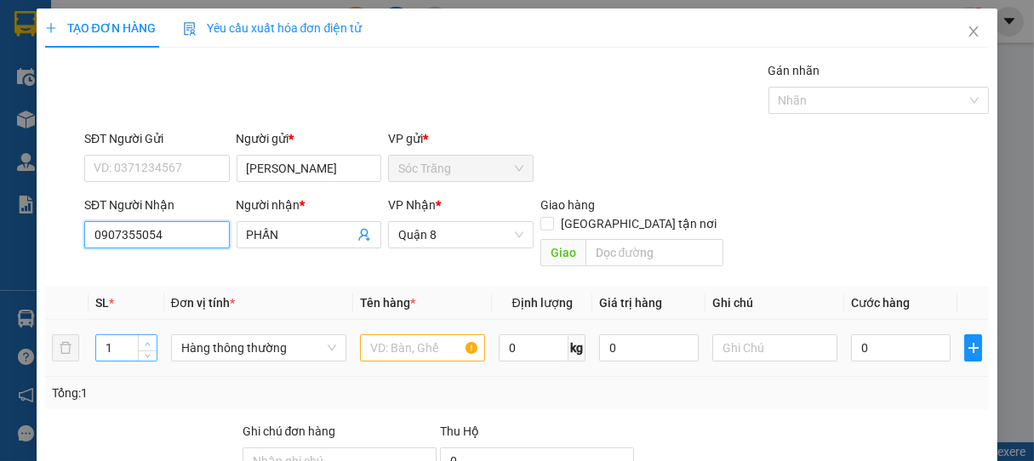
type input "0907355054"
type input "2"
click at [150, 339] on span "up" at bounding box center [148, 344] width 10 height 10
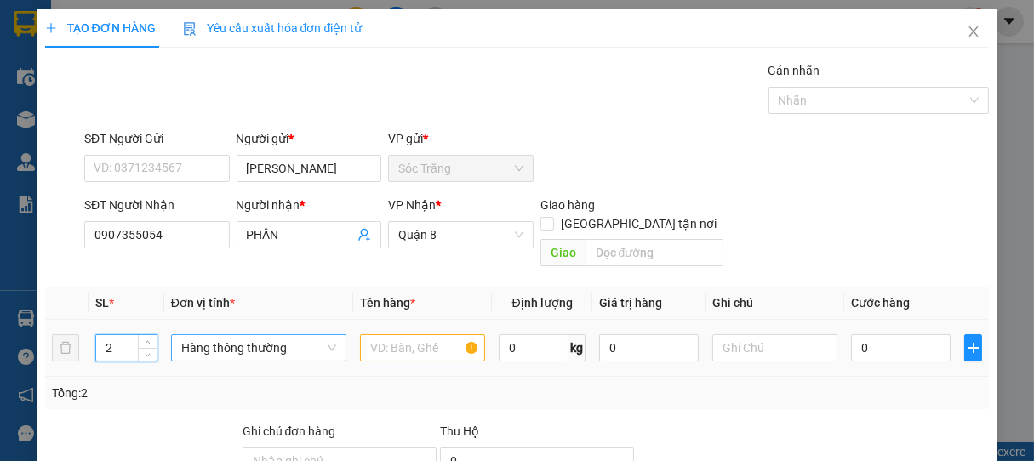
click at [230, 335] on span "Hàng thông thường" at bounding box center [258, 348] width 155 height 26
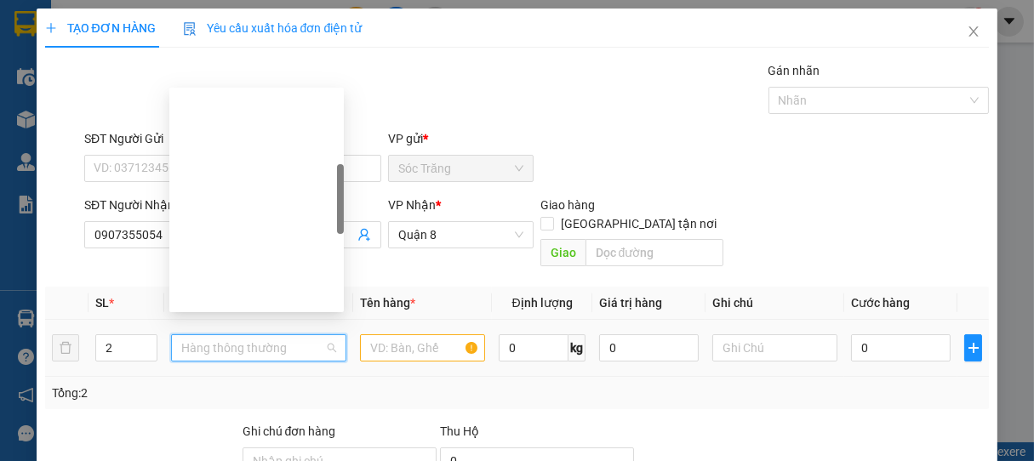
scroll to position [272, 0]
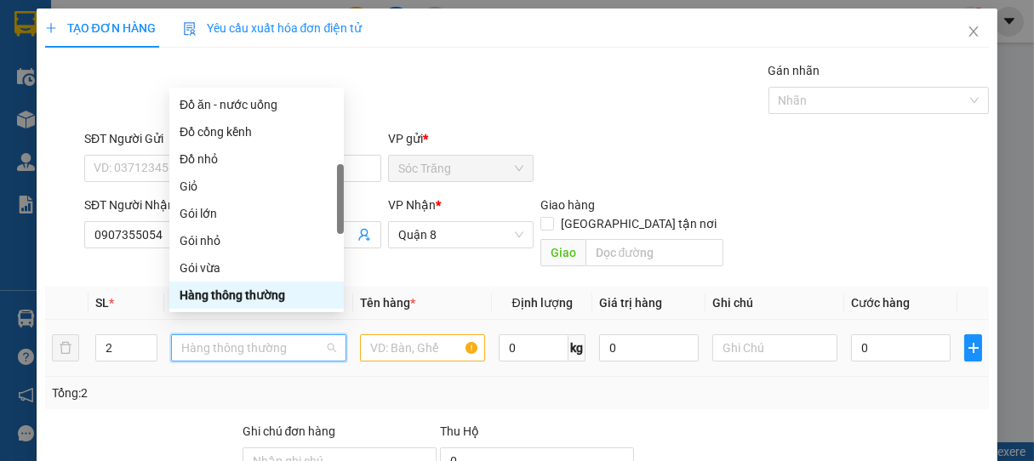
type input "B"
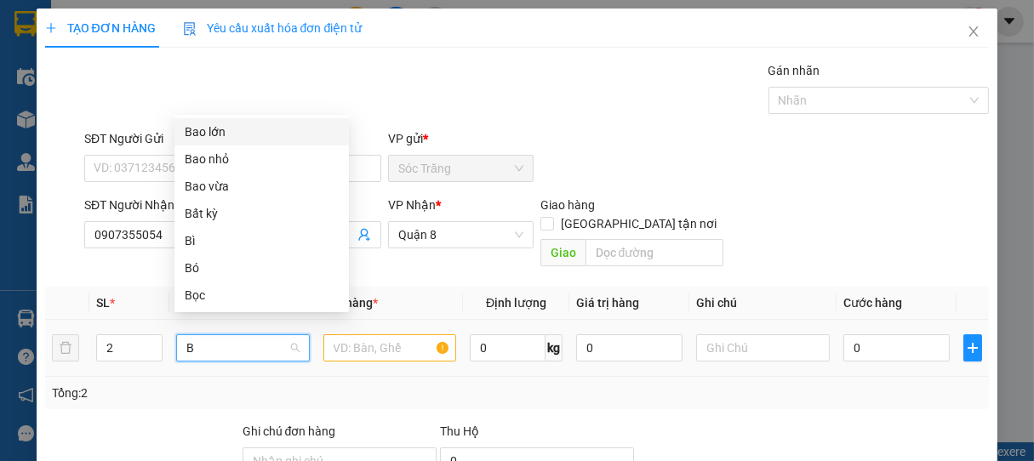
drag, startPoint x: 202, startPoint y: 131, endPoint x: 276, endPoint y: 245, distance: 136.0
click at [203, 131] on div "Bao lớn" at bounding box center [262, 132] width 154 height 19
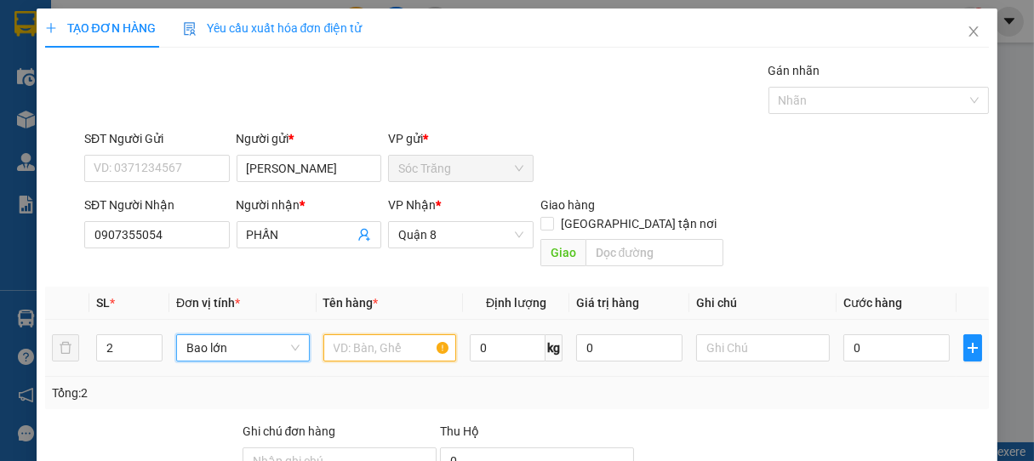
click at [369, 335] on input "text" at bounding box center [389, 348] width 133 height 27
type input "CAFE"
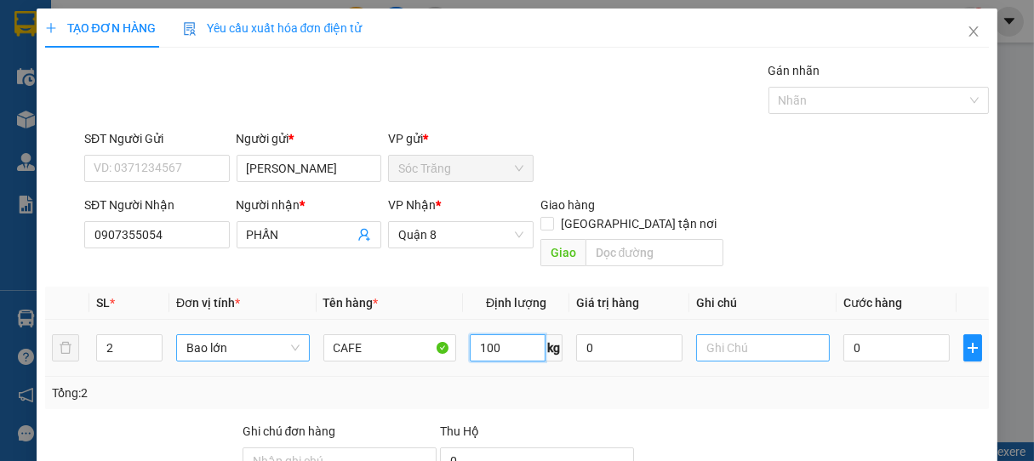
type input "100"
click at [729, 335] on input "text" at bounding box center [762, 348] width 133 height 27
type input "2 BAO"
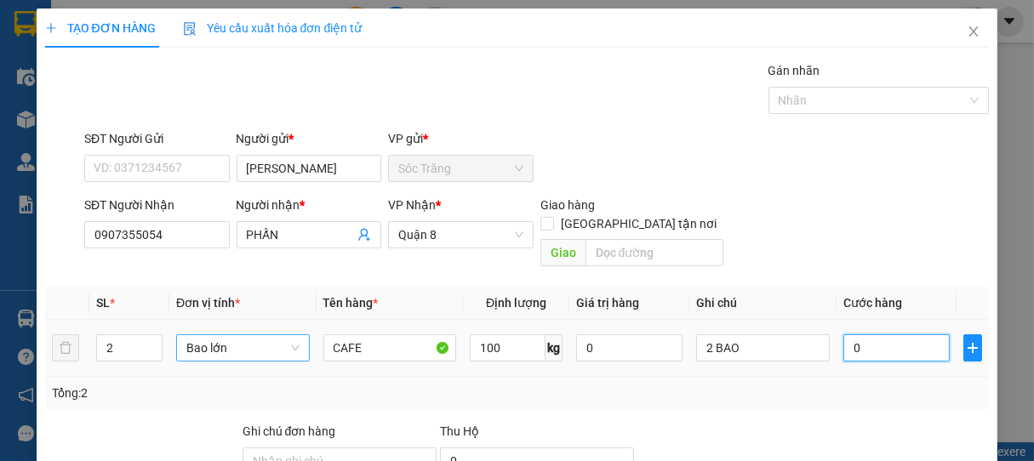
click at [892, 336] on input "0" at bounding box center [897, 348] width 106 height 27
type input "6"
type input "60"
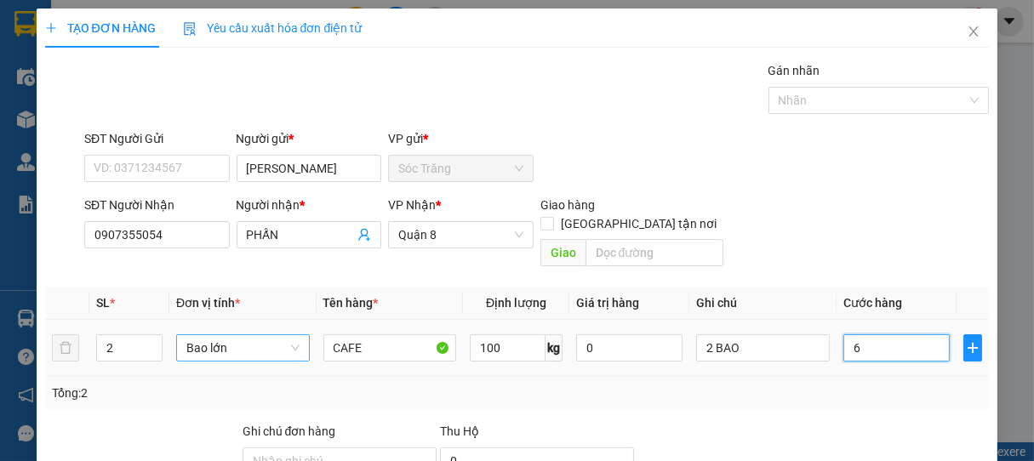
type input "60"
type input "600"
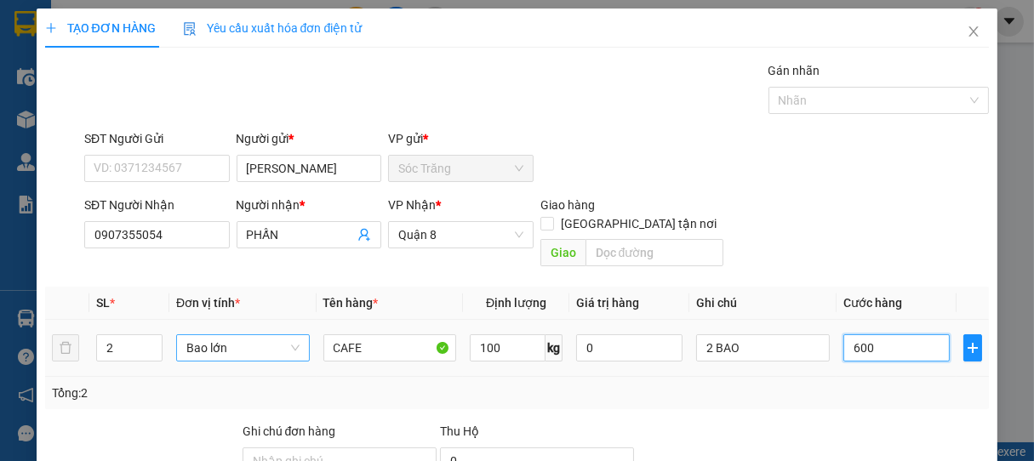
type input "6.000"
type input "60.000"
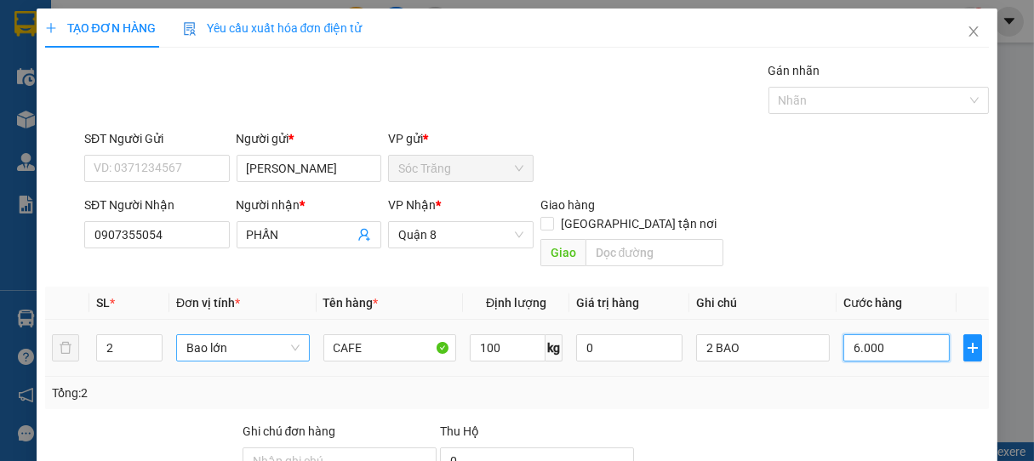
type input "60.000"
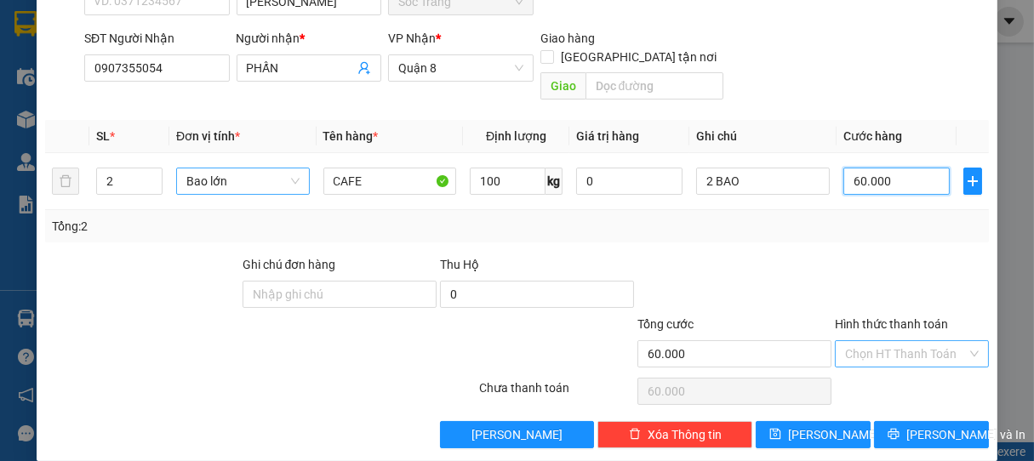
type input "60.000"
click at [851, 341] on input "Hình thức thanh toán" at bounding box center [906, 354] width 123 height 26
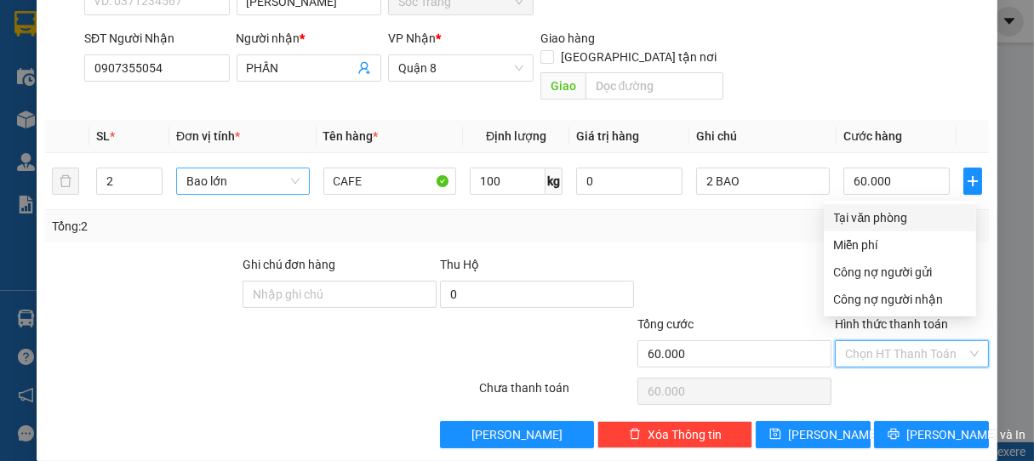
click at [887, 217] on div "Tại văn phòng" at bounding box center [900, 218] width 132 height 19
type input "0"
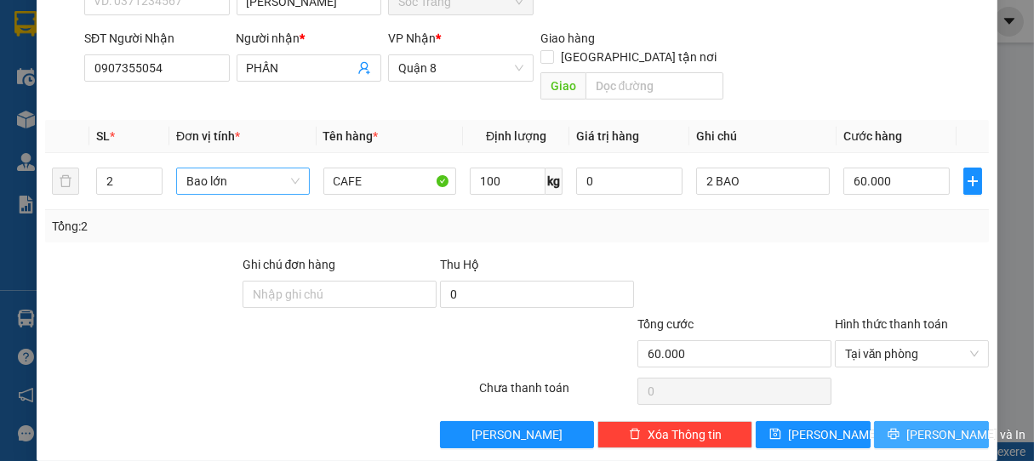
click at [926, 426] on span "[PERSON_NAME] và In" at bounding box center [966, 435] width 119 height 19
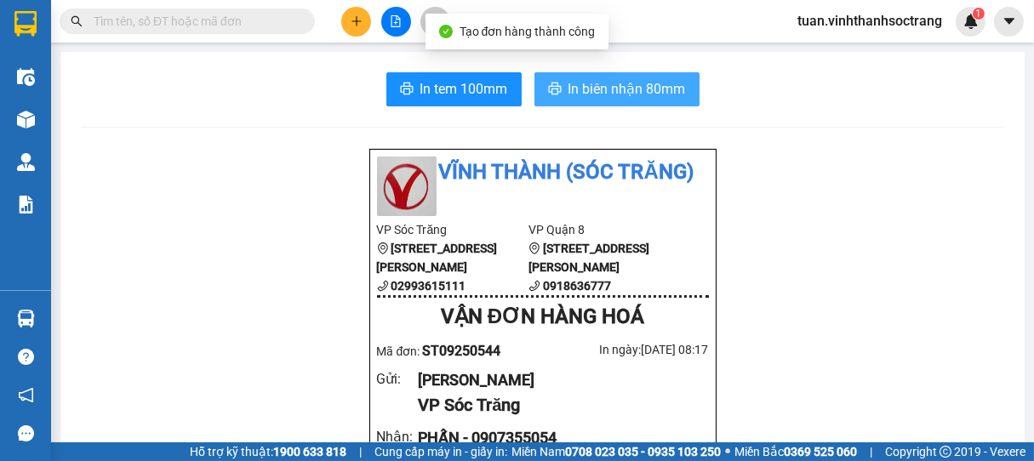
click at [633, 90] on span "In biên nhận 80mm" at bounding box center [627, 88] width 117 height 21
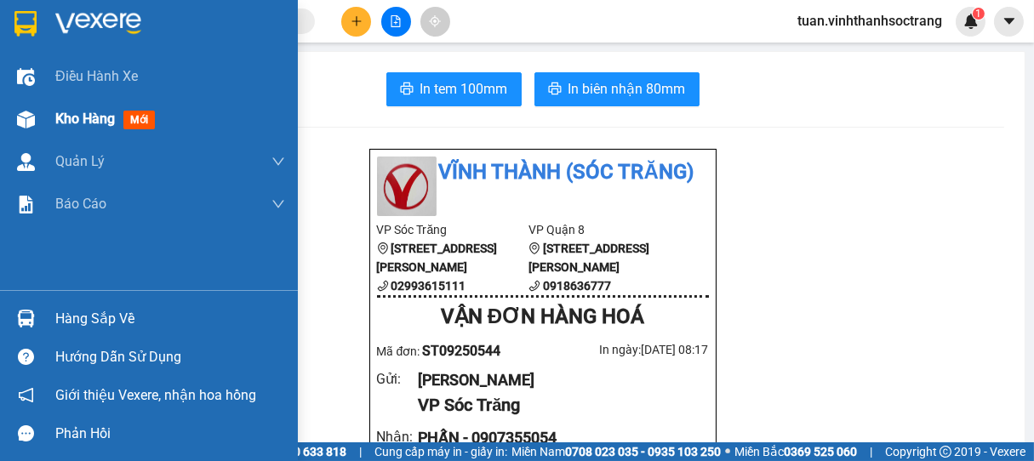
click at [87, 117] on span "Kho hàng" at bounding box center [85, 119] width 60 height 16
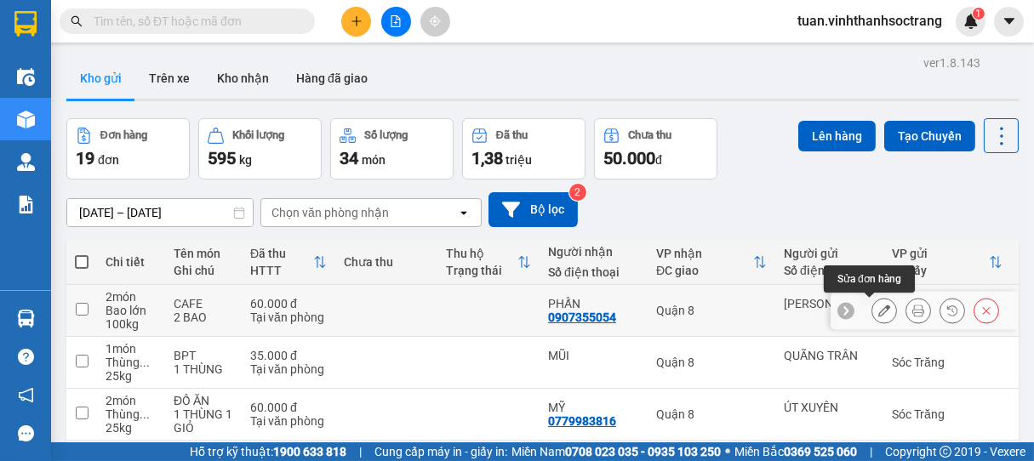
click at [878, 309] on icon at bounding box center [884, 311] width 12 height 12
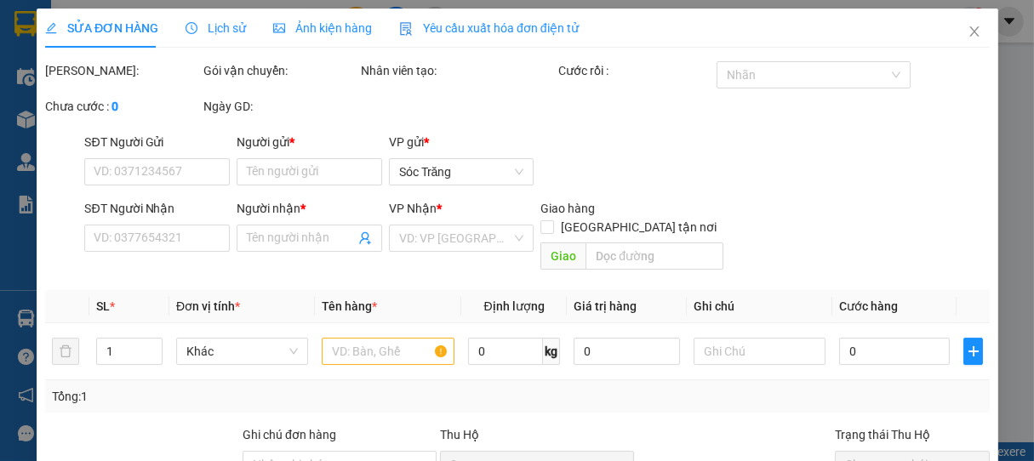
type input "TUẤN KIỆT"
type input "0907355054"
type input "PHẤN"
type input "60.000"
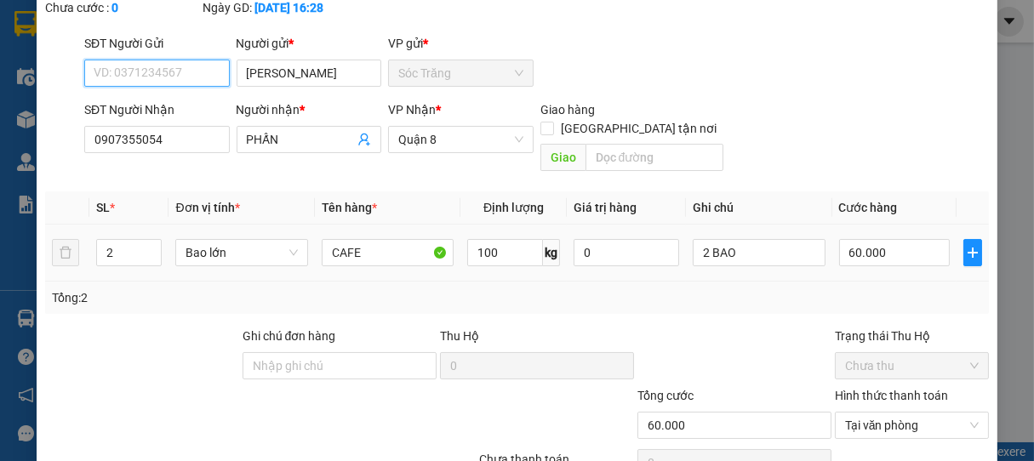
scroll to position [209, 0]
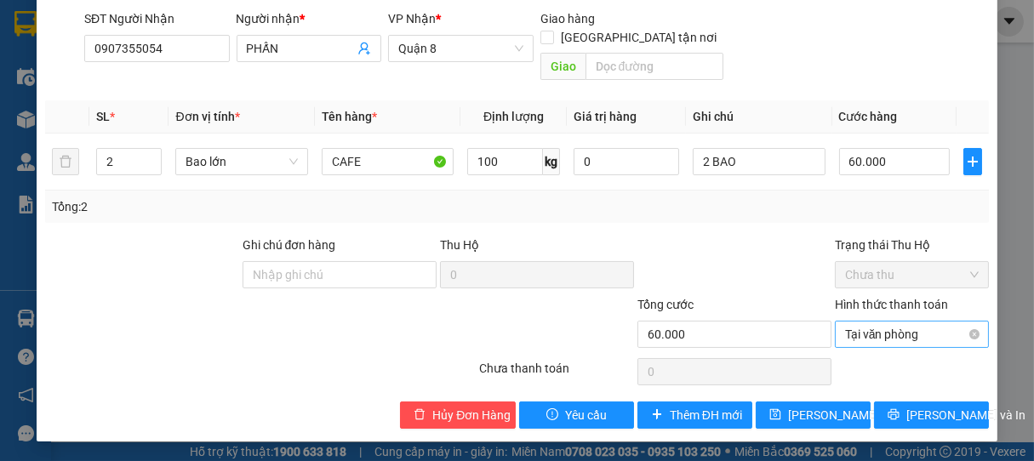
click at [963, 339] on span "Tại văn phòng" at bounding box center [912, 335] width 134 height 26
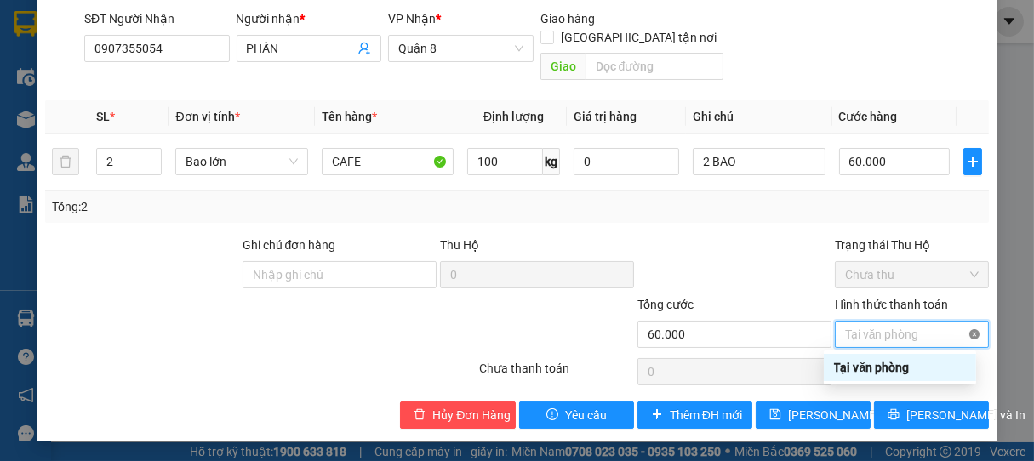
type input "60.000"
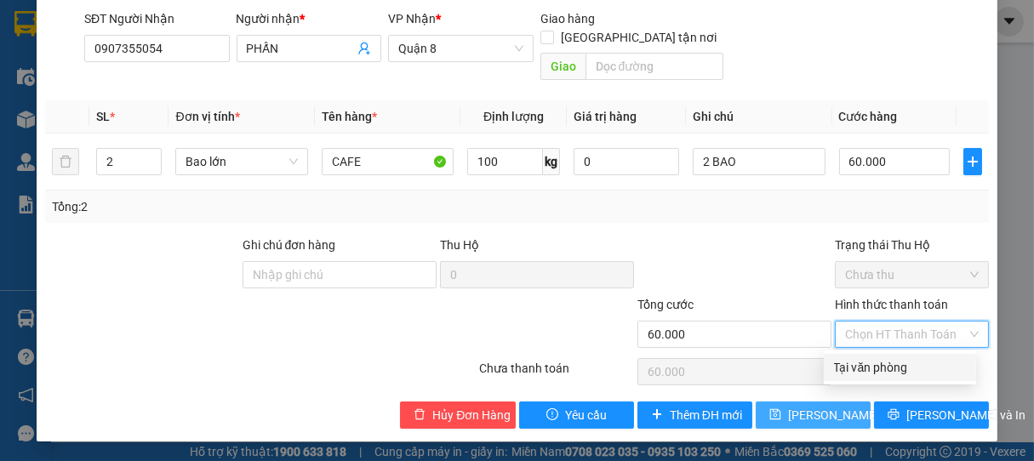
click at [802, 420] on span "[PERSON_NAME] thay đổi" at bounding box center [856, 415] width 136 height 19
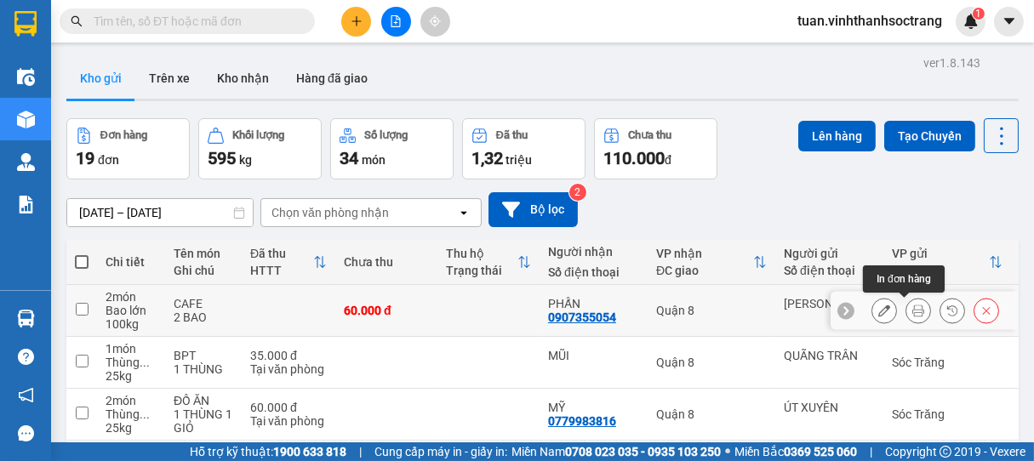
click at [912, 312] on icon at bounding box center [918, 311] width 12 height 12
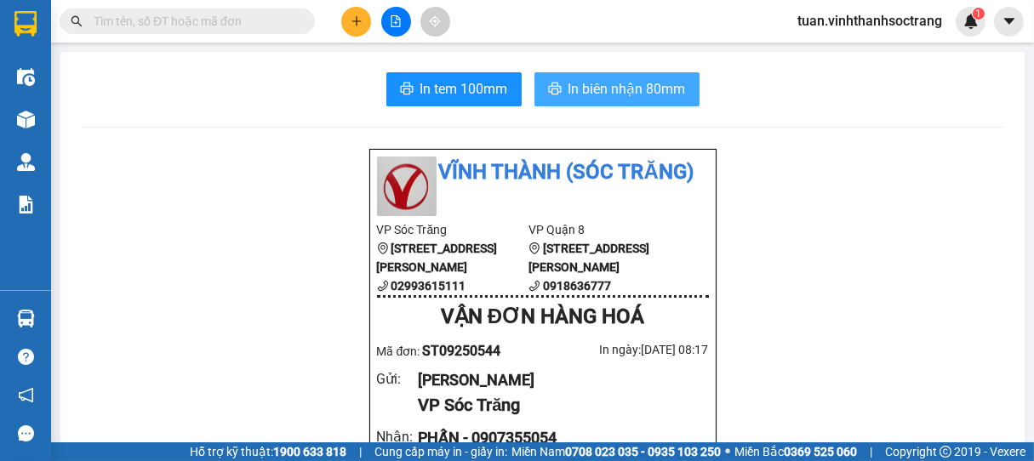
click at [632, 87] on span "In biên nhận 80mm" at bounding box center [627, 88] width 117 height 21
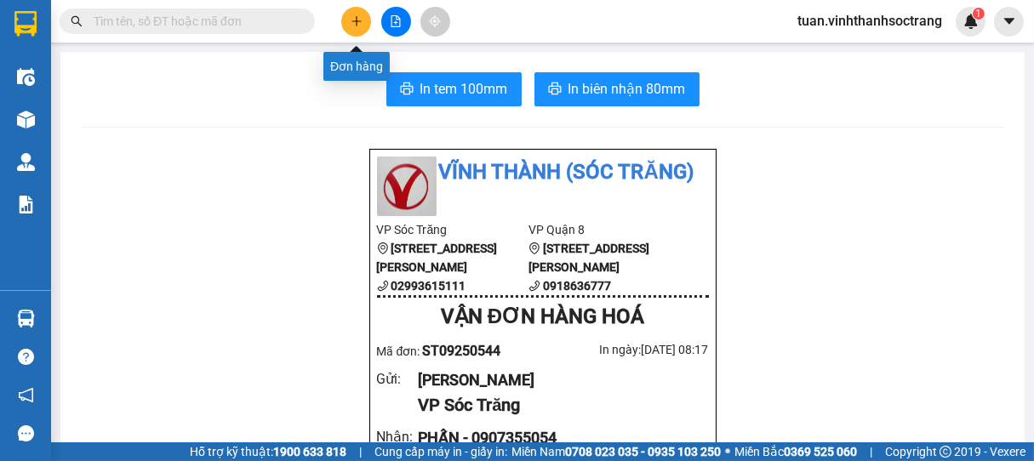
click at [354, 26] on icon "plus" at bounding box center [357, 21] width 12 height 12
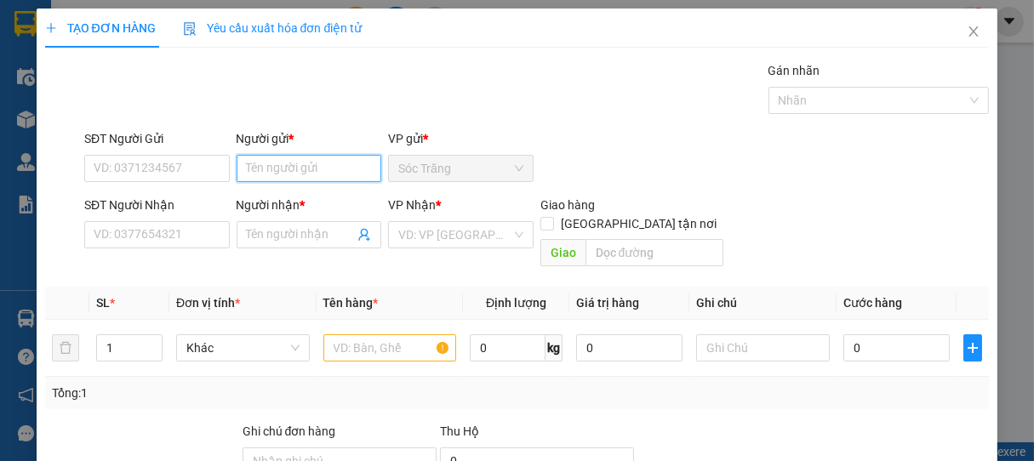
click at [283, 168] on input "Người gửi *" at bounding box center [310, 168] width 146 height 27
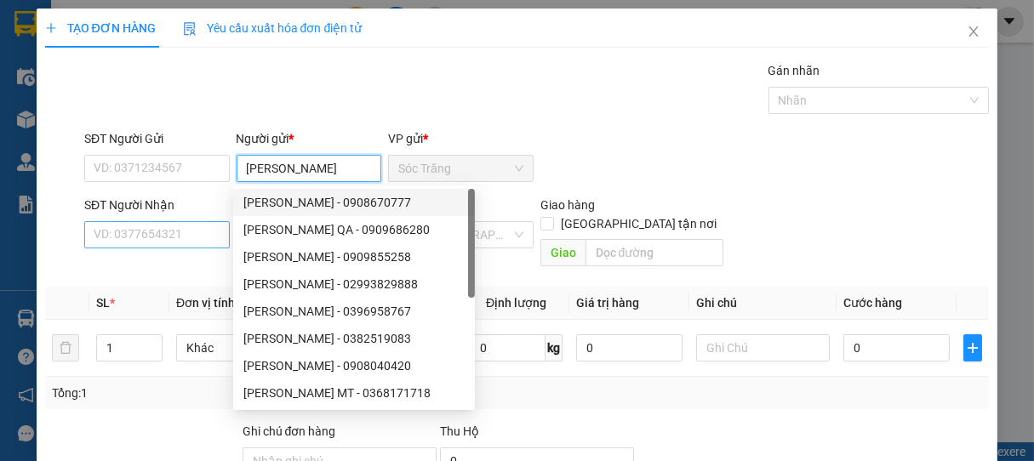
type input "NGỌC HÂN"
click at [163, 232] on input "SĐT Người Nhận" at bounding box center [157, 234] width 146 height 27
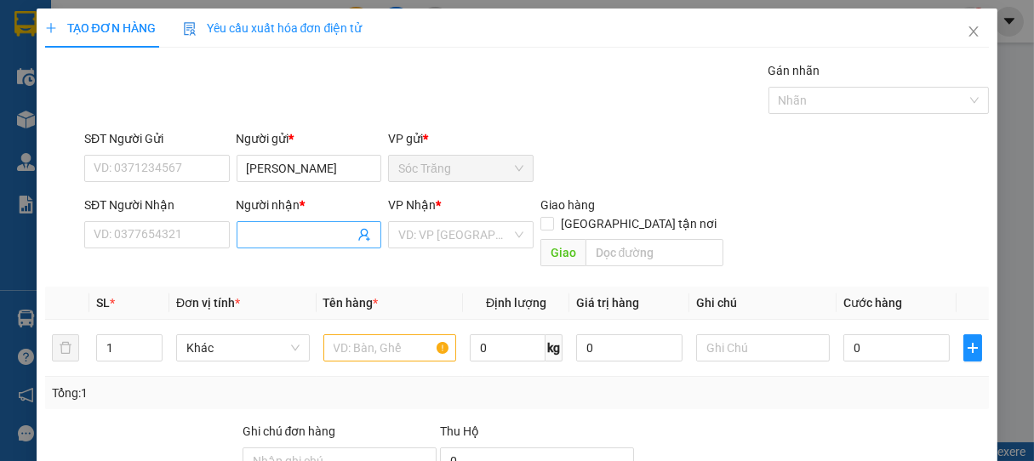
click at [272, 238] on input "Người nhận *" at bounding box center [301, 235] width 108 height 19
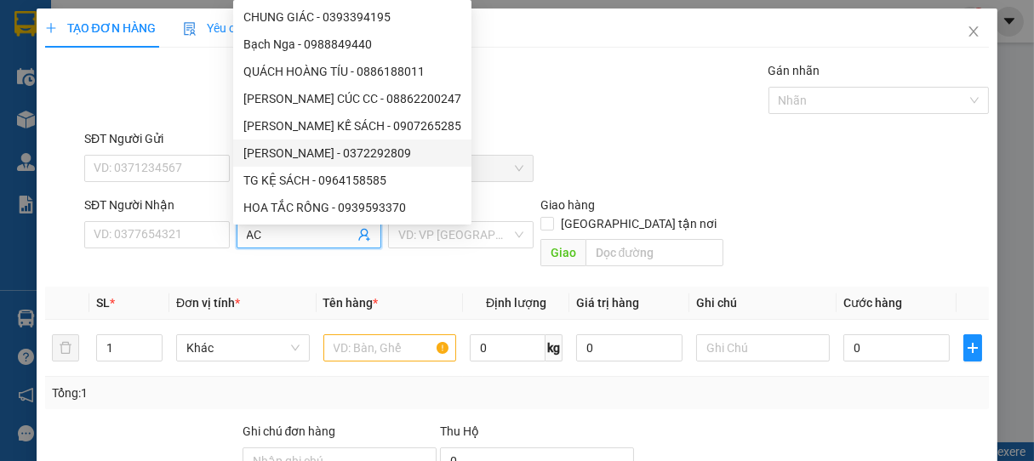
type input "ACO"
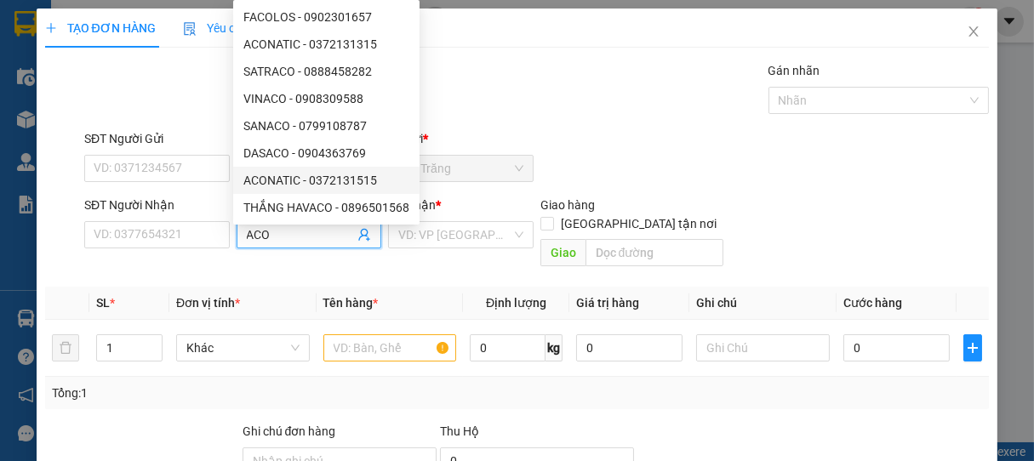
click at [303, 184] on div "ACONATIC - 0372131515" at bounding box center [326, 180] width 166 height 19
type input "0372131515"
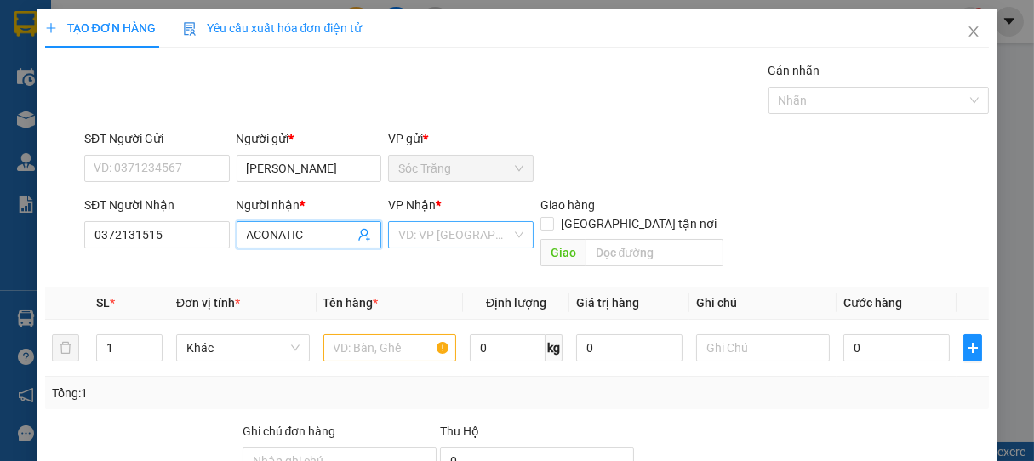
type input "ACONATIC"
click at [422, 242] on input "search" at bounding box center [454, 235] width 113 height 26
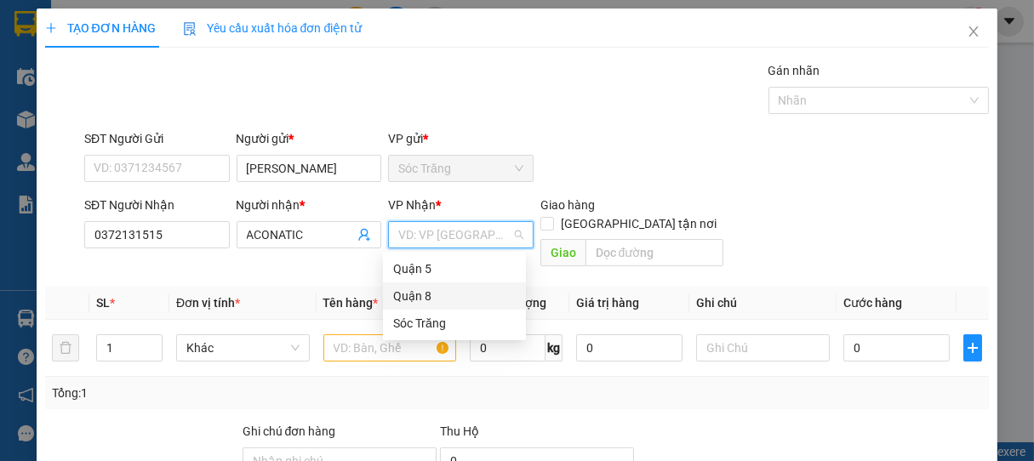
click at [420, 296] on div "Quận 8" at bounding box center [454, 296] width 123 height 19
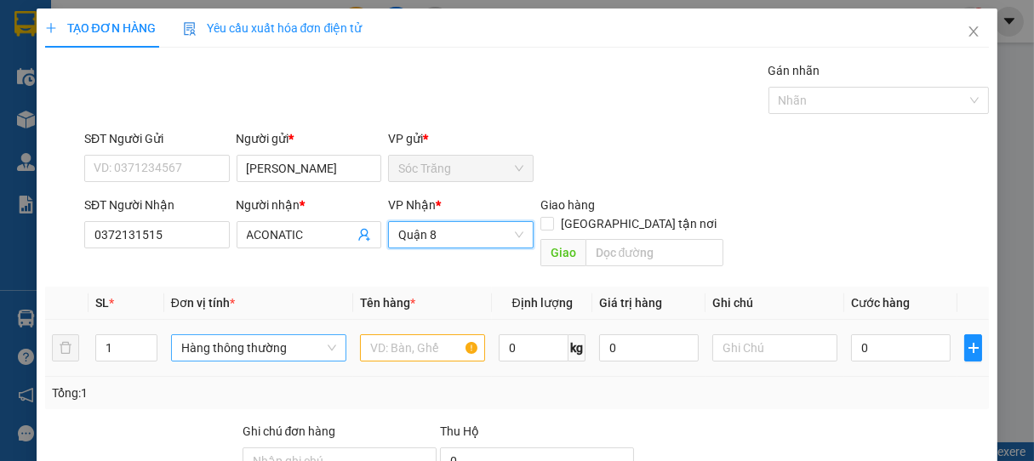
click at [223, 335] on span "Hàng thông thường" at bounding box center [258, 348] width 155 height 26
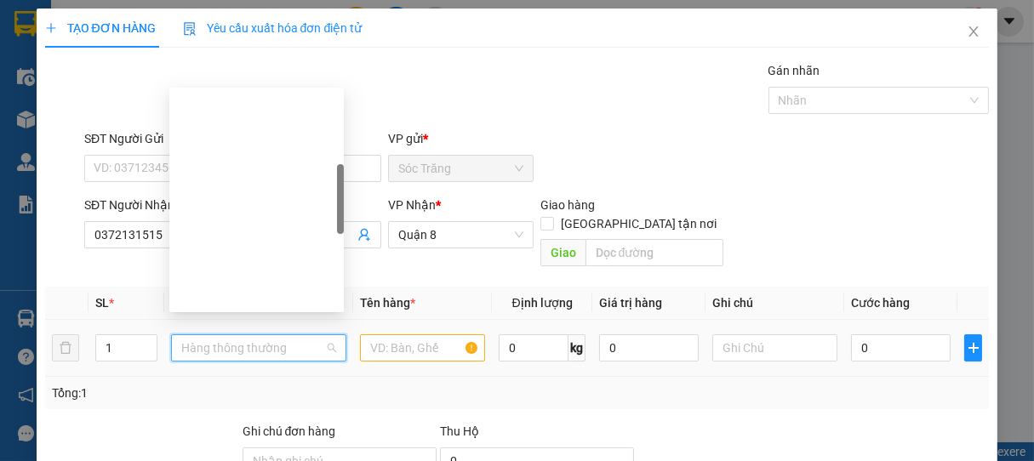
scroll to position [272, 0]
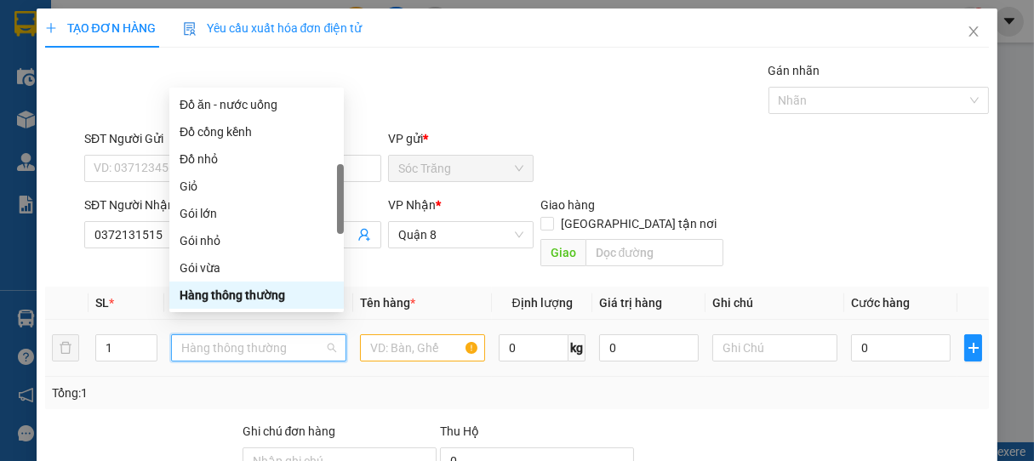
type input "K"
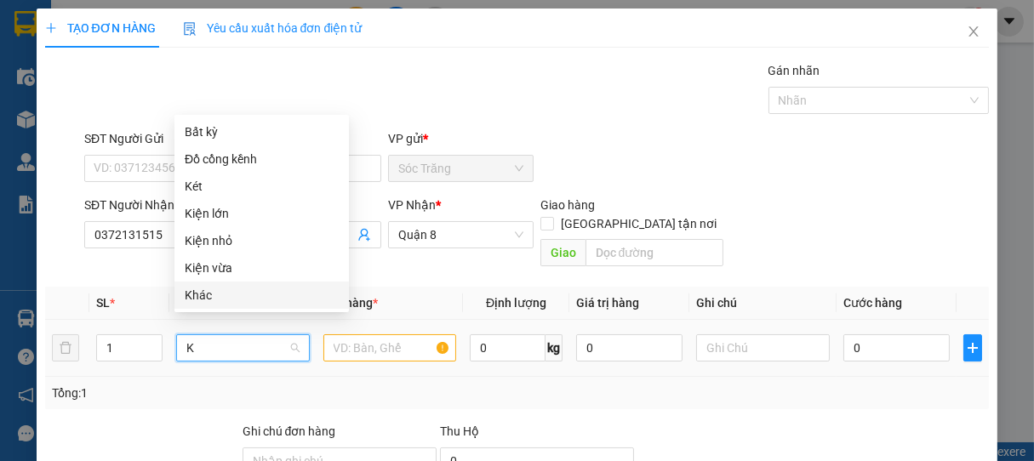
drag, startPoint x: 195, startPoint y: 293, endPoint x: 232, endPoint y: 307, distance: 40.2
click at [197, 292] on div "Khác" at bounding box center [262, 295] width 154 height 19
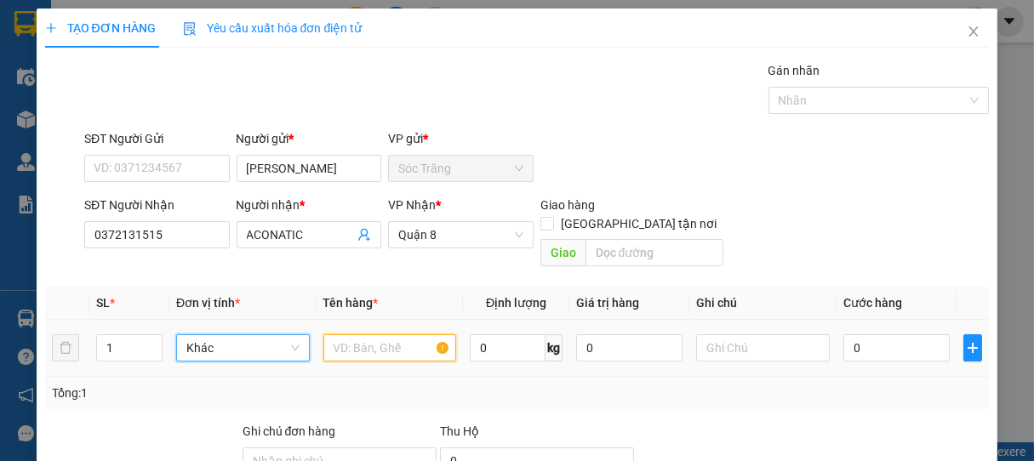
click at [389, 335] on input "text" at bounding box center [389, 348] width 133 height 27
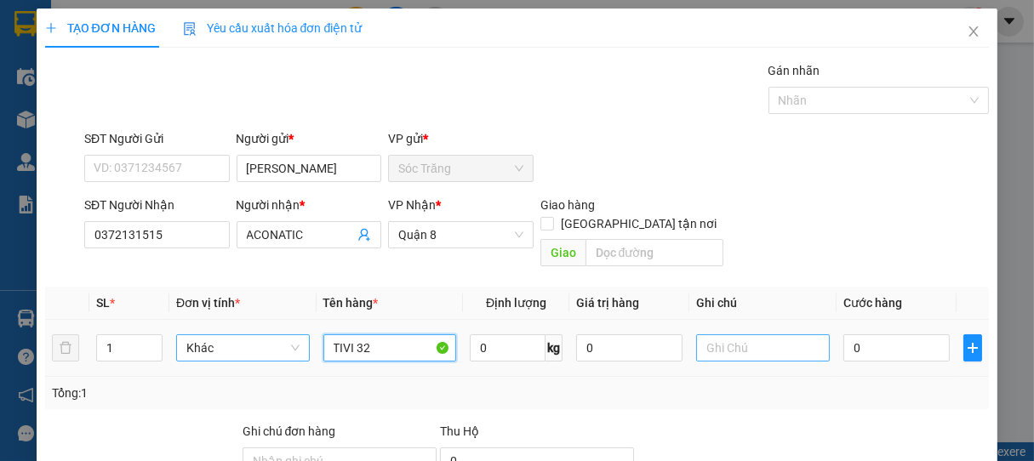
type input "TIVI 32"
click at [745, 335] on input "text" at bounding box center [762, 348] width 133 height 27
type input "1 CÁI"
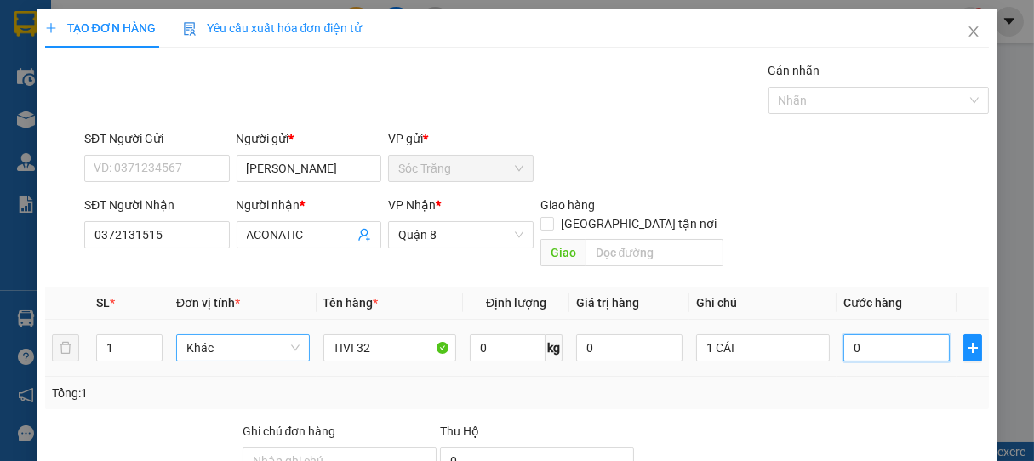
click at [901, 335] on input "0" at bounding box center [897, 348] width 106 height 27
type input "4"
type input "40"
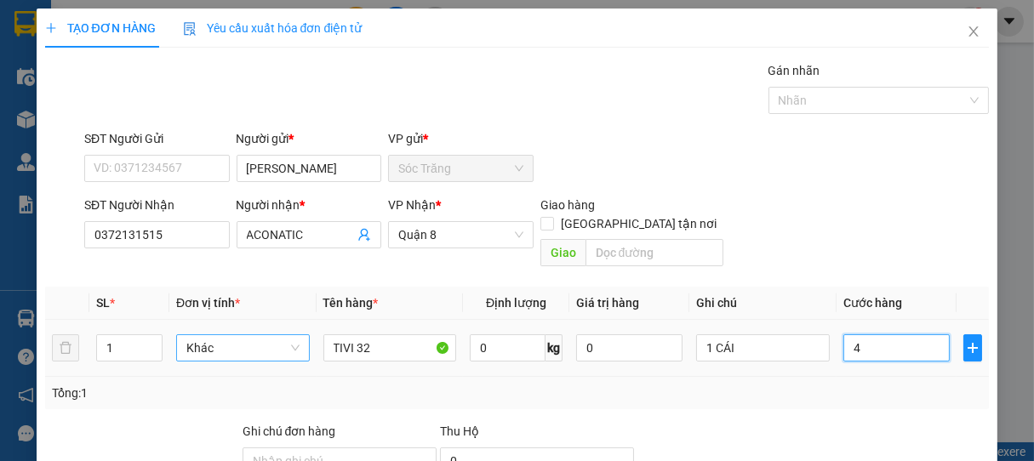
type input "40"
type input "400"
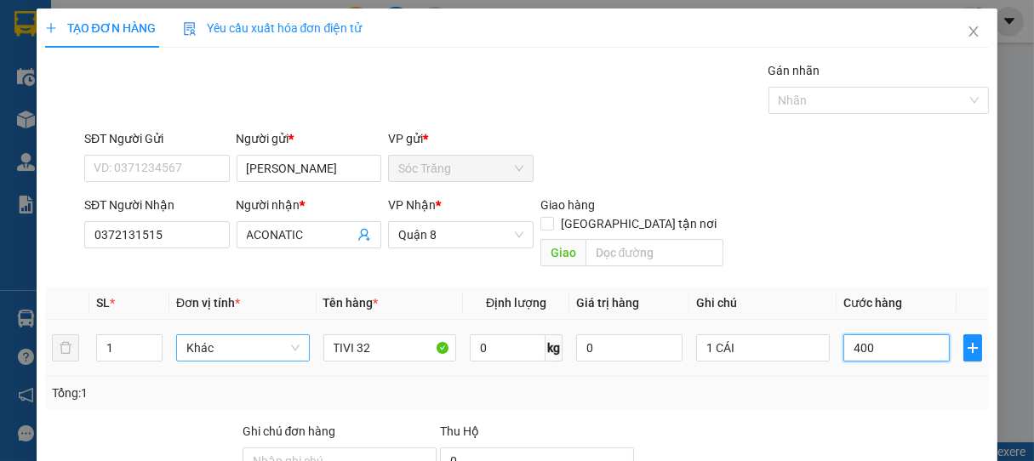
type input "4.000"
type input "40.000"
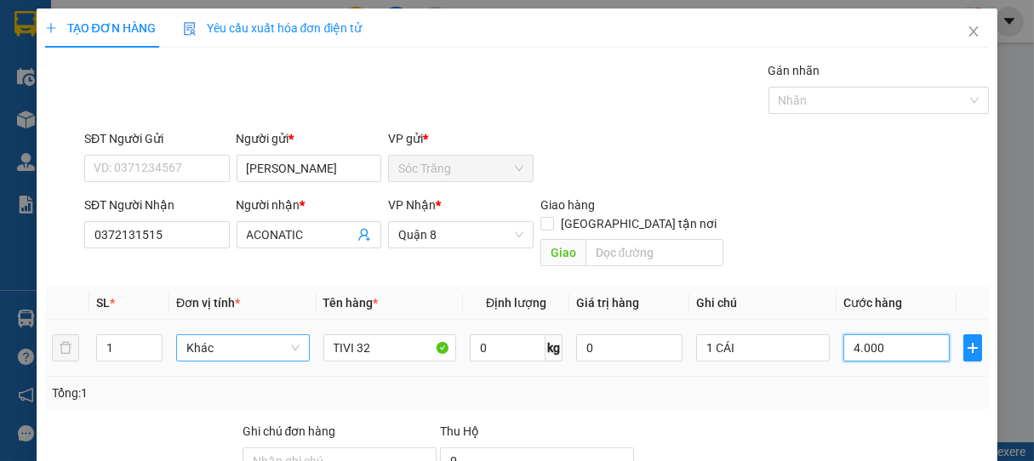
type input "40.000"
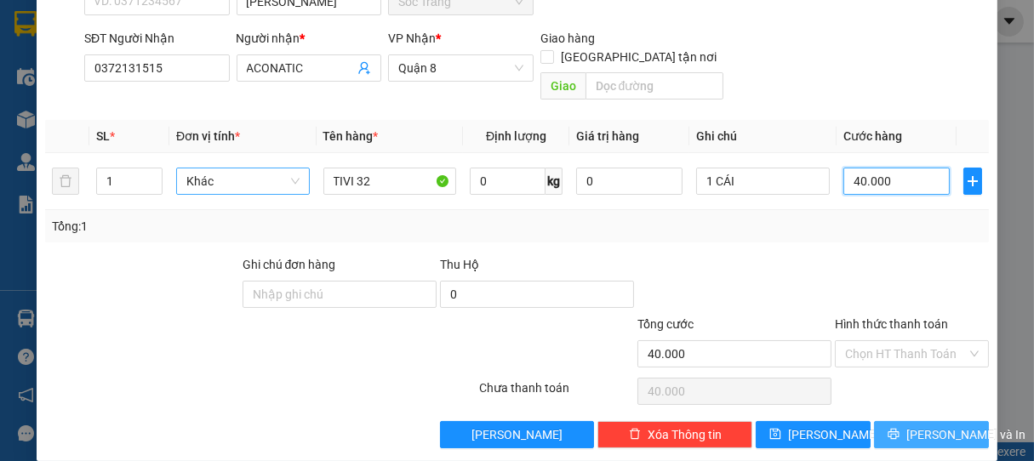
type input "40.000"
click at [927, 426] on span "[PERSON_NAME] và In" at bounding box center [966, 435] width 119 height 19
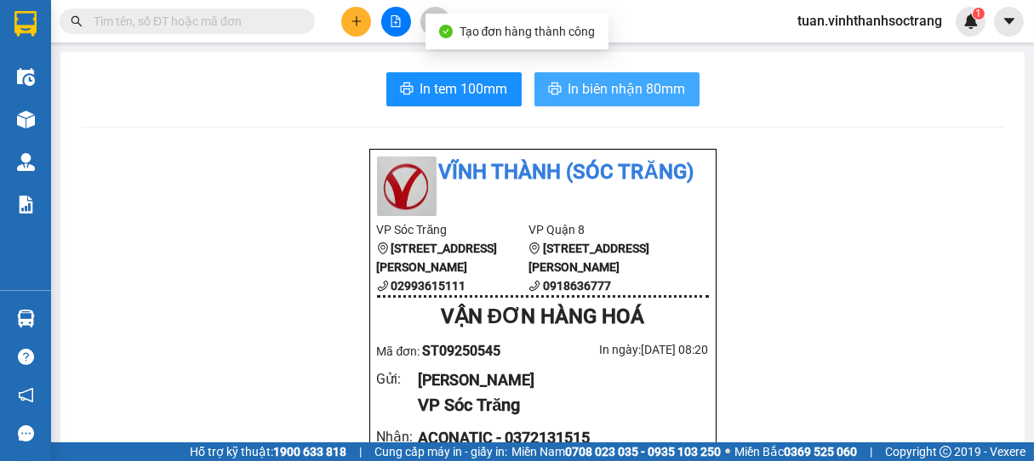
click at [620, 86] on span "In biên nhận 80mm" at bounding box center [627, 88] width 117 height 21
click at [617, 97] on span "In biên nhận 80mm" at bounding box center [627, 88] width 117 height 21
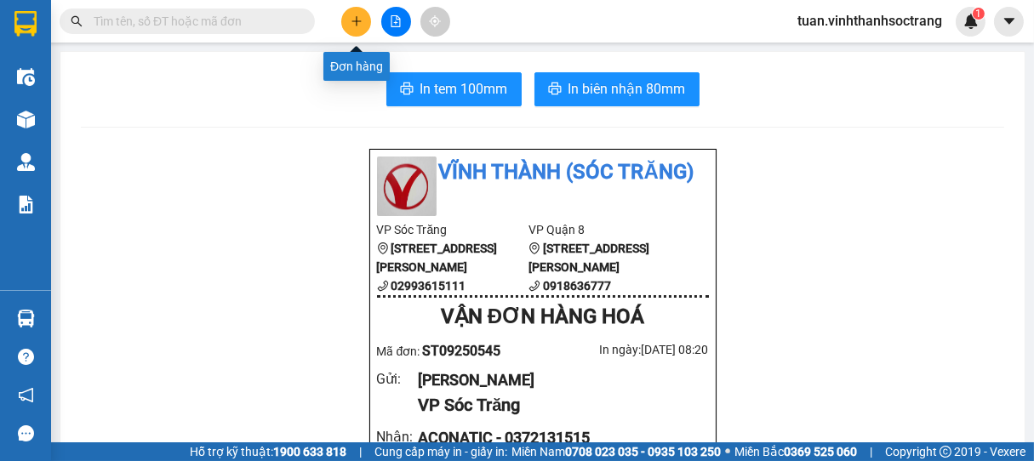
click at [346, 15] on button at bounding box center [356, 22] width 30 height 30
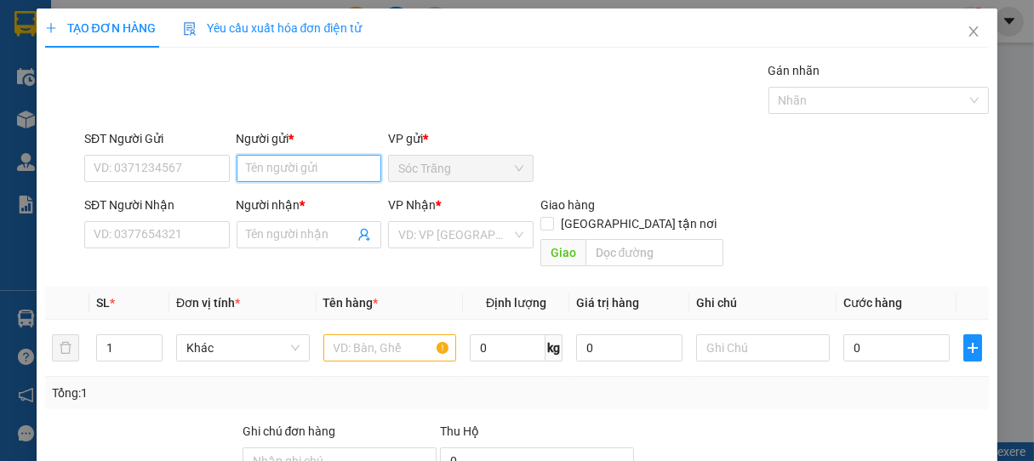
click at [319, 170] on input "Người gửi *" at bounding box center [310, 168] width 146 height 27
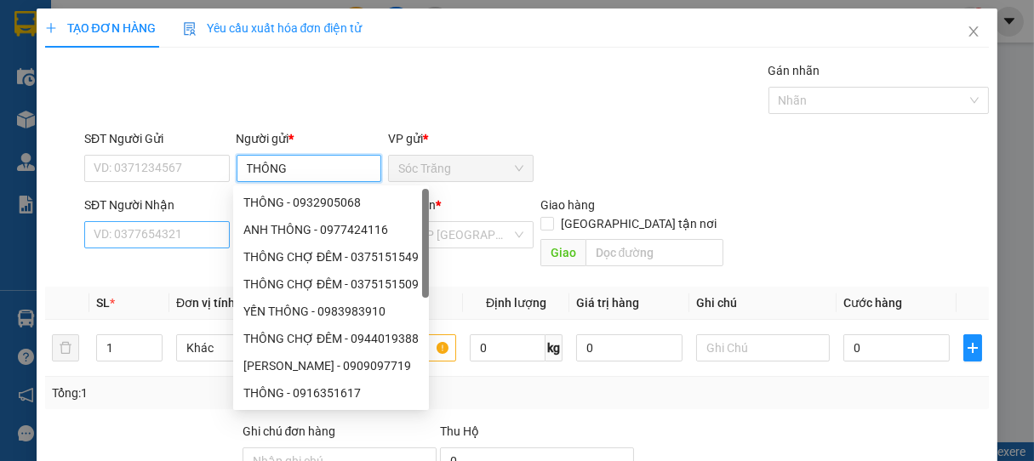
type input "THÔNG"
click at [152, 237] on input "SĐT Người Nhận" at bounding box center [157, 234] width 146 height 27
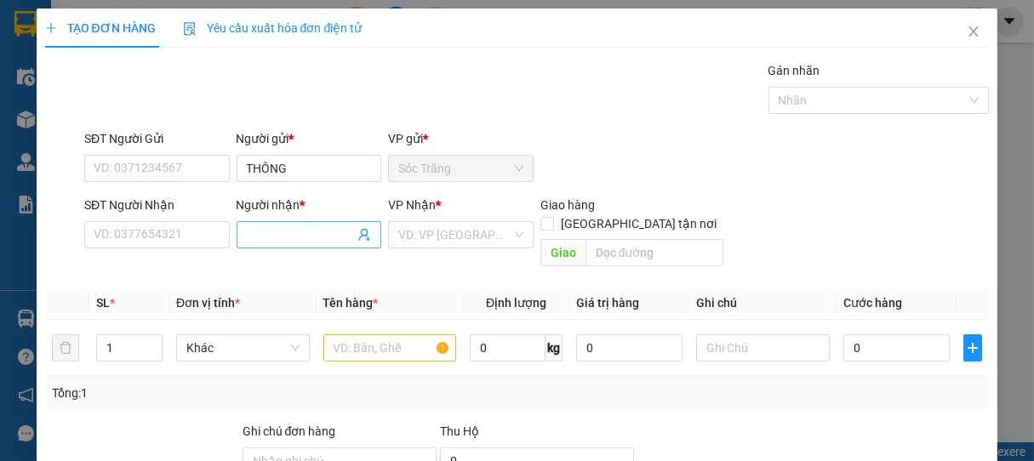
click at [289, 234] on input "Người nhận *" at bounding box center [301, 235] width 108 height 19
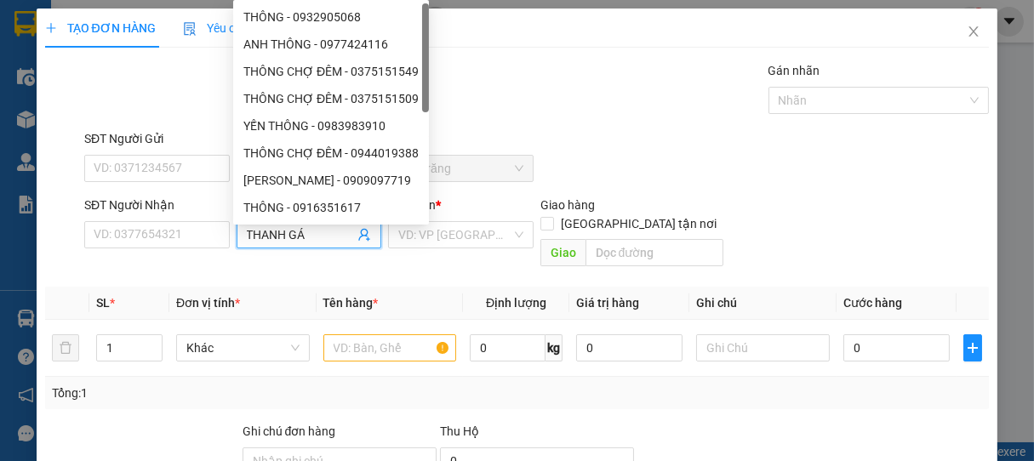
type input "THANH GÁI"
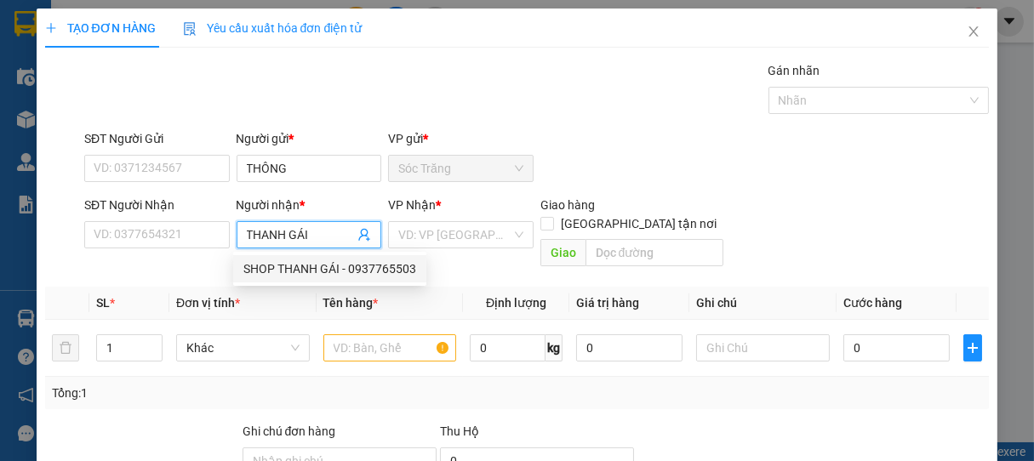
drag, startPoint x: 320, startPoint y: 270, endPoint x: 345, endPoint y: 270, distance: 24.7
click at [321, 270] on div "SHOP THANH GÁI - 0937765503" at bounding box center [329, 269] width 173 height 19
type input "0937765503"
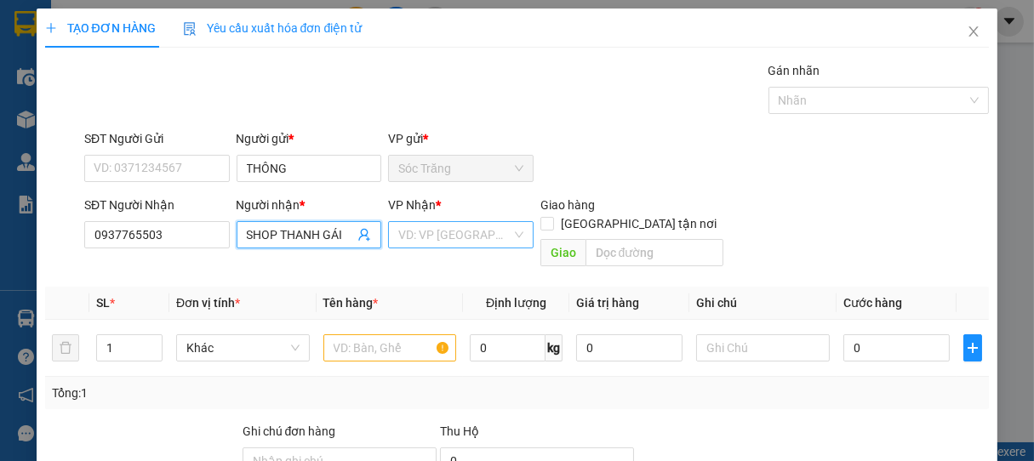
type input "SHOP THANH GÁI"
click at [463, 226] on input "search" at bounding box center [454, 235] width 113 height 26
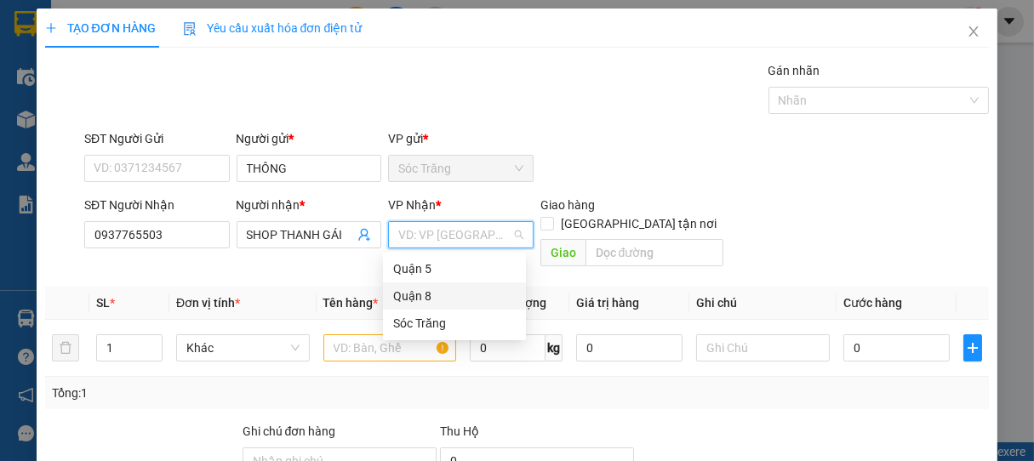
click at [412, 295] on div "Quận 8" at bounding box center [454, 296] width 123 height 19
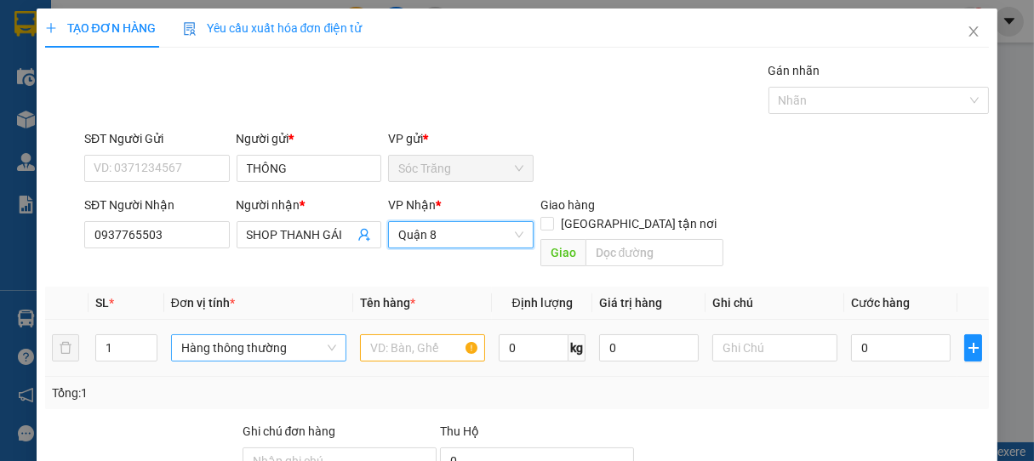
click at [214, 335] on span "Hàng thông thường" at bounding box center [258, 348] width 155 height 26
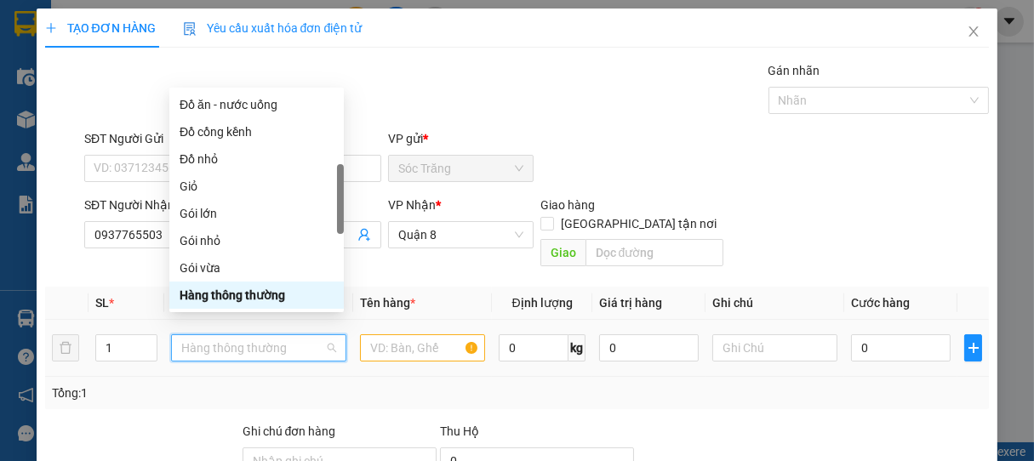
type input "G"
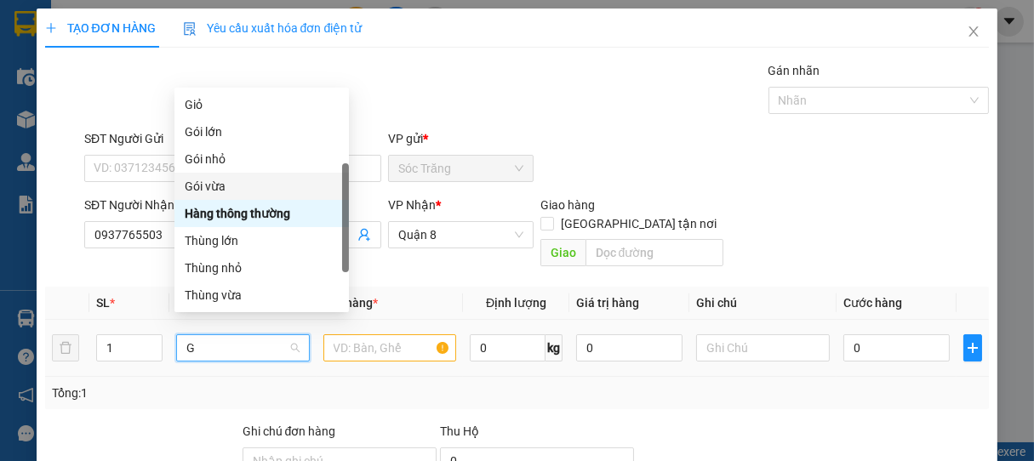
click at [211, 186] on div "Gói vừa" at bounding box center [262, 186] width 154 height 19
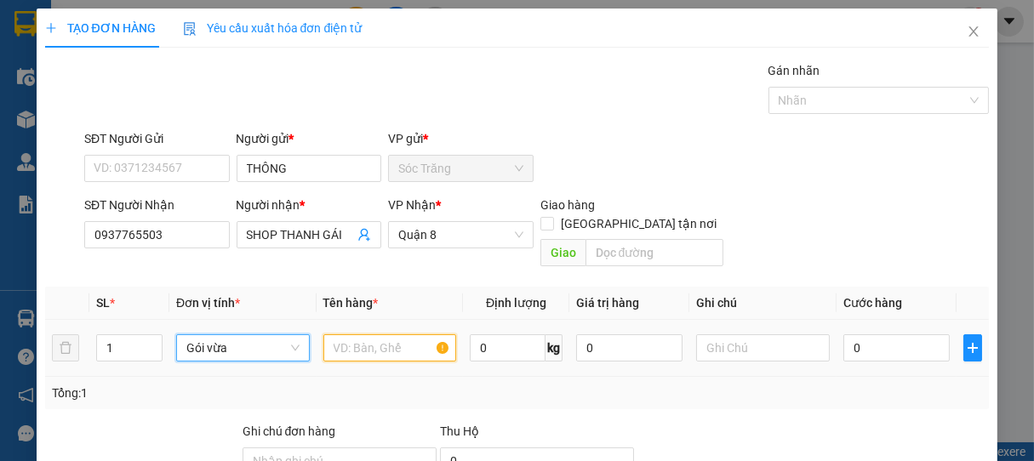
click at [339, 335] on input "text" at bounding box center [389, 348] width 133 height 27
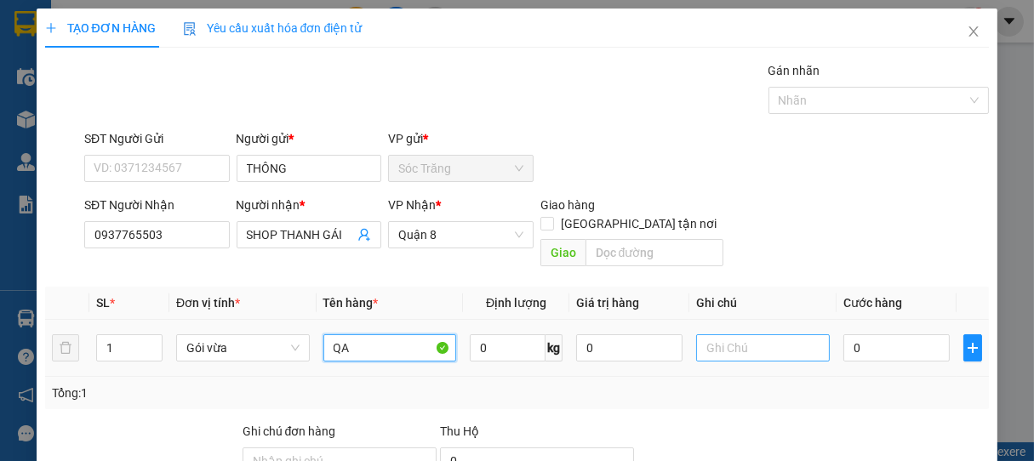
type input "QA"
click at [750, 335] on input "text" at bounding box center [762, 348] width 133 height 27
type input "1 GÓI"
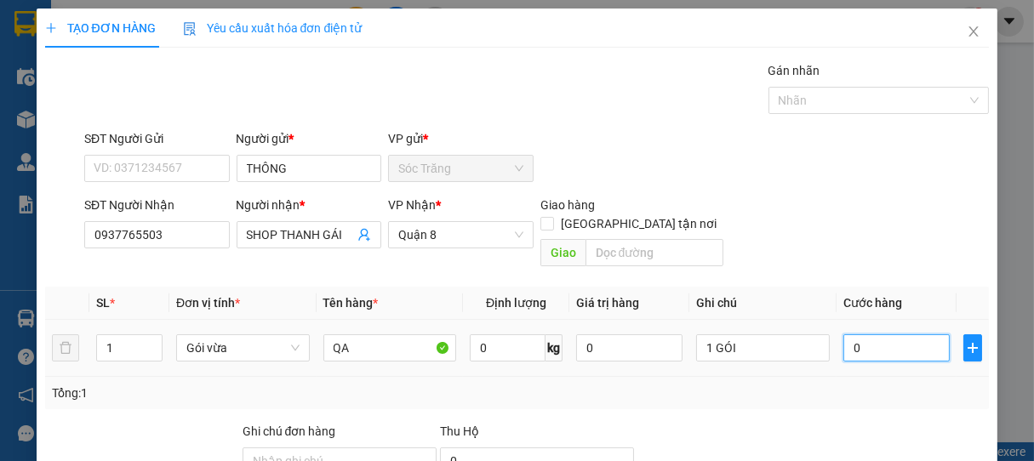
click at [892, 335] on input "0" at bounding box center [897, 348] width 106 height 27
type input "3"
type input "30"
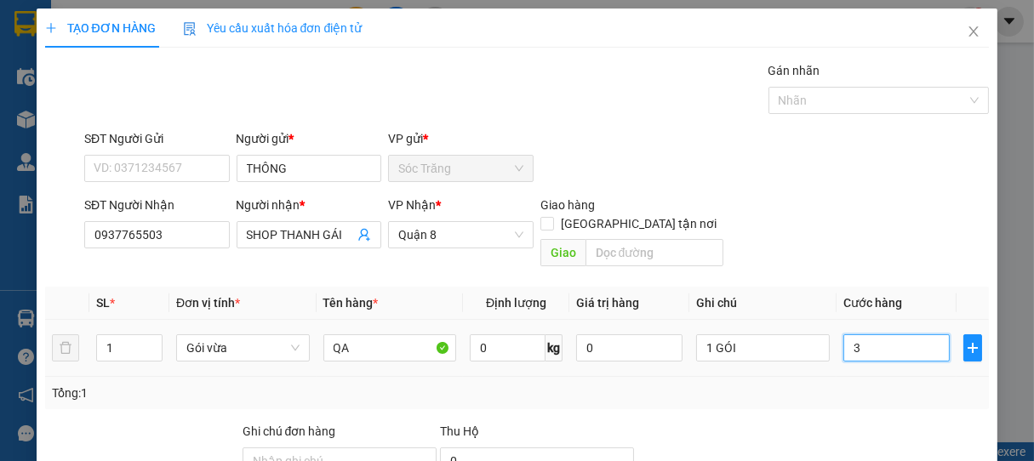
type input "30"
type input "300"
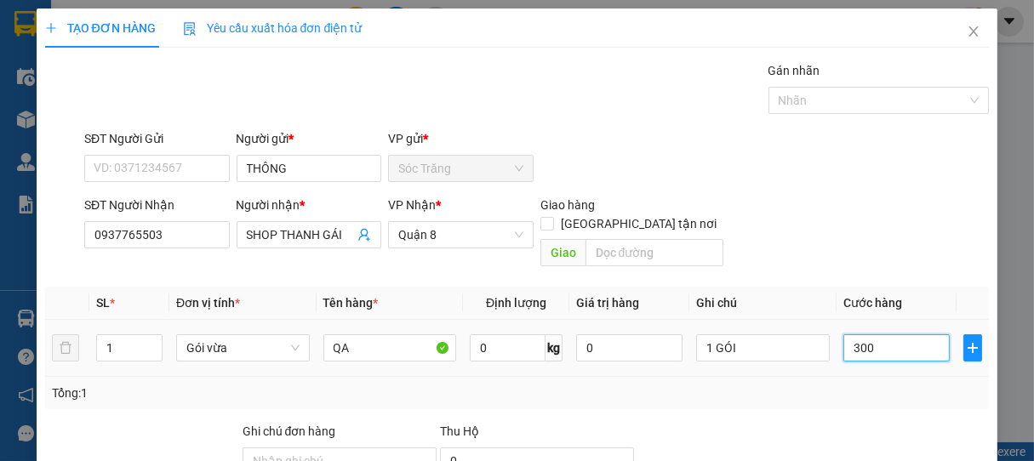
type input "3.000"
type input "30.000"
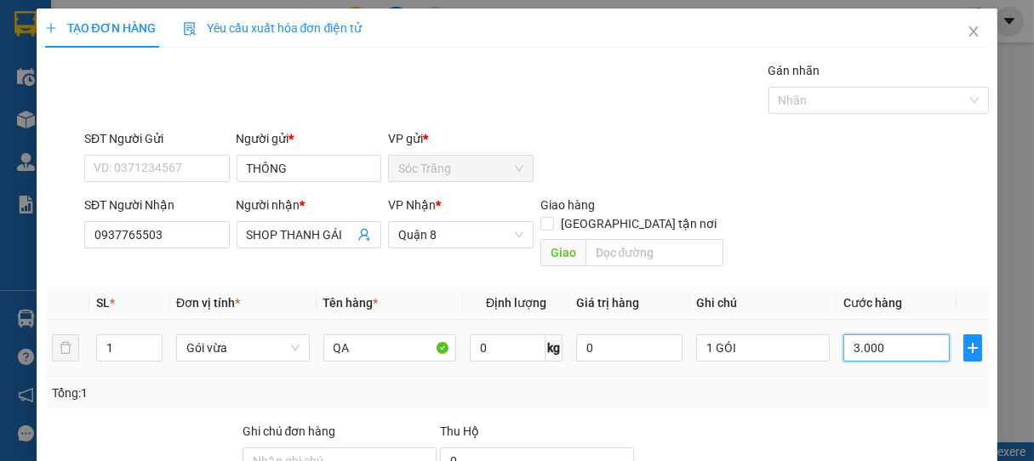
type input "30.000"
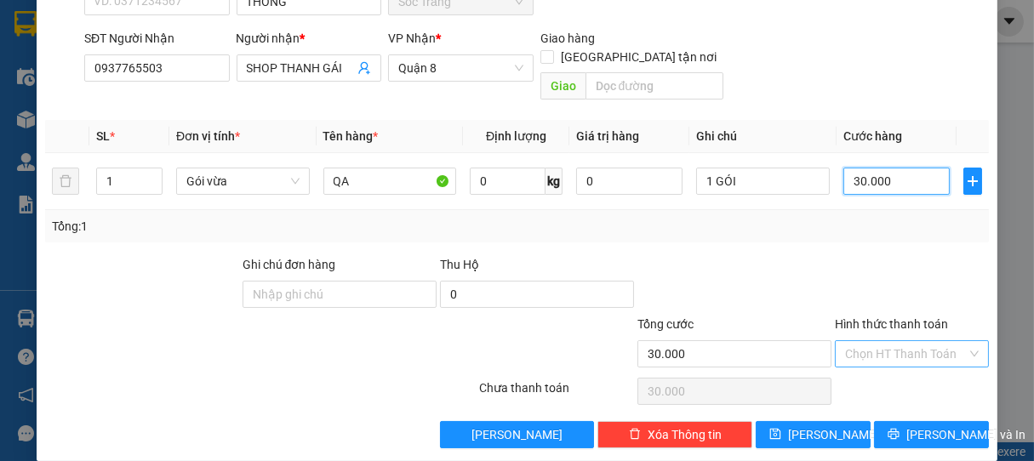
type input "30.000"
click at [866, 341] on input "Hình thức thanh toán" at bounding box center [906, 354] width 123 height 26
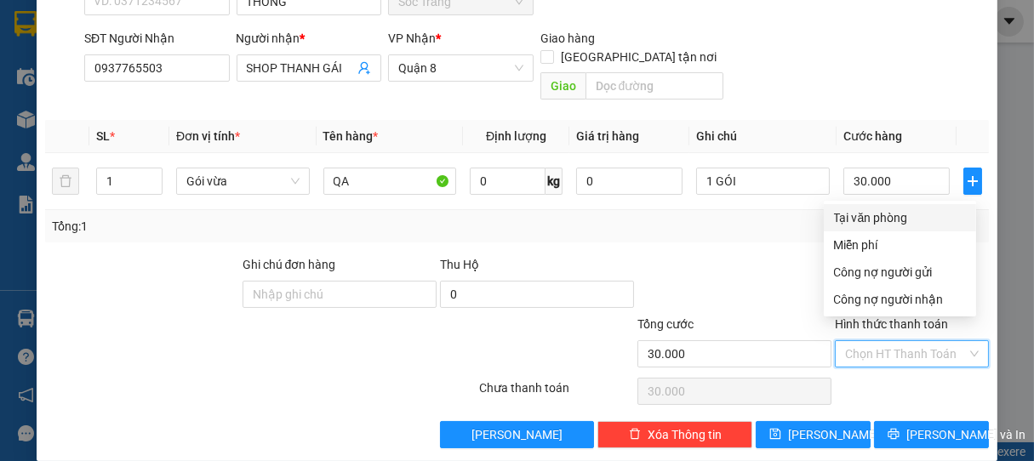
click at [890, 222] on div "Tại văn phòng" at bounding box center [900, 218] width 132 height 19
type input "0"
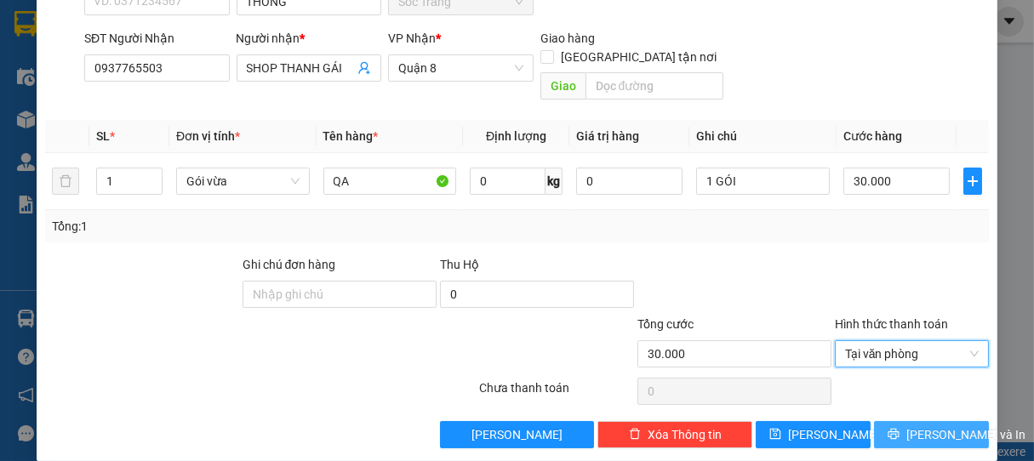
click at [929, 426] on span "[PERSON_NAME] và In" at bounding box center [966, 435] width 119 height 19
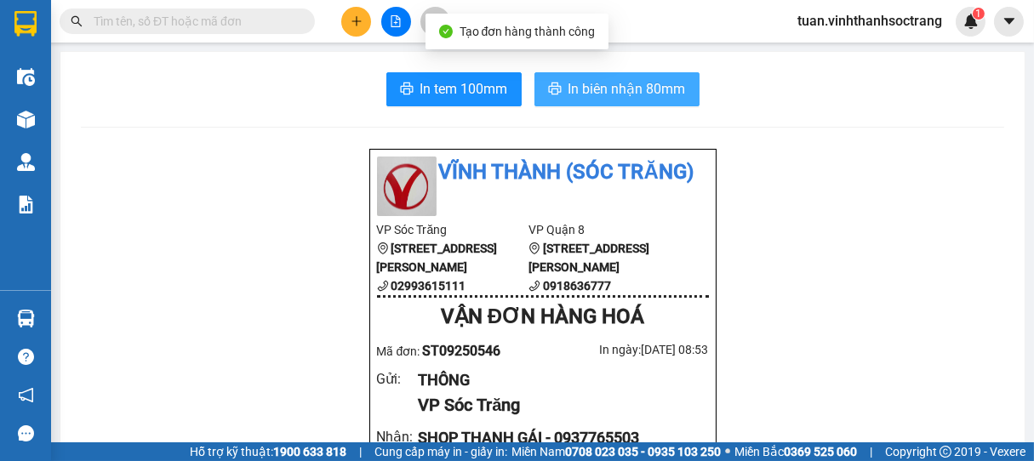
click at [624, 84] on span "In biên nhận 80mm" at bounding box center [627, 88] width 117 height 21
click at [600, 79] on span "In biên nhận 80mm" at bounding box center [627, 88] width 117 height 21
